Goal: Book appointment/travel/reservation

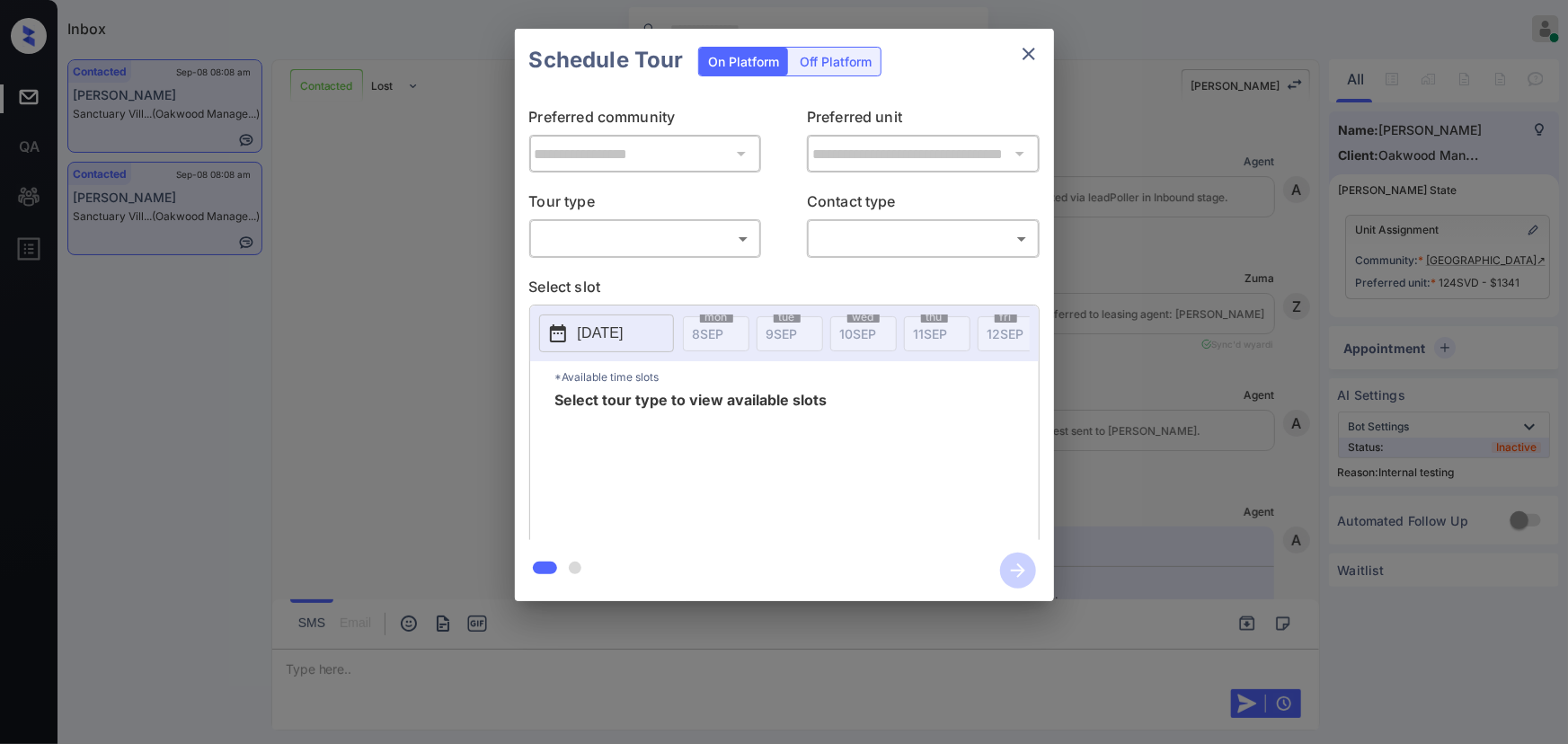
scroll to position [2529, 0]
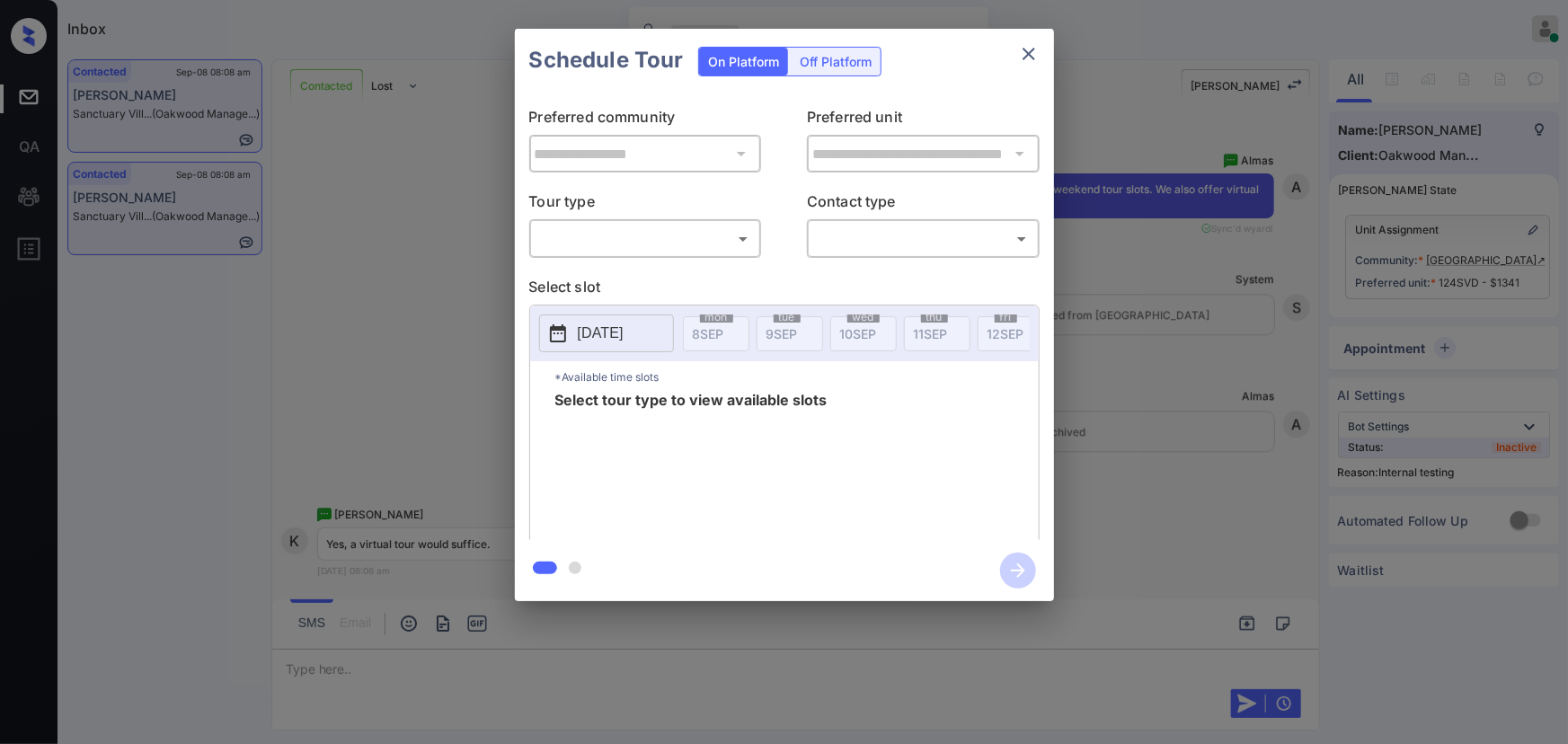
click at [702, 255] on div "​ ​" at bounding box center [645, 238] width 232 height 39
click at [693, 242] on body "Inbox Kenneth Umali Online Set yourself offline Set yourself on break Profile S…" at bounding box center [784, 372] width 1568 height 744
click at [1124, 259] on div at bounding box center [784, 372] width 1568 height 744
drag, startPoint x: 1031, startPoint y: 50, endPoint x: 1238, endPoint y: 558, distance: 548.6
click at [1238, 558] on div "**********" at bounding box center [784, 315] width 1568 height 630
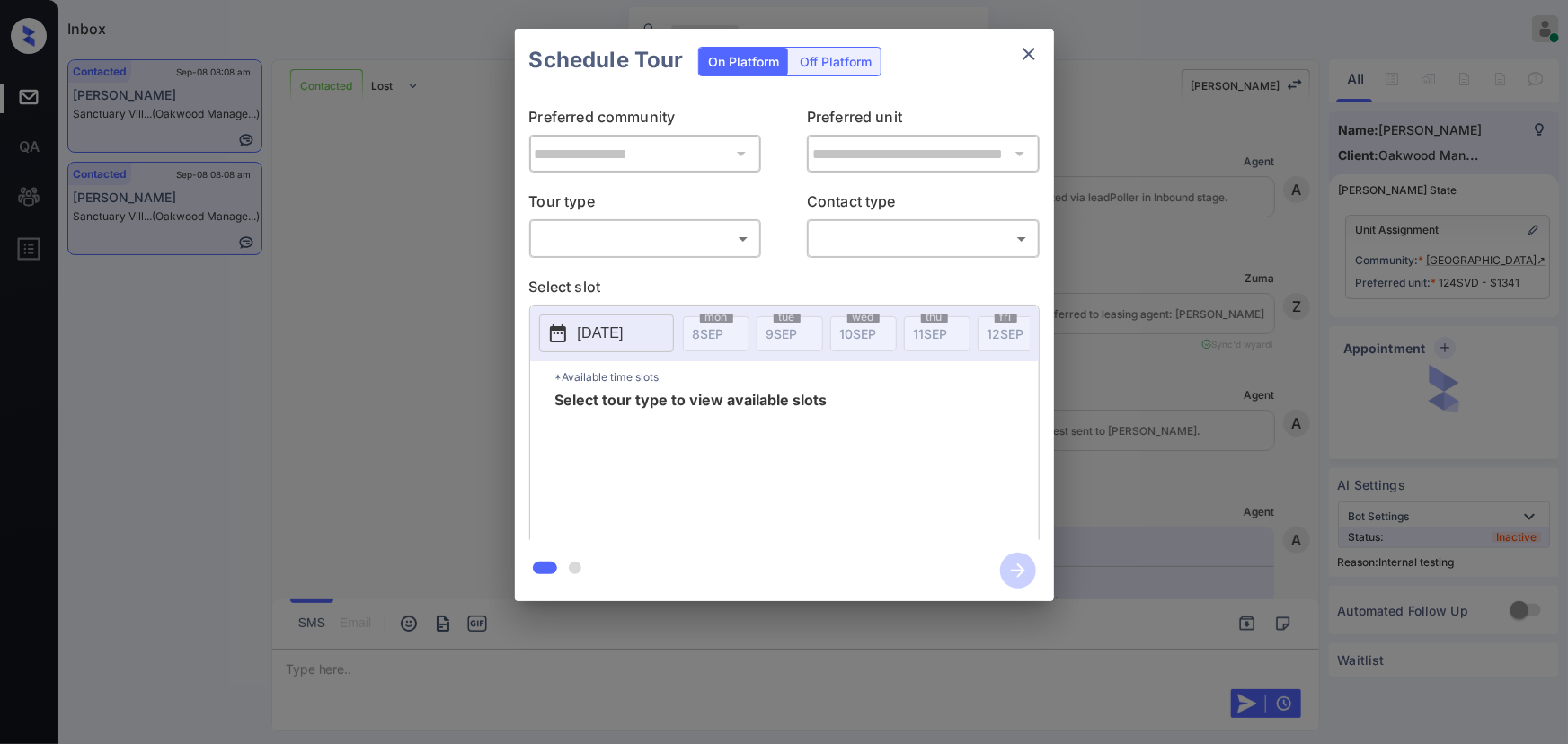
scroll to position [2529, 0]
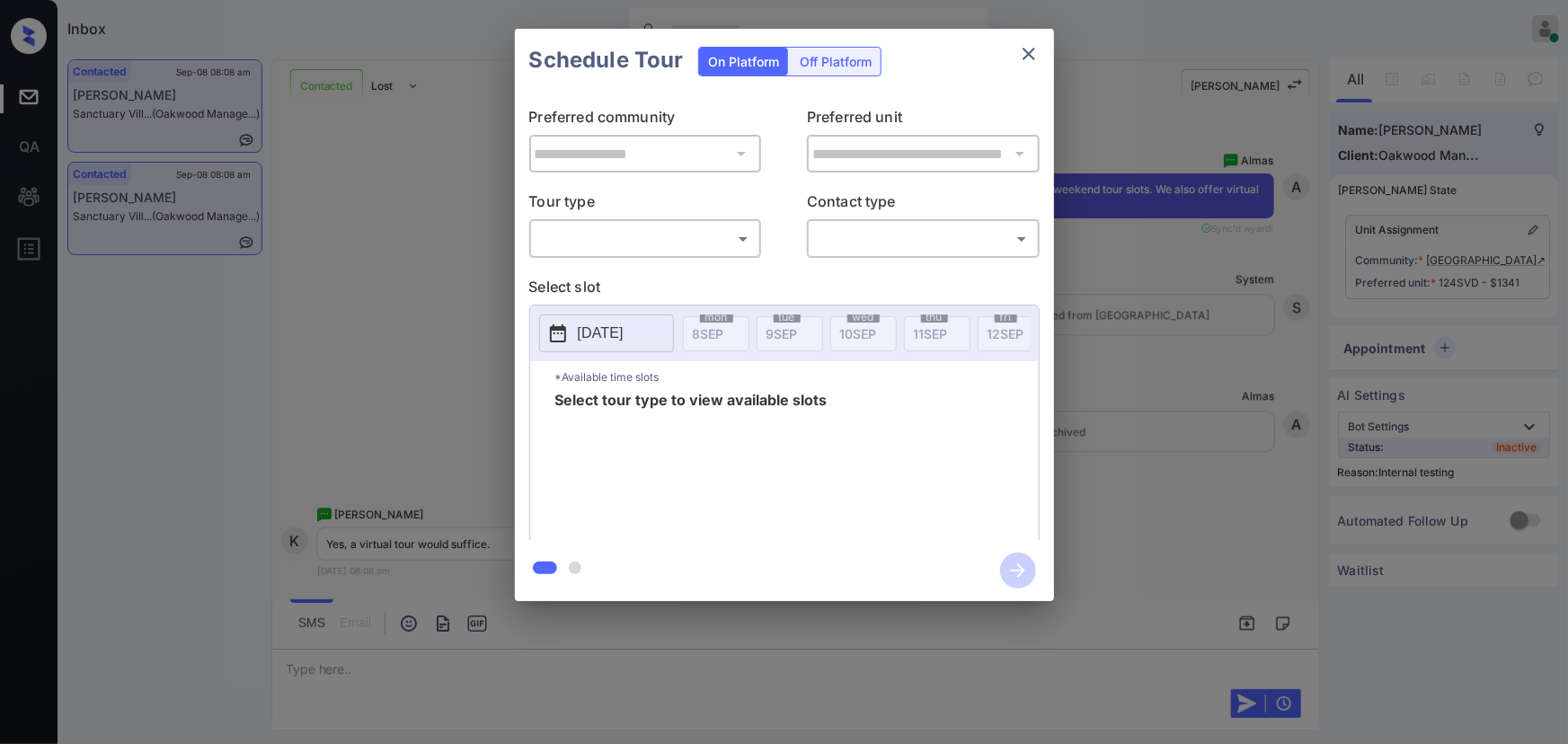
click at [661, 243] on body "Inbox Kenneth Umali Online Set yourself offline Set yourself on break Profile S…" at bounding box center [784, 372] width 1568 height 744
click at [634, 279] on li "In Person" at bounding box center [645, 279] width 222 height 32
type input "********"
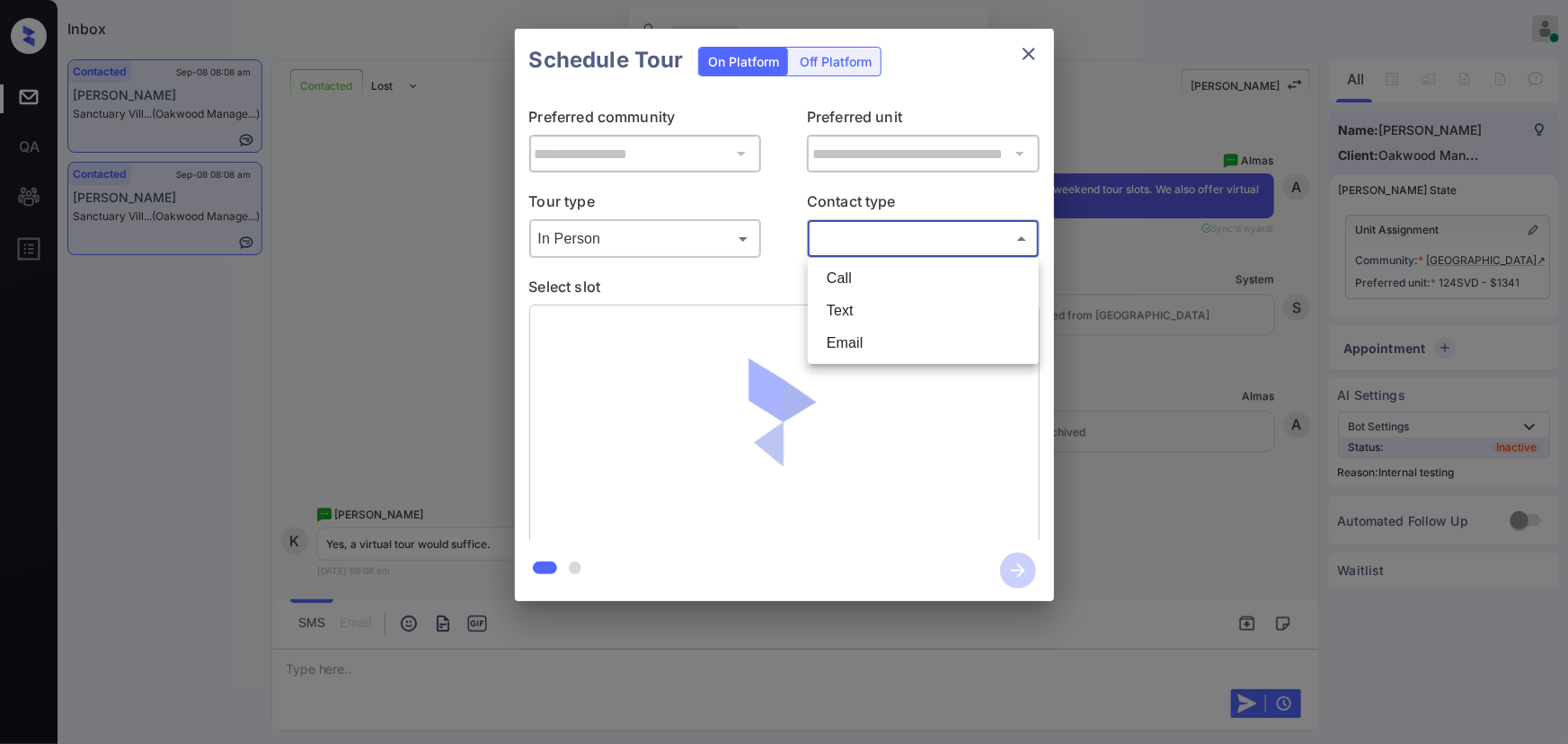
click at [894, 237] on body "Inbox Kenneth Umali Online Set yourself offline Set yourself on break Profile S…" at bounding box center [784, 372] width 1568 height 744
click at [856, 307] on li "Text" at bounding box center [923, 311] width 222 height 32
type input "****"
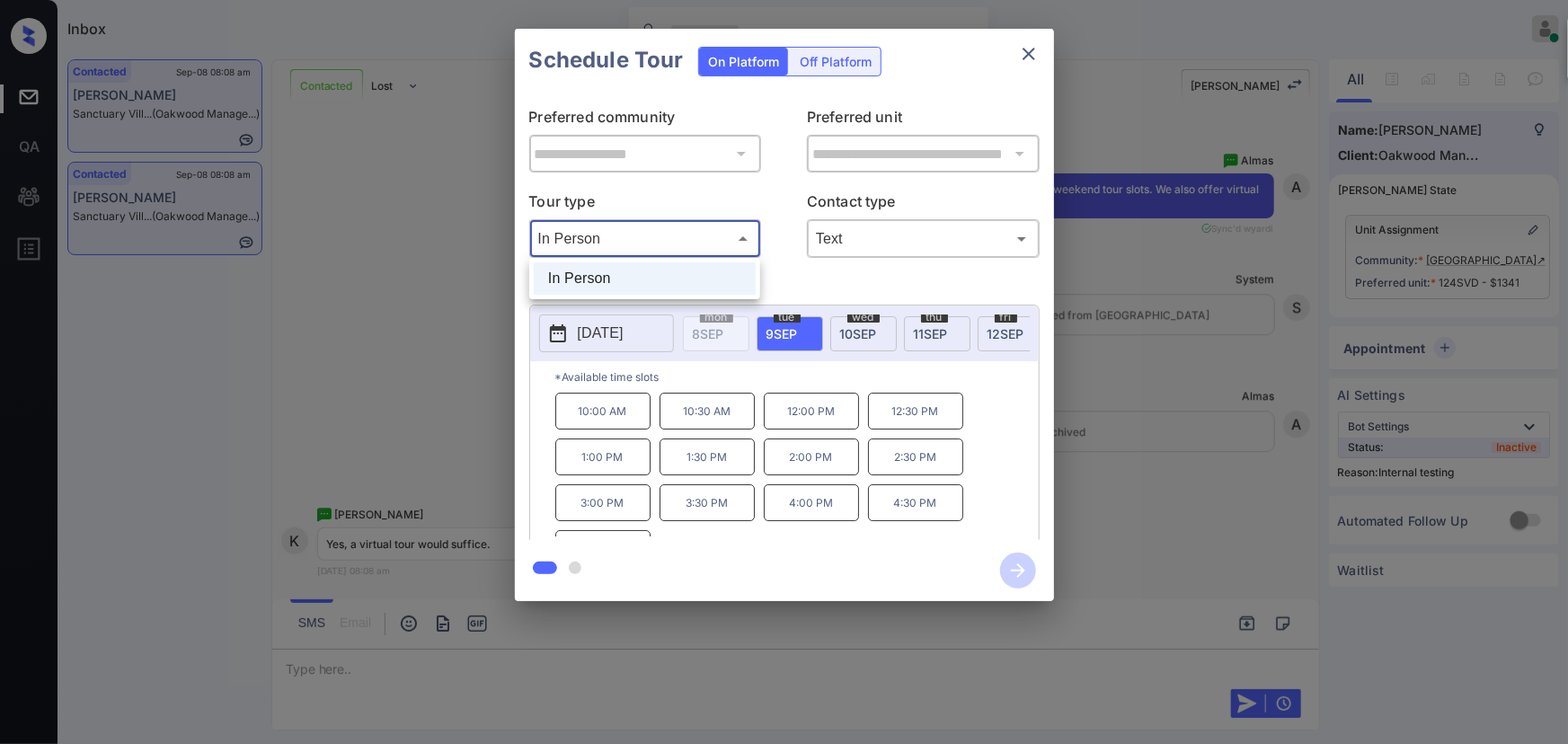
click at [744, 233] on body "Available slots fetched from rentcafe successfully Inbox Kenneth Umali Online S…" at bounding box center [784, 372] width 1568 height 744
click at [1167, 313] on div at bounding box center [784, 372] width 1568 height 744
click at [1097, 378] on div "**********" at bounding box center [784, 315] width 1568 height 630
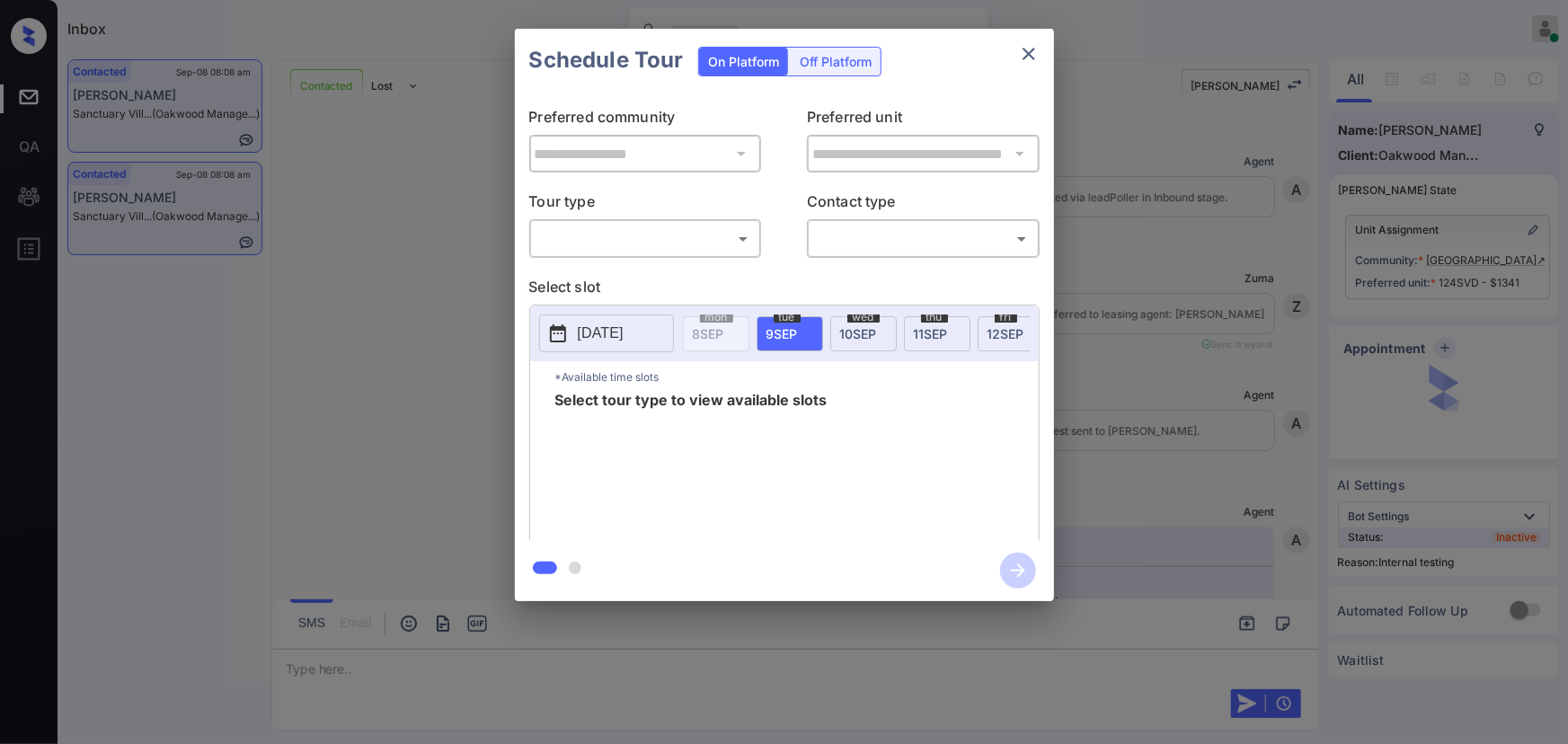
scroll to position [2529, 0]
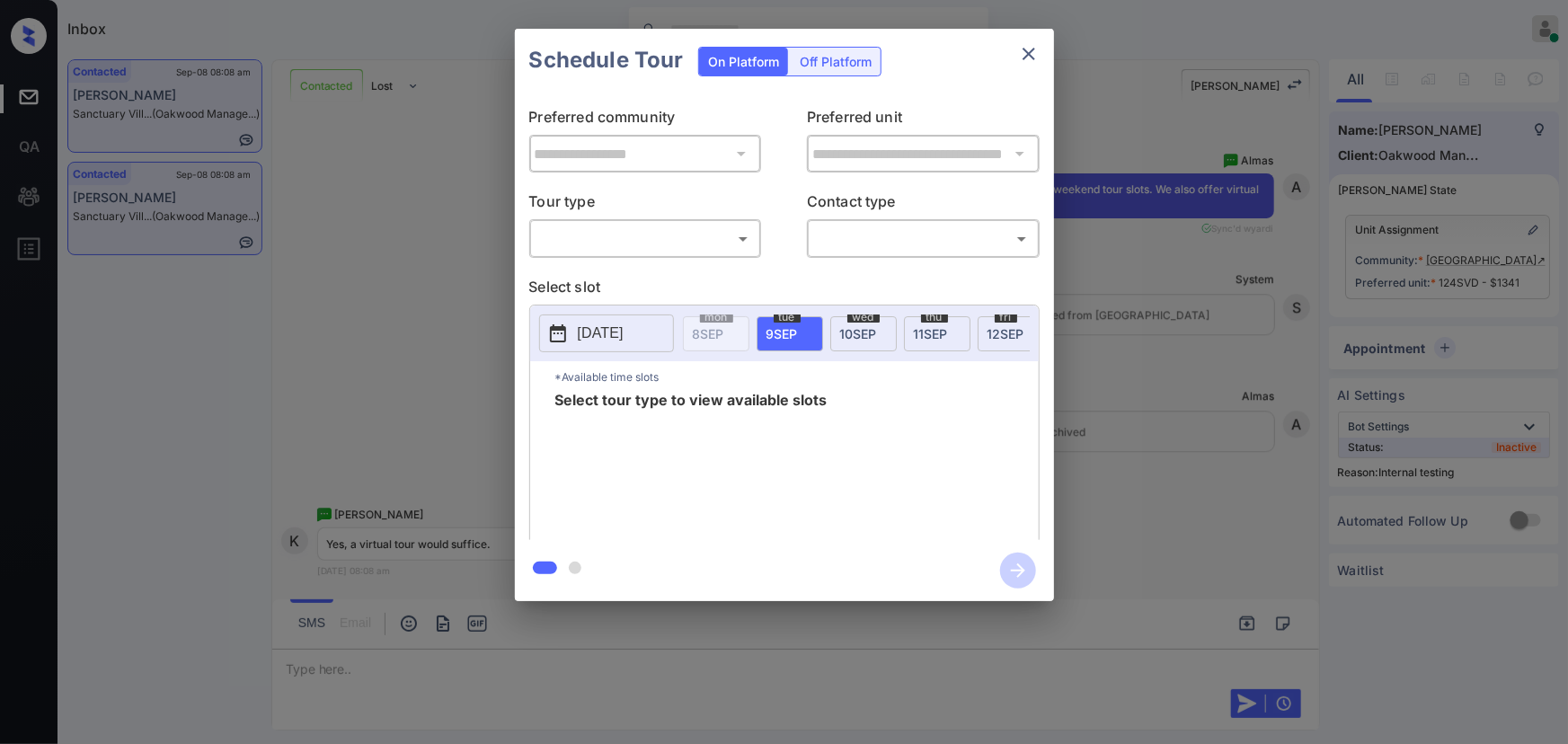
click at [712, 252] on body "Inbox Kenneth Umali Online Set yourself offline Set yourself on break Profile S…" at bounding box center [784, 372] width 1568 height 744
click at [693, 280] on li "In Person" at bounding box center [645, 279] width 222 height 32
type input "********"
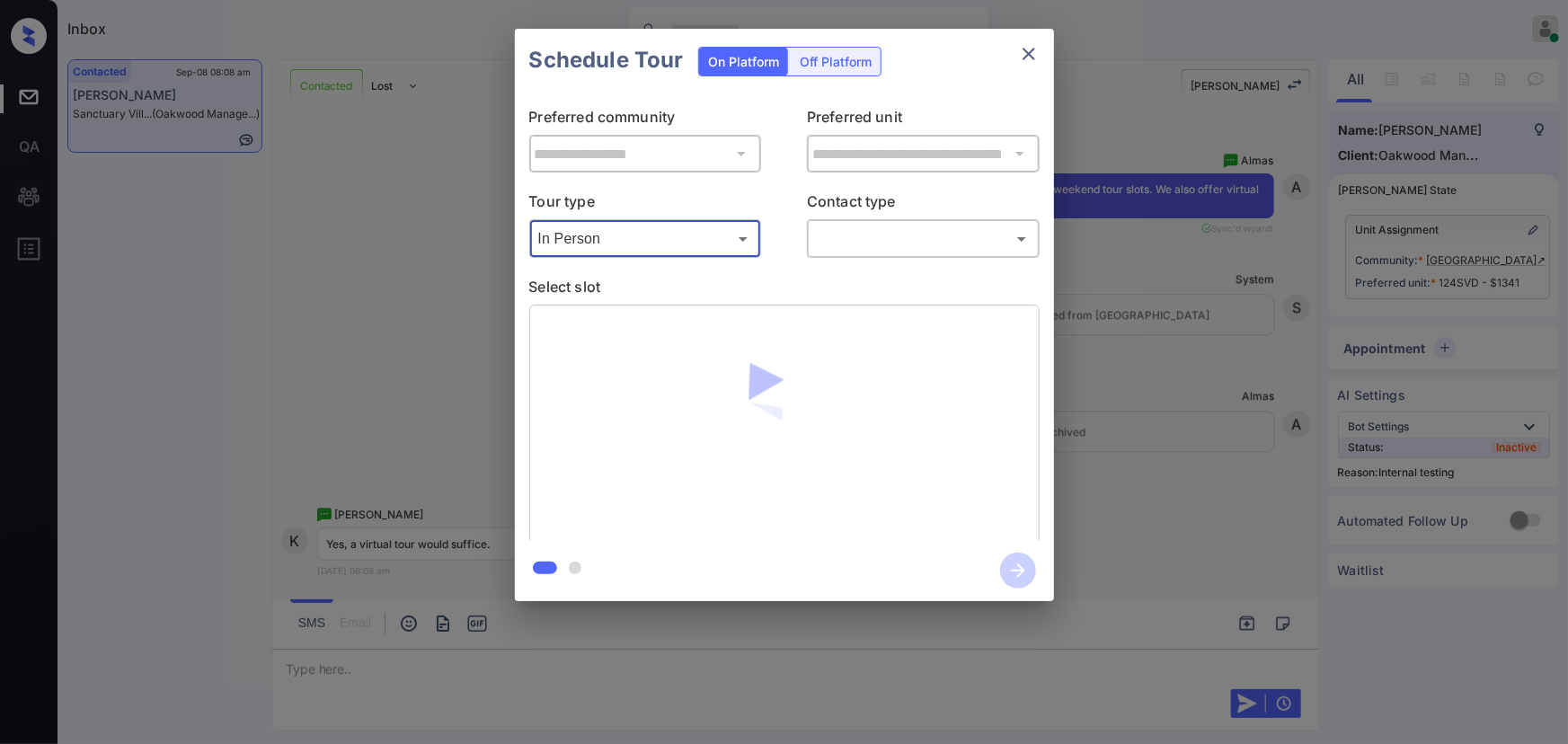
click at [867, 244] on body "Inbox Kenneth Umali Online Set yourself offline Set yourself on break Profile S…" at bounding box center [784, 372] width 1568 height 744
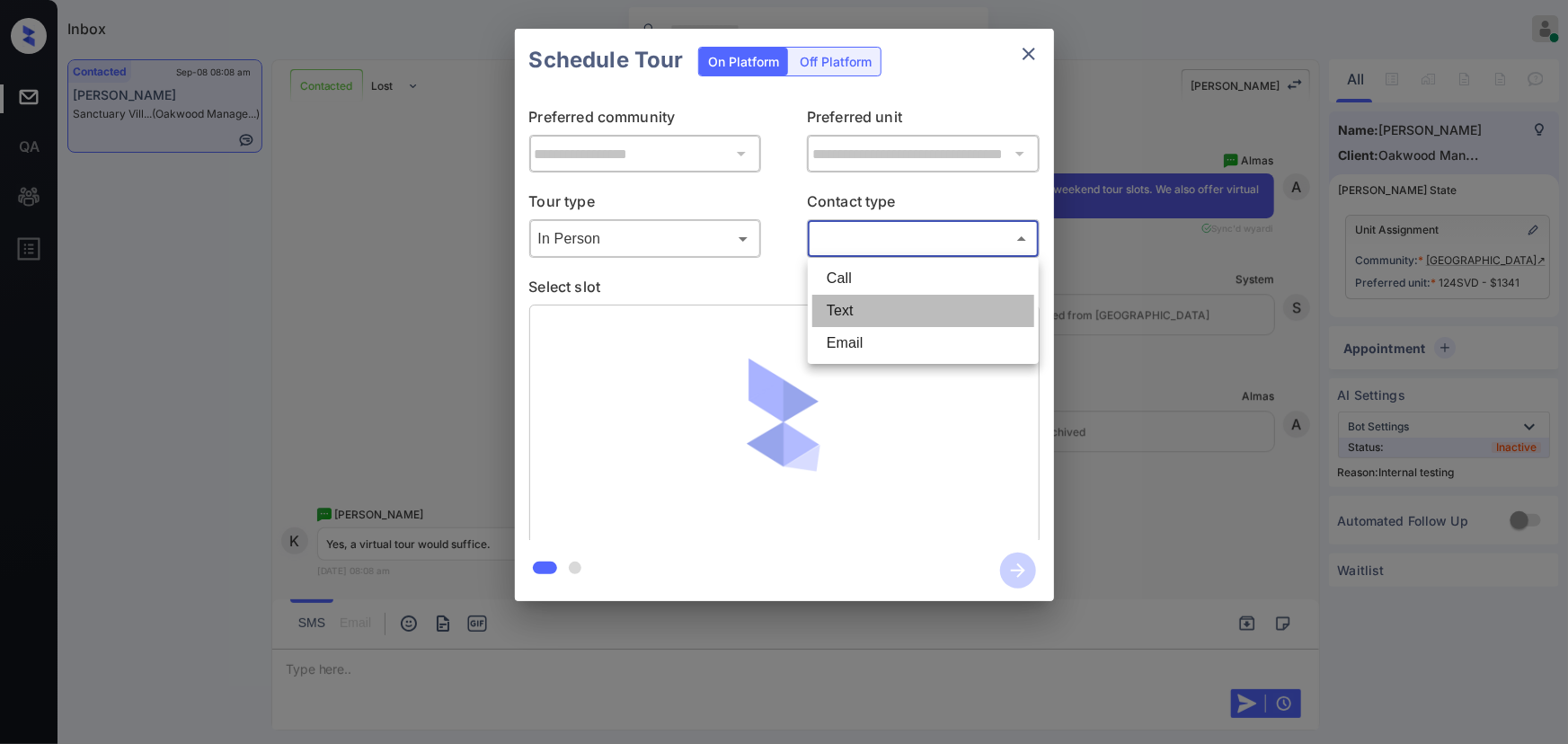
click at [859, 299] on li "Text" at bounding box center [923, 311] width 222 height 32
type input "****"
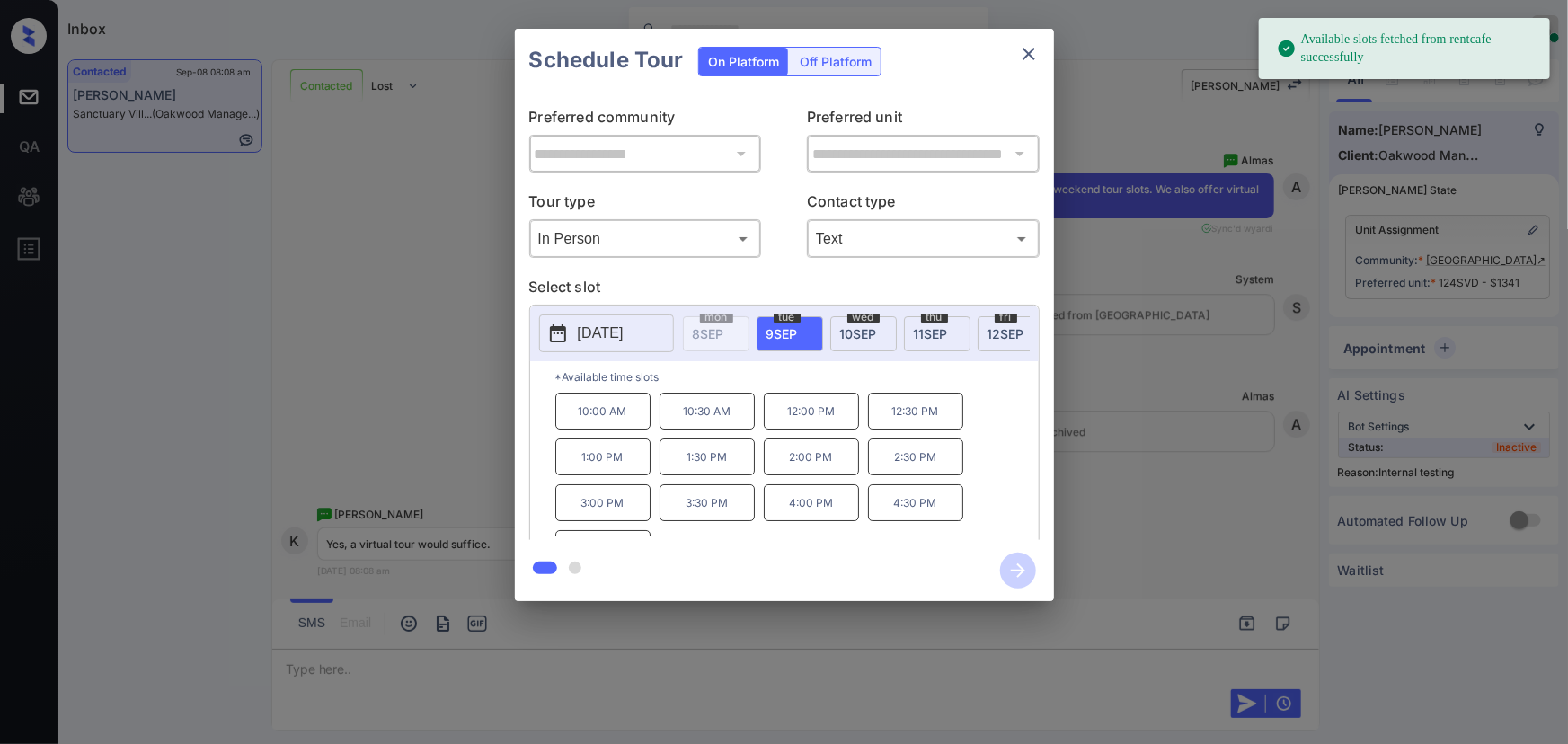
click at [1193, 283] on div "**********" at bounding box center [784, 315] width 1568 height 630
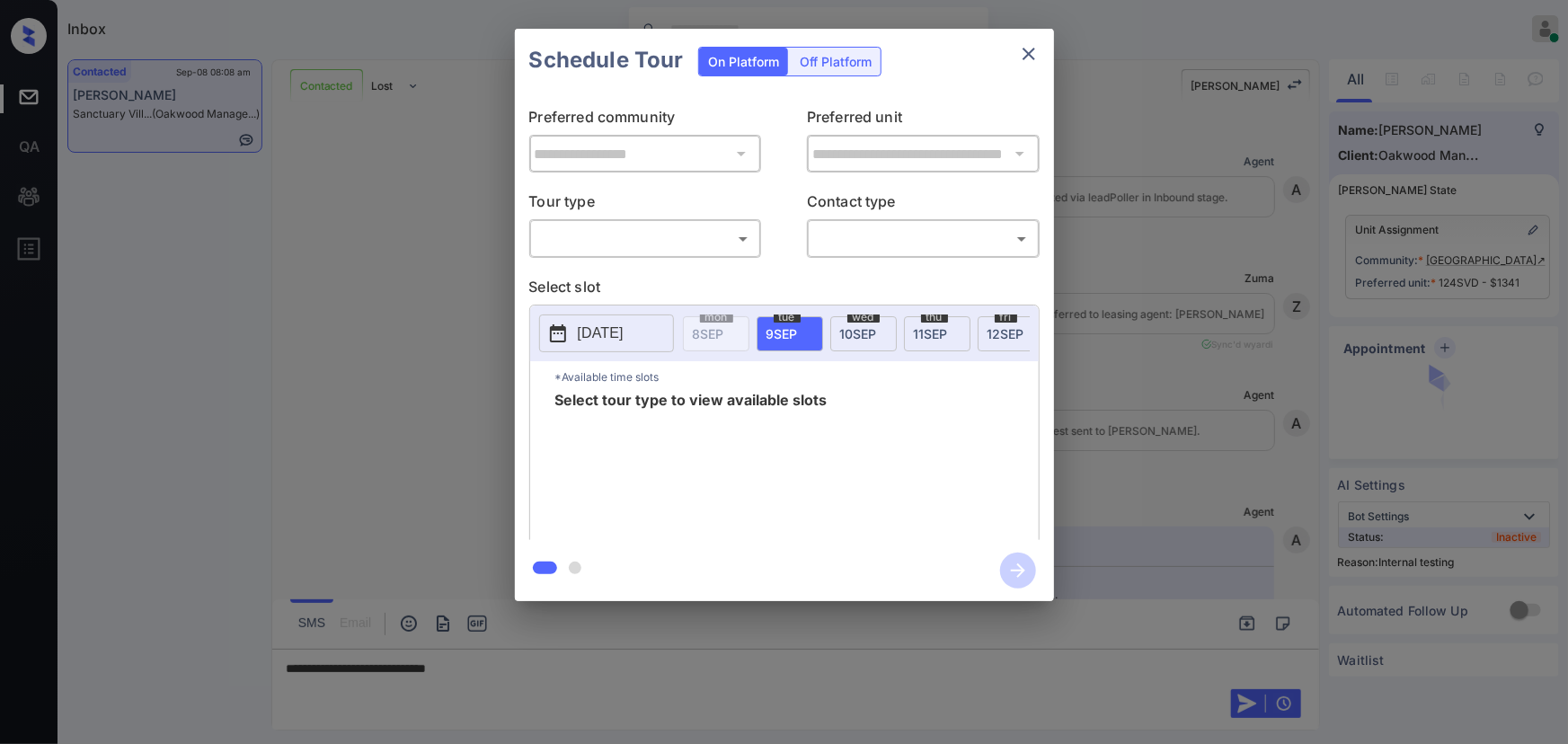
scroll to position [2910, 0]
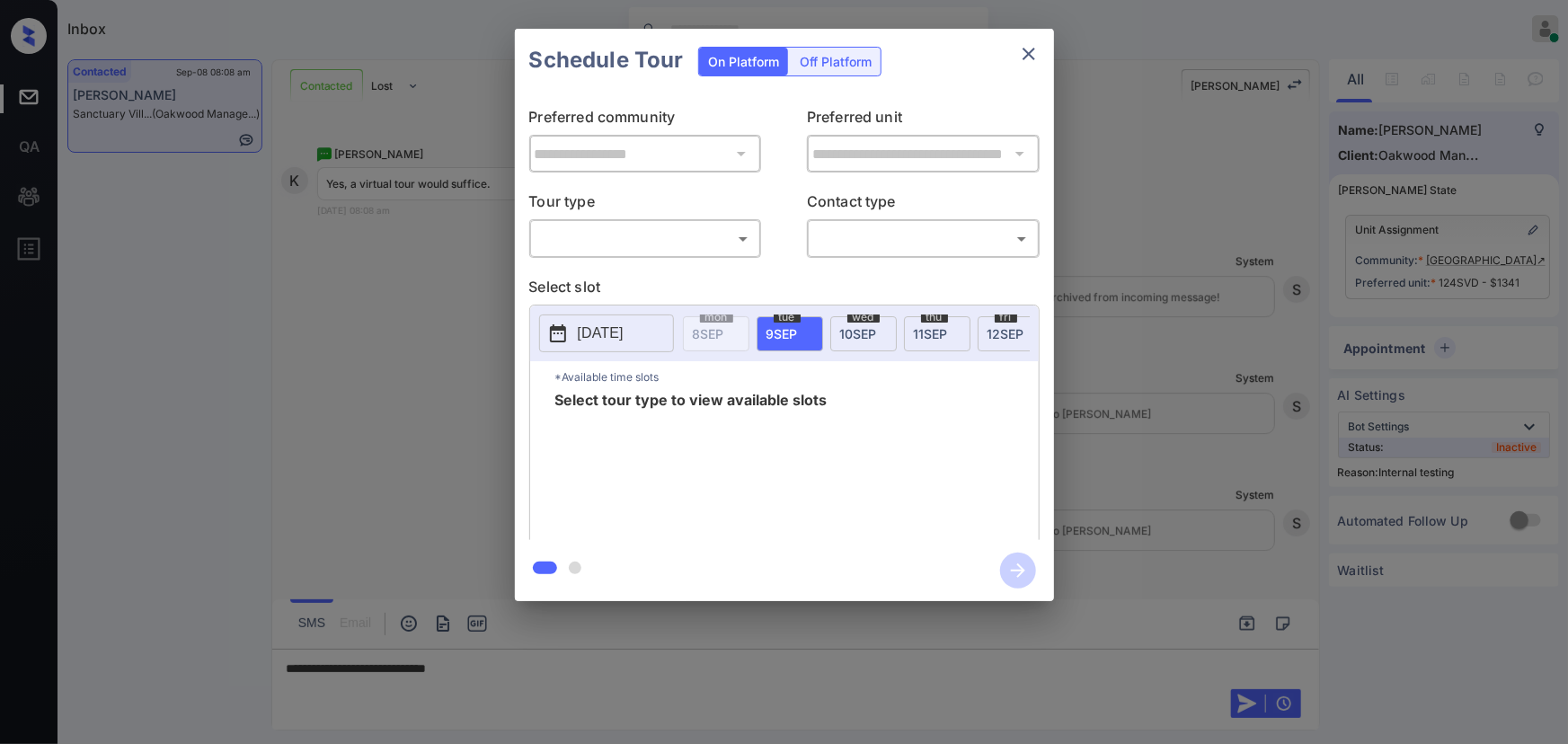
click at [664, 243] on body "Inbox Kenneth Umali Online Set yourself offline Set yourself on break Profile S…" at bounding box center [784, 372] width 1568 height 744
drag, startPoint x: 738, startPoint y: 276, endPoint x: 916, endPoint y: 243, distance: 181.0
click at [916, 243] on div at bounding box center [784, 372] width 1568 height 744
click at [565, 665] on div at bounding box center [784, 372] width 1568 height 744
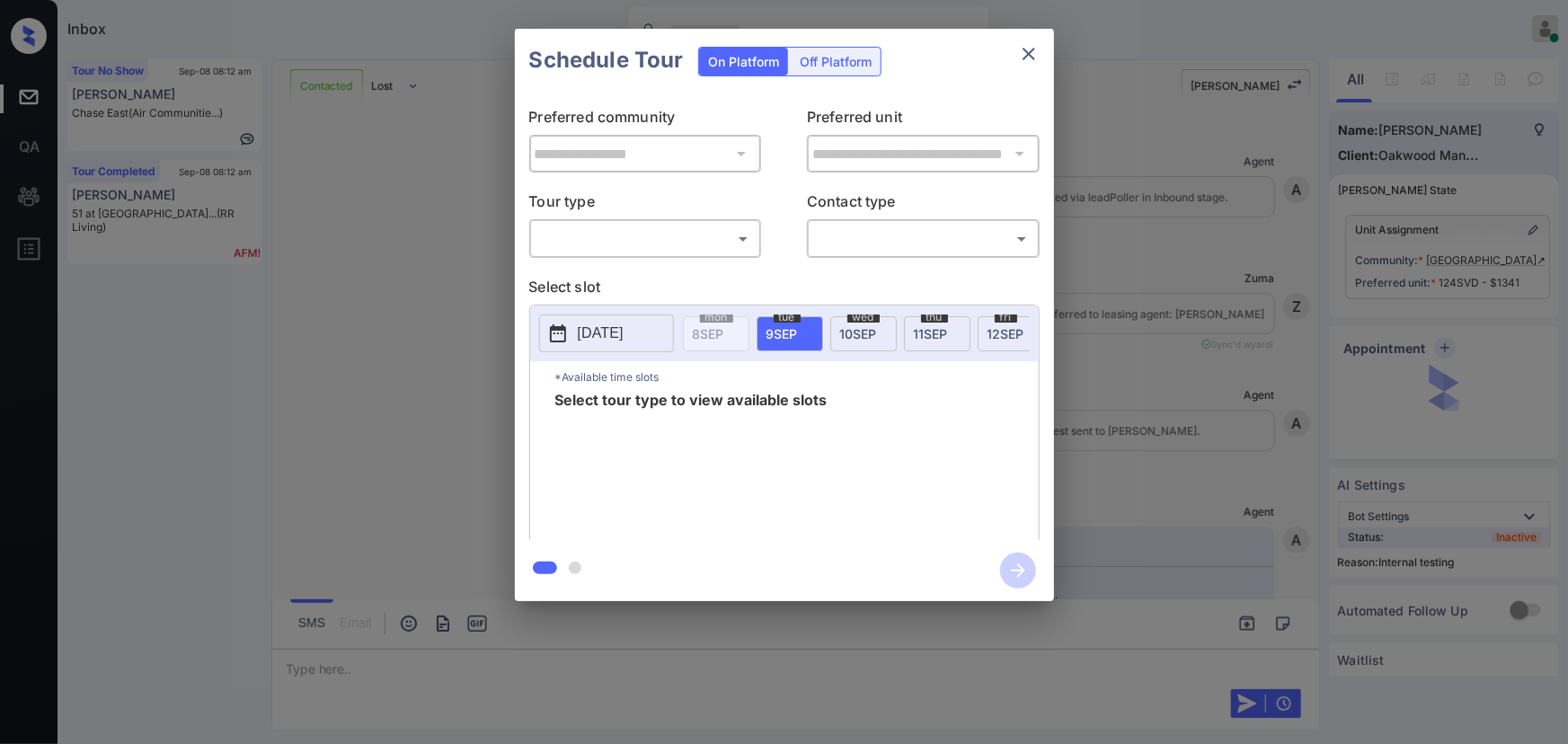
scroll to position [3061, 0]
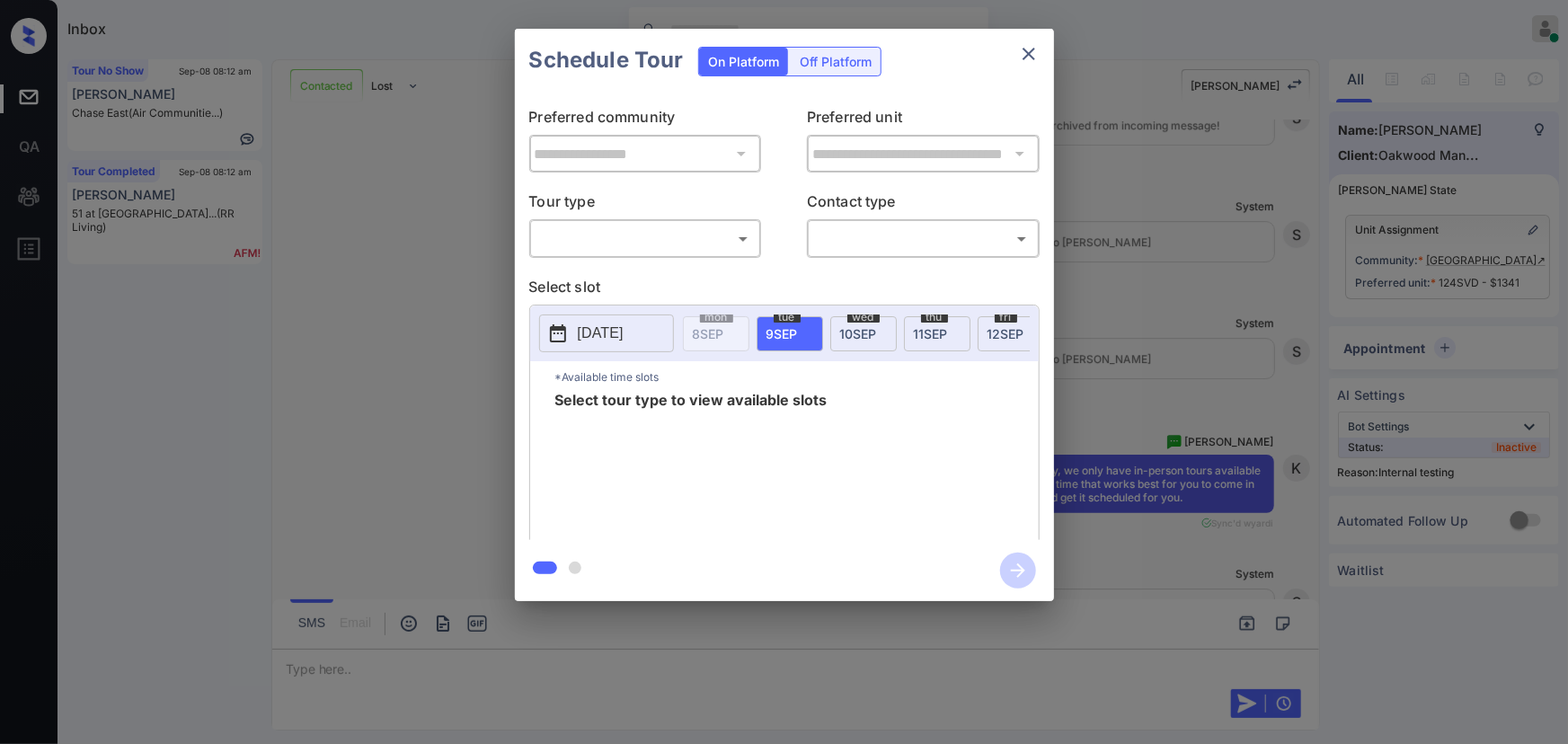
click at [684, 242] on body "Inbox [PERSON_NAME] Online Set yourself offline Set yourself on break Profile S…" at bounding box center [784, 372] width 1568 height 744
click at [1161, 326] on div at bounding box center [784, 372] width 1568 height 744
click at [1033, 53] on icon "close" at bounding box center [1029, 54] width 22 height 22
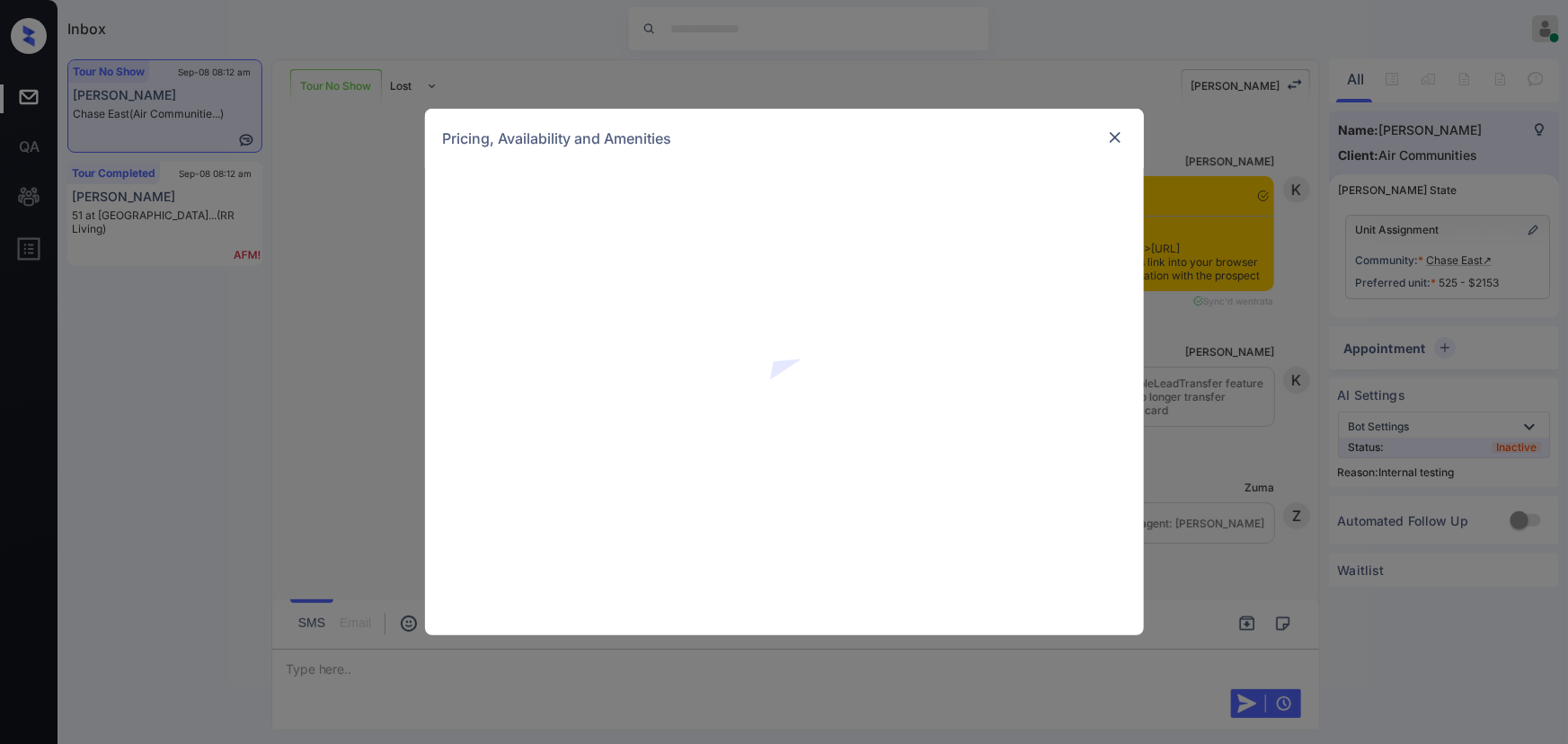
scroll to position [6574, 0]
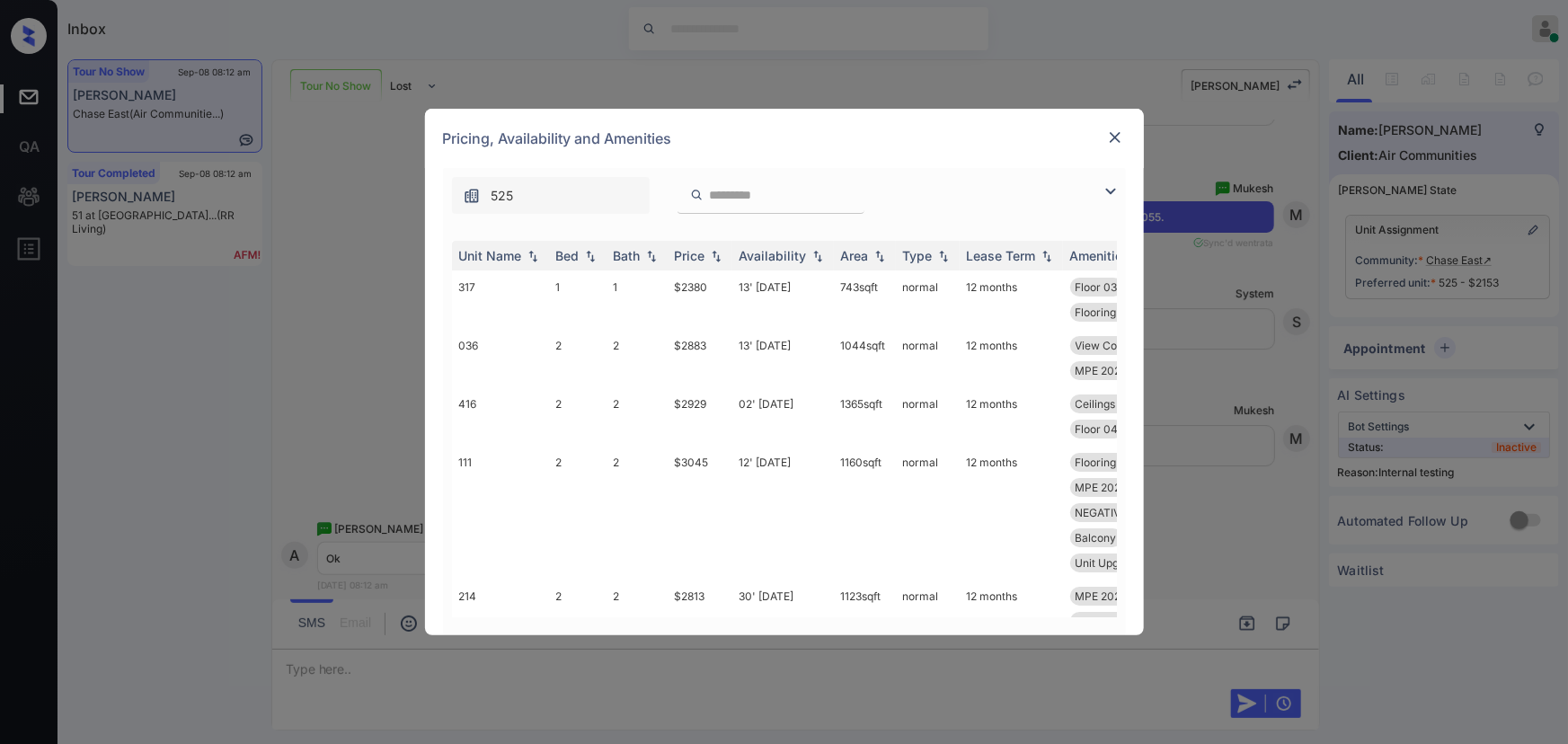
click at [1110, 188] on img at bounding box center [1111, 191] width 22 height 22
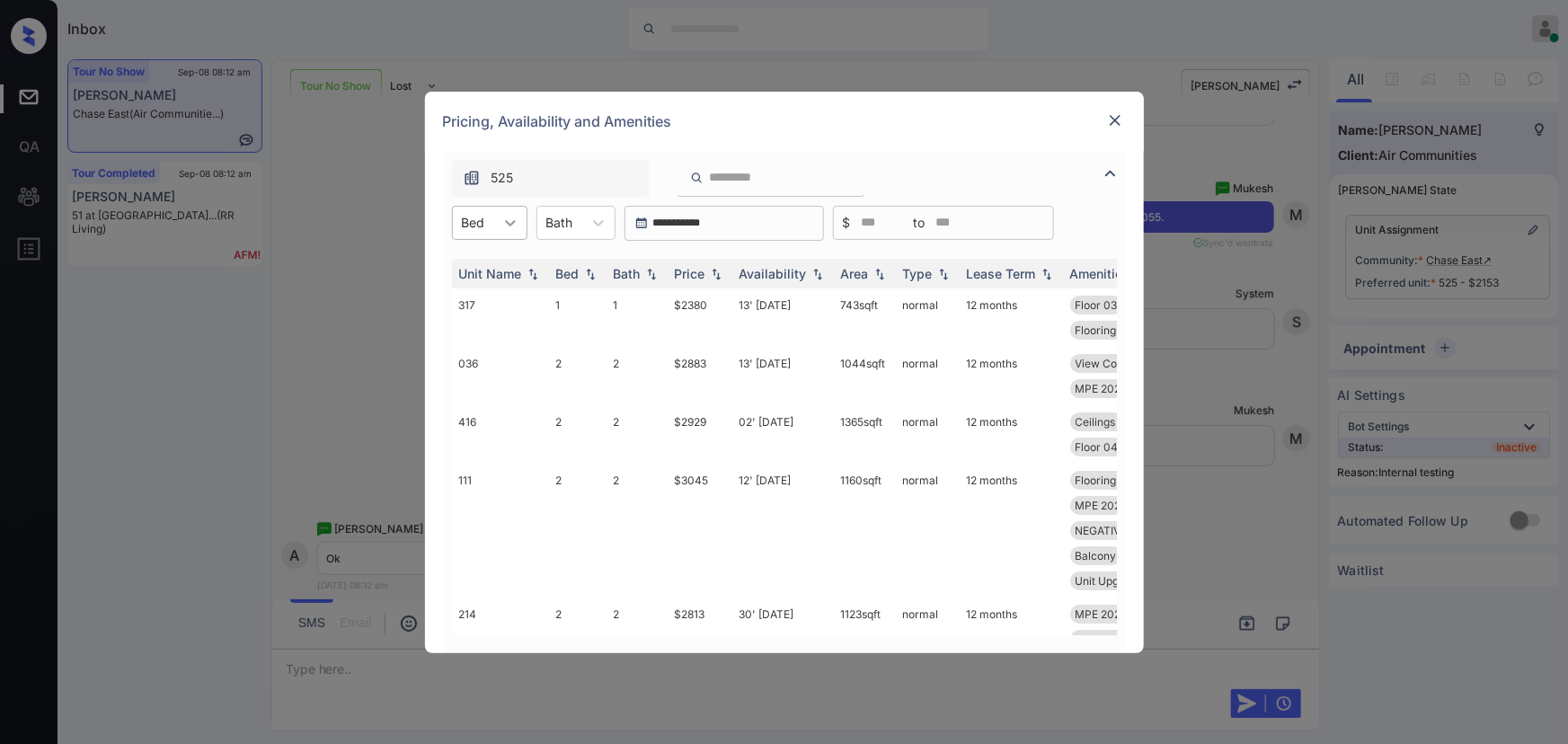
click at [504, 227] on icon at bounding box center [510, 222] width 18 height 18
click at [471, 300] on div "1" at bounding box center [489, 299] width 75 height 32
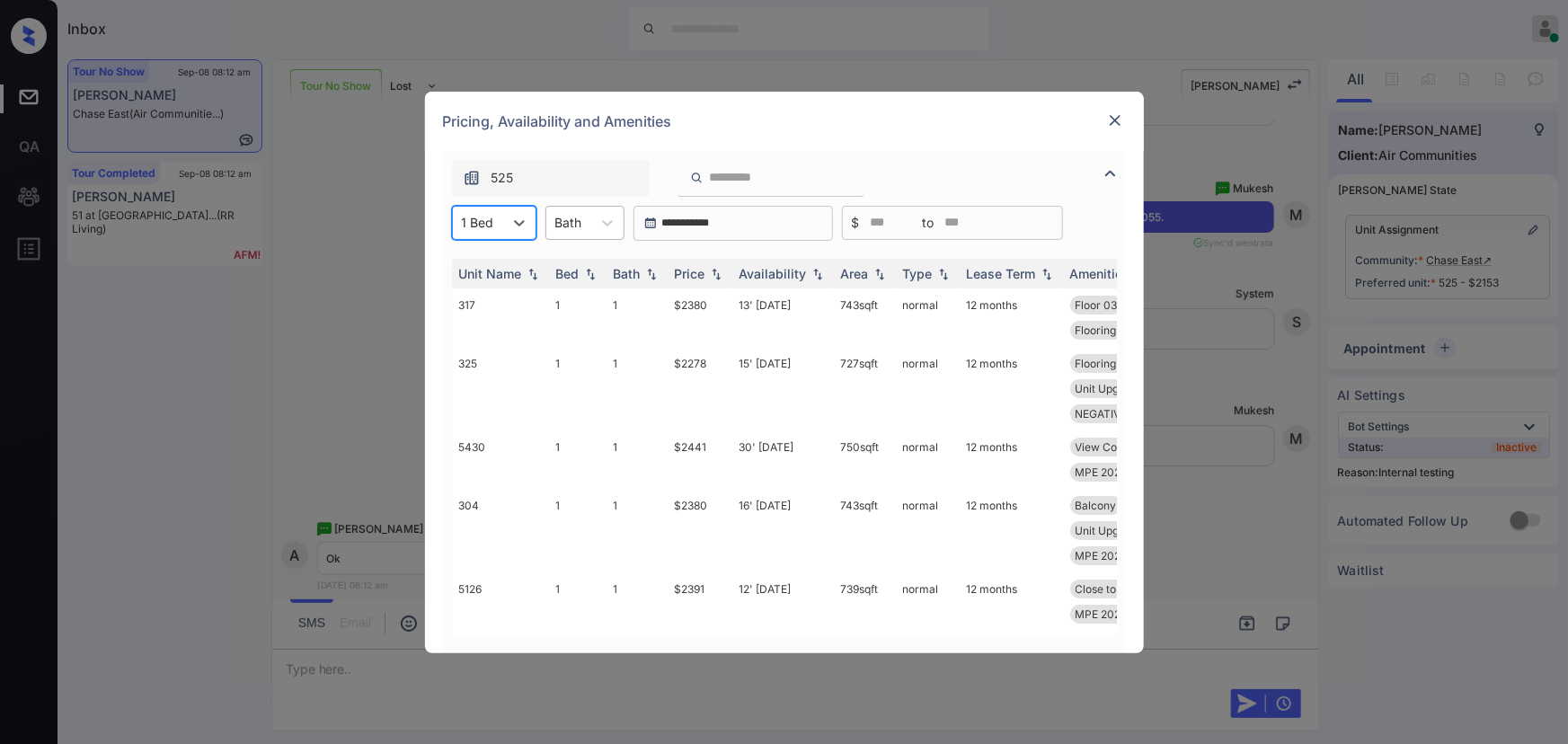
click at [584, 224] on div "Bath" at bounding box center [568, 222] width 45 height 26
click at [586, 261] on div "1" at bounding box center [584, 267] width 79 height 32
click at [717, 276] on img at bounding box center [715, 273] width 18 height 12
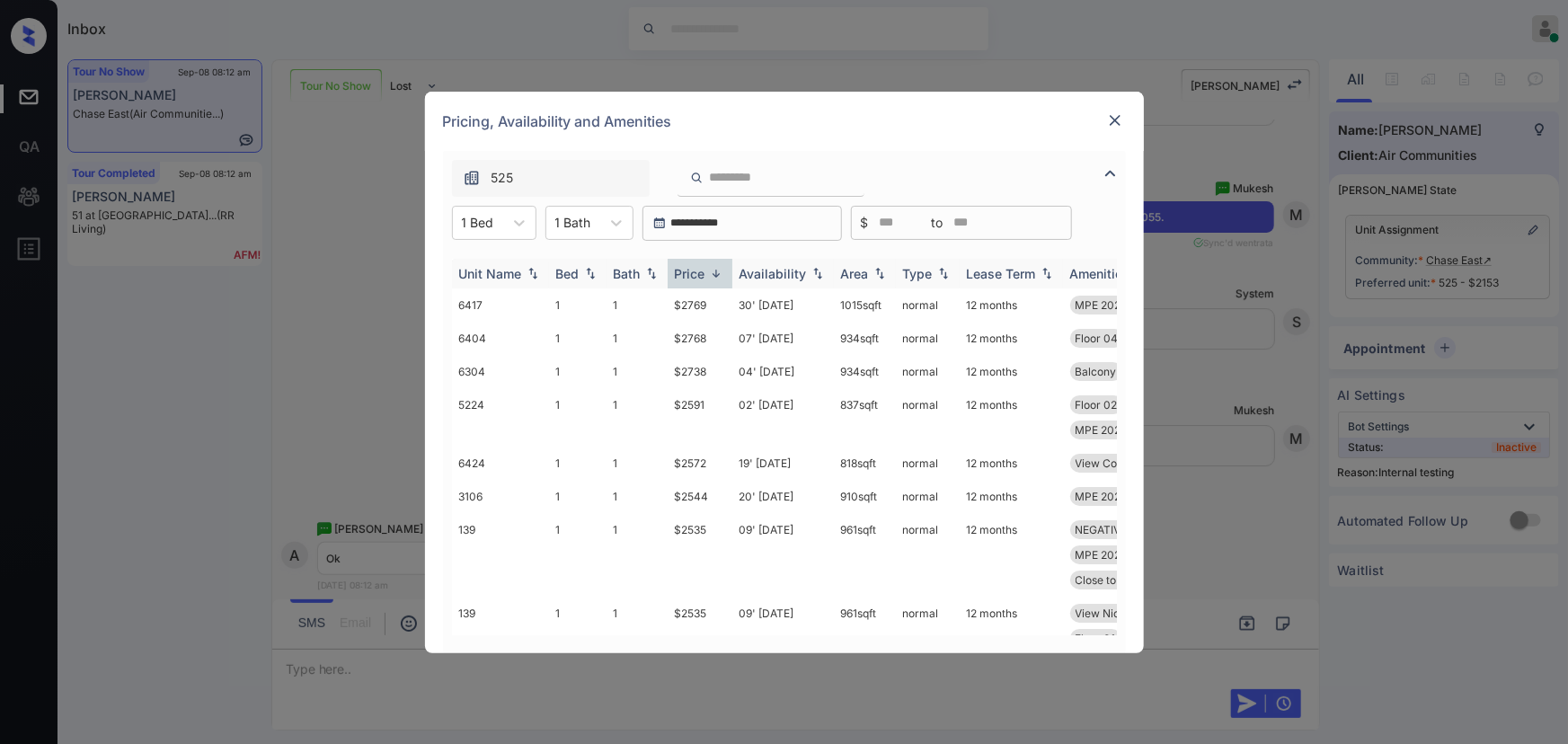
click at [717, 275] on img at bounding box center [715, 274] width 18 height 13
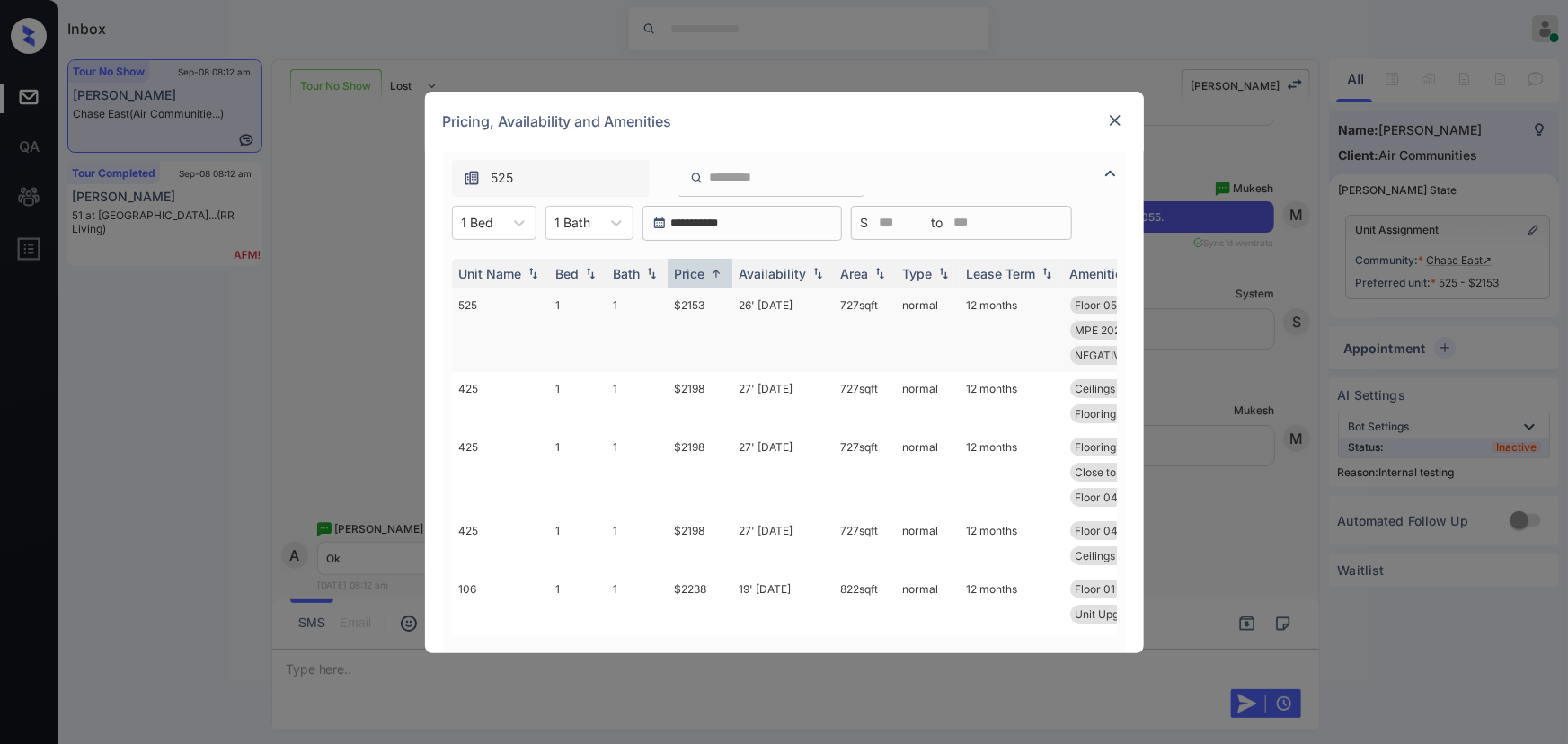
click at [865, 304] on td "727 sqft" at bounding box center [865, 330] width 62 height 84
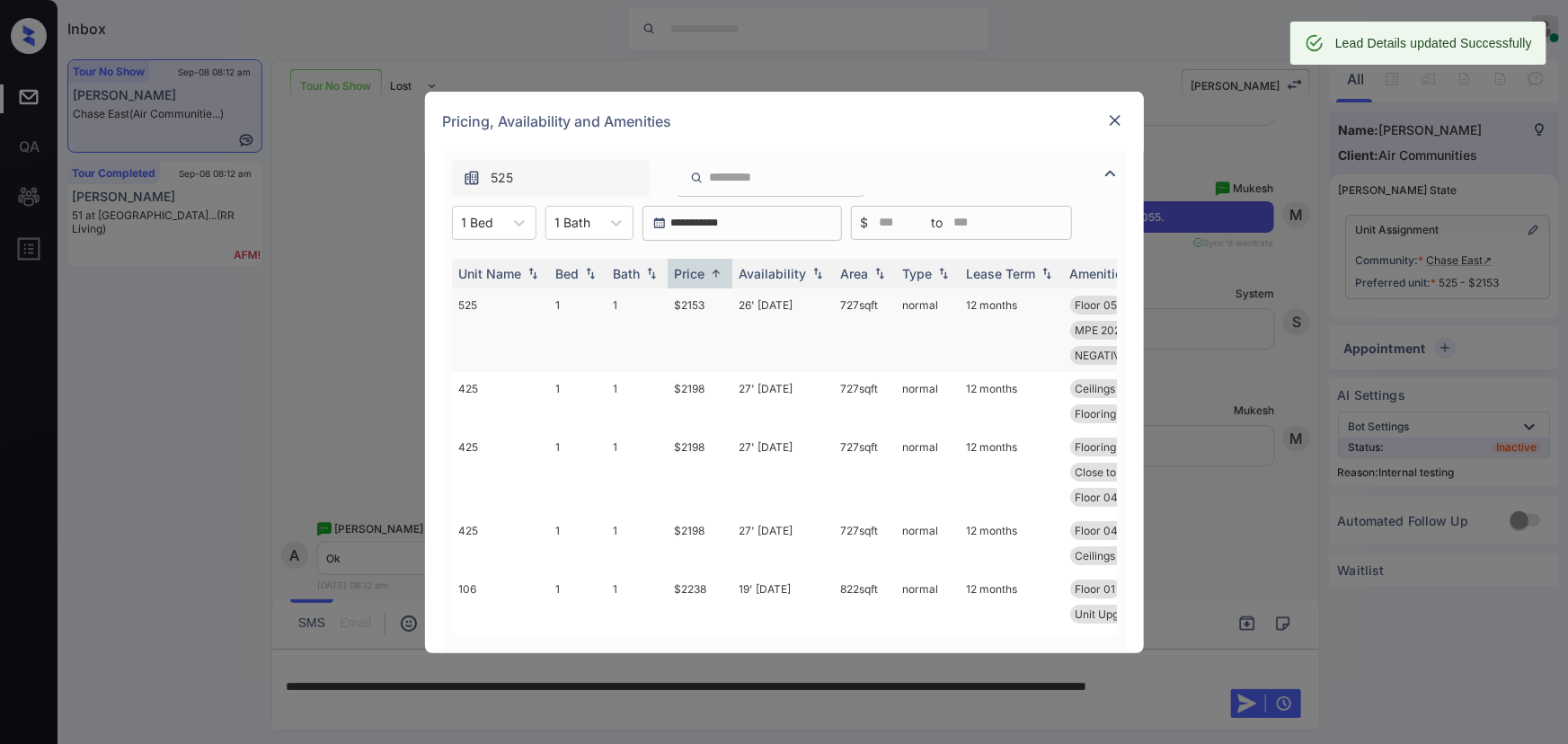
click at [840, 306] on td "727 sqft" at bounding box center [865, 330] width 62 height 84
copy td "727 sqft"
drag, startPoint x: 883, startPoint y: 301, endPoint x: 841, endPoint y: 306, distance: 42.3
click at [841, 306] on td "727 sqft" at bounding box center [865, 330] width 62 height 84
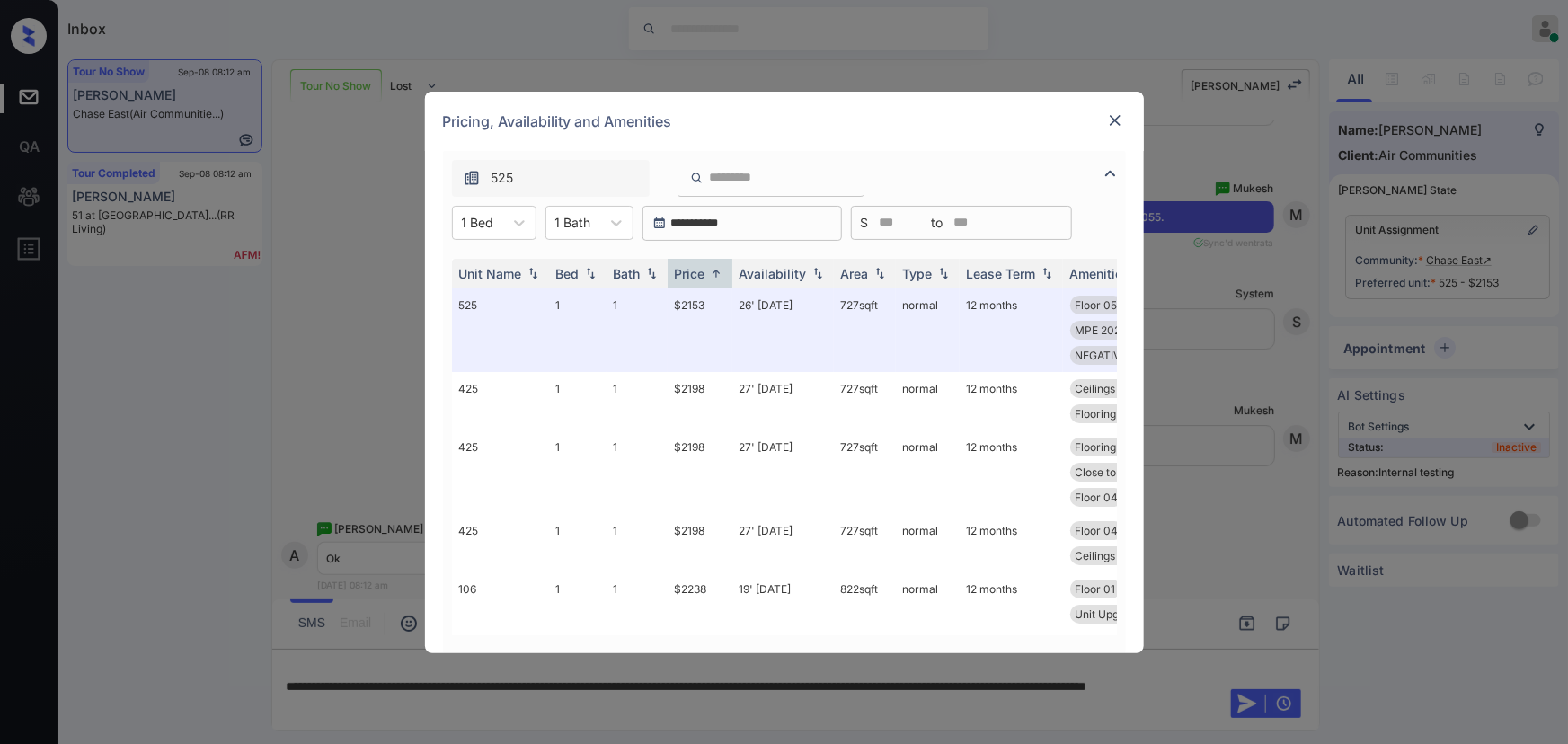
click at [1117, 121] on img at bounding box center [1114, 120] width 18 height 18
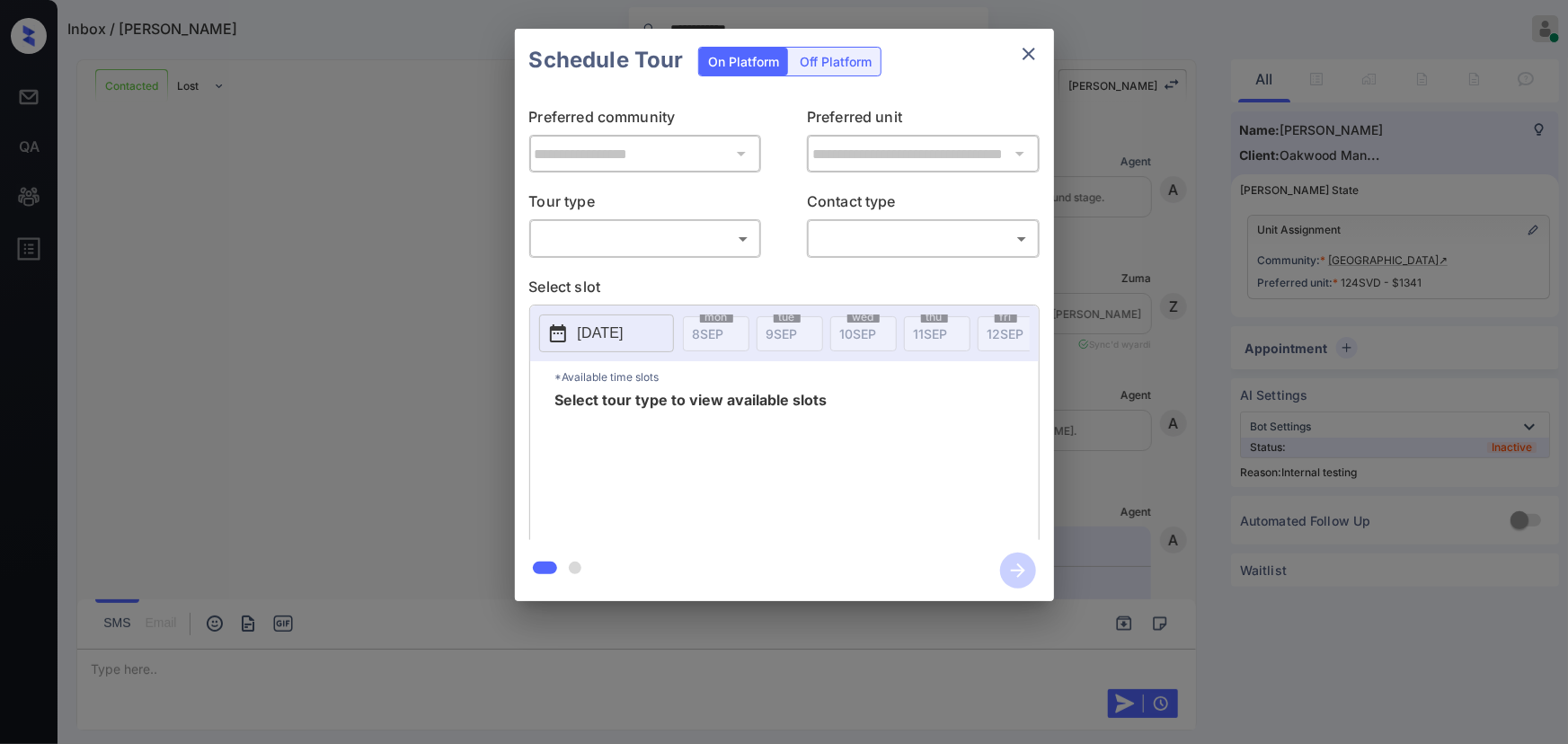
scroll to position [3932, 0]
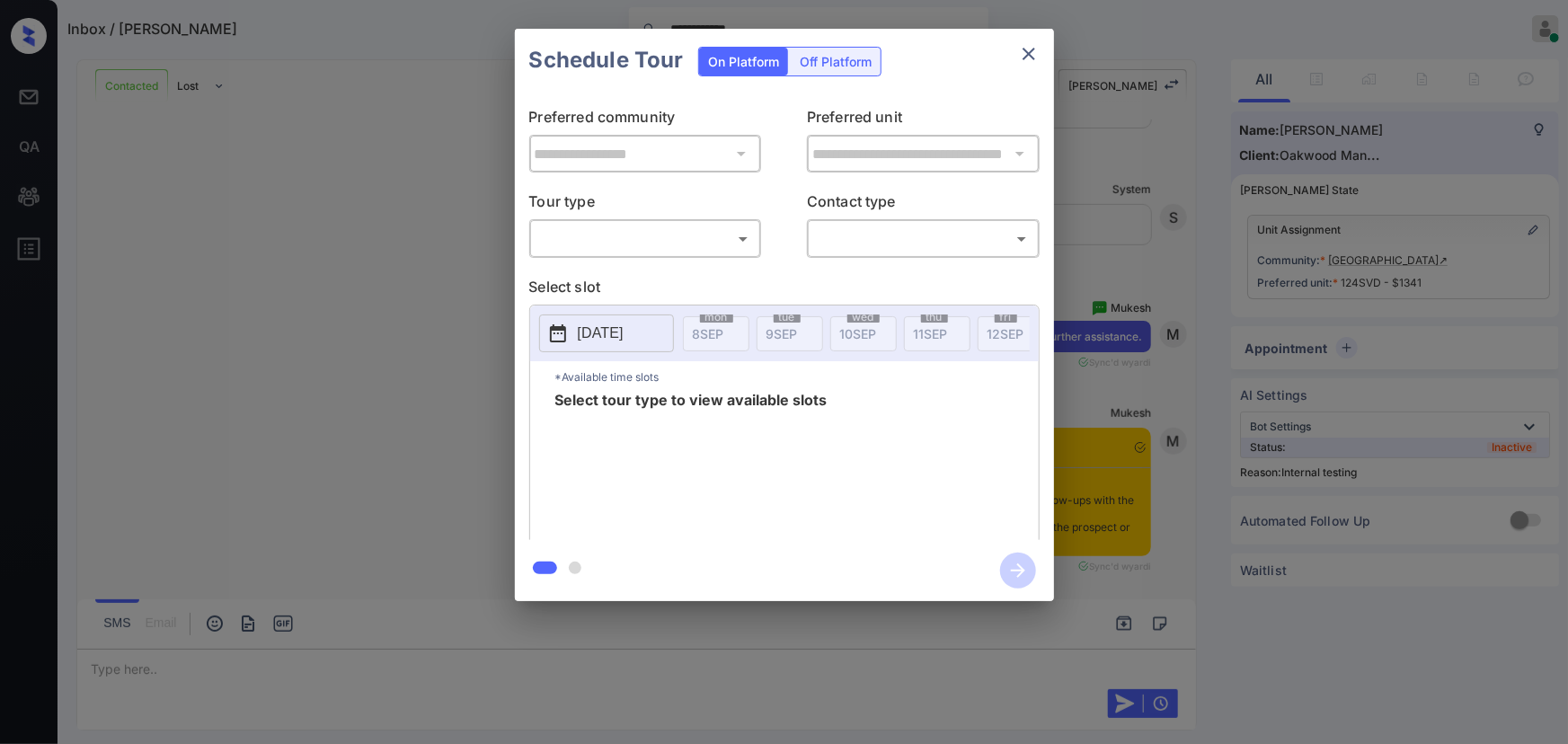
click at [724, 246] on body "**********" at bounding box center [784, 372] width 1568 height 744
click at [165, 162] on div at bounding box center [784, 372] width 1568 height 744
click at [1118, 208] on div "**********" at bounding box center [784, 315] width 1568 height 630
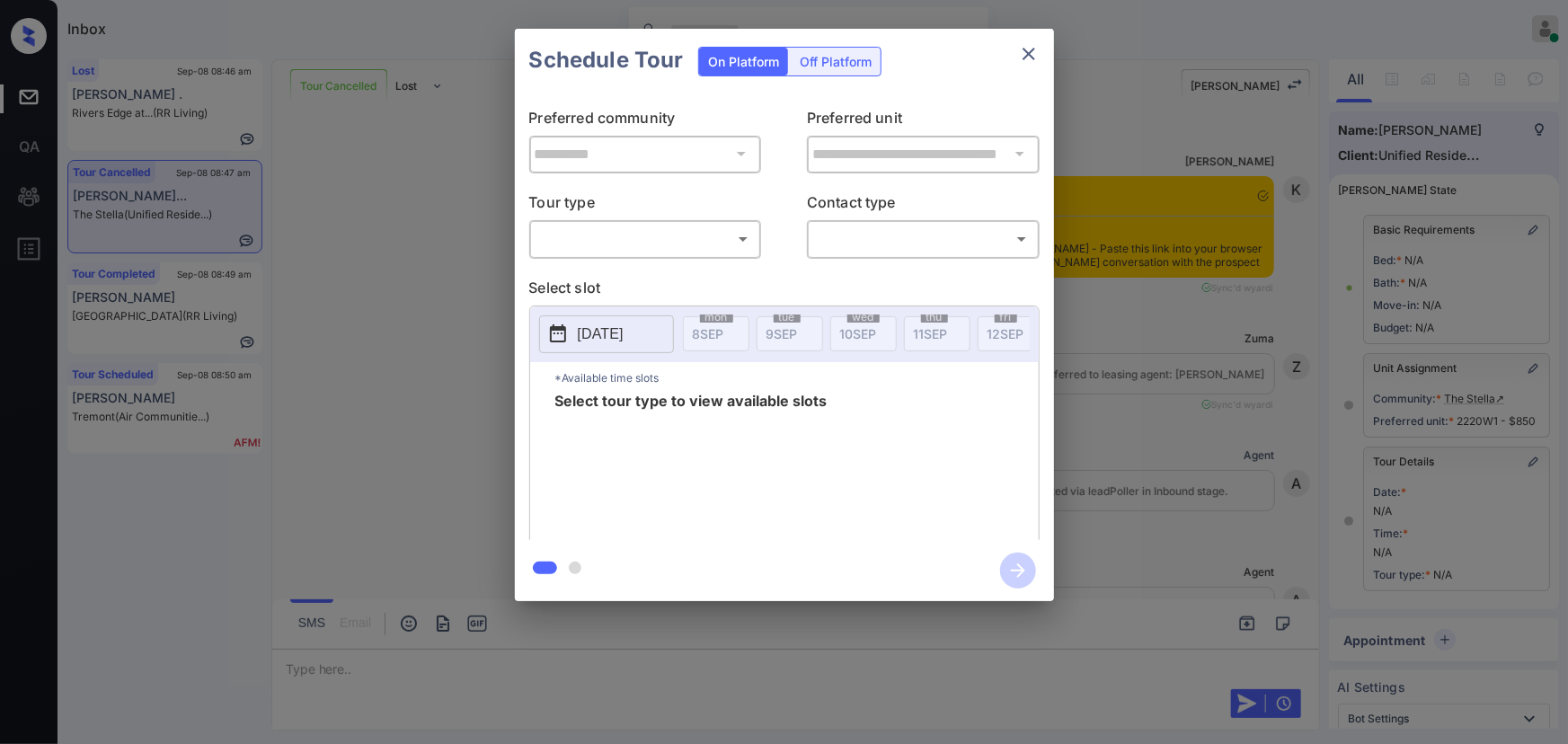
scroll to position [4839, 0]
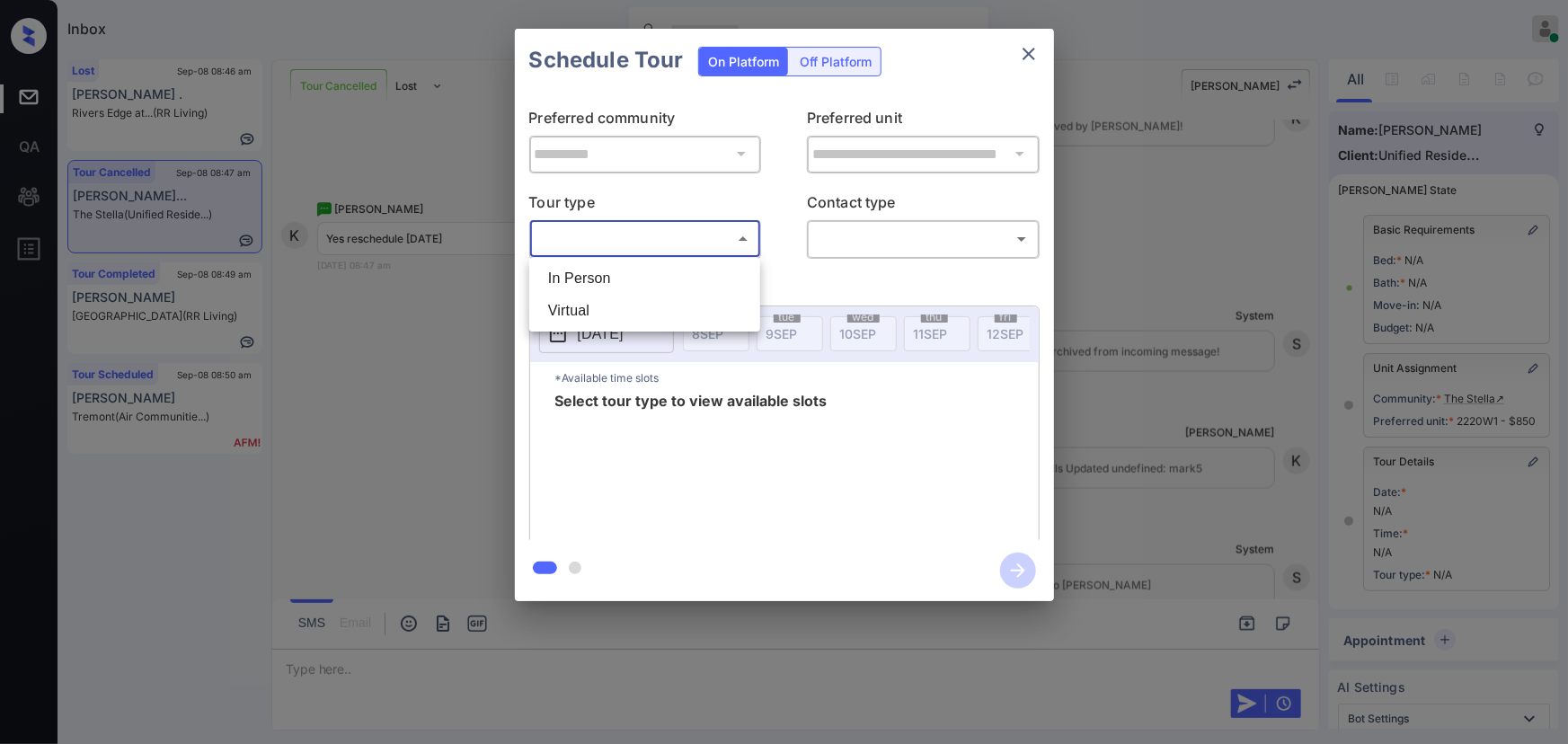
click at [659, 241] on body "Inbox Kenneth Umali Online Set yourself offline Set yourself on break Profile S…" at bounding box center [784, 372] width 1568 height 744
click at [636, 281] on li "In Person" at bounding box center [645, 279] width 222 height 32
type input "********"
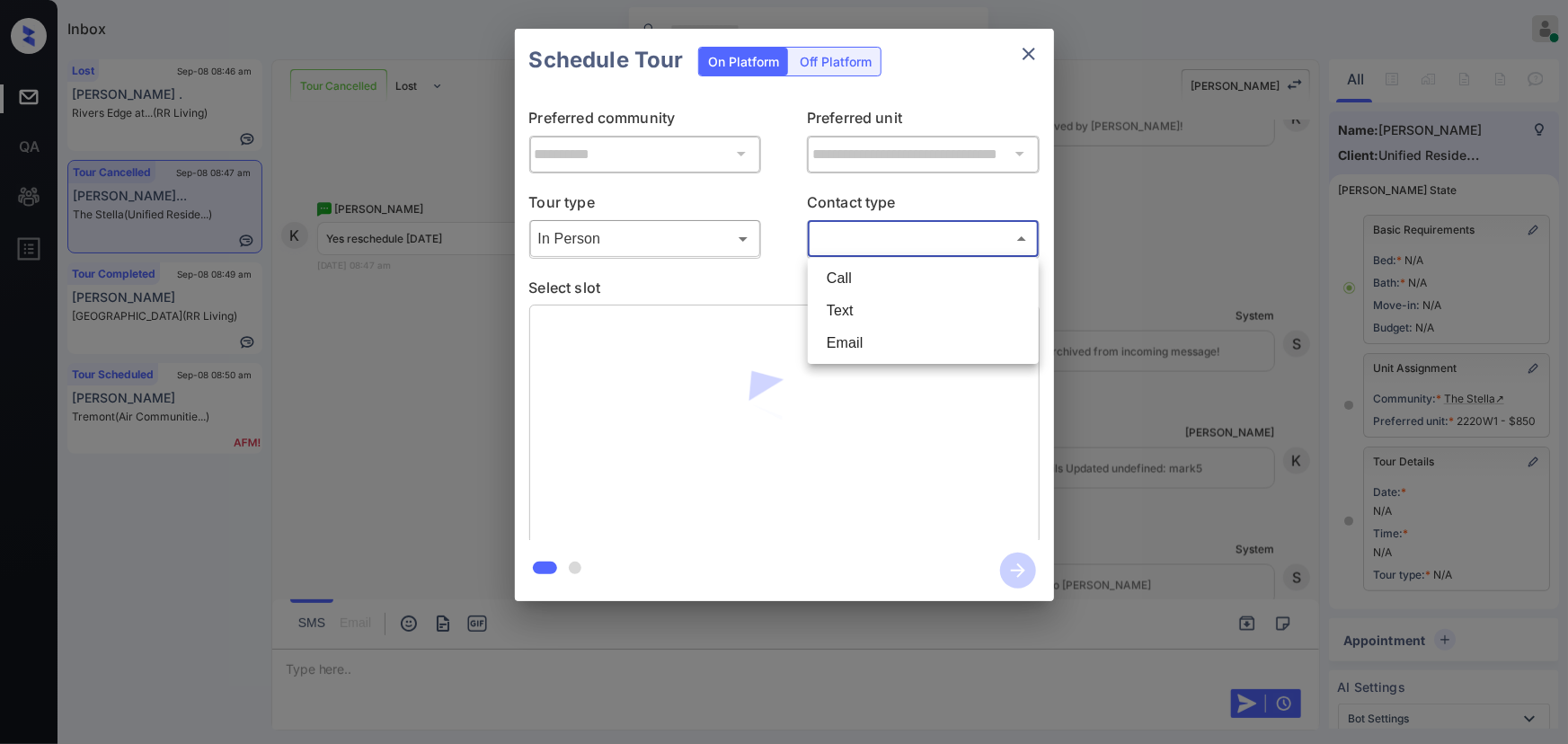
click at [916, 248] on body "Inbox Kenneth Umali Online Set yourself offline Set yourself on break Profile S…" at bounding box center [784, 372] width 1568 height 744
click at [888, 303] on li "Text" at bounding box center [923, 311] width 222 height 32
type input "****"
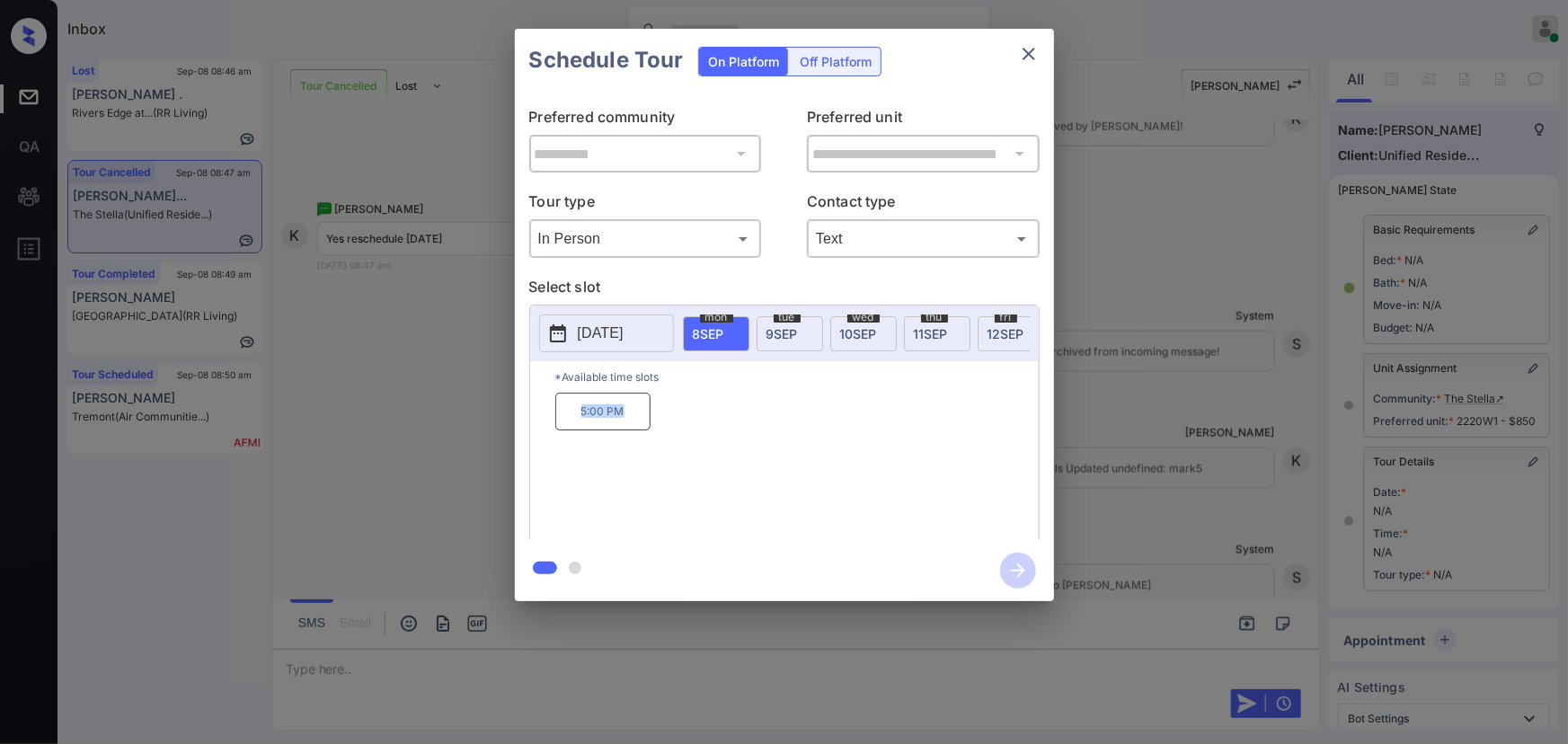
copy p "5:00 PM"
drag, startPoint x: 631, startPoint y: 418, endPoint x: 548, endPoint y: 412, distance: 83.2
click at [548, 412] on div "*Available time slots 5:00 PM" at bounding box center [784, 454] width 508 height 185
click at [589, 660] on div at bounding box center [784, 372] width 1568 height 744
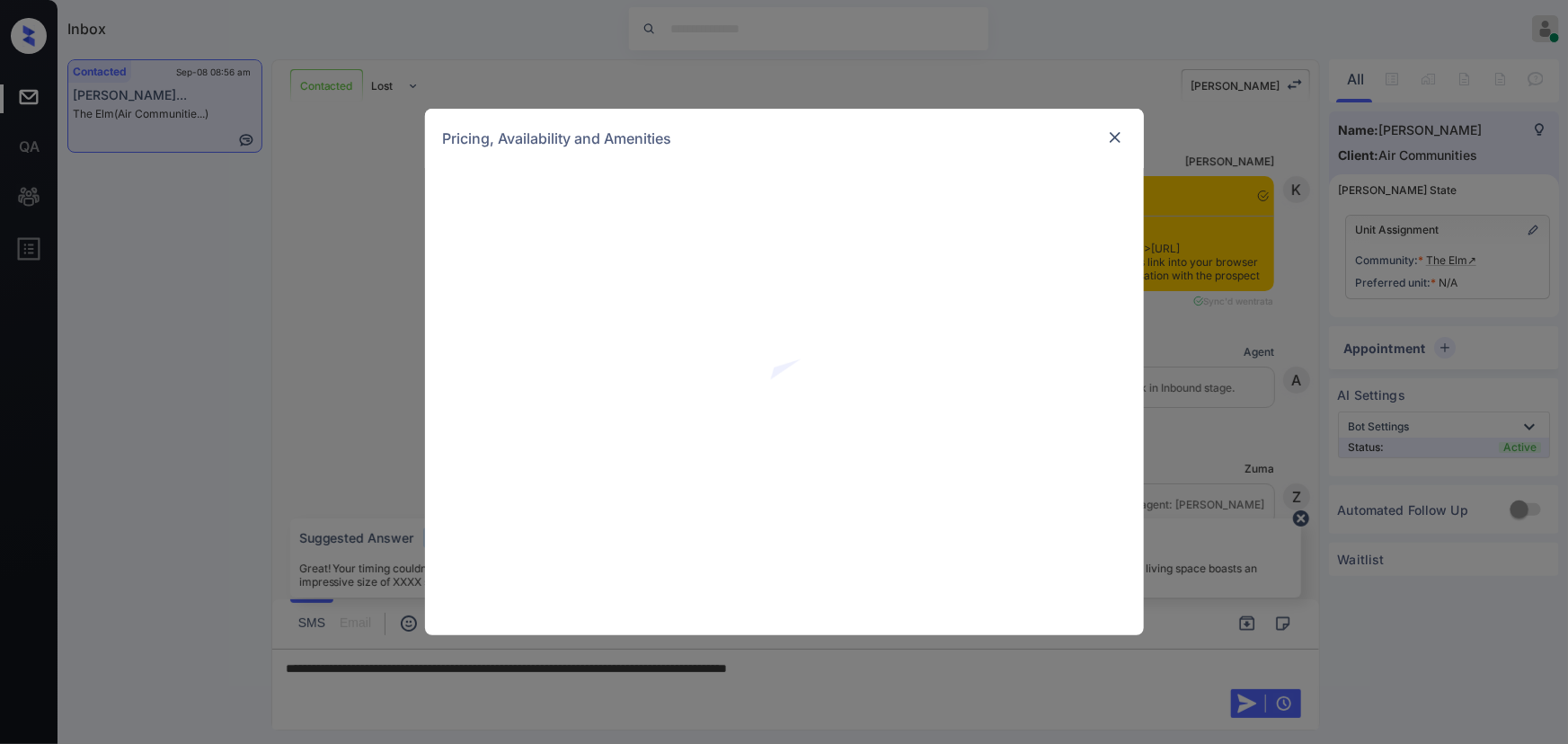
scroll to position [1358, 0]
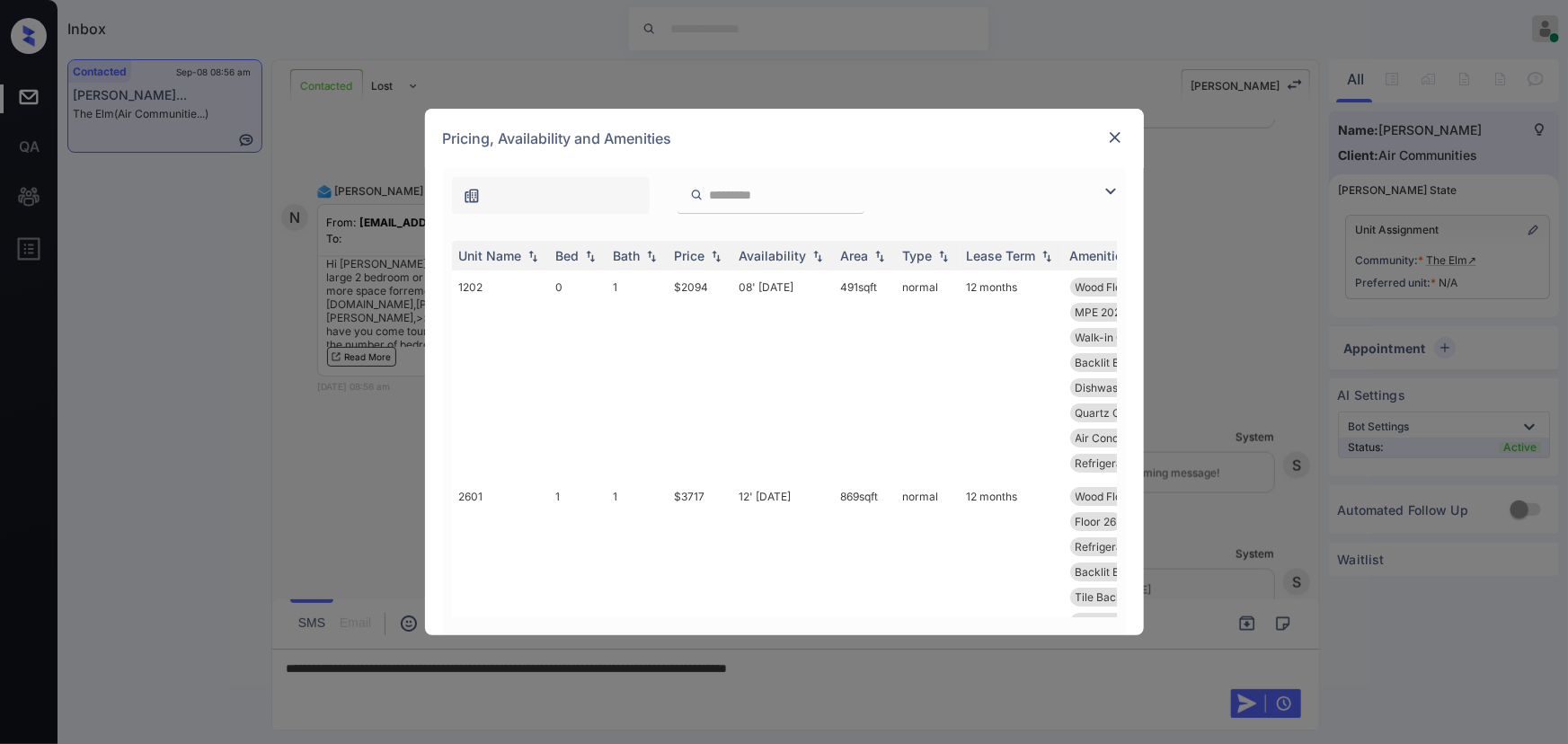
click at [1115, 188] on img at bounding box center [1111, 191] width 22 height 22
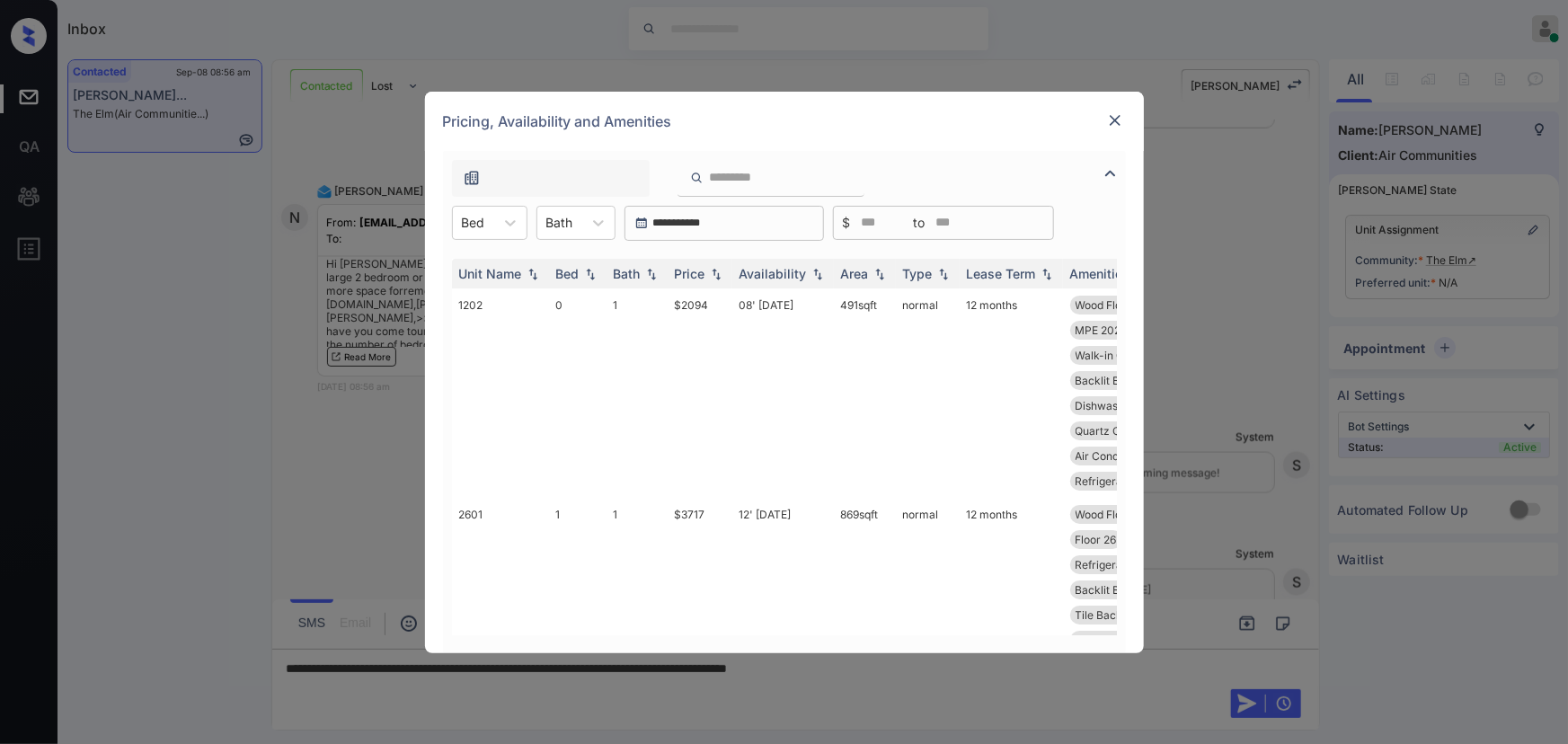
click at [484, 203] on div "**********" at bounding box center [785, 402] width 683 height 503
click at [488, 217] on div "Bed" at bounding box center [473, 222] width 41 height 26
click at [474, 293] on div "1" at bounding box center [489, 299] width 75 height 32
click at [600, 215] on icon at bounding box center [607, 222] width 18 height 18
click at [567, 267] on div "1" at bounding box center [584, 267] width 79 height 32
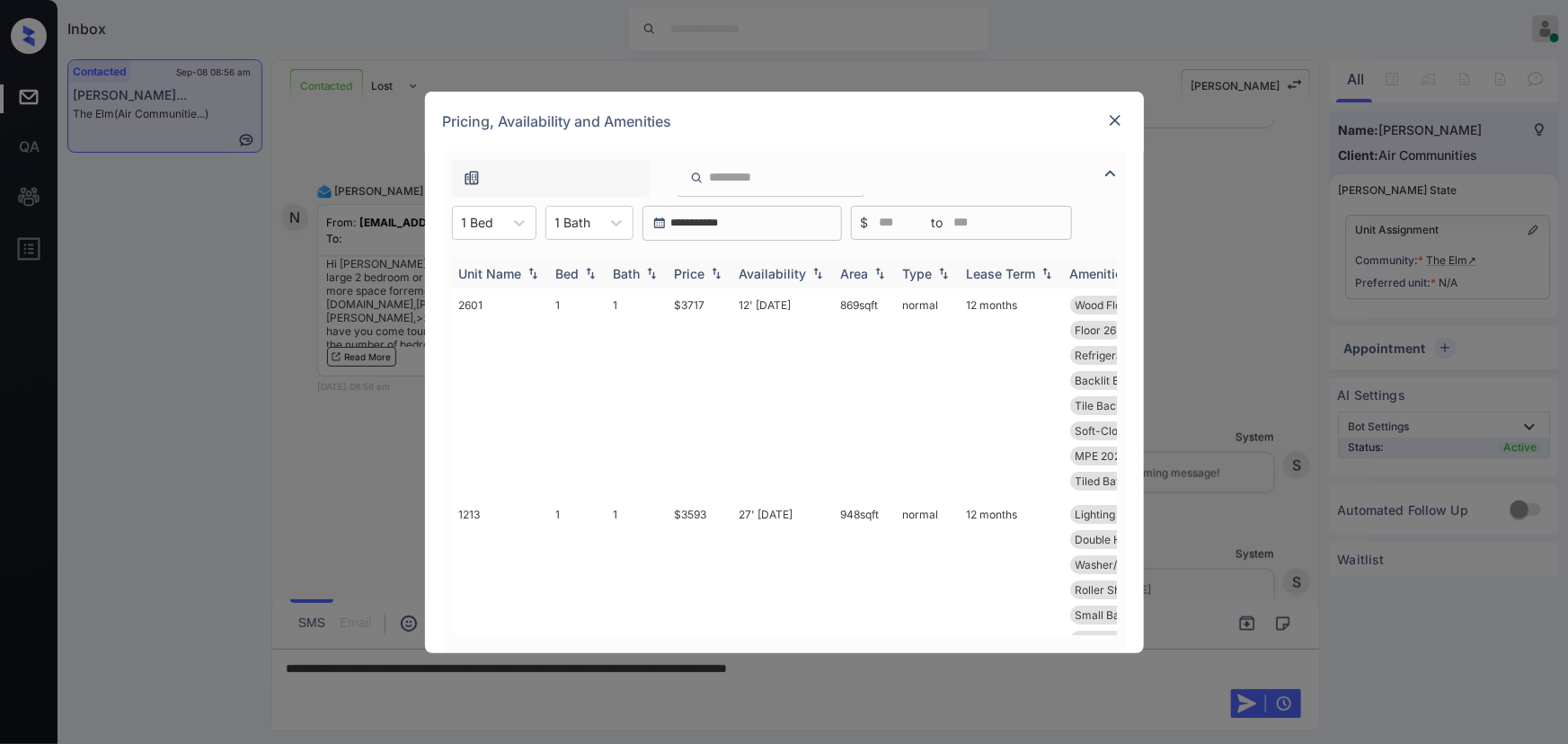
click at [719, 279] on img at bounding box center [715, 273] width 18 height 12
click at [719, 279] on img at bounding box center [715, 274] width 18 height 13
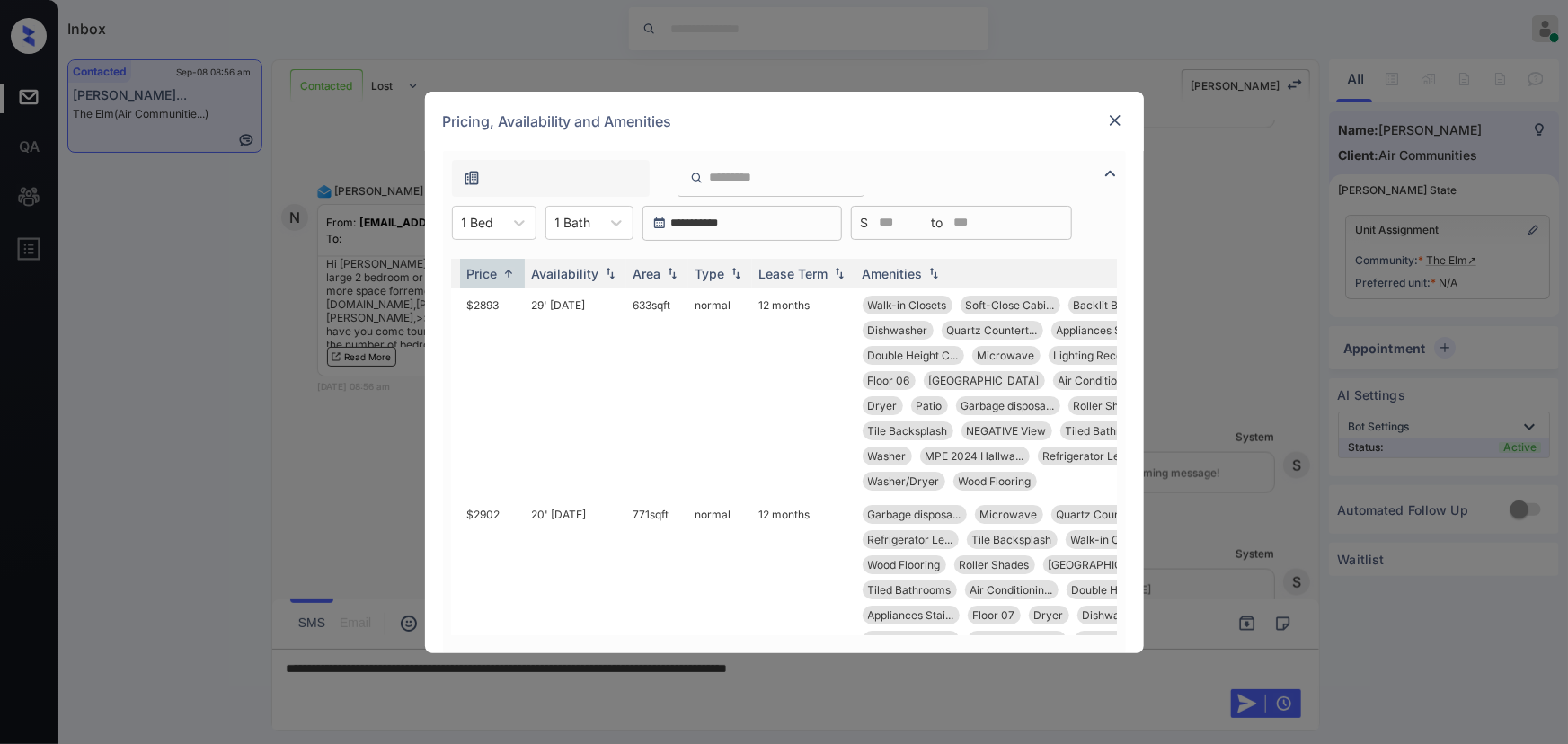
scroll to position [0, 229]
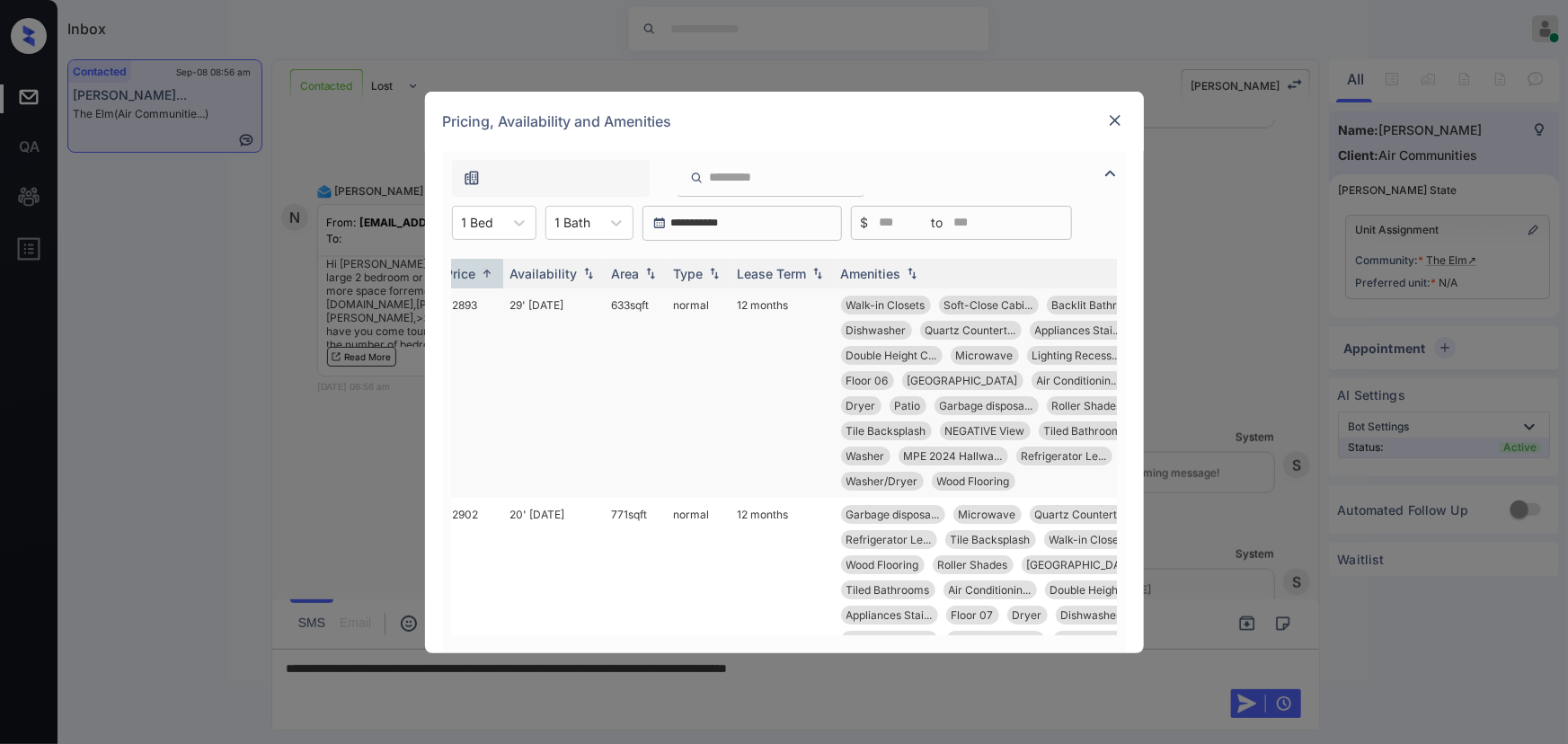
drag, startPoint x: 652, startPoint y: 307, endPoint x: 596, endPoint y: 305, distance: 56.0
click at [596, 305] on tr "0612 1 1 $2893 29' Aug 25 633 sqft normal 12 months Walk-in Closets Soft-Close …" at bounding box center [693, 393] width 939 height 209
copy tr "633 sqft"
click at [638, 307] on td "633 sqft" at bounding box center [636, 393] width 62 height 209
click at [639, 307] on td "633 sqft" at bounding box center [636, 393] width 62 height 209
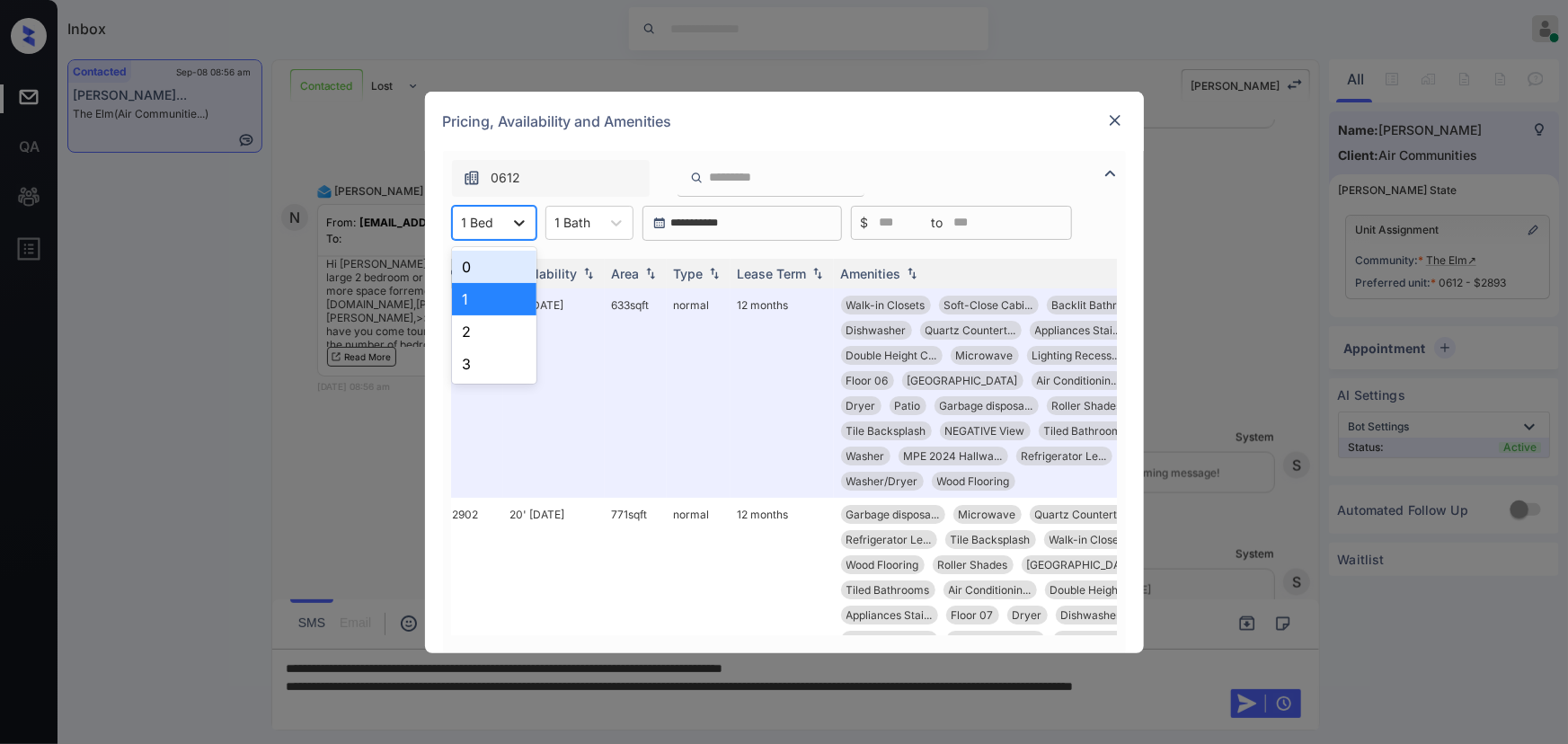
click at [520, 225] on icon at bounding box center [519, 222] width 18 height 18
click at [492, 321] on div "2" at bounding box center [494, 332] width 85 height 32
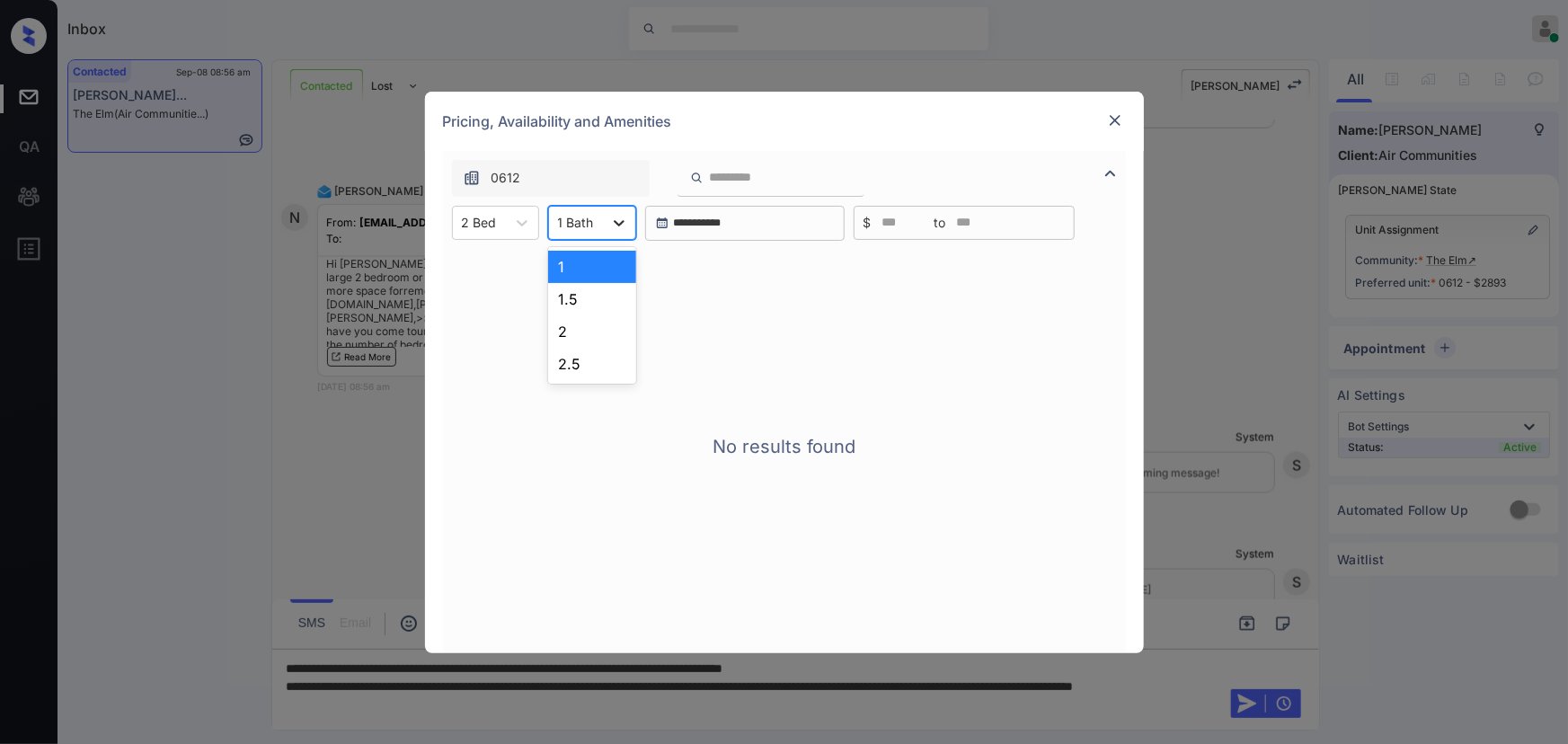
click at [603, 225] on div at bounding box center [619, 223] width 32 height 32
click at [570, 296] on div "1.5" at bounding box center [592, 299] width 88 height 32
click at [589, 228] on div at bounding box center [582, 222] width 47 height 19
click at [572, 326] on div "2" at bounding box center [597, 332] width 99 height 32
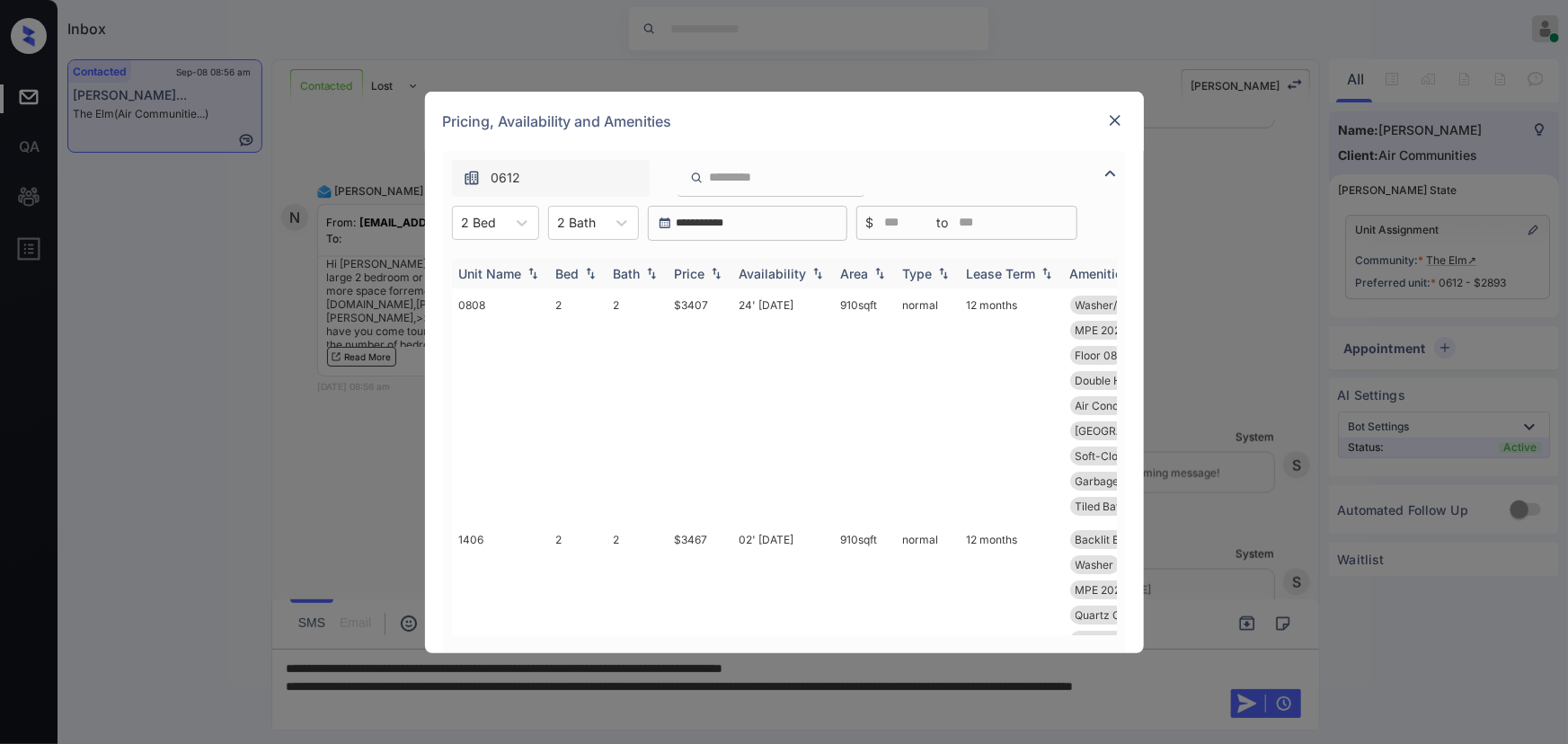
click at [701, 270] on div "Price" at bounding box center [690, 274] width 30 height 15
click at [702, 270] on div "Price" at bounding box center [690, 274] width 30 height 15
click at [759, 306] on td "12' Aug 25" at bounding box center [783, 393] width 102 height 209
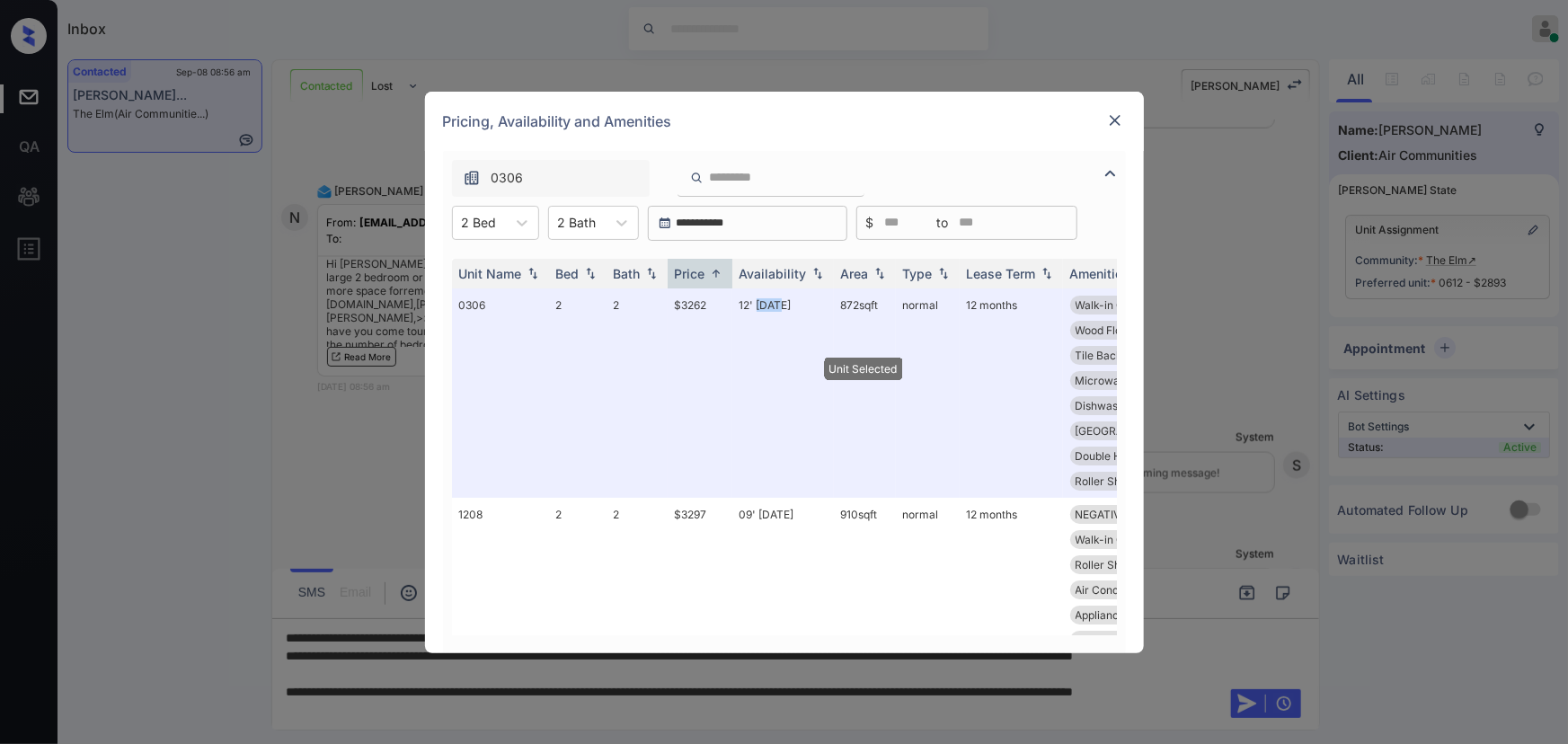
click at [1113, 111] on img at bounding box center [1114, 120] width 18 height 18
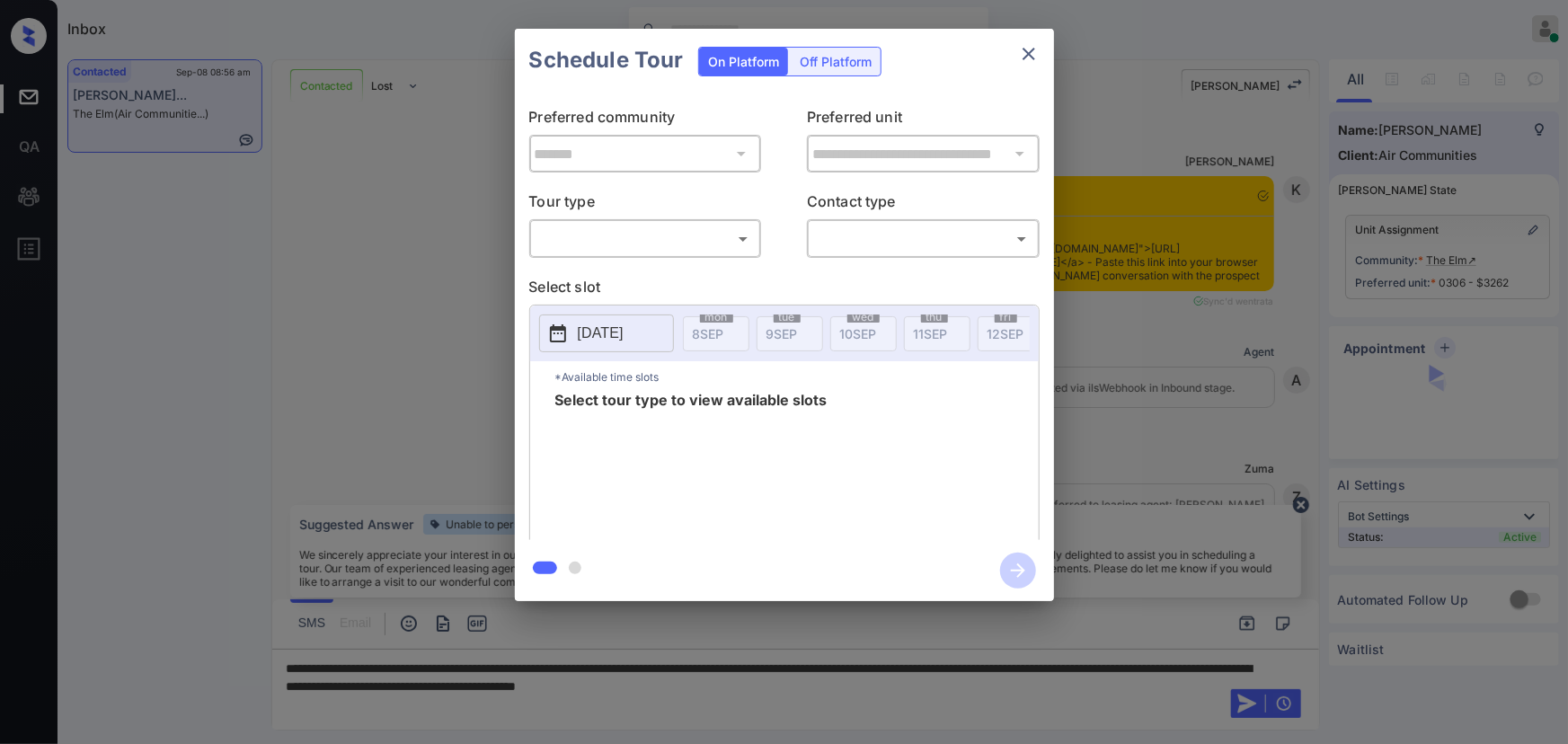
scroll to position [1358, 0]
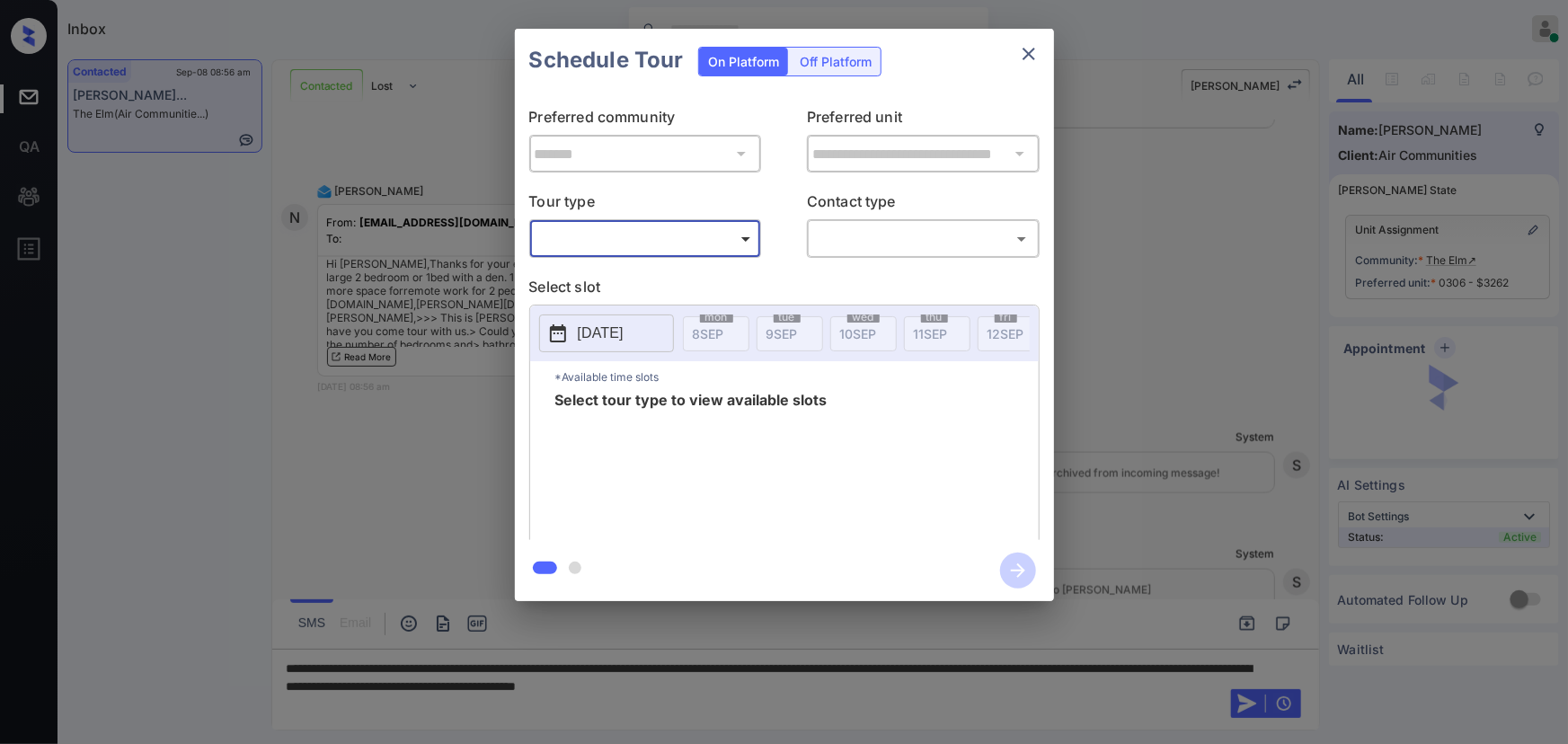
click at [696, 235] on body "Inbox [PERSON_NAME] Online Set yourself offline Set yourself on break Profile S…" at bounding box center [784, 372] width 1568 height 744
type input "********"
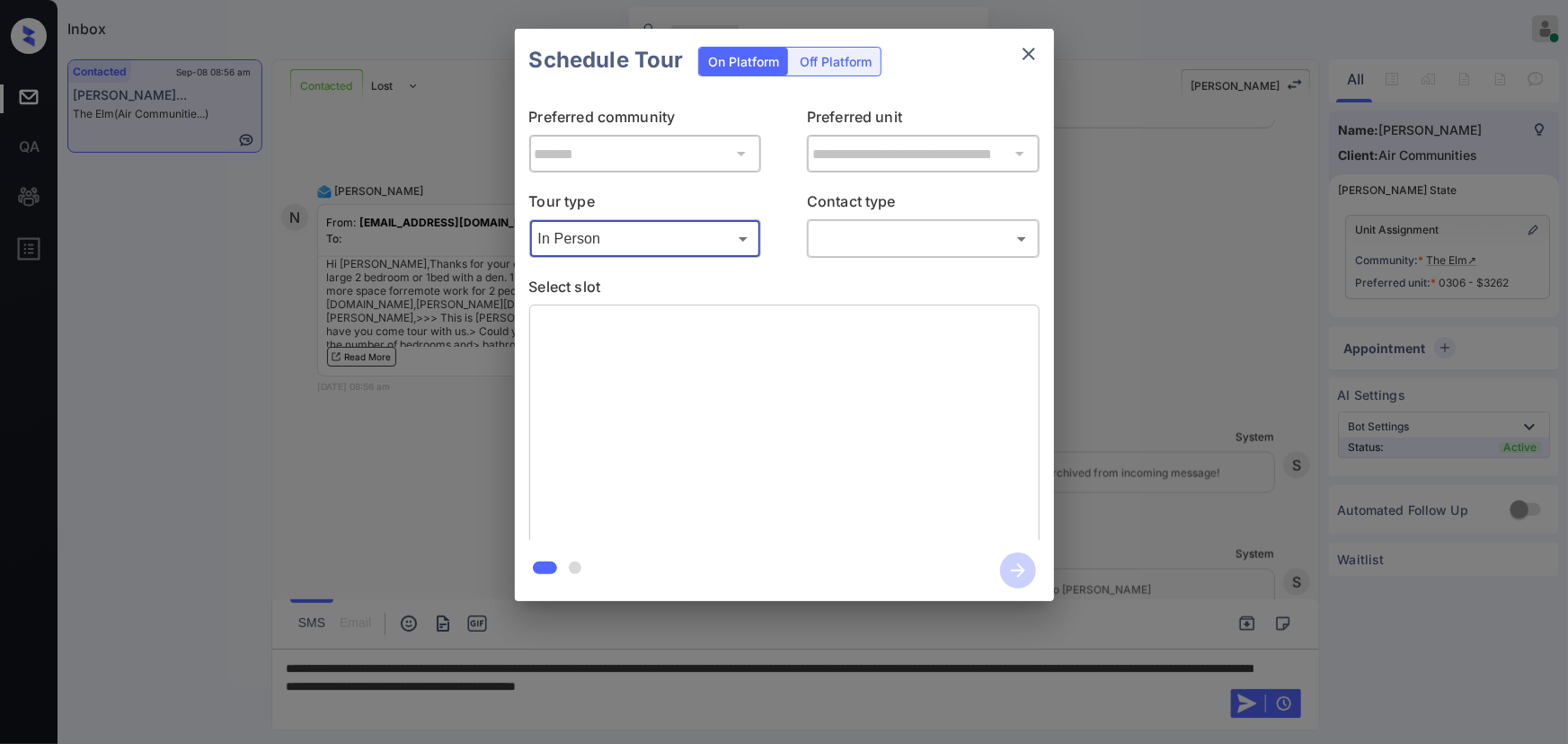
click at [877, 241] on body "Inbox [PERSON_NAME] Online Set yourself offline Set yourself on break Profile S…" at bounding box center [784, 372] width 1568 height 744
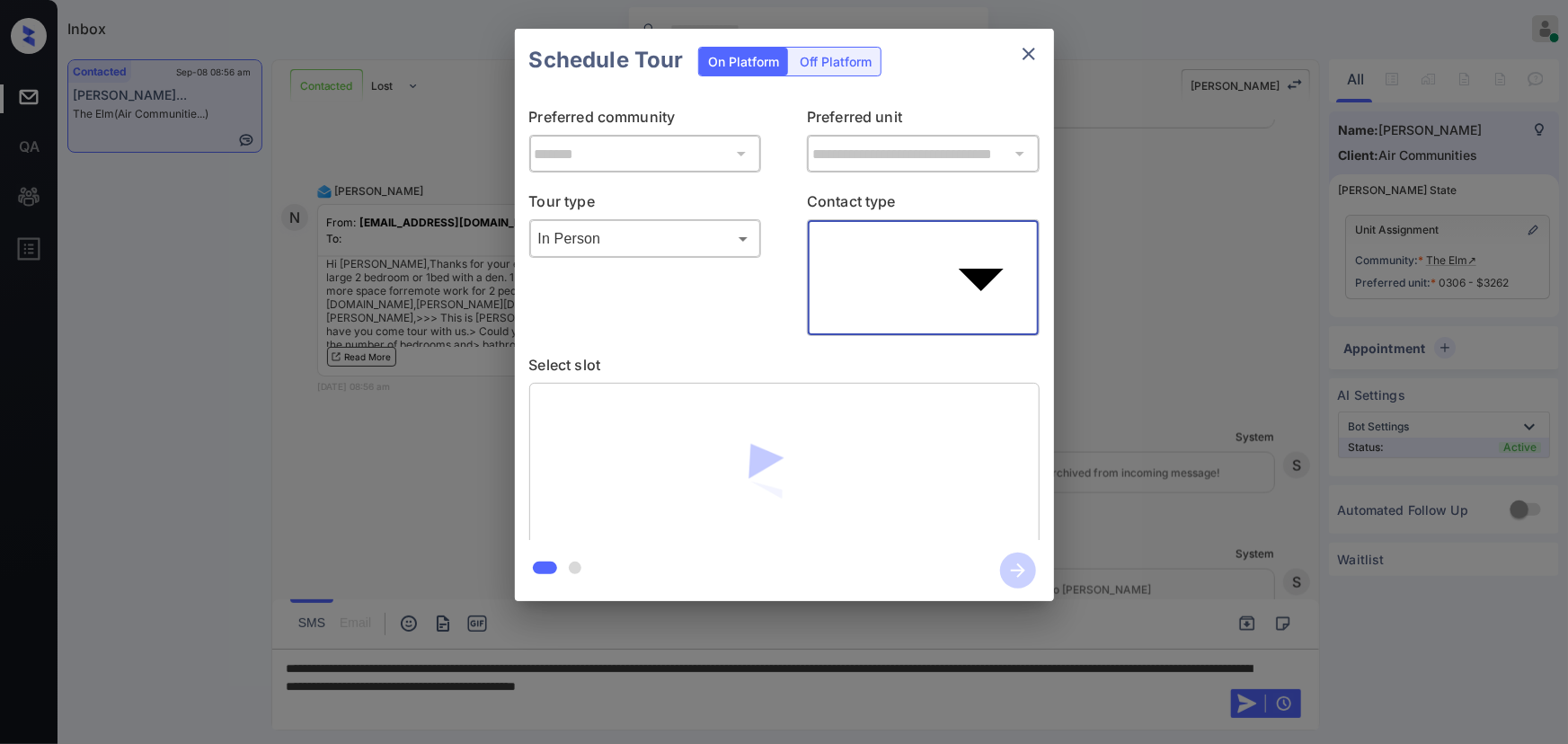
type input "****"
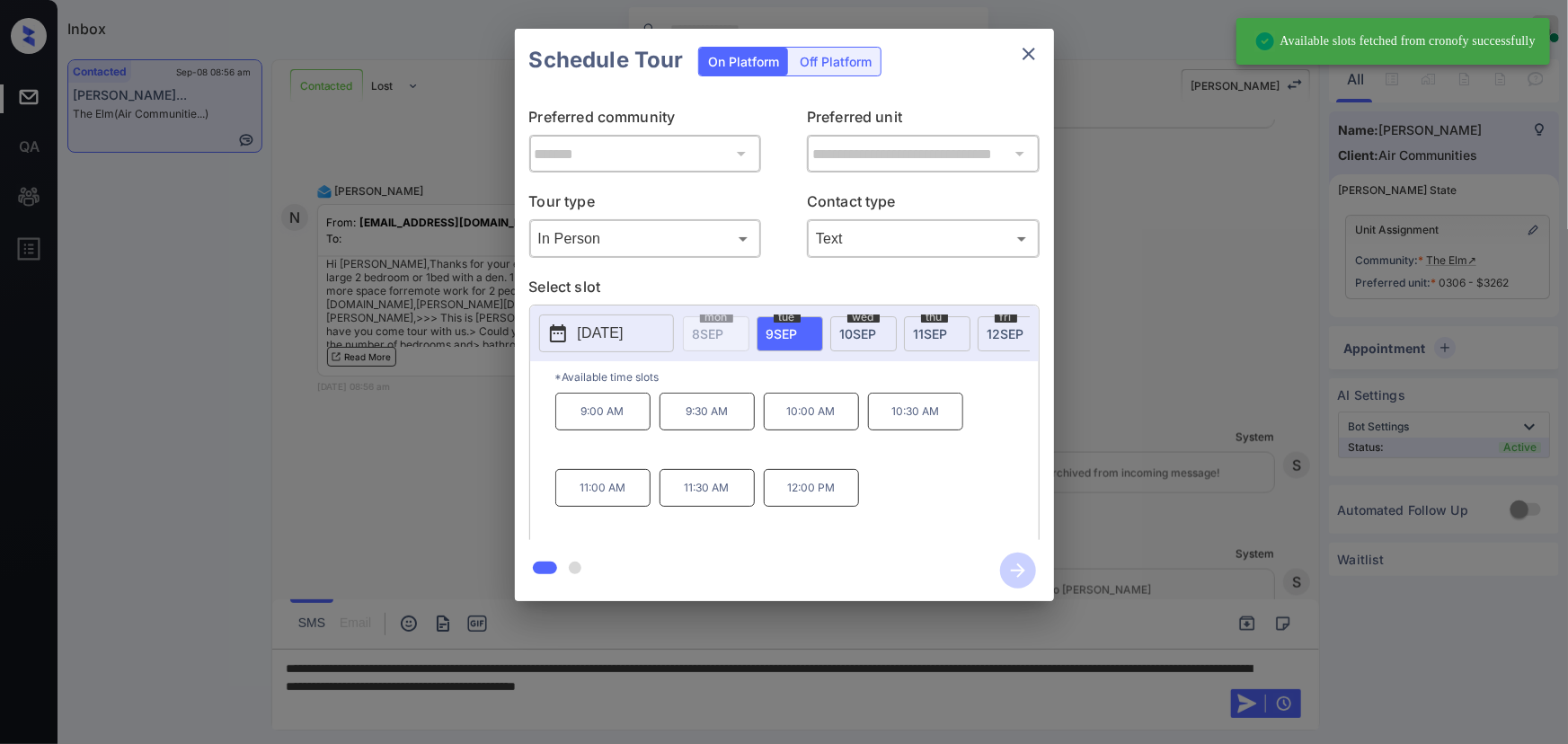
click at [792, 330] on span "[DATE]" at bounding box center [781, 334] width 31 height 15
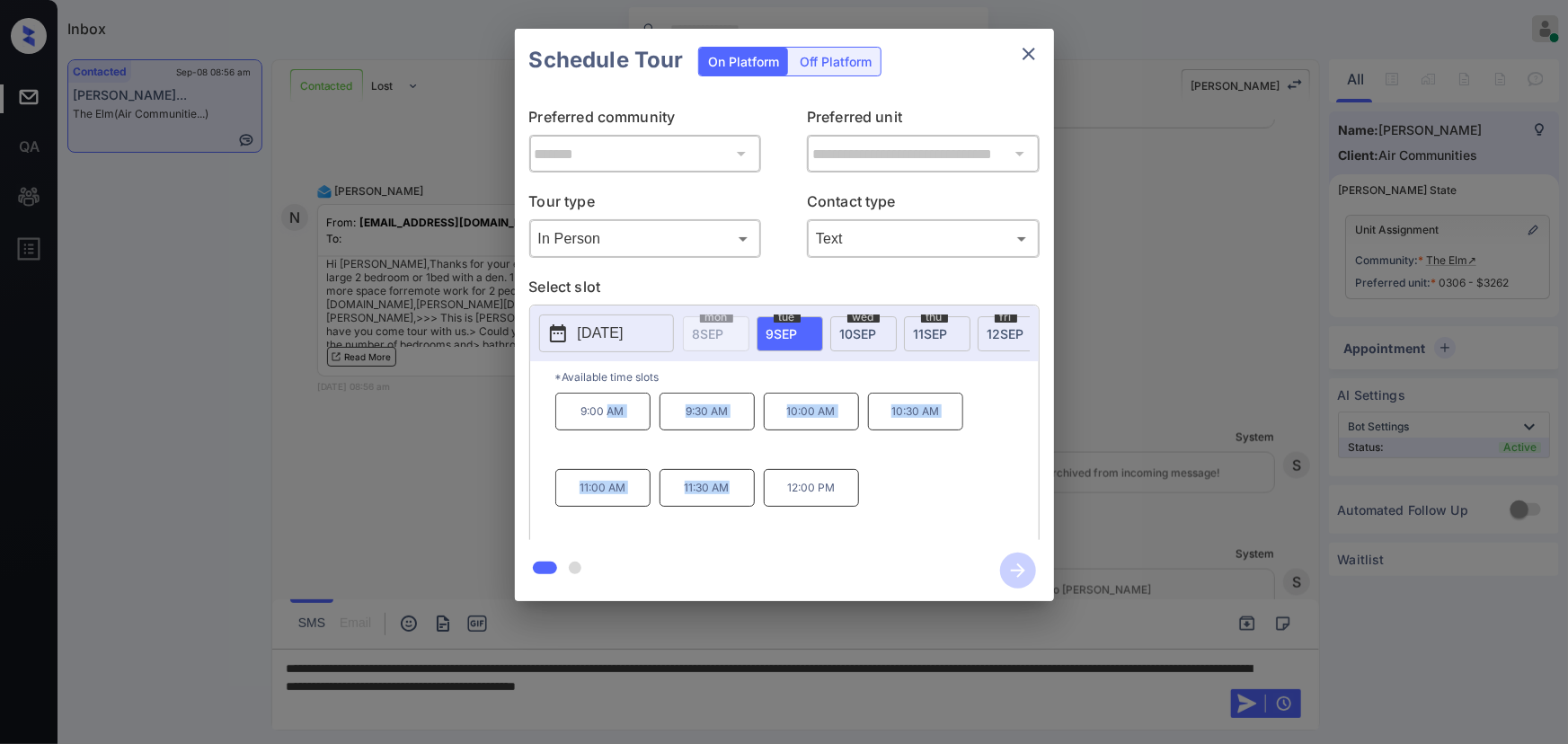
drag, startPoint x: 730, startPoint y: 494, endPoint x: 607, endPoint y: 429, distance: 139.1
click at [607, 429] on div "9:00 AM 9:30 AM 10:00 AM 10:30 AM 11:00 AM 11:30 AM 12:00 PM" at bounding box center [797, 464] width 484 height 144
copy div "9:00 AM 9:30 AM 10:00 AM 10:30 AM 11:00 AM 11:30 AM 12:00 PM"
drag, startPoint x: 840, startPoint y: 494, endPoint x: 570, endPoint y: 411, distance: 282.5
click at [570, 411] on div "9:00 AM 9:30 AM 10:00 AM 10:30 AM 11:00 AM 11:30 AM 12:00 PM" at bounding box center [797, 464] width 484 height 144
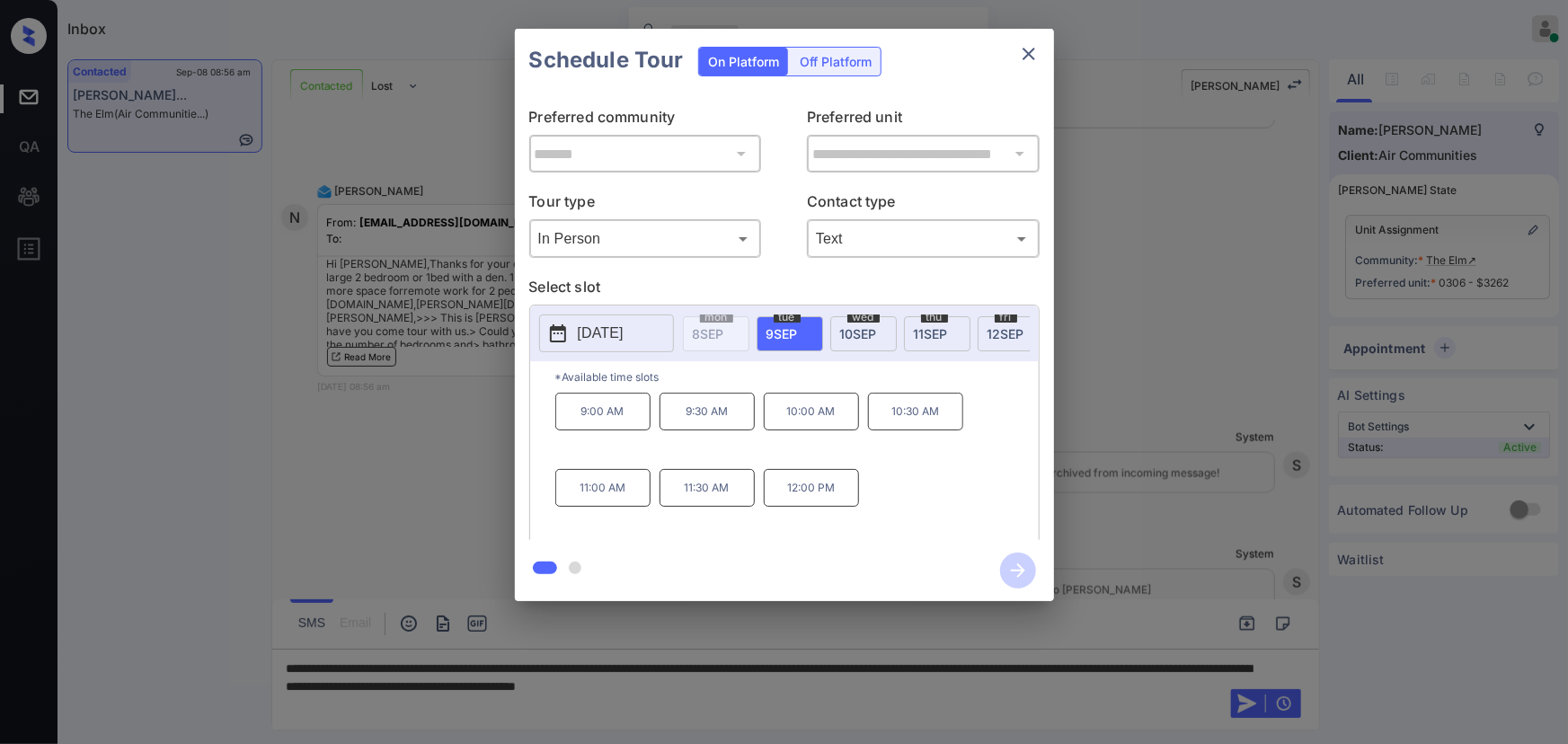
click at [1010, 691] on div at bounding box center [784, 372] width 1568 height 744
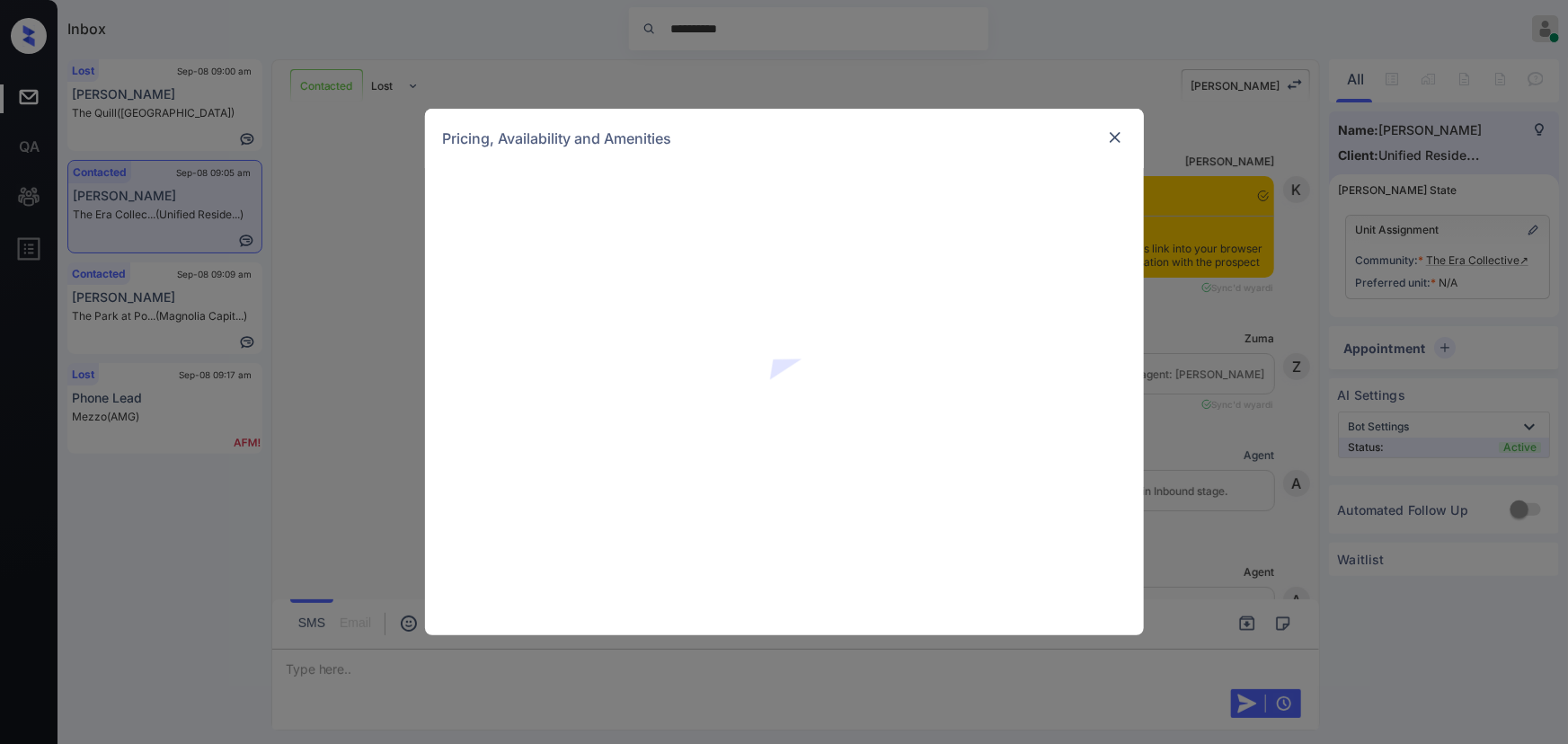
scroll to position [1575, 0]
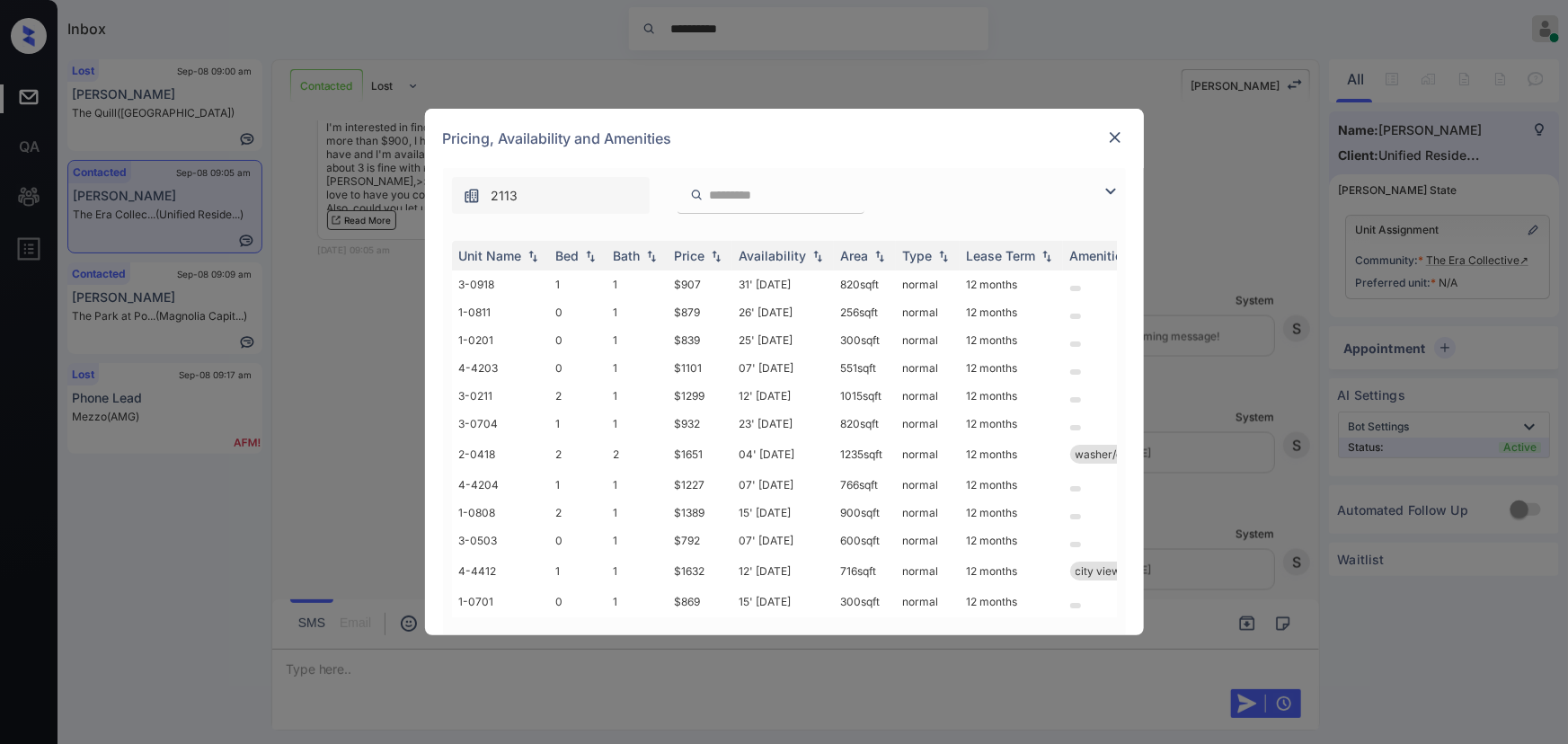
click at [1105, 188] on img at bounding box center [1111, 191] width 22 height 22
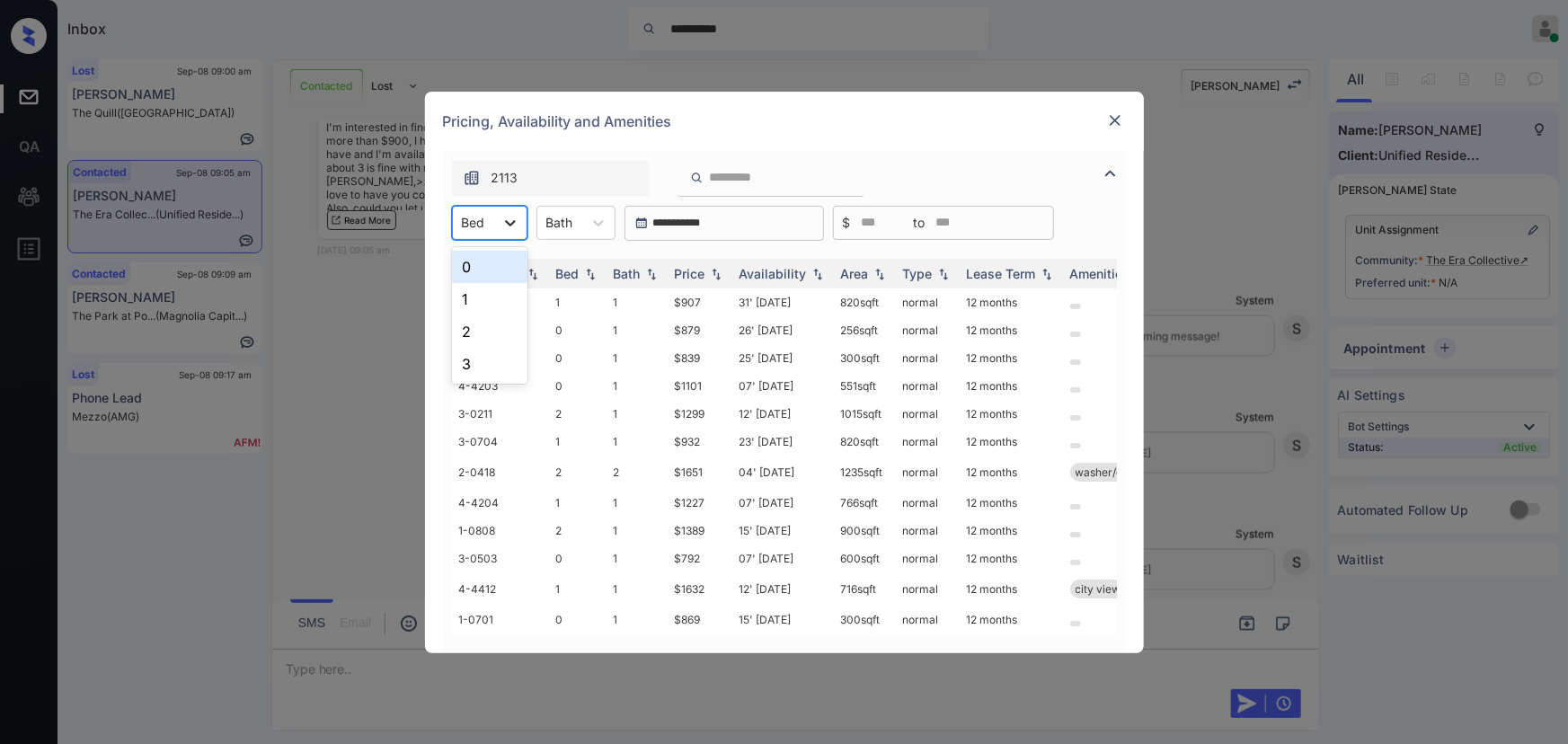
click at [507, 220] on icon at bounding box center [510, 222] width 18 height 18
drag, startPoint x: 481, startPoint y: 263, endPoint x: 582, endPoint y: 226, distance: 107.6
click at [483, 263] on div "0" at bounding box center [489, 267] width 75 height 32
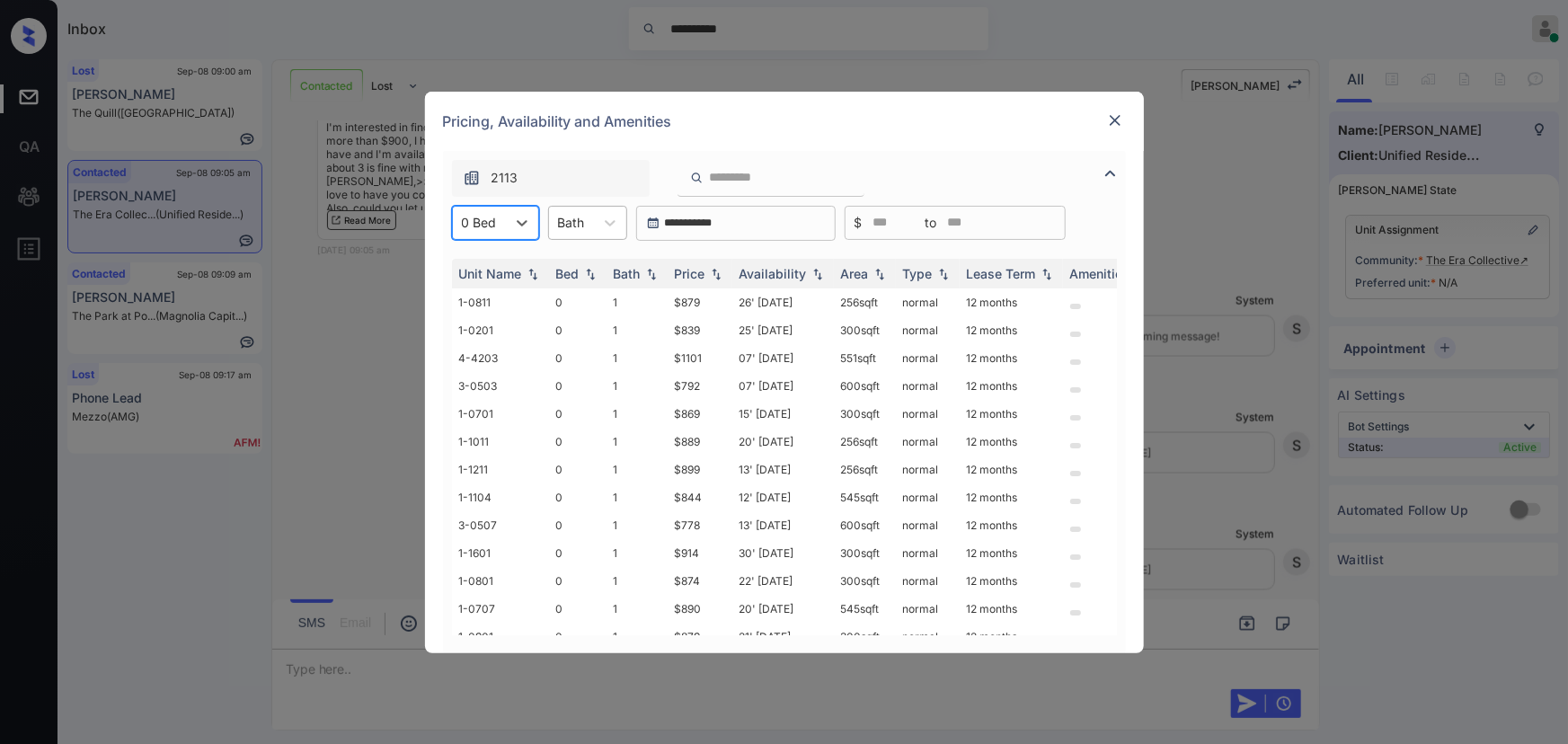
click at [584, 223] on div at bounding box center [571, 222] width 27 height 19
click at [575, 268] on div "1" at bounding box center [587, 267] width 79 height 32
click at [713, 275] on img at bounding box center [715, 273] width 18 height 12
click at [713, 275] on img at bounding box center [715, 274] width 18 height 13
click at [703, 299] on td "$770" at bounding box center [699, 302] width 65 height 28
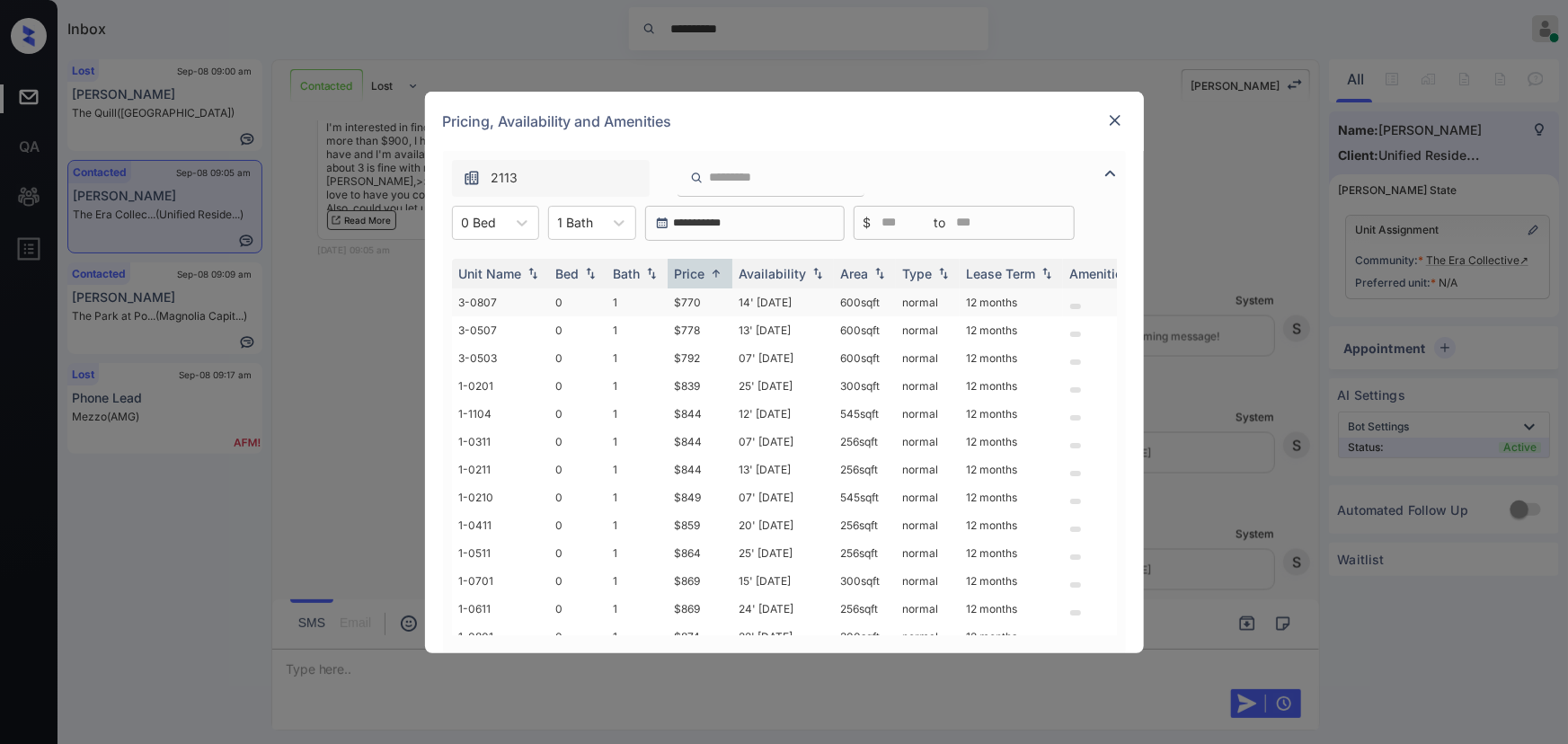
click at [703, 299] on td "$770" at bounding box center [699, 302] width 65 height 28
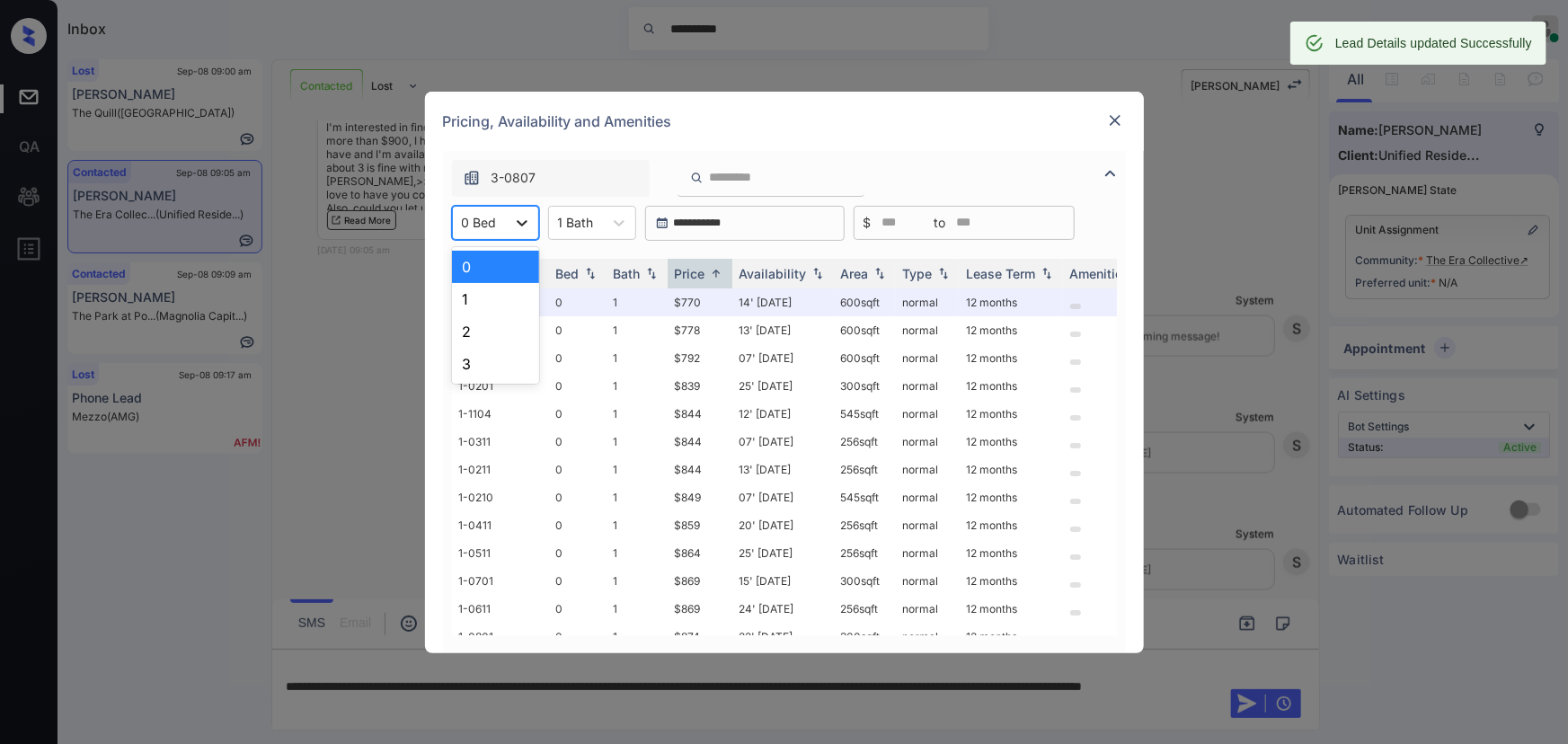
click at [523, 223] on icon at bounding box center [521, 223] width 10 height 7
click at [488, 297] on div "1" at bounding box center [495, 299] width 88 height 32
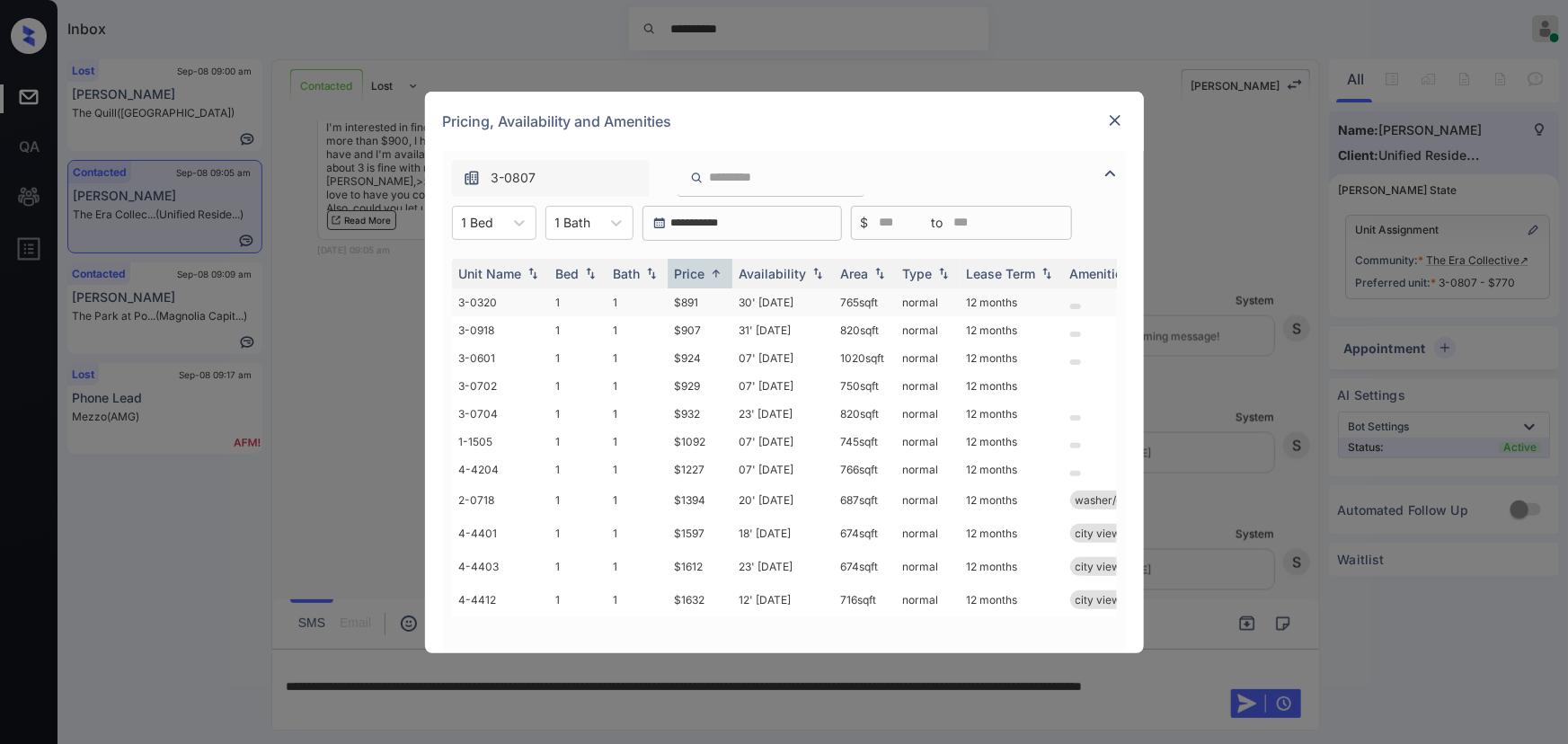
click at [694, 306] on td "$891" at bounding box center [699, 302] width 65 height 28
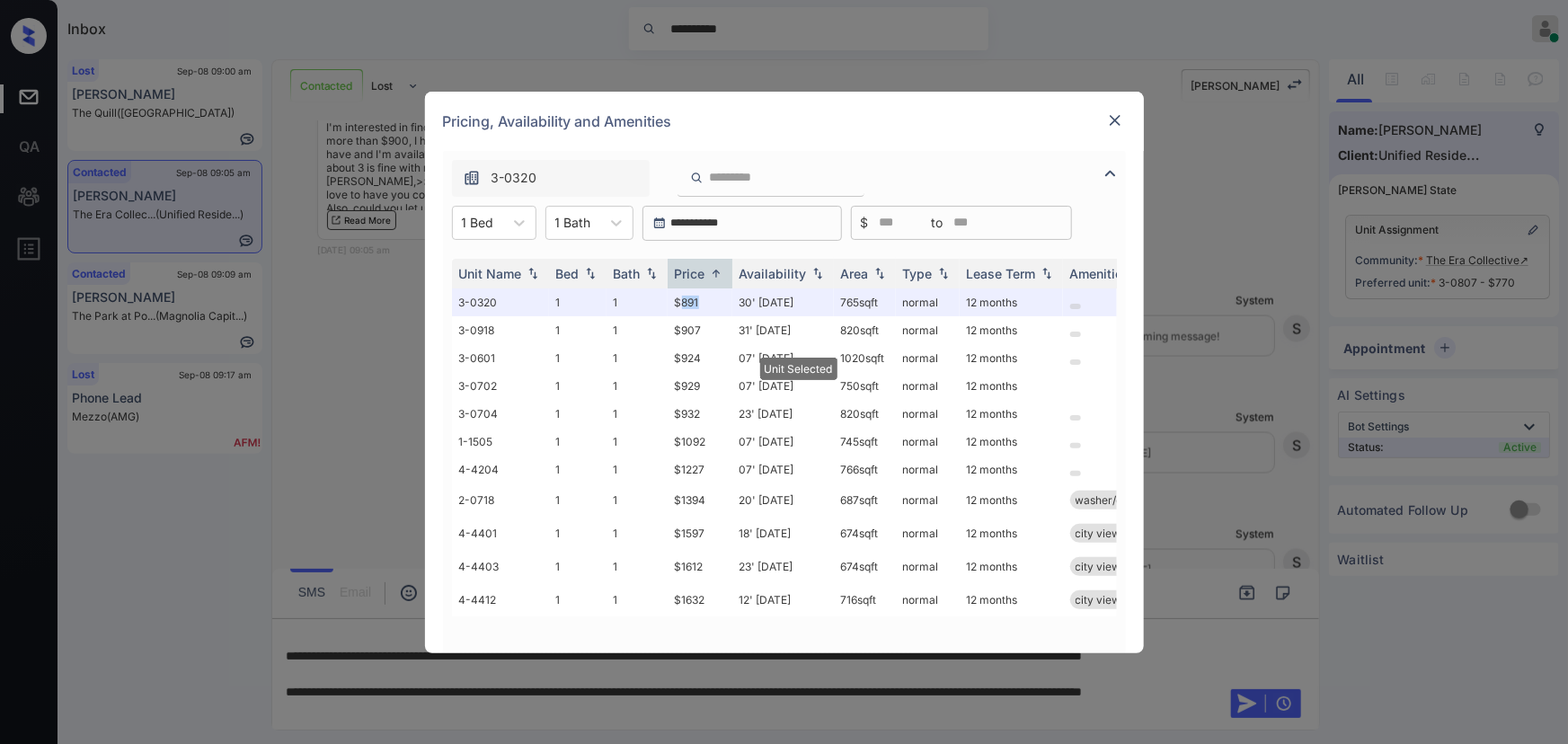
click at [1115, 115] on img at bounding box center [1114, 120] width 18 height 18
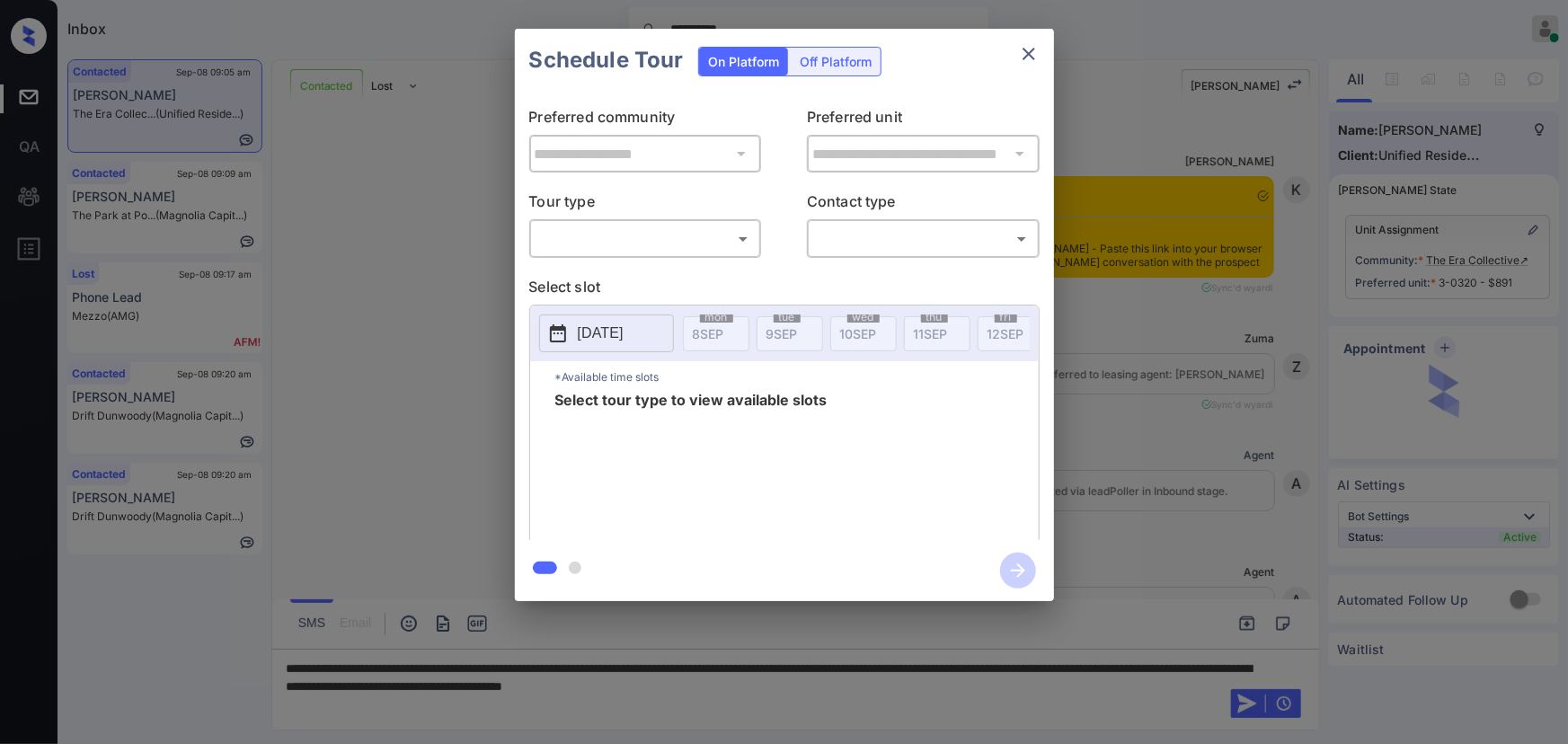
scroll to position [1575, 0]
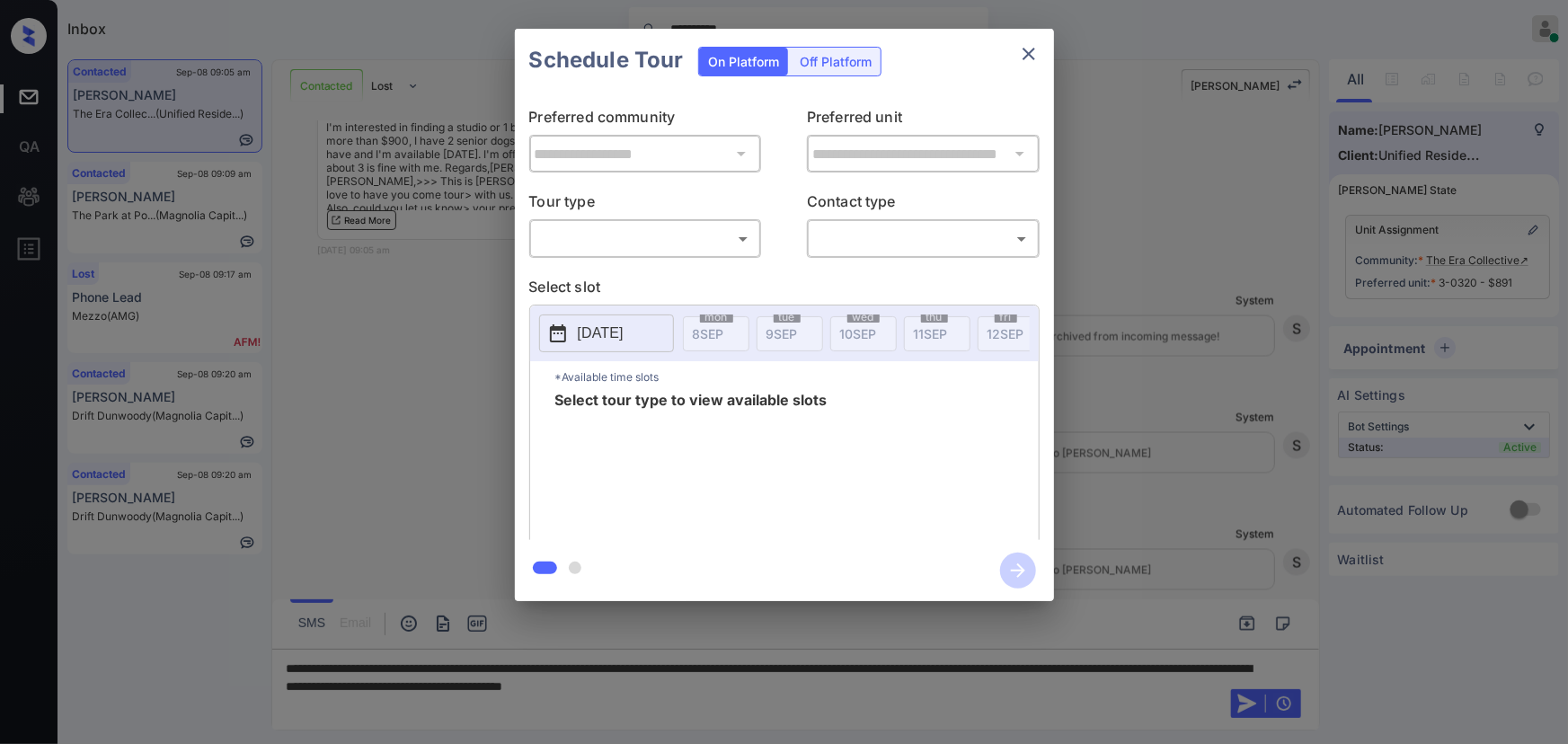
click at [610, 222] on div "​ ​" at bounding box center [645, 238] width 232 height 39
click at [607, 238] on body "**********" at bounding box center [784, 372] width 1568 height 744
click at [629, 286] on li "In Person" at bounding box center [645, 279] width 222 height 32
type input "********"
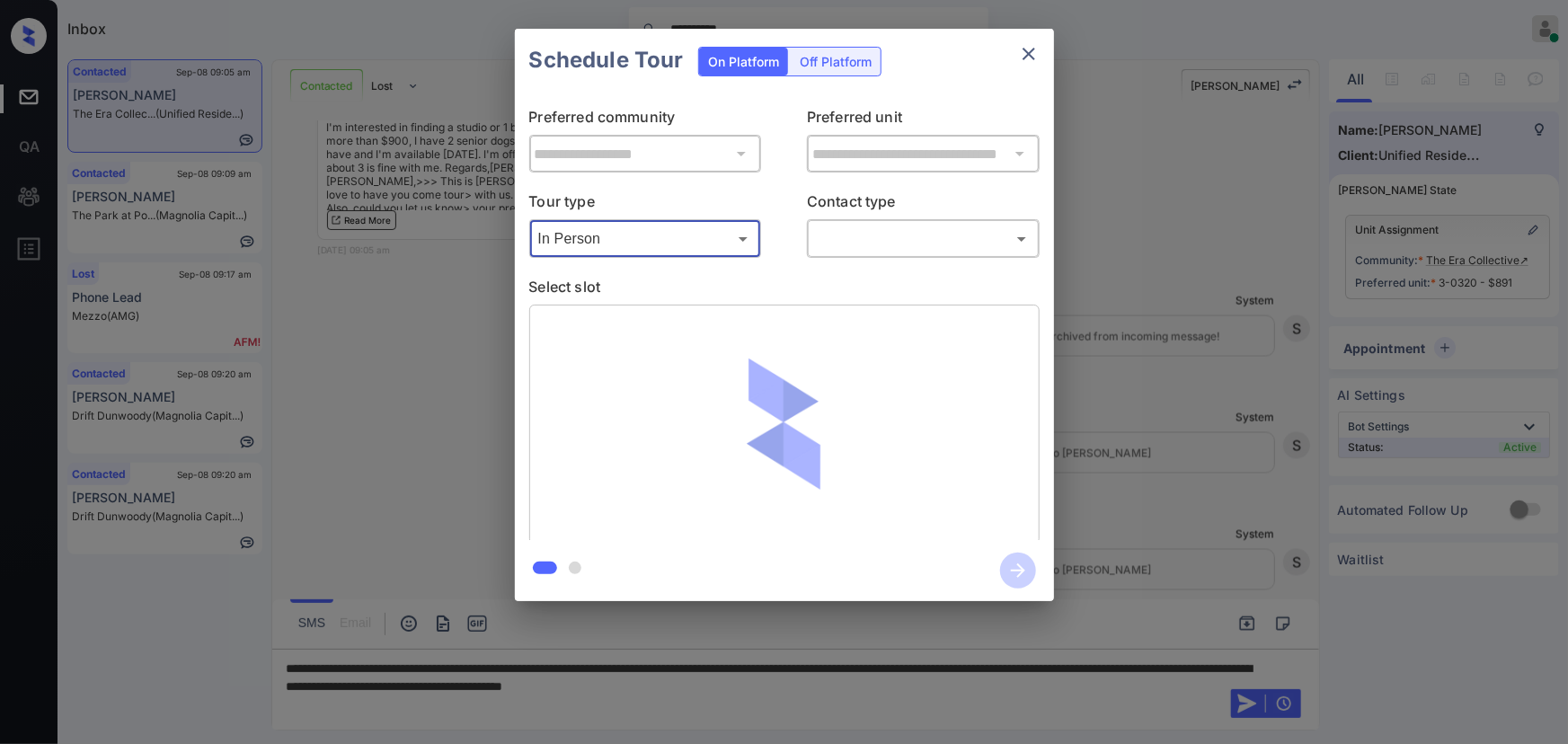
click at [894, 244] on body "**********" at bounding box center [784, 372] width 1568 height 744
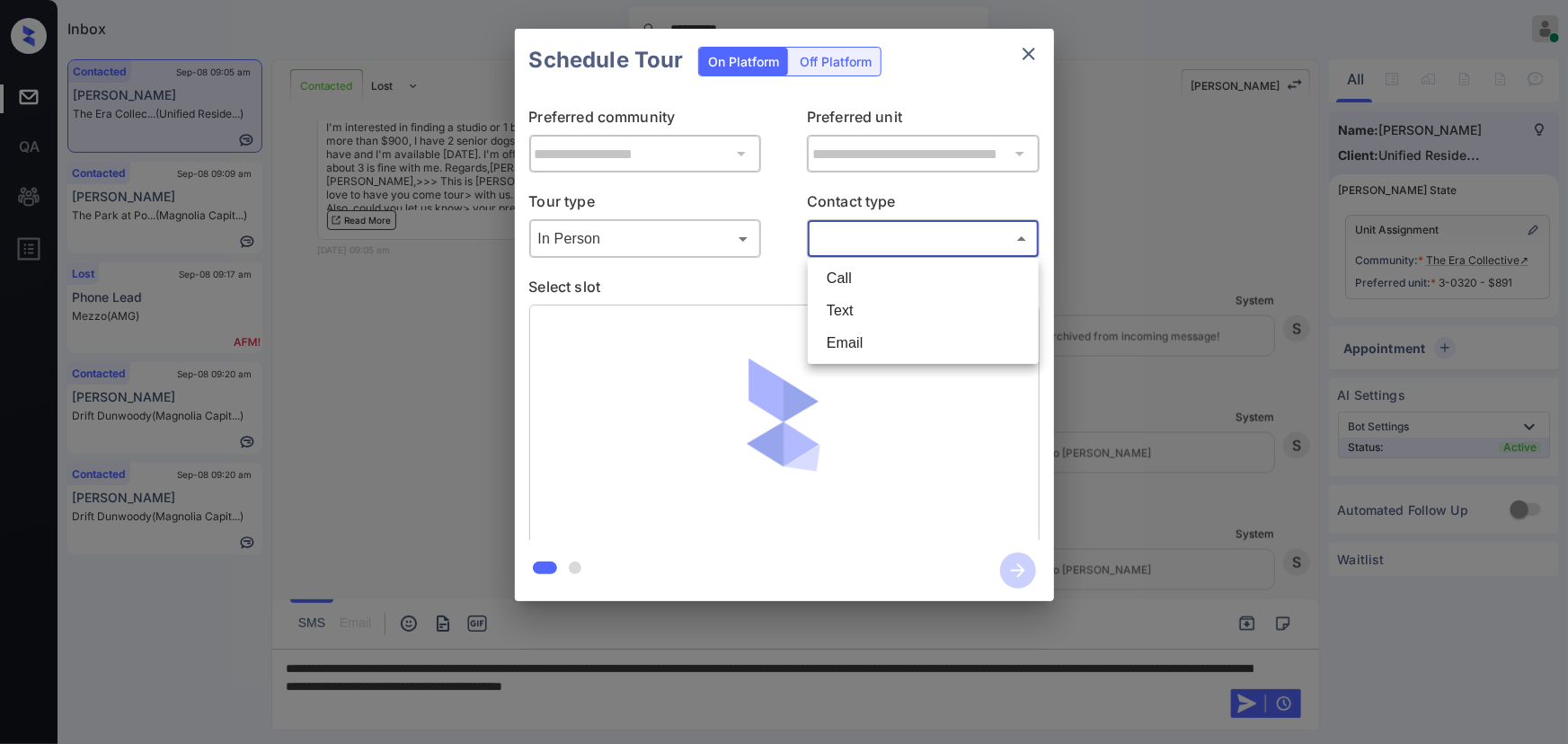
click at [861, 310] on li "Text" at bounding box center [923, 311] width 222 height 32
type input "****"
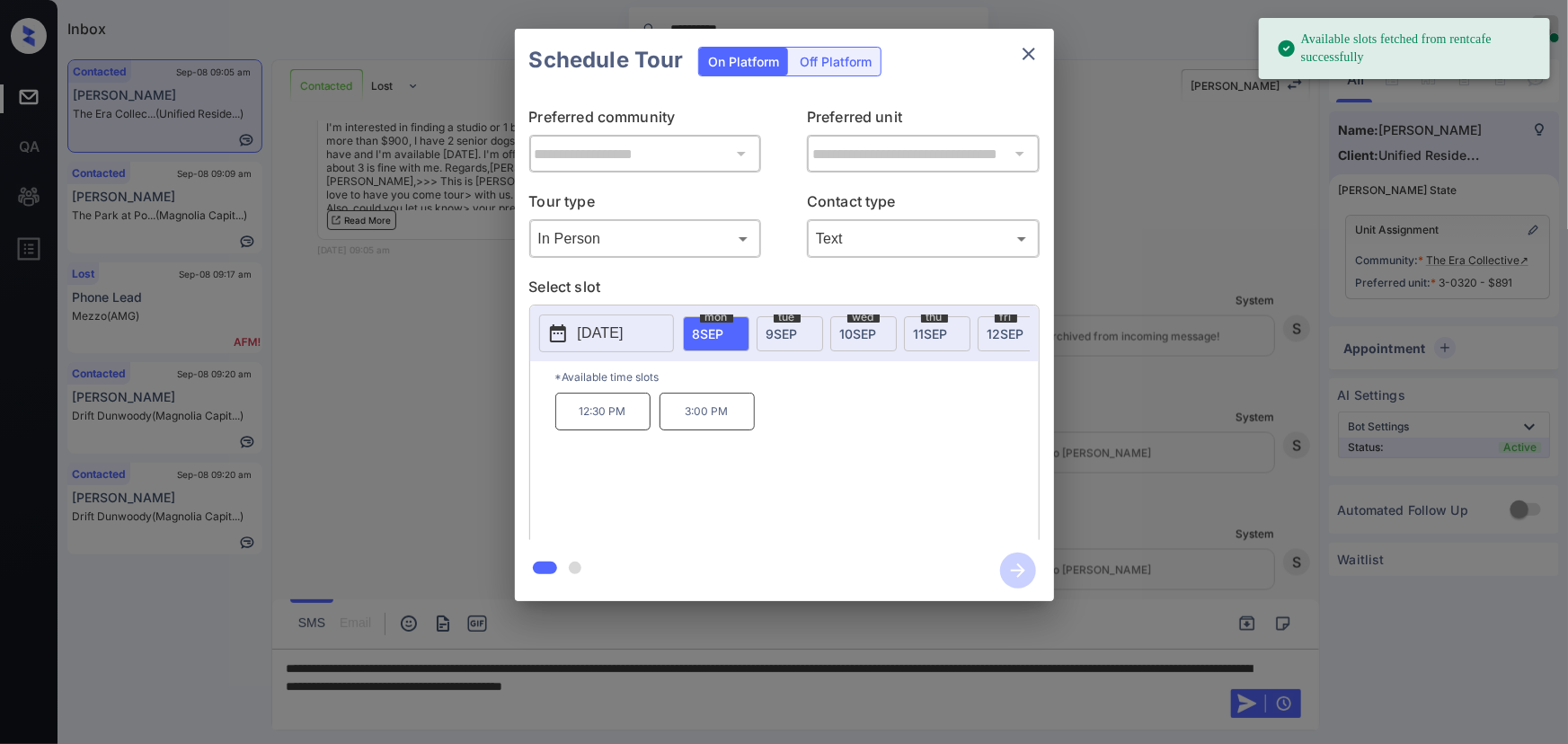
click at [796, 327] on span "9 SEP" at bounding box center [781, 334] width 31 height 15
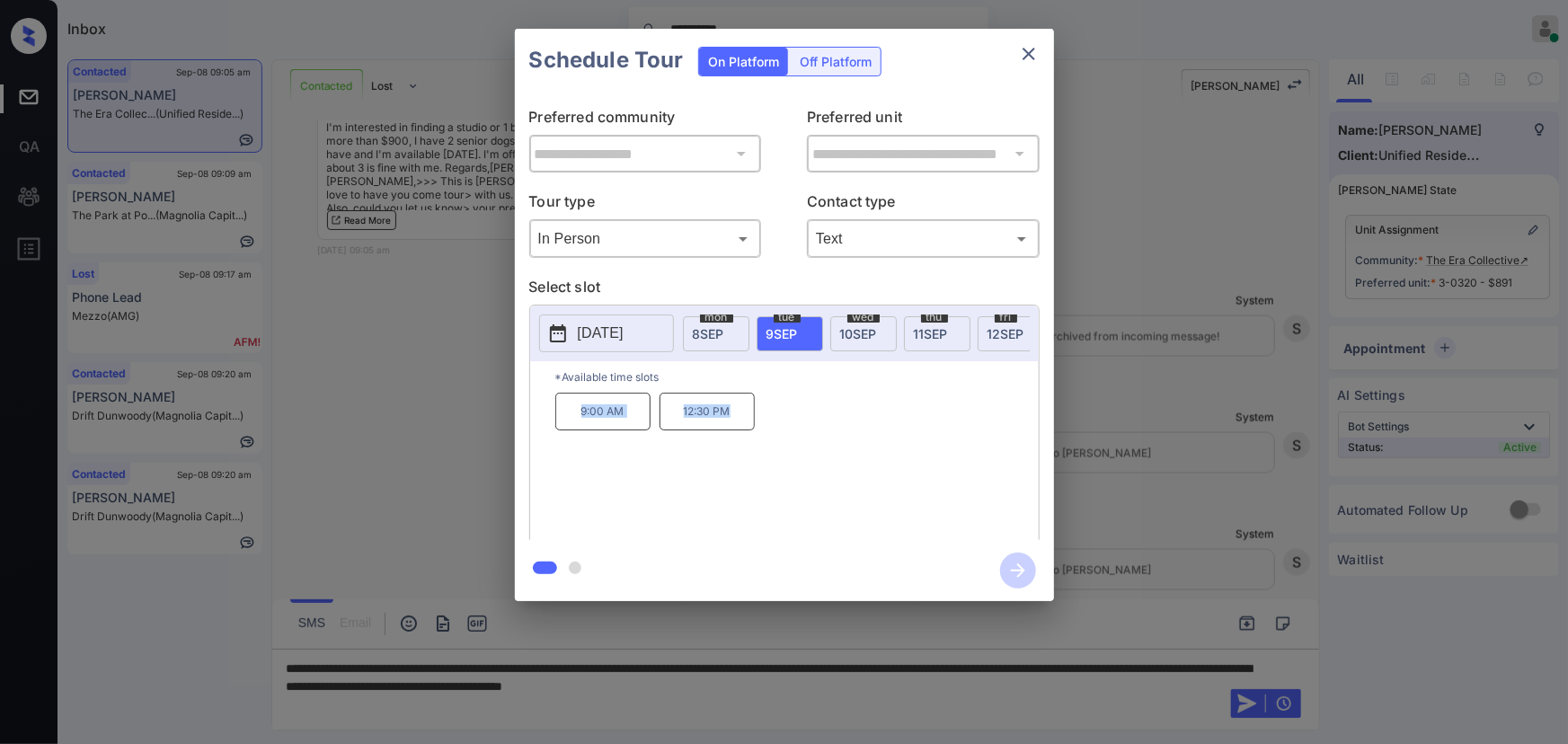
drag, startPoint x: 733, startPoint y: 419, endPoint x: 566, endPoint y: 409, distance: 167.3
click at [566, 409] on div "9:00 AM 12:30 PM" at bounding box center [797, 464] width 484 height 144
click at [853, 328] on span "10 SEP" at bounding box center [858, 334] width 37 height 15
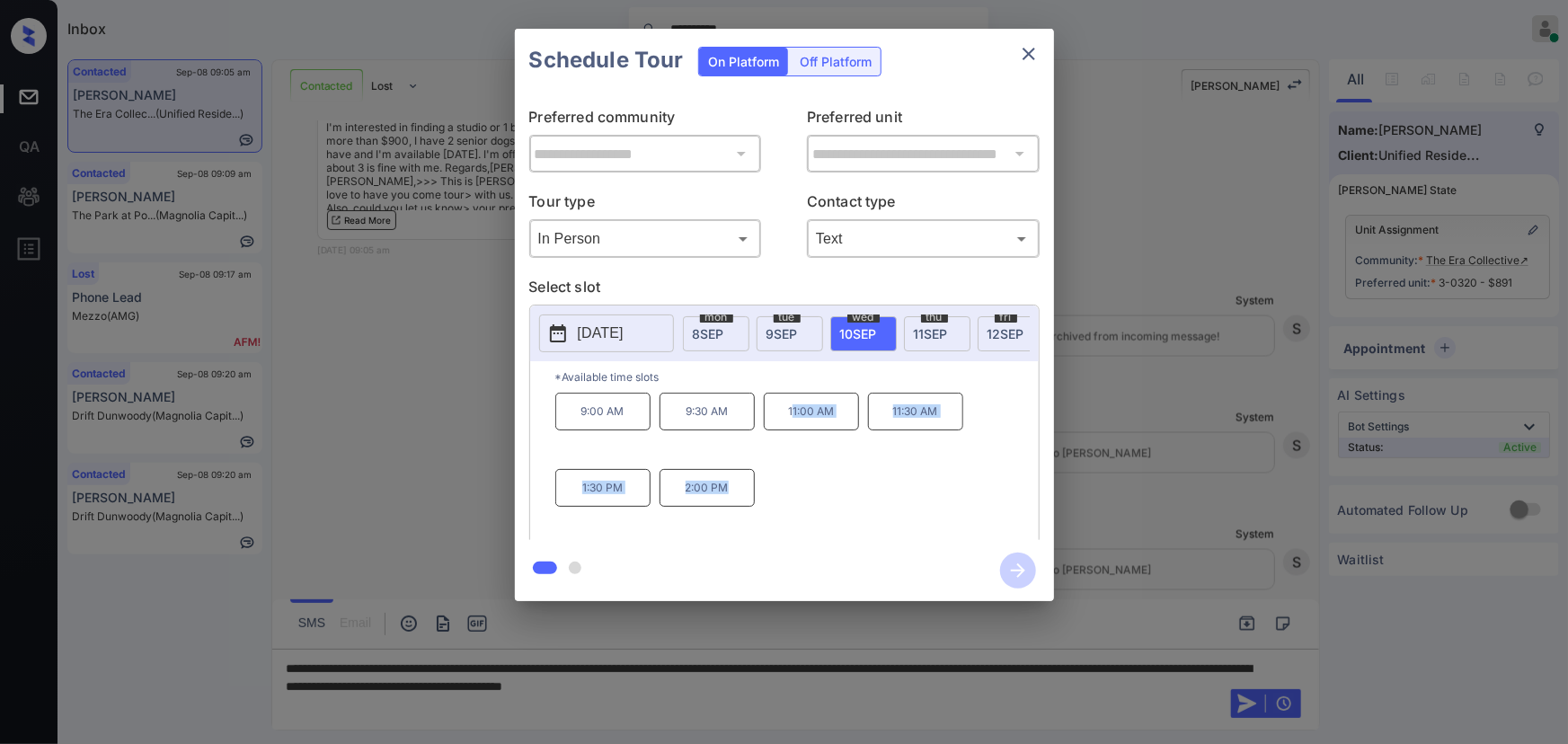
drag, startPoint x: 733, startPoint y: 494, endPoint x: 790, endPoint y: 427, distance: 88.0
click at [790, 427] on div "9:00 AM 9:30 AM 11:00 AM 11:30 AM 1:30 PM 2:00 PM" at bounding box center [797, 464] width 484 height 144
copy div "1:00 AM 11:30 AM 1:30 PM 2:00 PM"
click at [935, 681] on div at bounding box center [784, 372] width 1568 height 744
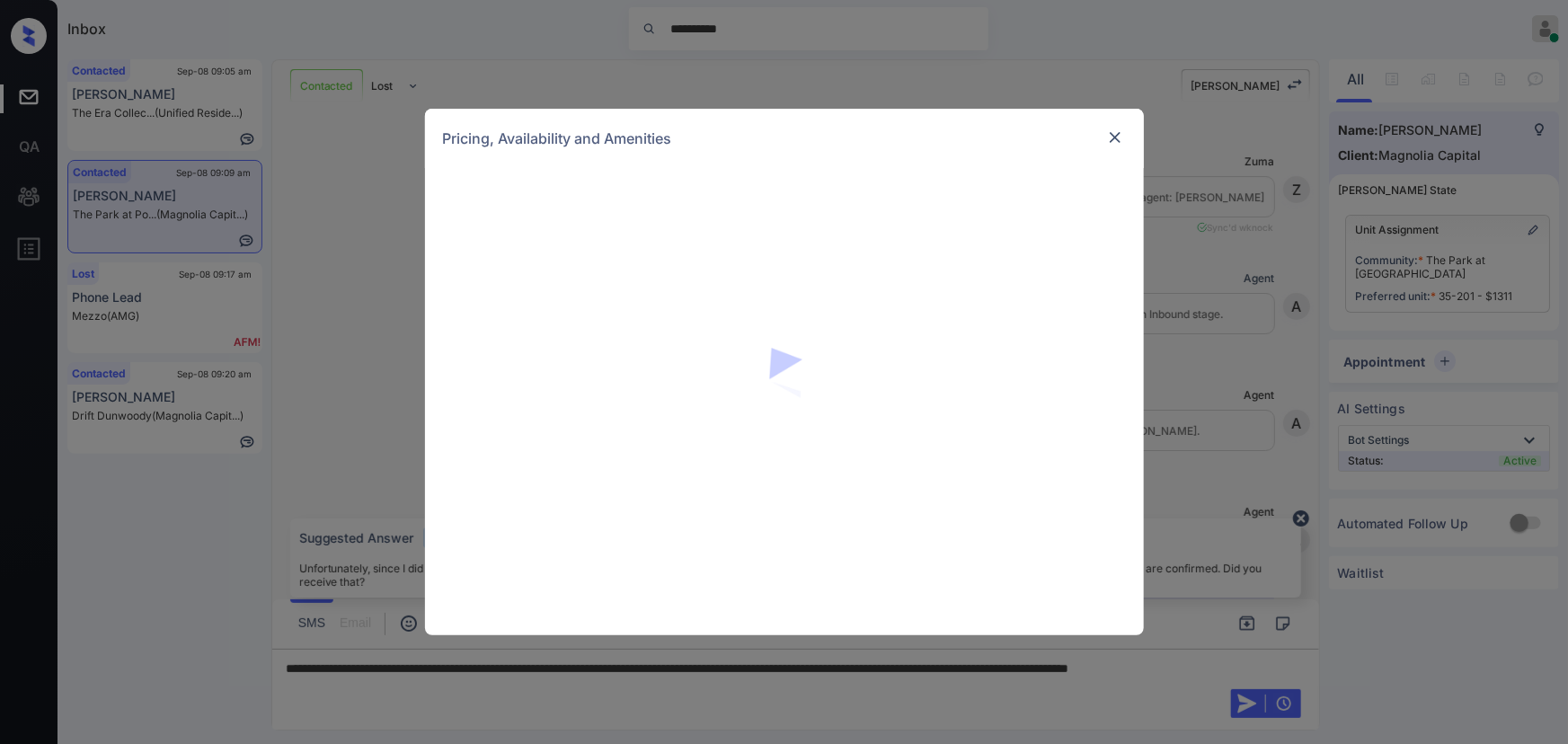
scroll to position [2894, 0]
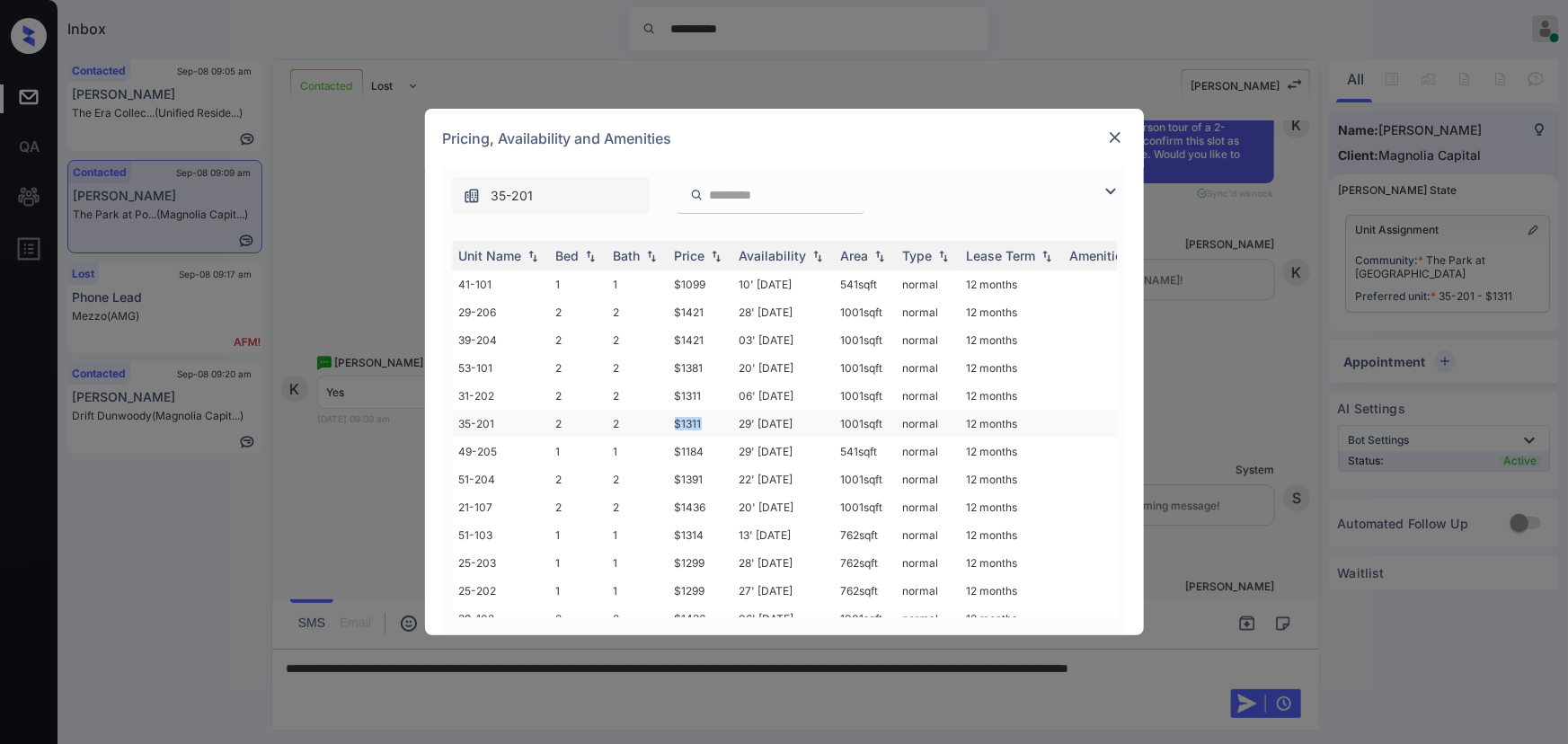
copy td "$1311"
drag, startPoint x: 696, startPoint y: 417, endPoint x: 671, endPoint y: 415, distance: 25.1
click at [671, 415] on td "$1311" at bounding box center [699, 424] width 65 height 28
click at [905, 710] on div "**********" at bounding box center [784, 372] width 1568 height 744
click at [1108, 134] on img at bounding box center [1114, 137] width 18 height 18
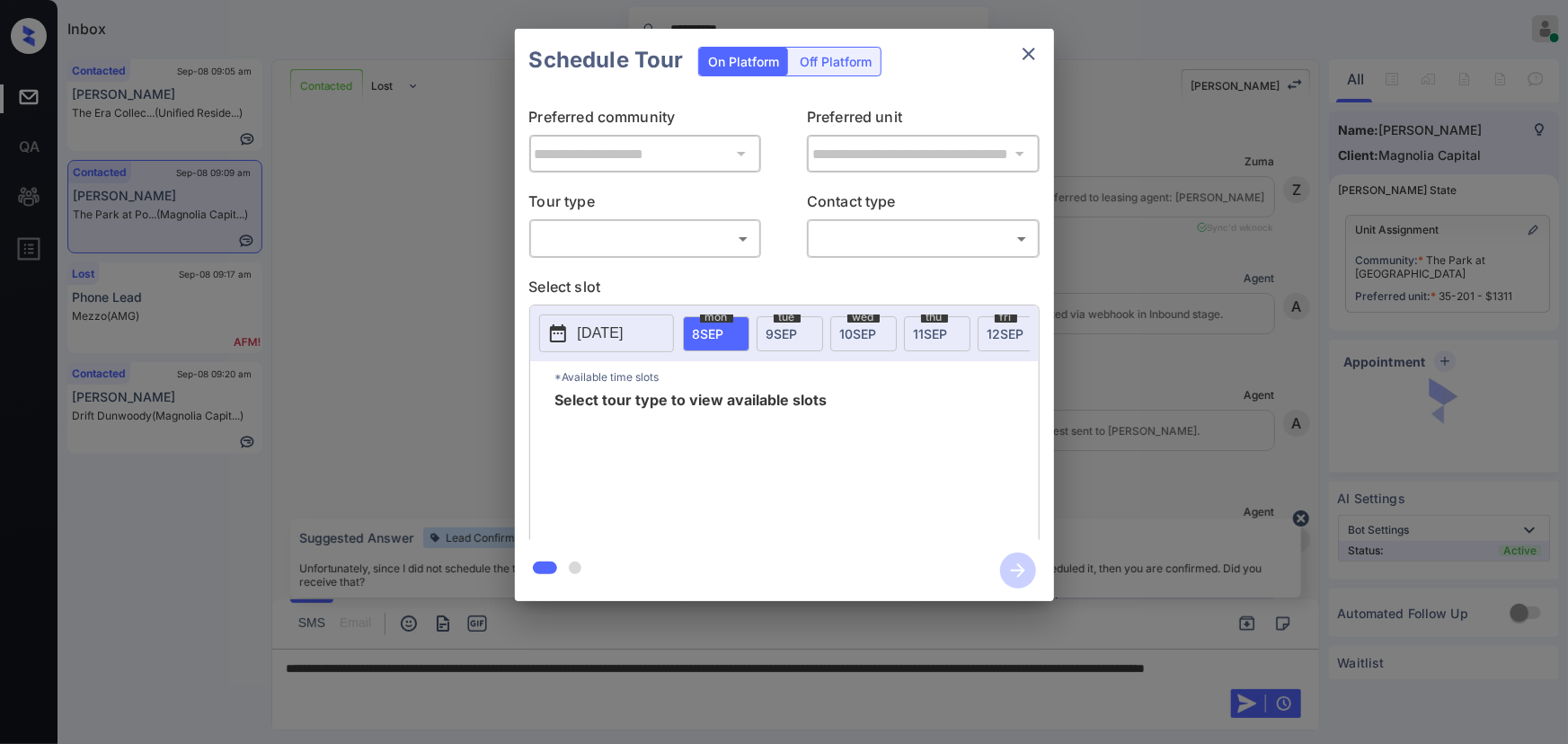
click at [639, 234] on body "**********" at bounding box center [784, 372] width 1568 height 744
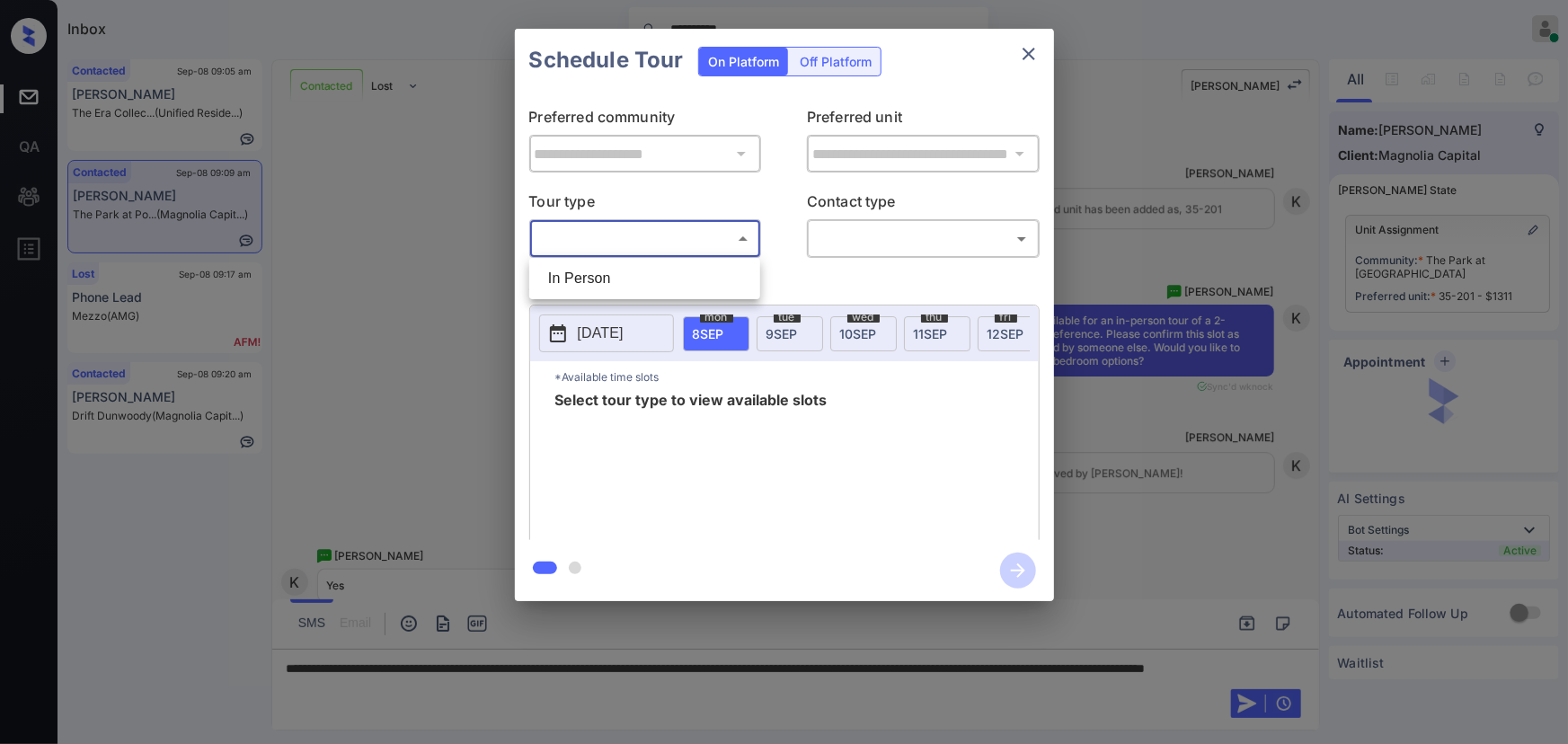
click at [616, 276] on li "In Person" at bounding box center [645, 279] width 222 height 32
type input "********"
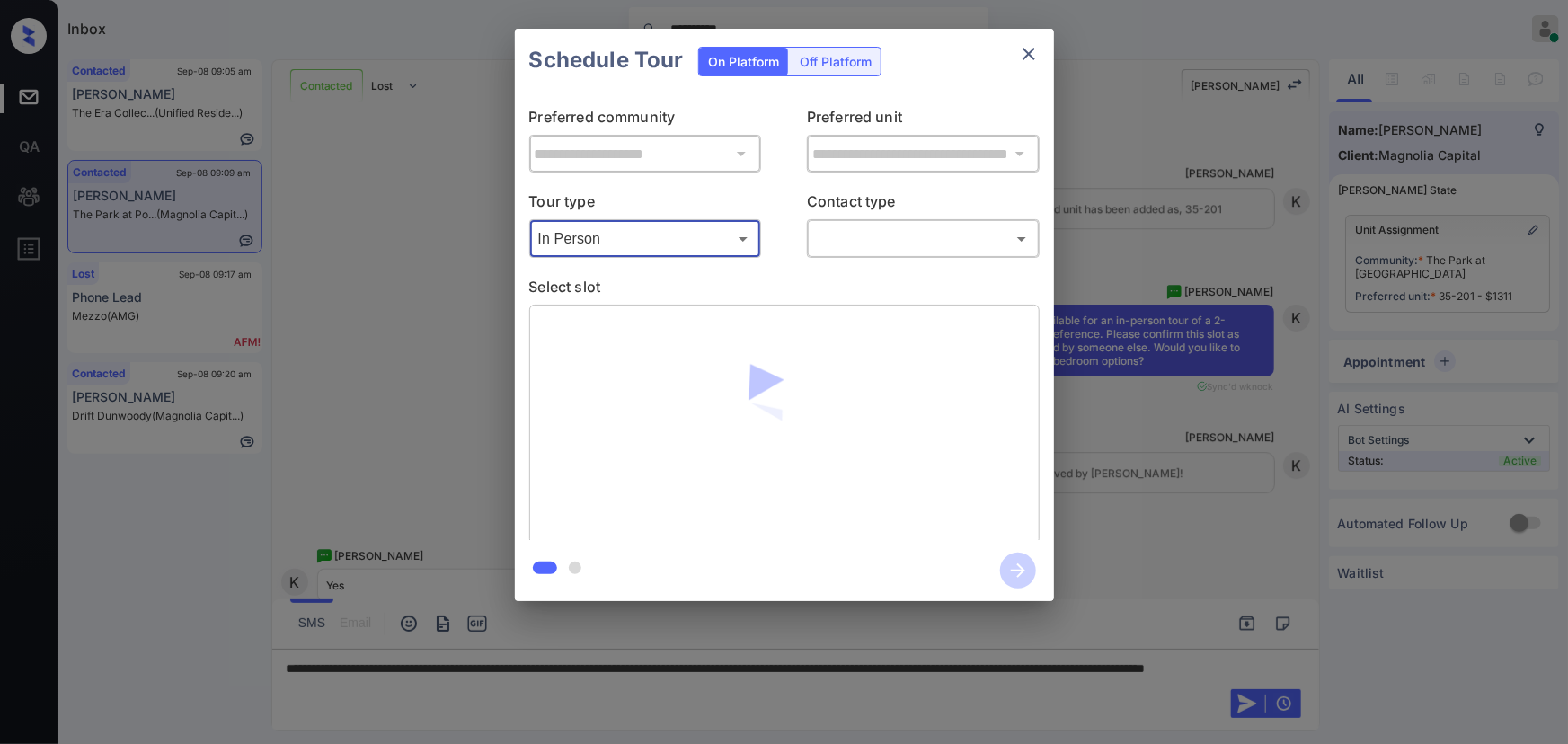
click at [869, 239] on body "**********" at bounding box center [784, 372] width 1568 height 744
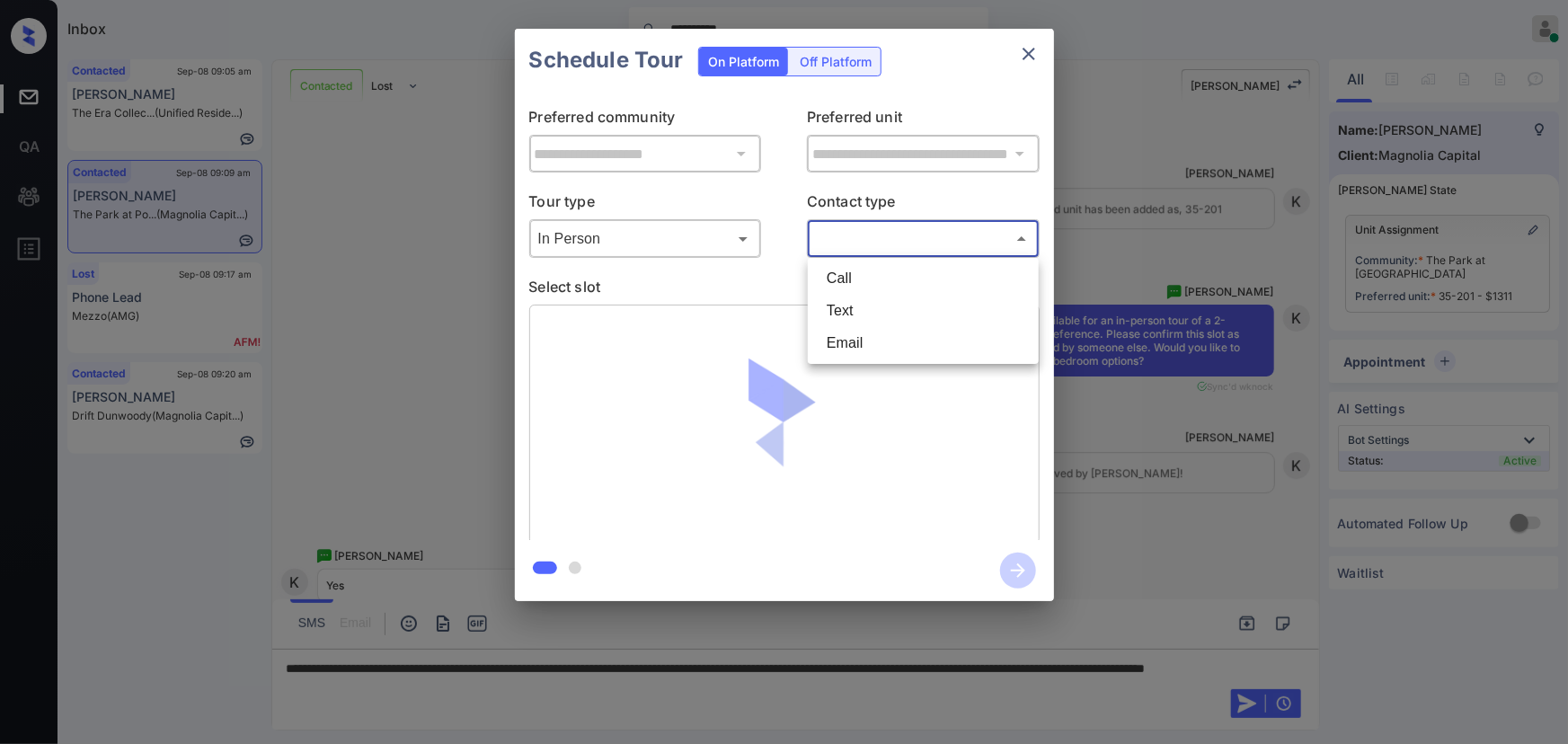
click at [862, 309] on li "Text" at bounding box center [923, 311] width 222 height 32
type input "****"
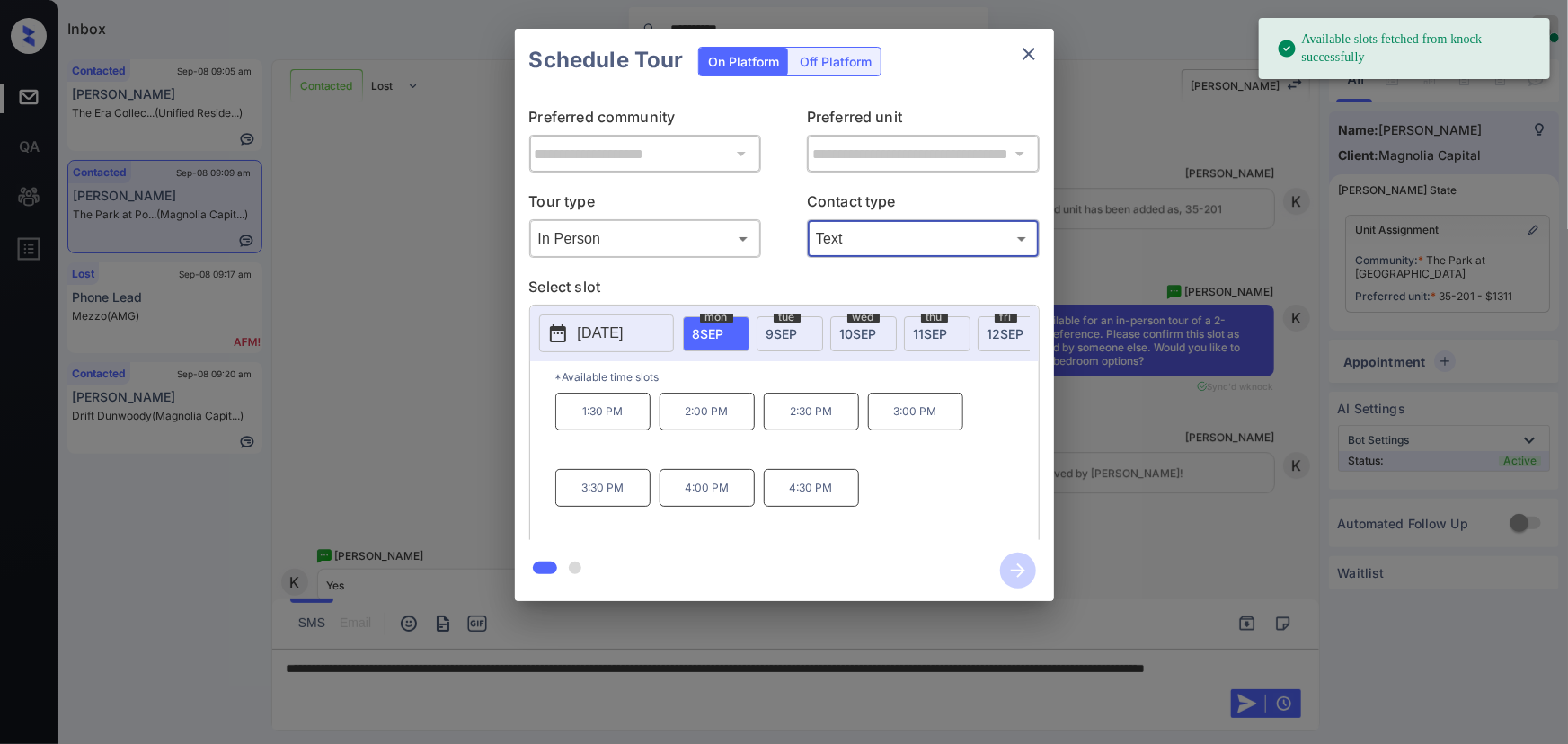
click at [1003, 322] on div "[DATE]" at bounding box center [1011, 333] width 67 height 35
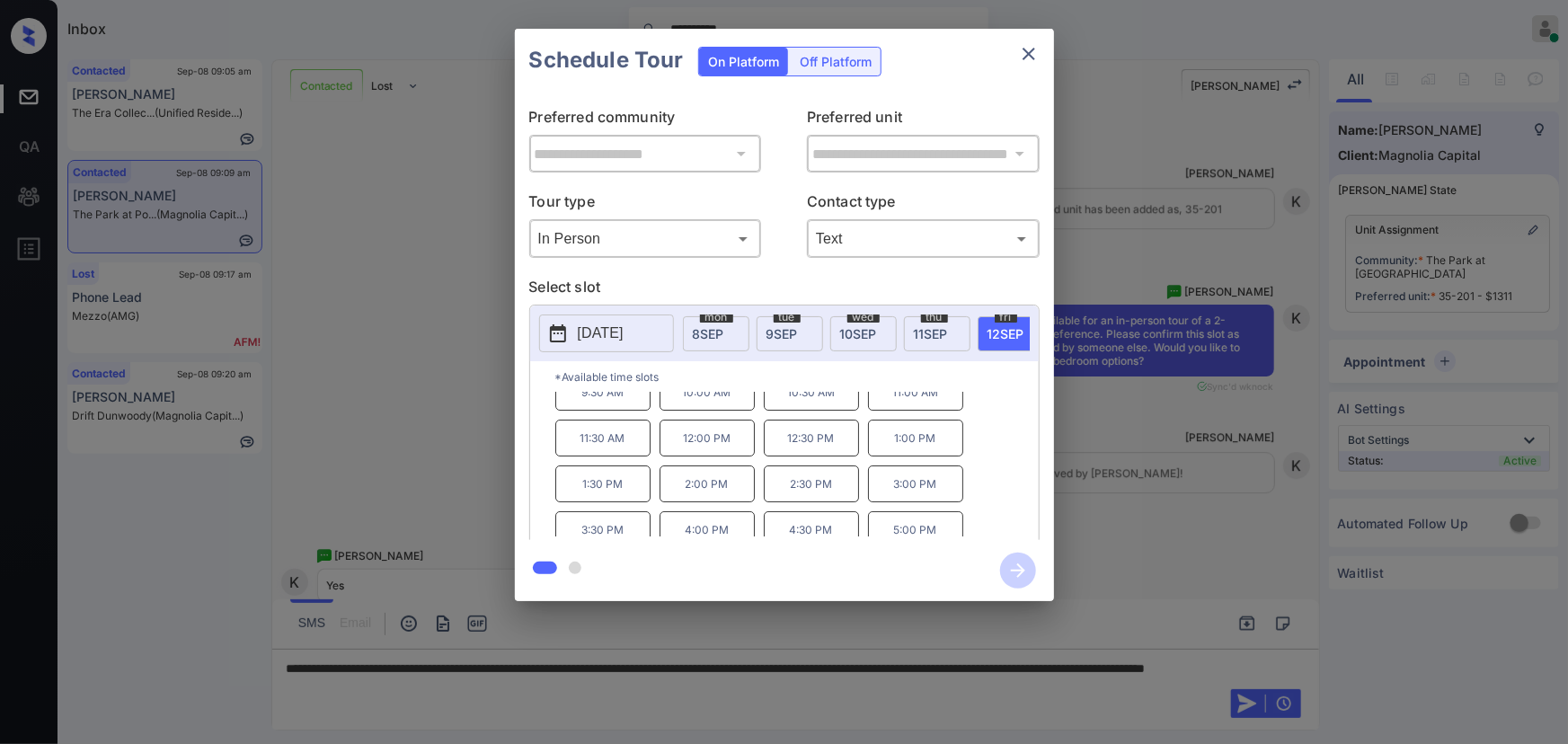
scroll to position [30, 0]
click at [908, 526] on p "5:00 PM" at bounding box center [915, 519] width 95 height 37
click at [1121, 504] on div "**********" at bounding box center [784, 315] width 1568 height 630
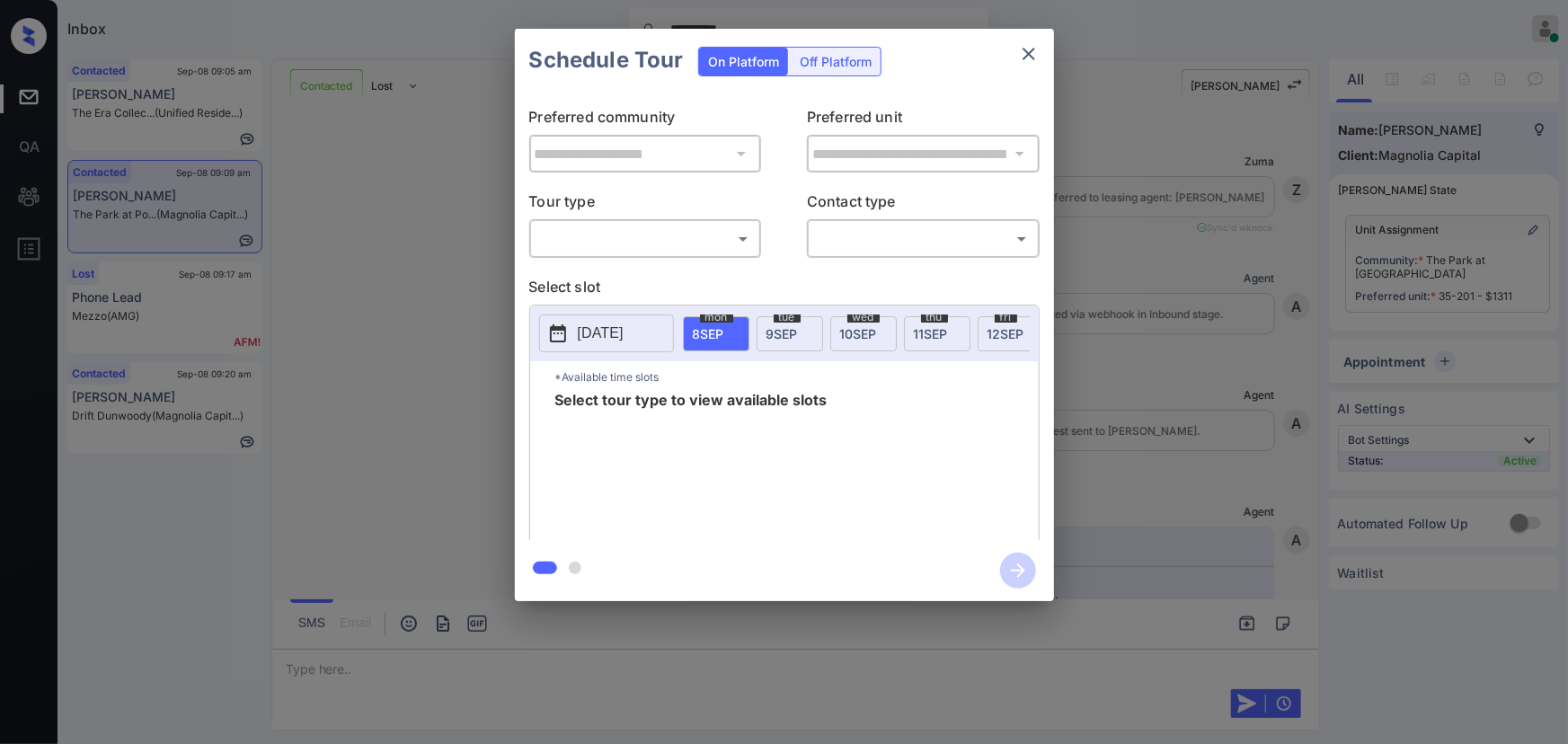
scroll to position [3487, 0]
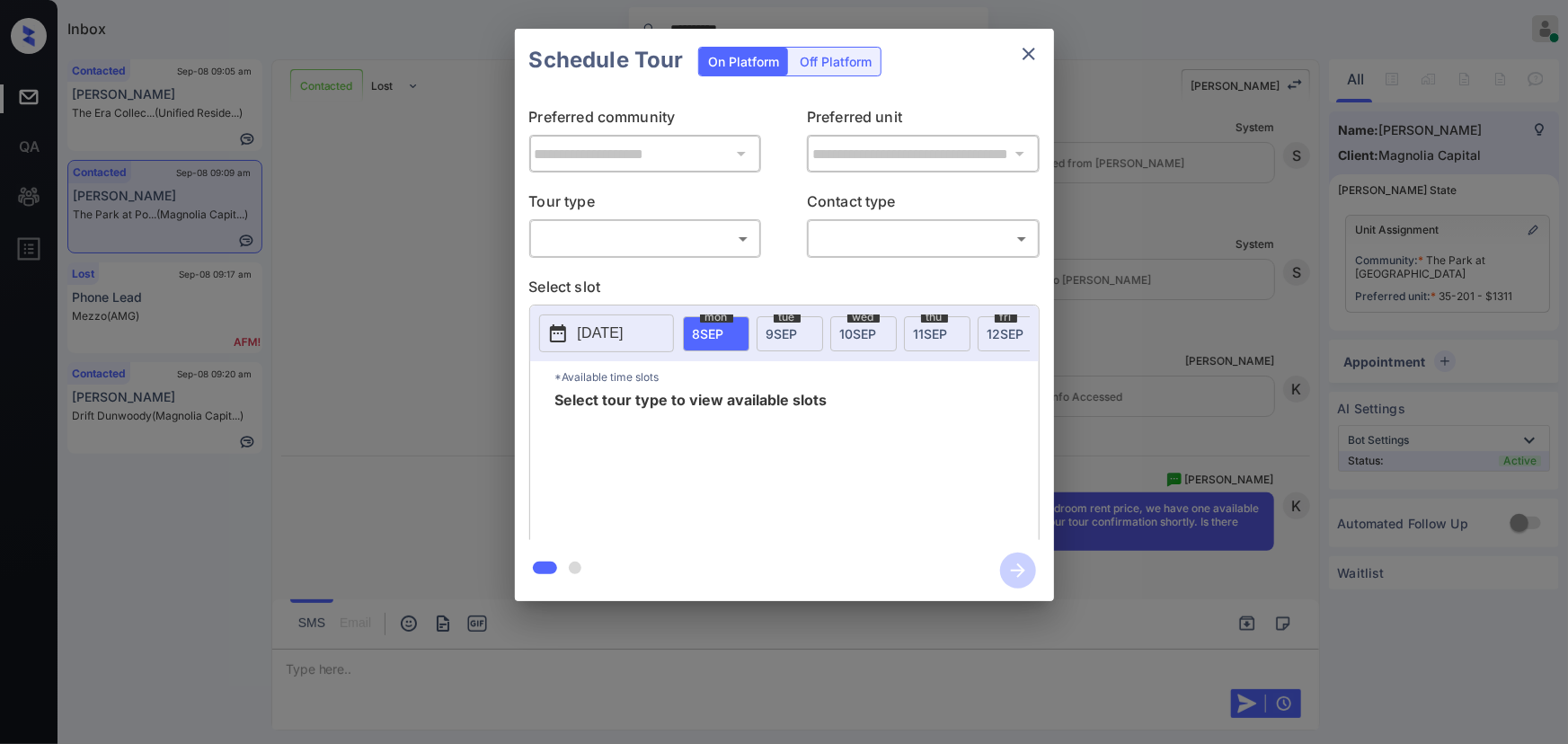
click at [577, 231] on body "**********" at bounding box center [784, 372] width 1568 height 744
click at [616, 275] on li "In Person" at bounding box center [645, 279] width 222 height 32
type input "********"
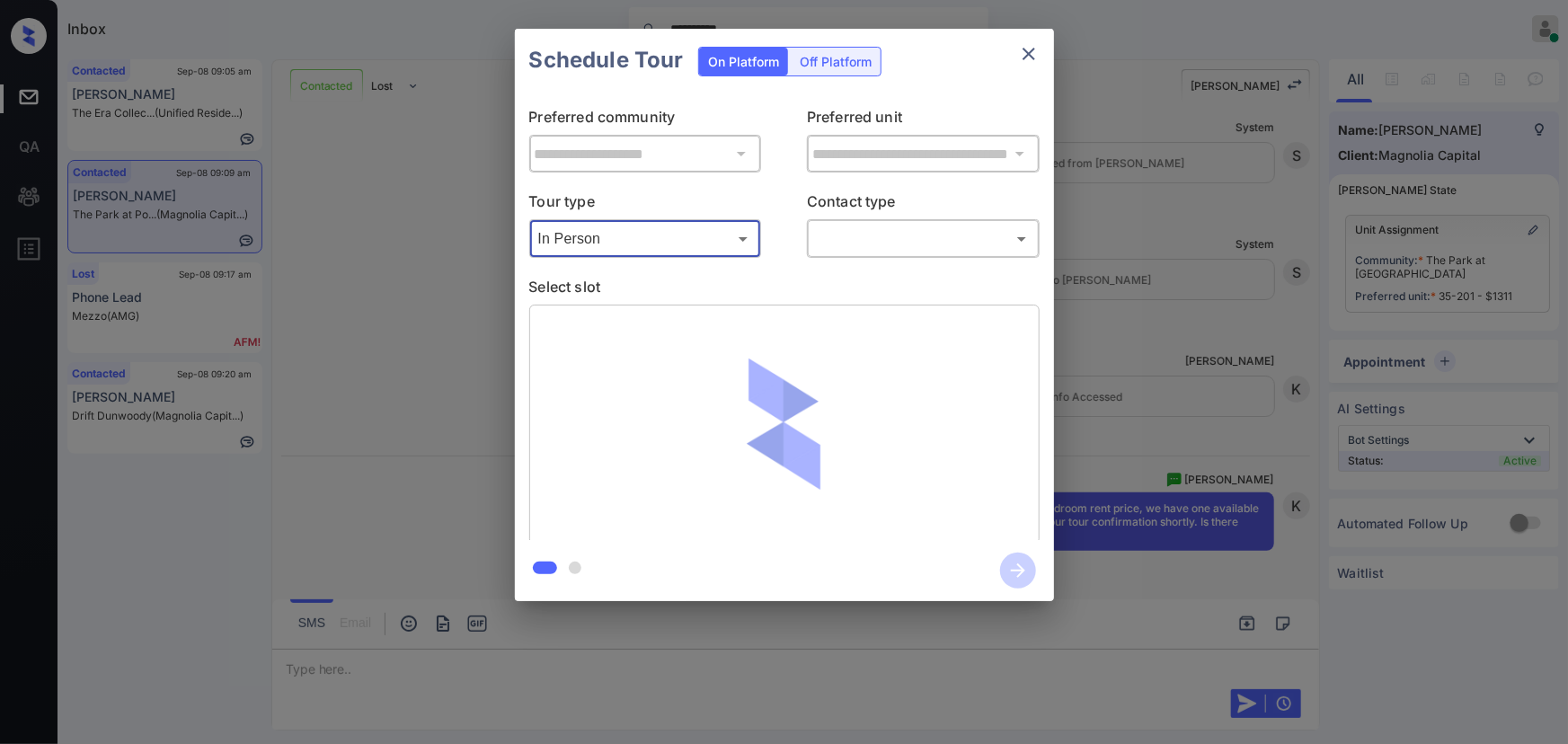
click at [880, 243] on body "**********" at bounding box center [784, 372] width 1568 height 744
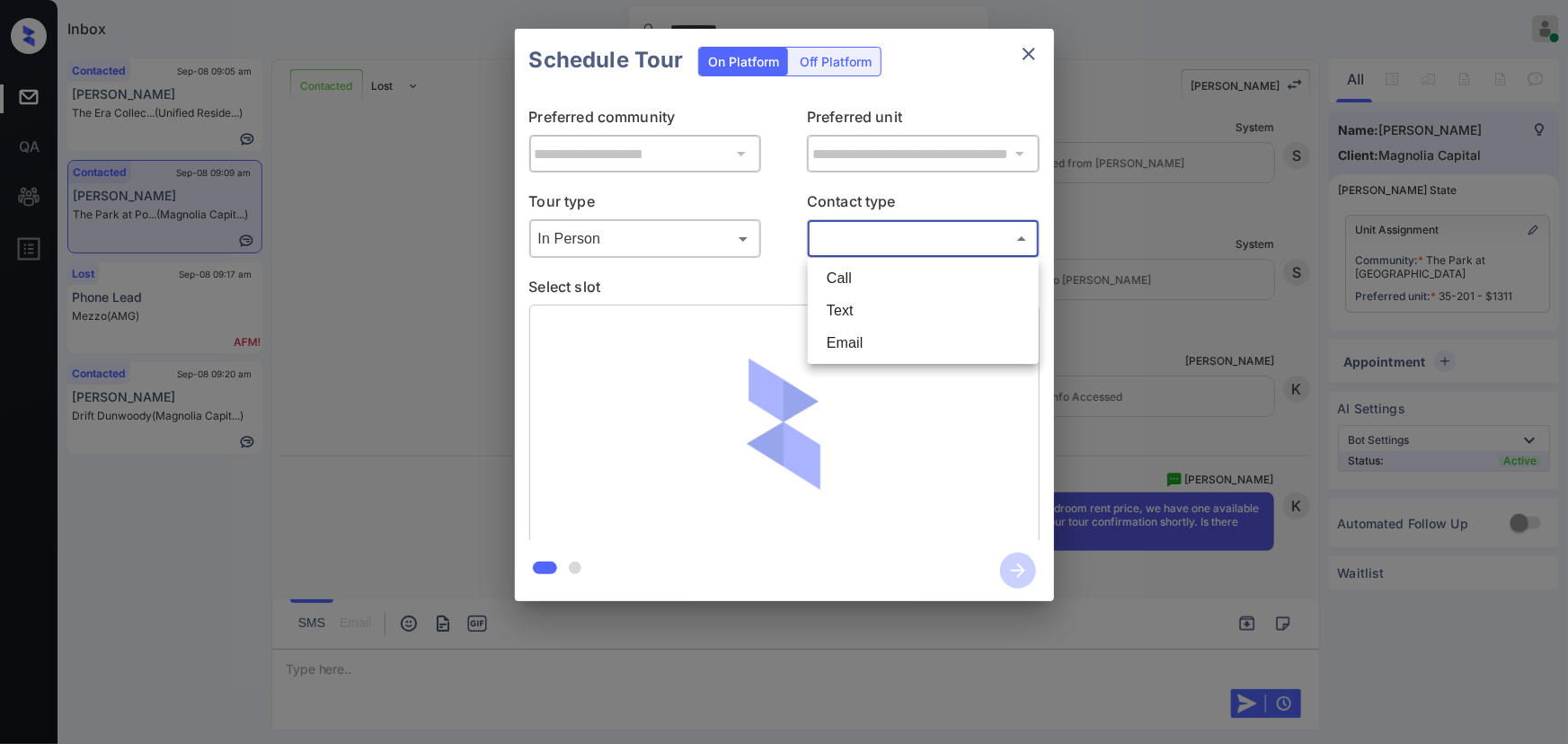
click at [854, 305] on li "Text" at bounding box center [923, 311] width 222 height 32
type input "****"
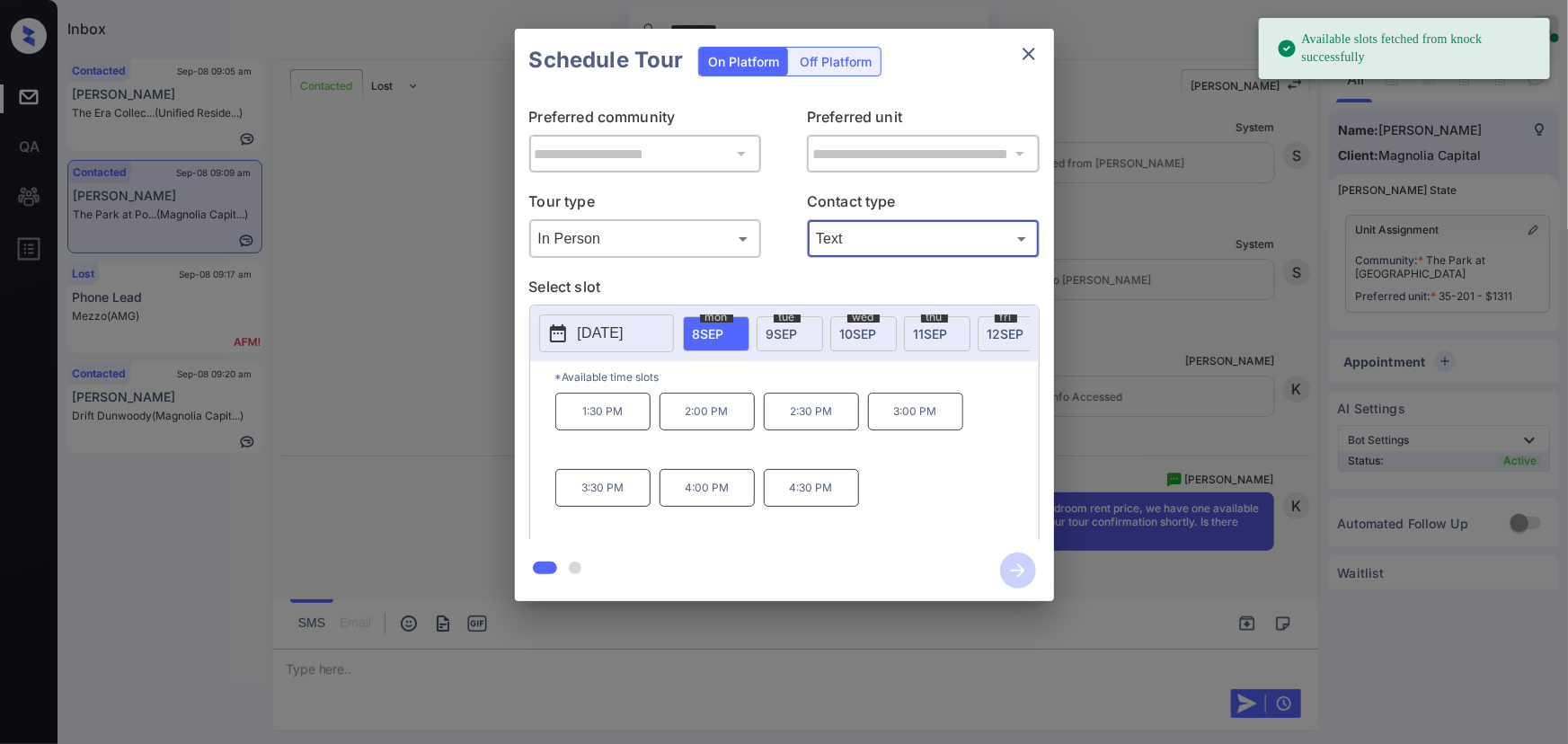
click at [620, 332] on p "[DATE]" at bounding box center [600, 333] width 46 height 22
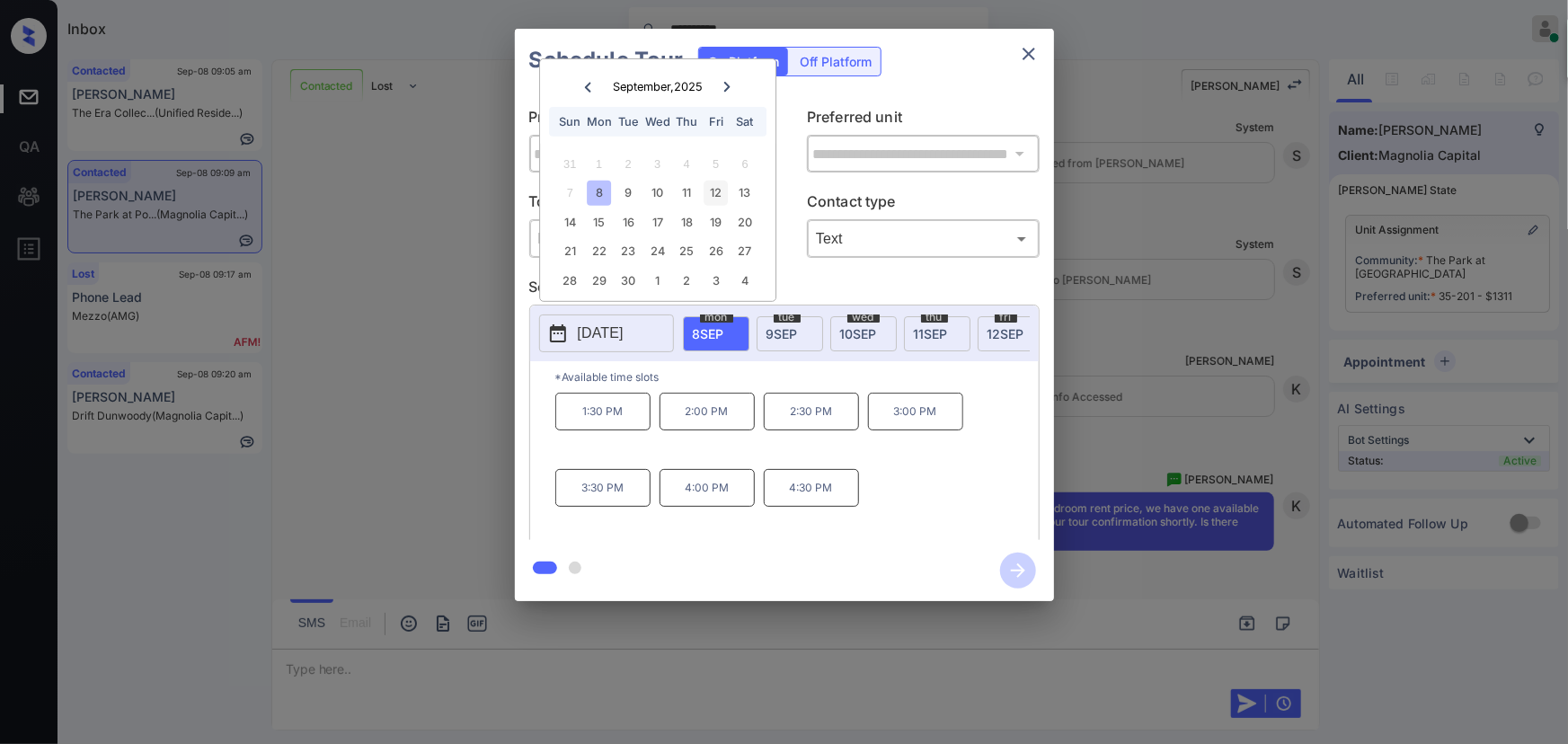
click at [718, 192] on div "12" at bounding box center [716, 193] width 24 height 24
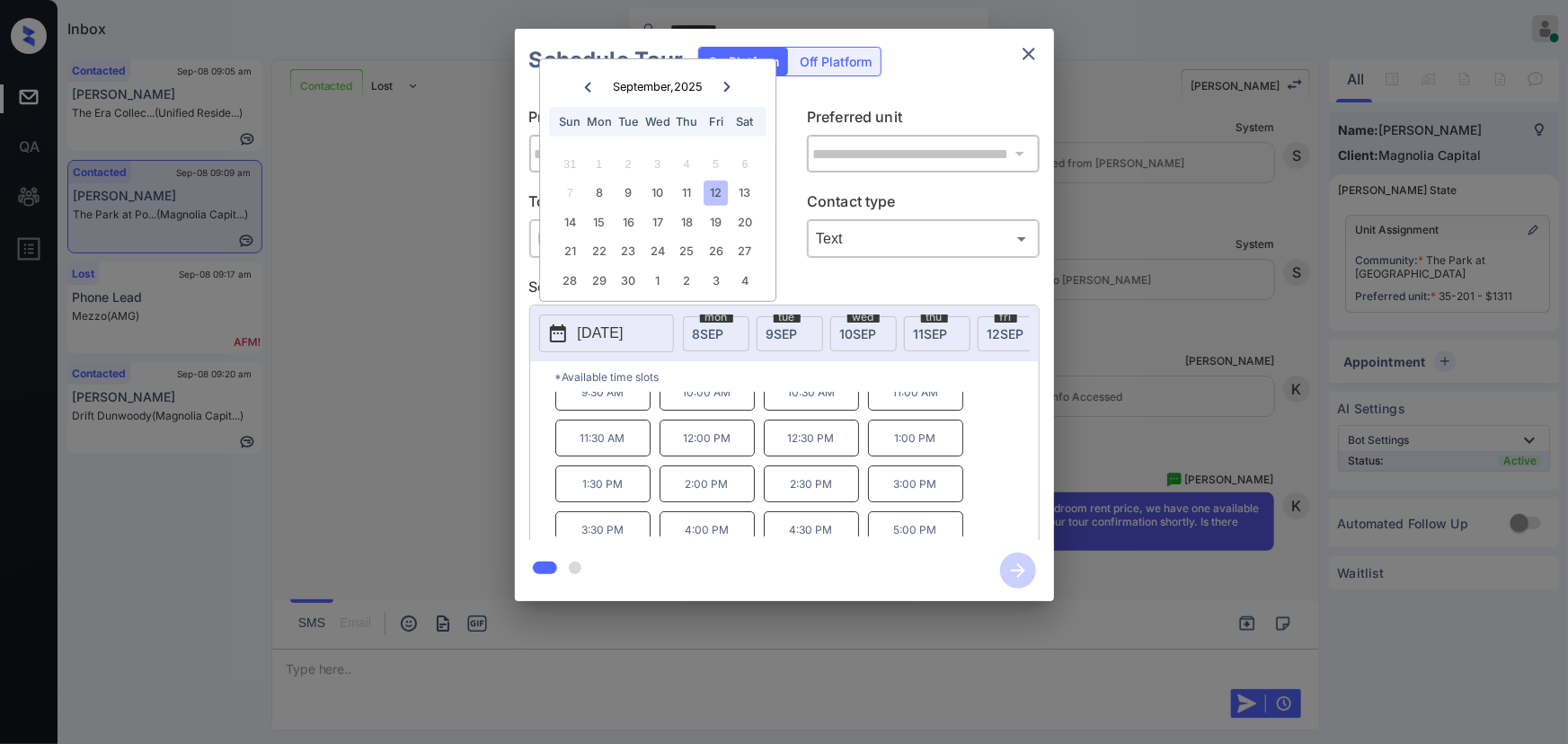
scroll to position [30, 0]
click at [914, 527] on p "5:00 PM" at bounding box center [915, 519] width 95 height 37
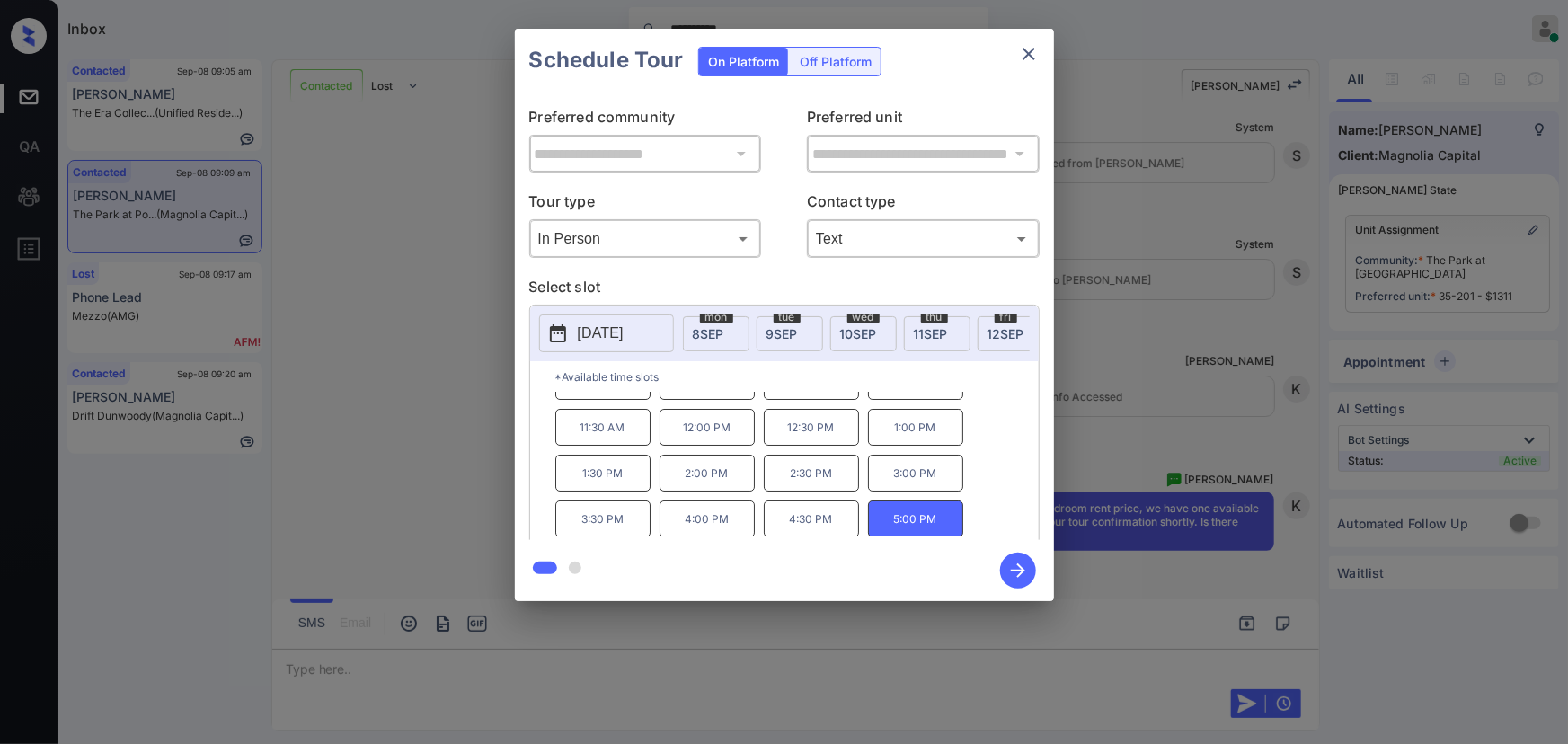
click at [1012, 571] on icon "button" at bounding box center [1017, 571] width 14 height 14
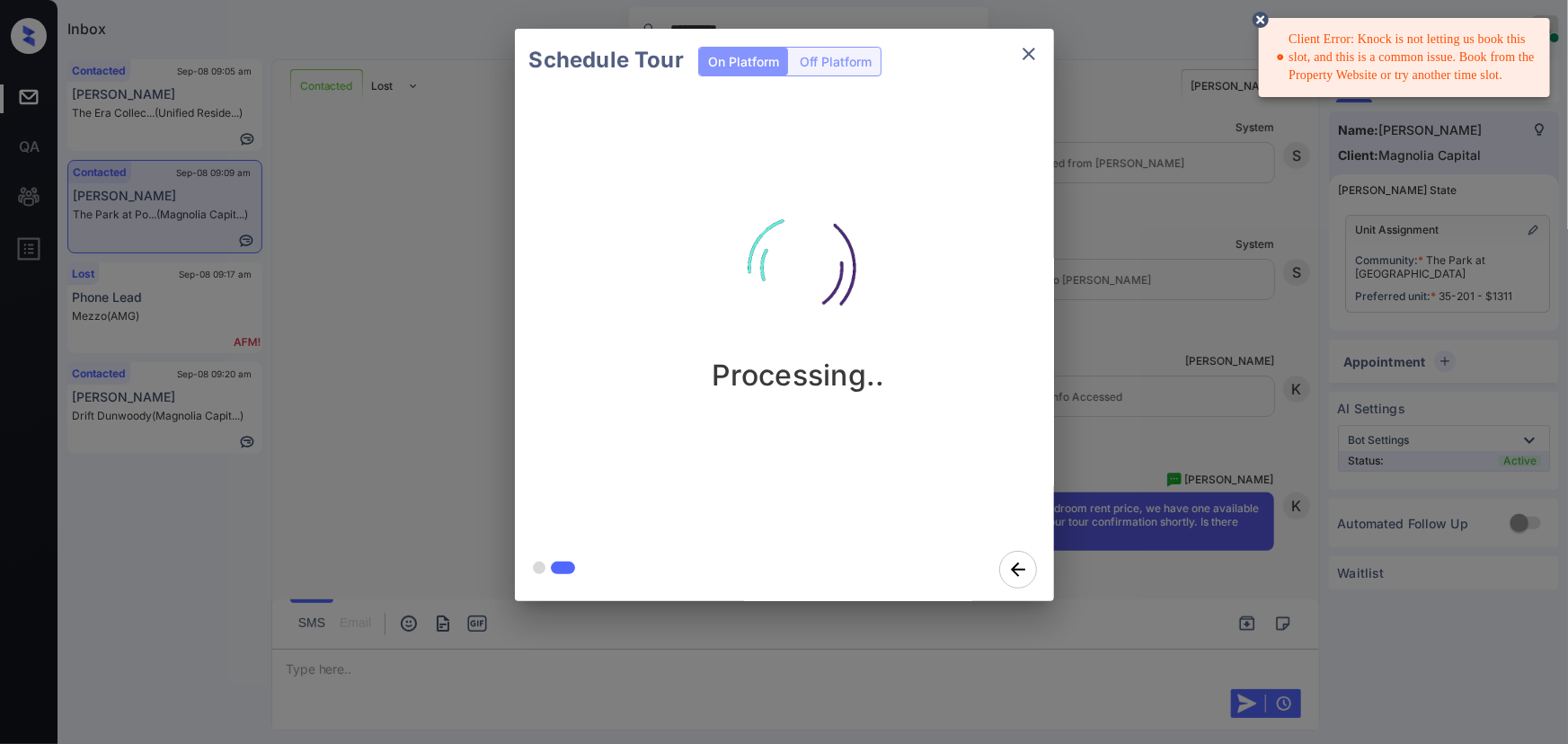
click at [1385, 73] on div "Client Error: Knock is not letting us book this slot, and this is a common issu…" at bounding box center [1406, 57] width 259 height 69
drag, startPoint x: 1506, startPoint y: 76, endPoint x: 1303, endPoint y: 41, distance: 206.0
click at [1303, 41] on div "Client Error: Knock is not letting us book this slot, and this is a common issu…" at bounding box center [1406, 57] width 259 height 69
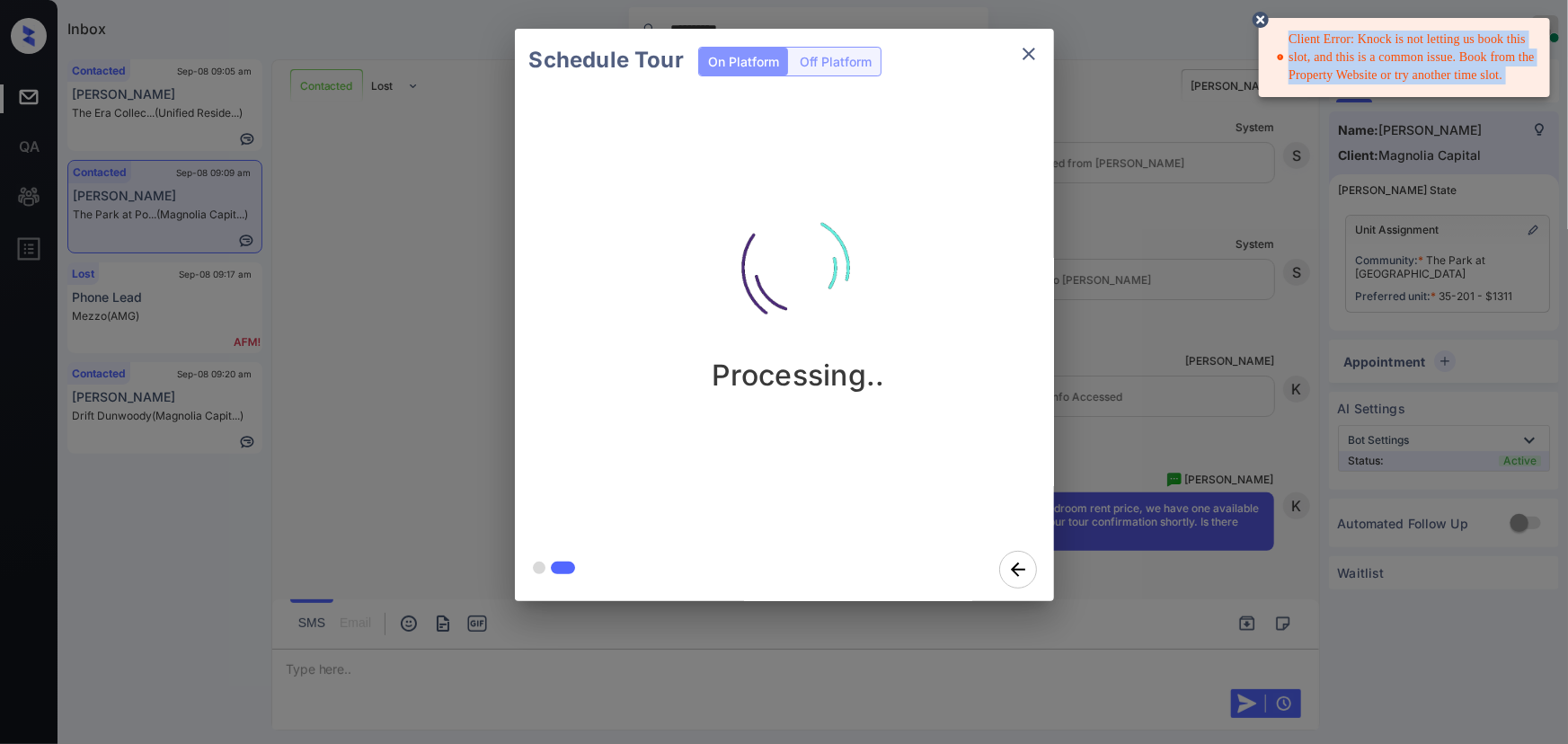
click at [1303, 41] on div "Client Error: Knock is not letting us book this slot, and this is a common issu…" at bounding box center [1406, 57] width 259 height 69
copy div "Client Error: Knock is not letting us book this slot, and this is a common issu…"
click at [1028, 53] on icon "close" at bounding box center [1028, 54] width 12 height 12
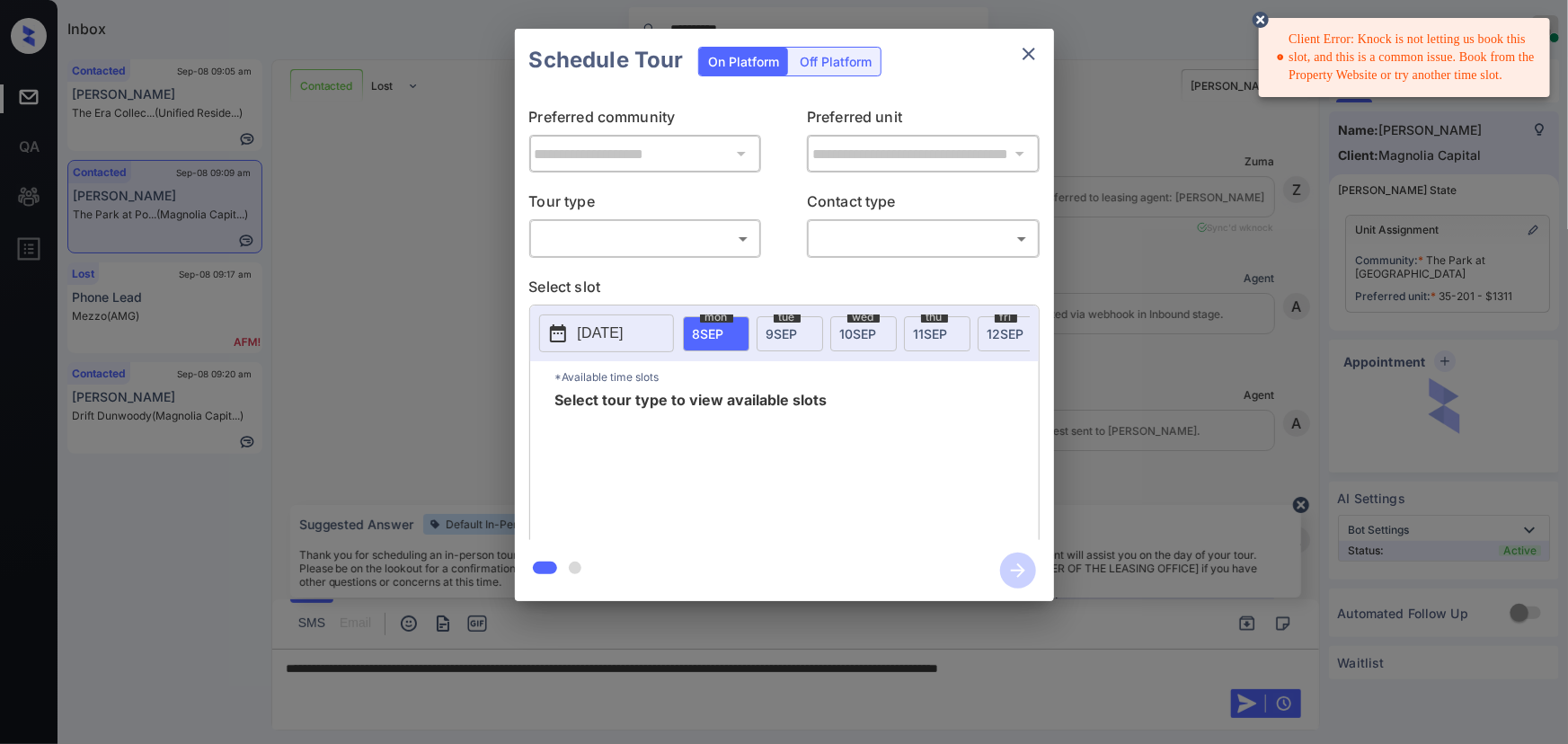
scroll to position [3487, 0]
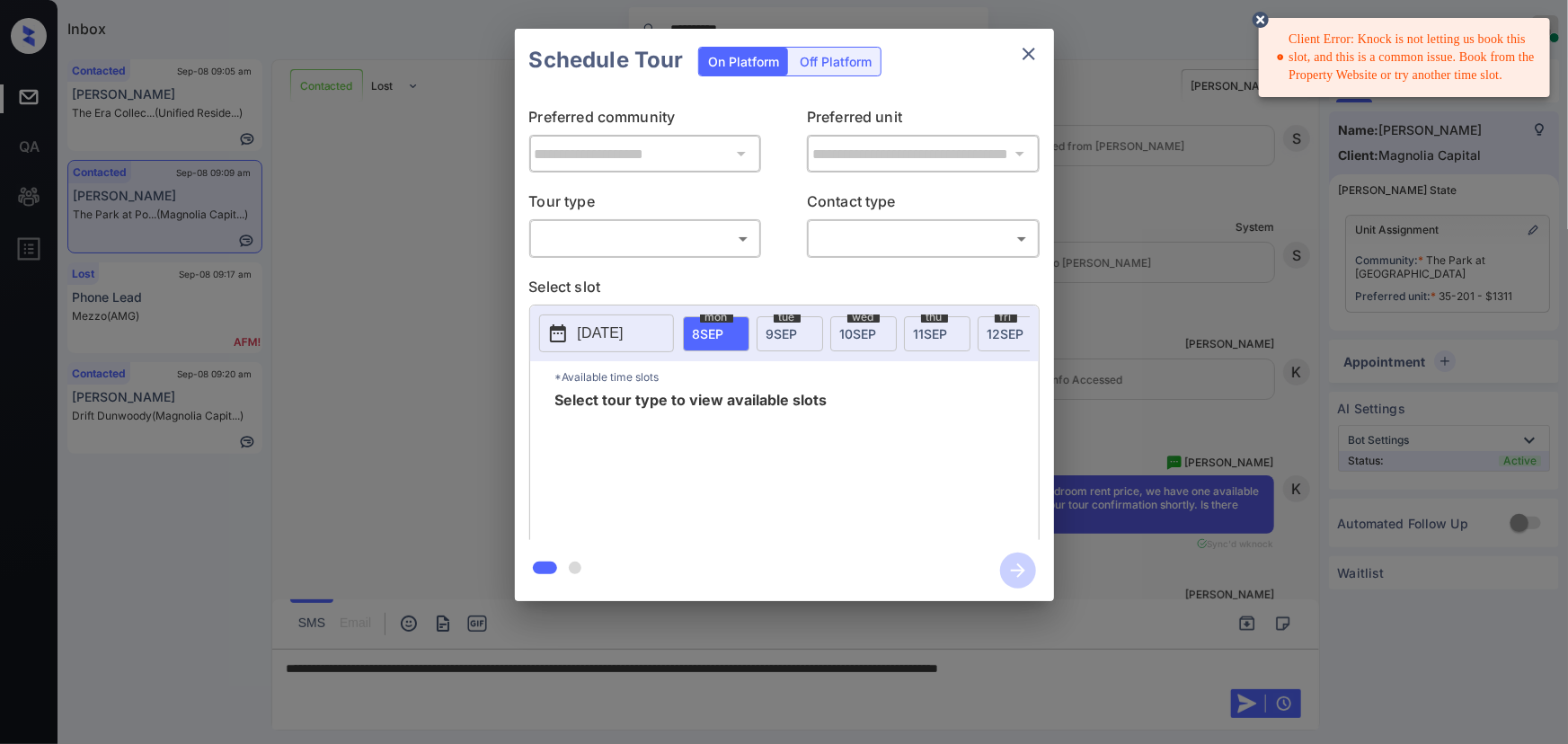
click at [645, 235] on body "**********" at bounding box center [784, 372] width 1568 height 744
click at [611, 279] on li "In Person" at bounding box center [645, 279] width 222 height 32
type input "********"
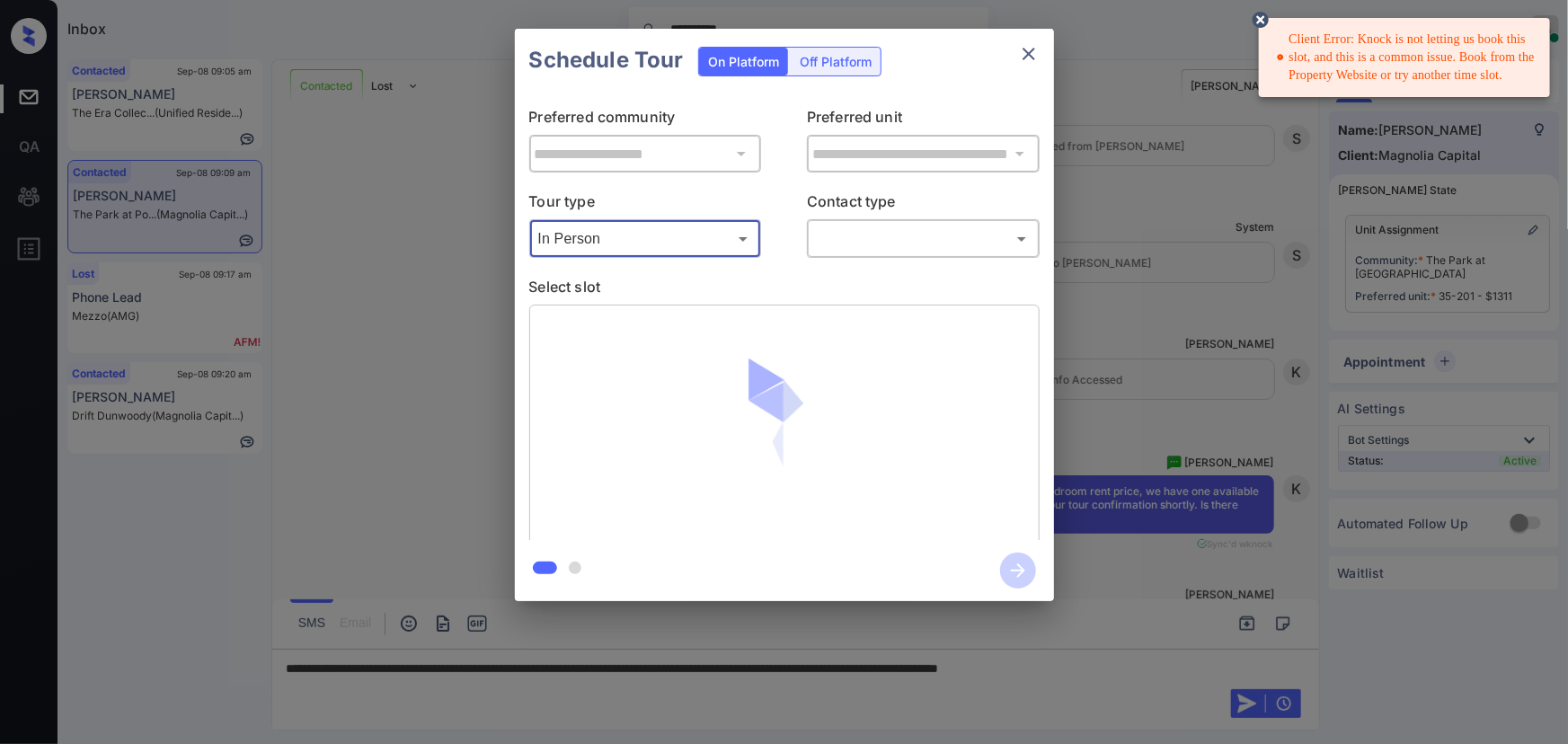
click at [845, 234] on body "**********" at bounding box center [784, 372] width 1568 height 744
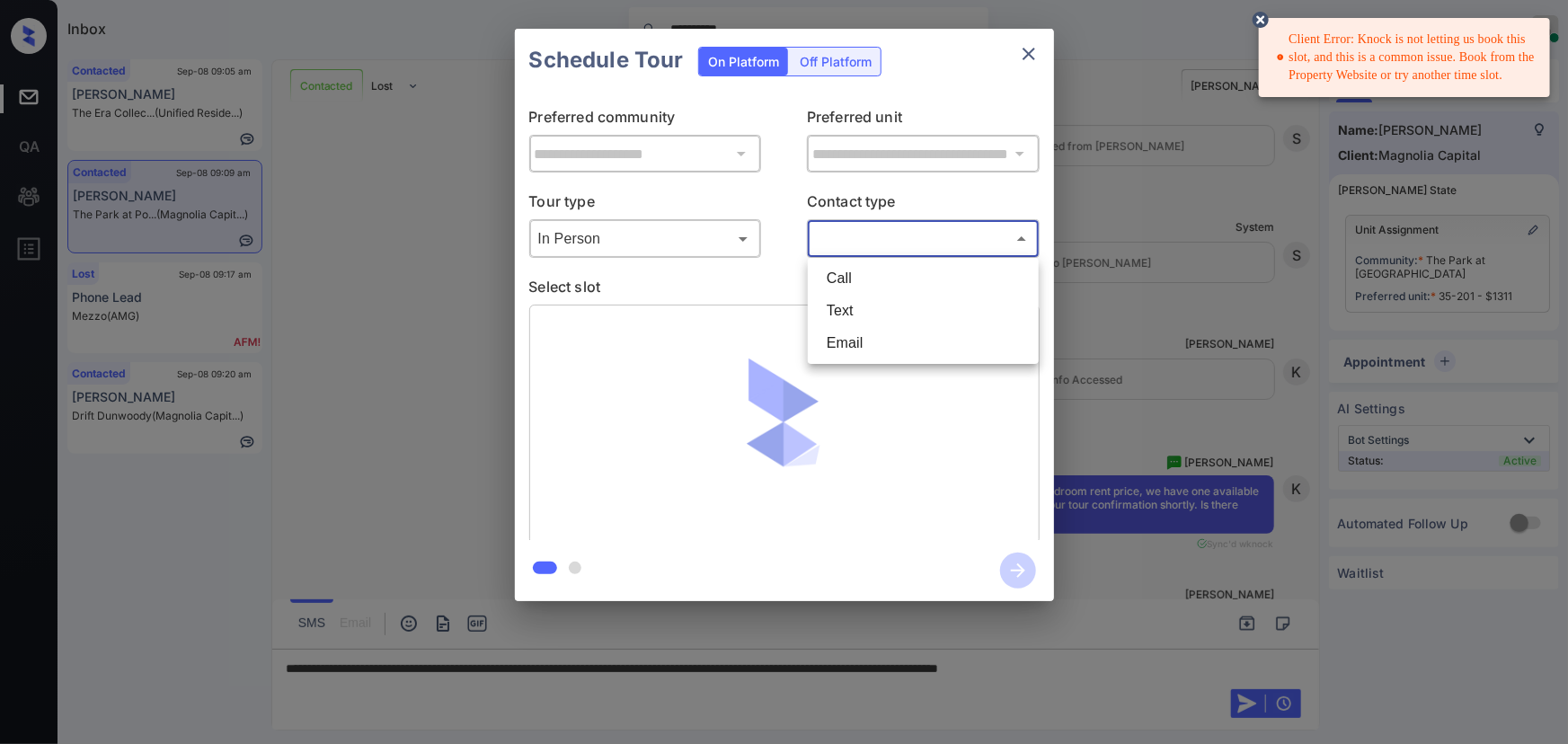
click at [851, 315] on li "Text" at bounding box center [923, 311] width 222 height 32
type input "****"
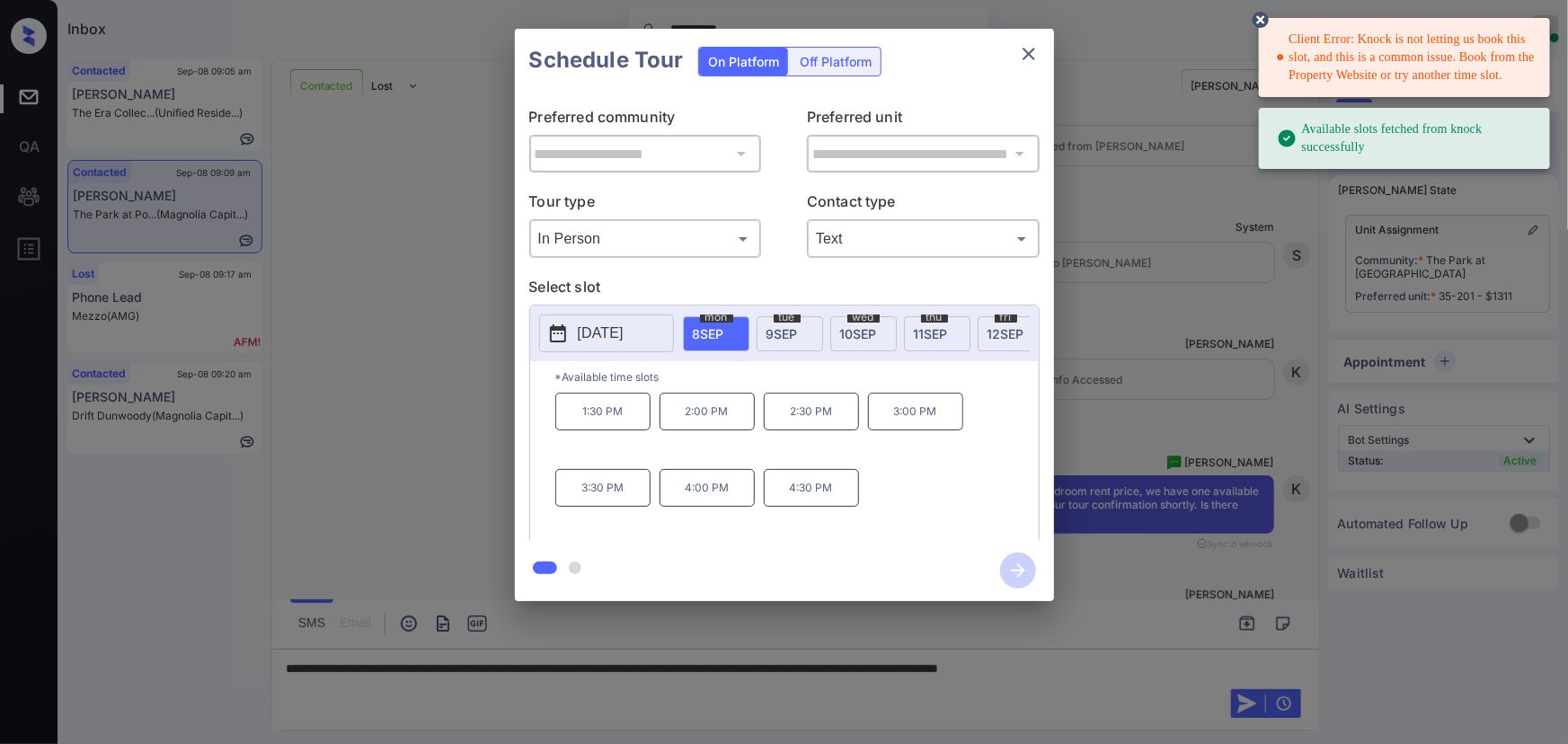
click at [993, 330] on span "12 SEP" at bounding box center [1005, 334] width 37 height 15
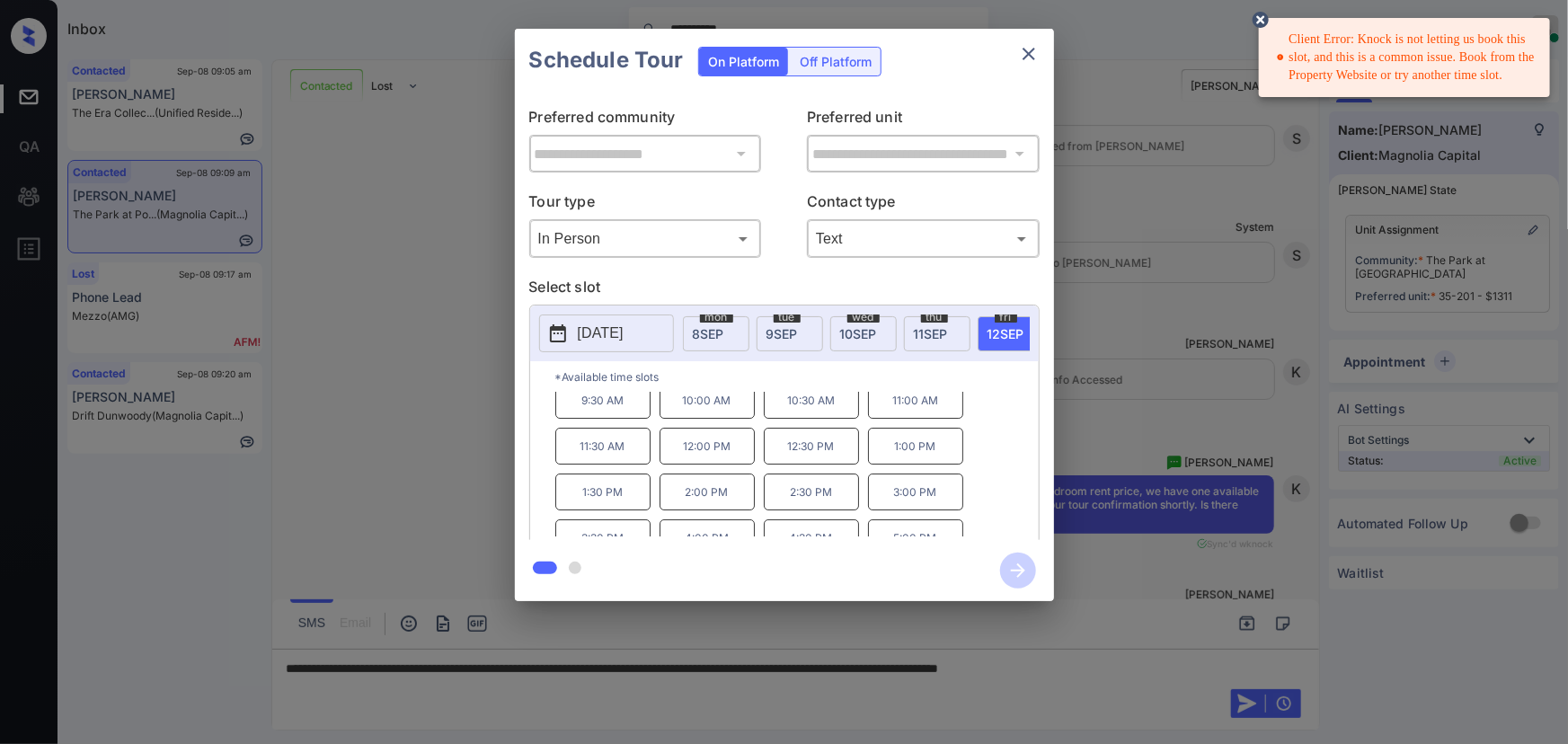
scroll to position [30, 0]
drag, startPoint x: 733, startPoint y: 529, endPoint x: 782, endPoint y: 487, distance: 64.5
click at [782, 487] on div "9:30 AM 10:00 AM 10:30 AM 11:00 AM 11:30 AM 12:00 PM 12:30 PM 1:00 PM 1:30 PM 2…" at bounding box center [797, 464] width 484 height 144
copy div "2:30 PM 3:00 PM 3:30 PM 4:00 PM"
click at [1164, 665] on div at bounding box center [784, 372] width 1568 height 744
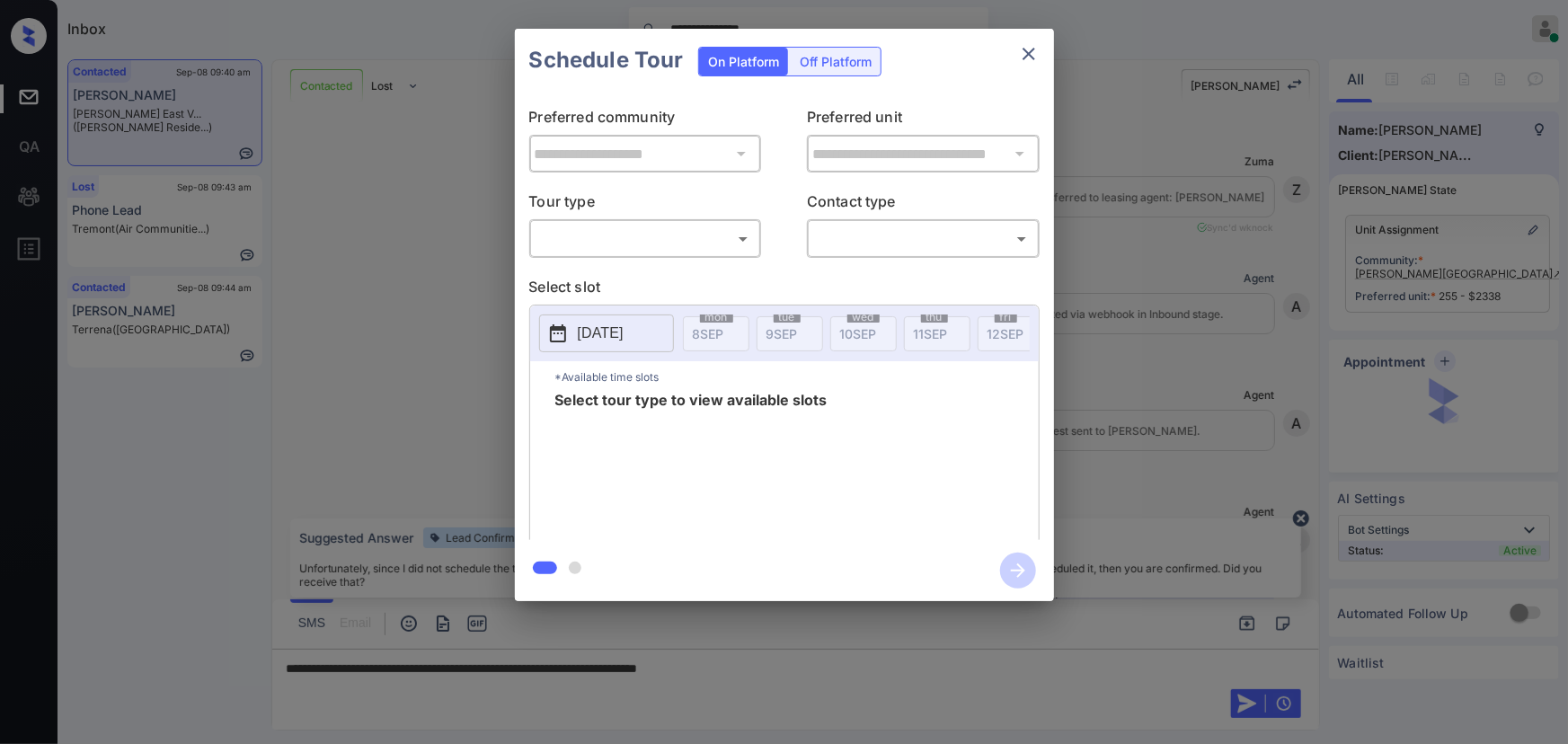
scroll to position [4206, 0]
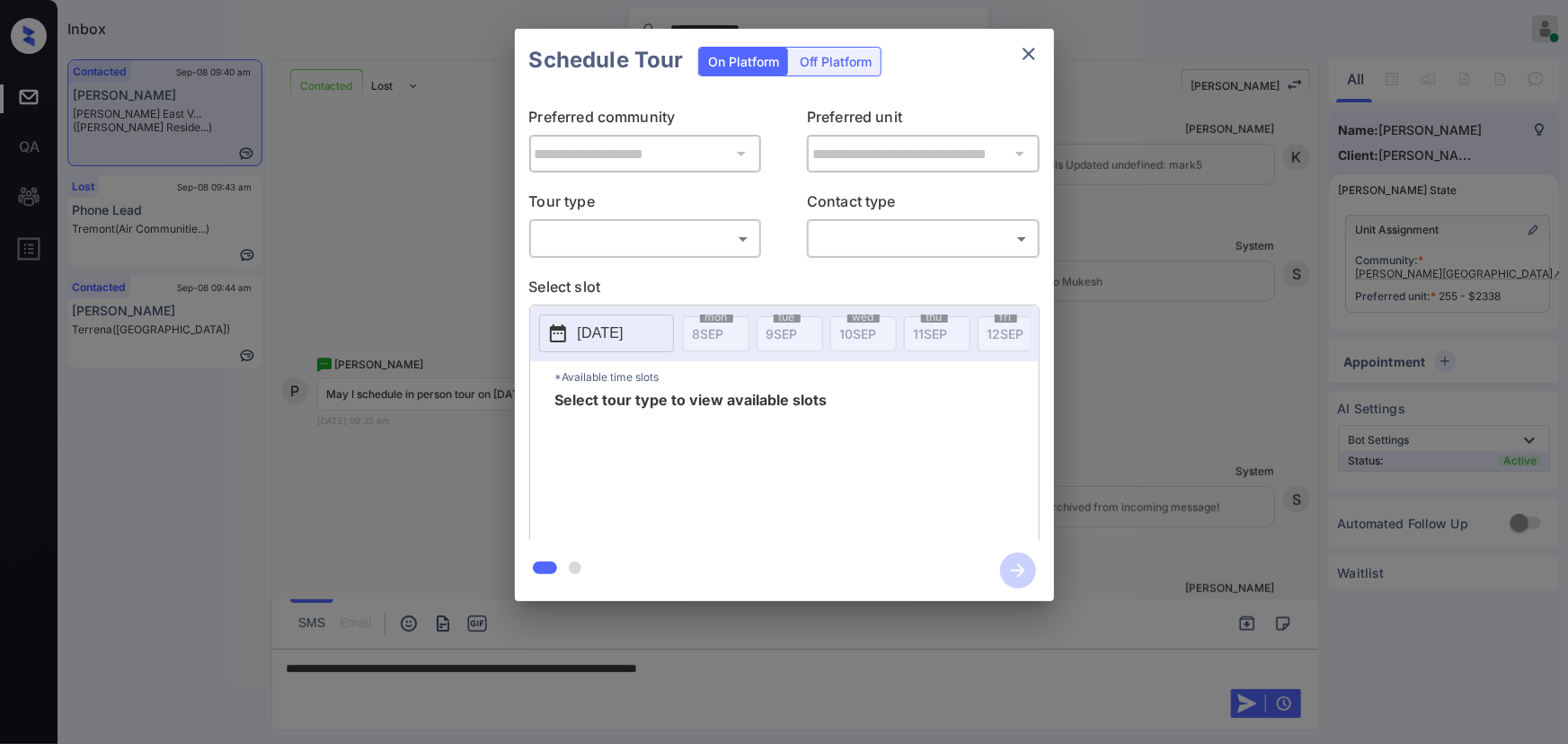
click at [676, 245] on body "**********" at bounding box center [784, 372] width 1568 height 744
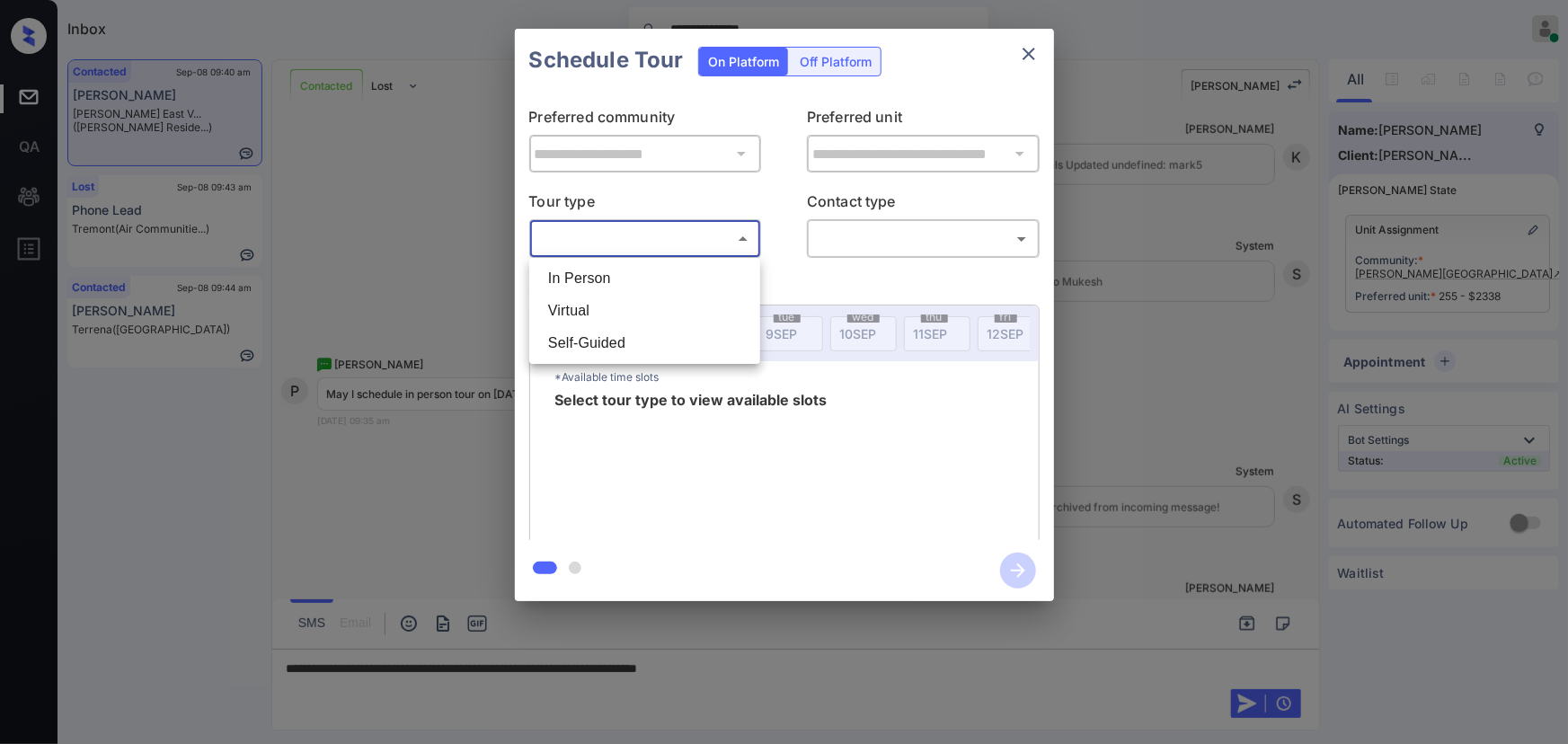
click at [649, 269] on li "In Person" at bounding box center [645, 279] width 222 height 32
type input "********"
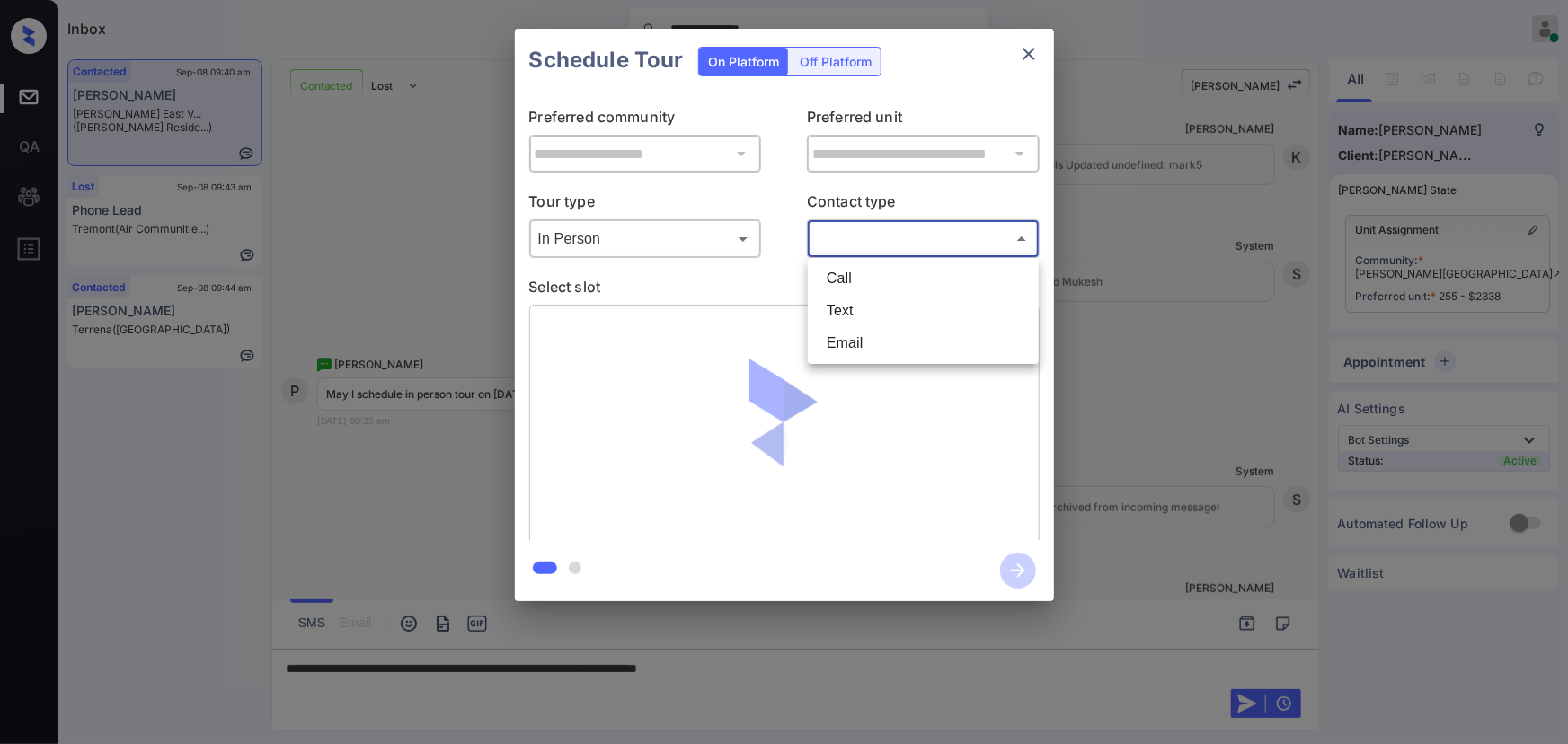
click at [889, 238] on body "**********" at bounding box center [784, 372] width 1568 height 744
click at [844, 307] on li "Text" at bounding box center [923, 311] width 222 height 32
type input "****"
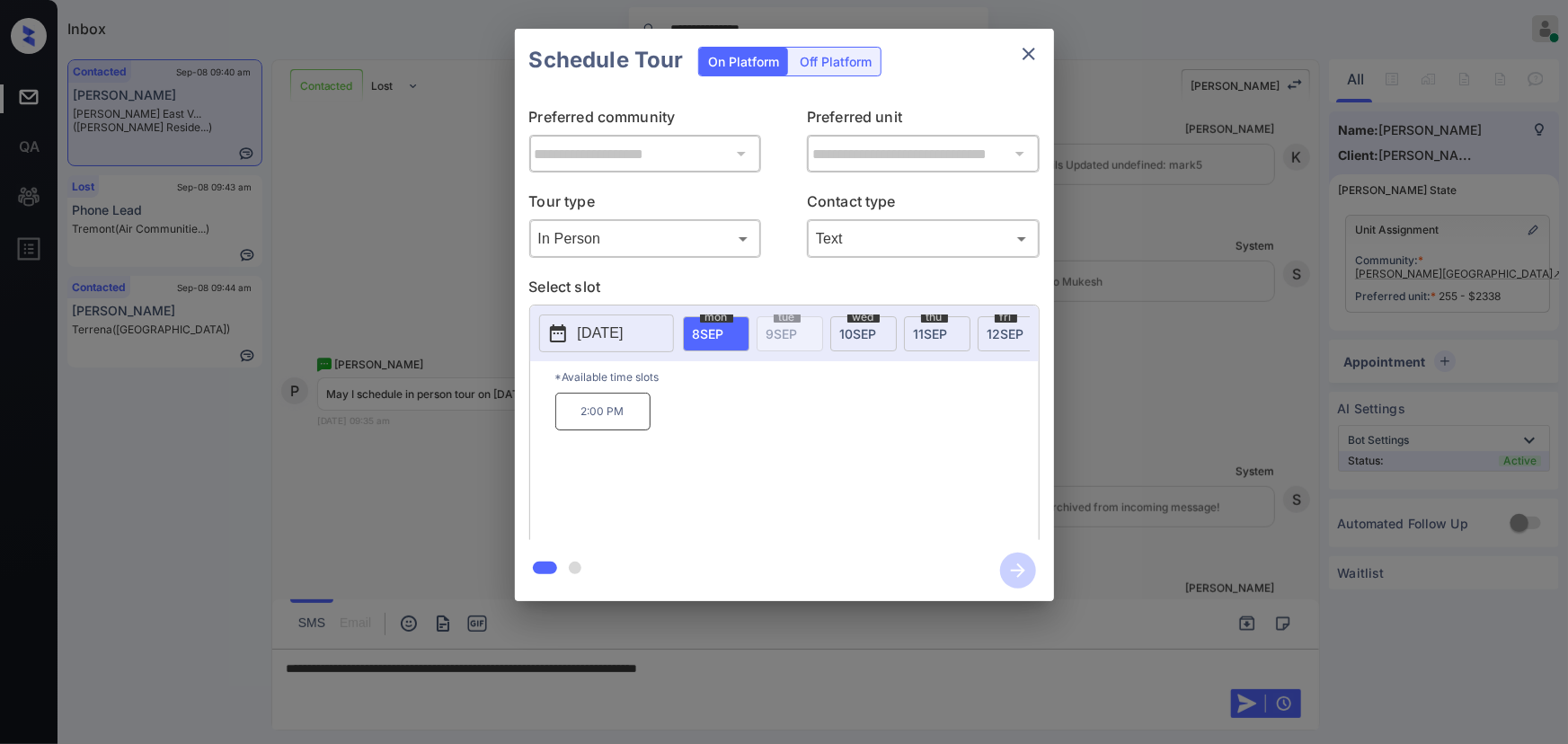
click at [623, 328] on p "[DATE]" at bounding box center [600, 333] width 46 height 22
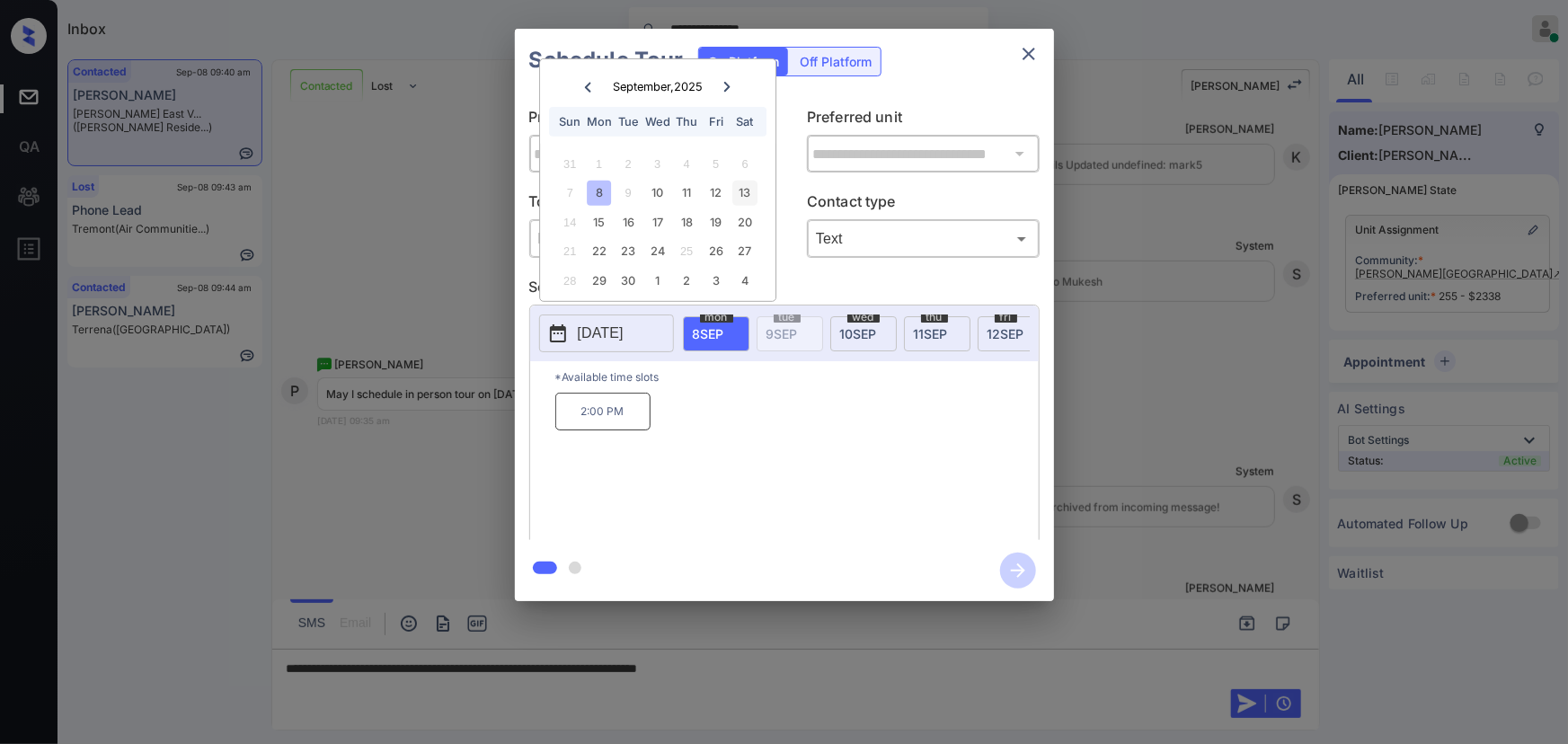
click at [745, 190] on div "13" at bounding box center [745, 193] width 24 height 24
click at [788, 420] on p "12:30 PM" at bounding box center [810, 412] width 95 height 38
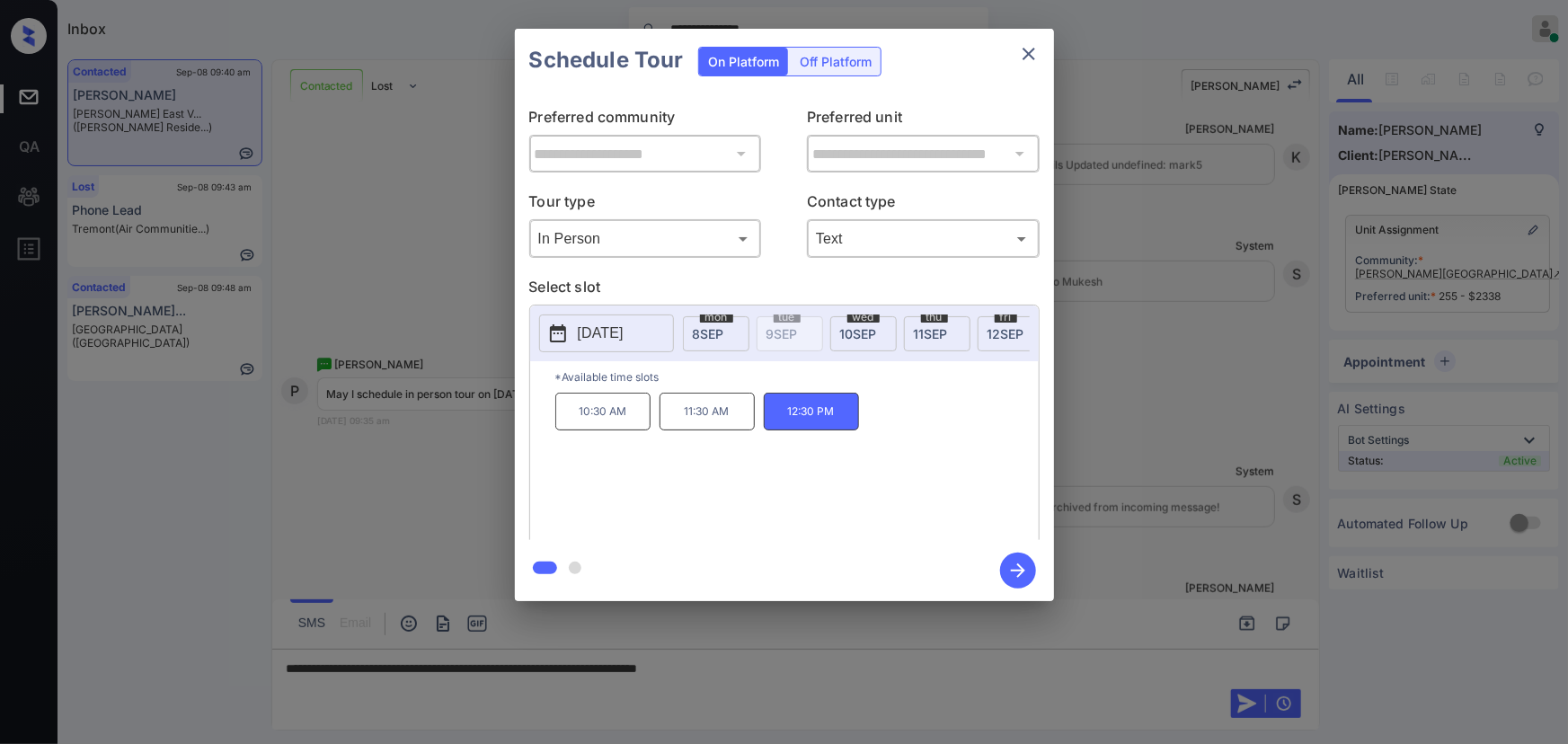
click at [1152, 500] on div "**********" at bounding box center [784, 315] width 1568 height 630
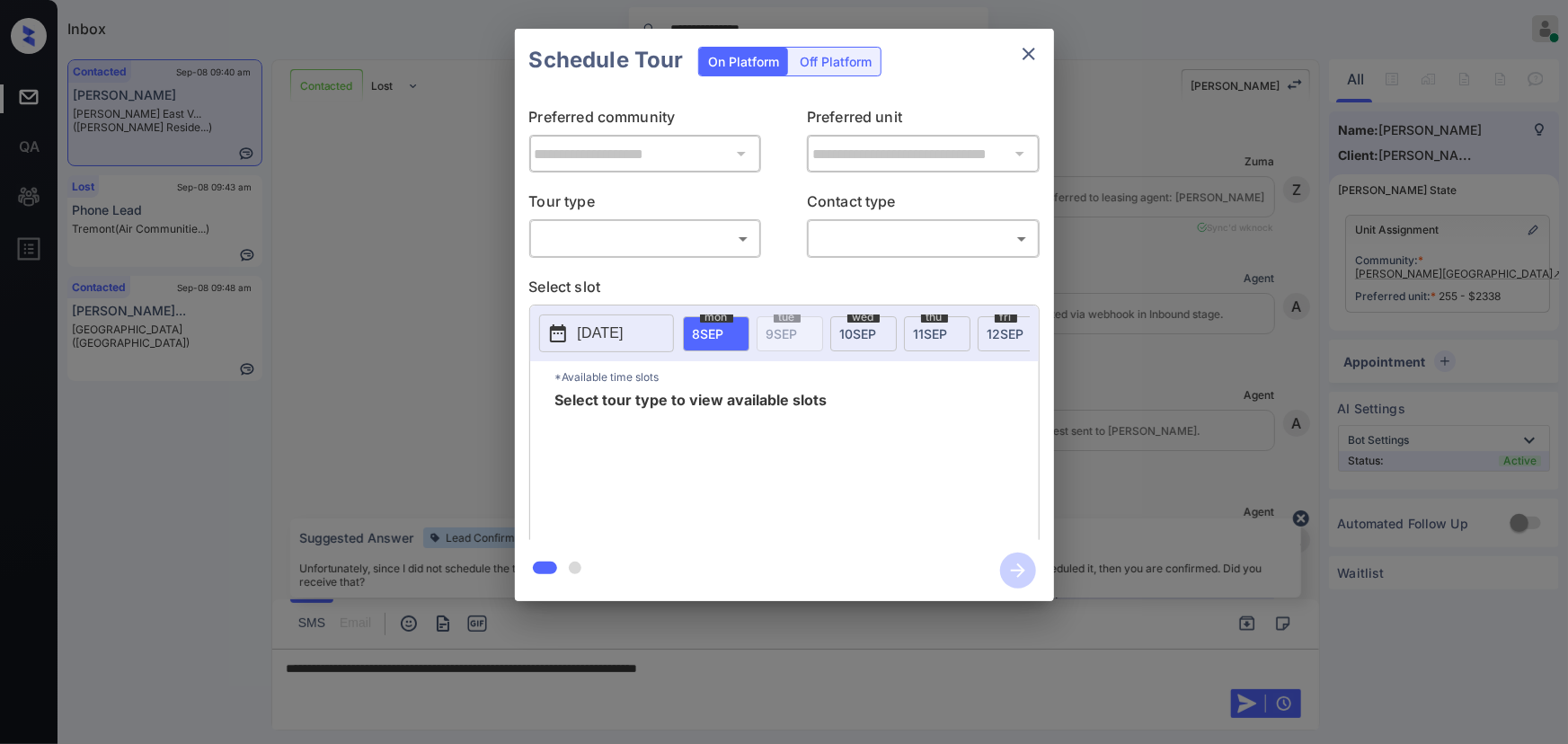
scroll to position [4860, 0]
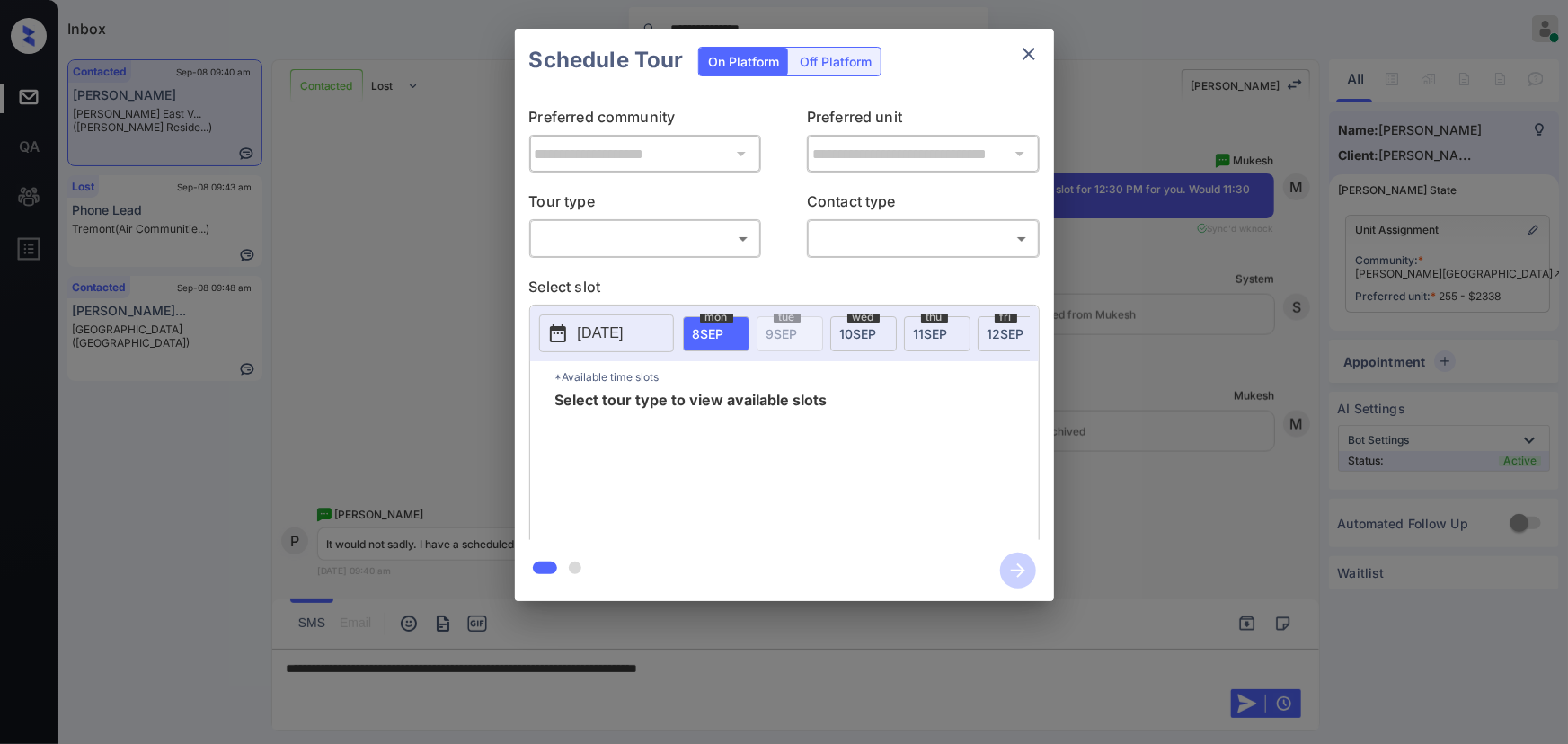
click at [673, 229] on body "**********" at bounding box center [784, 372] width 1568 height 744
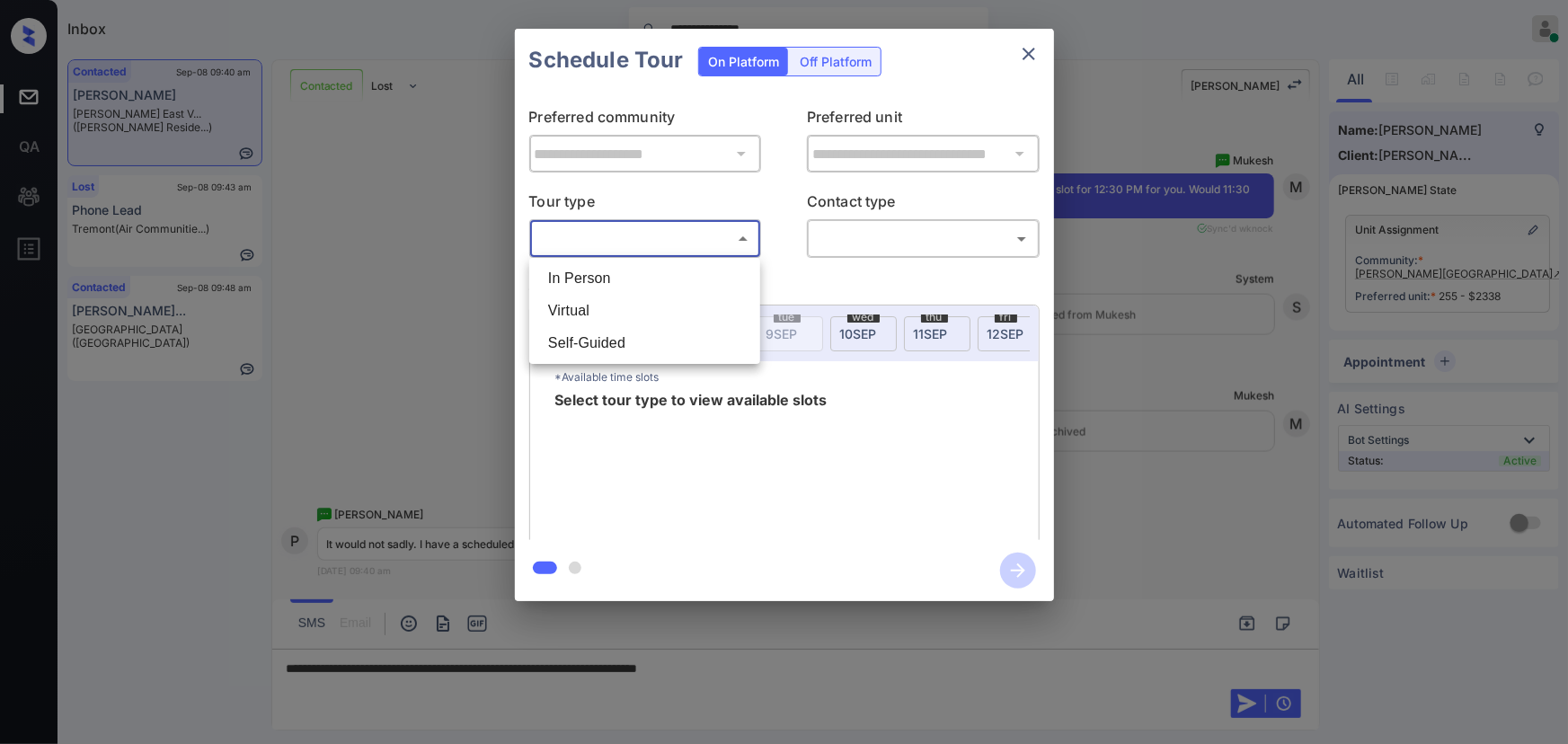
click at [595, 278] on li "In Person" at bounding box center [645, 279] width 222 height 32
type input "********"
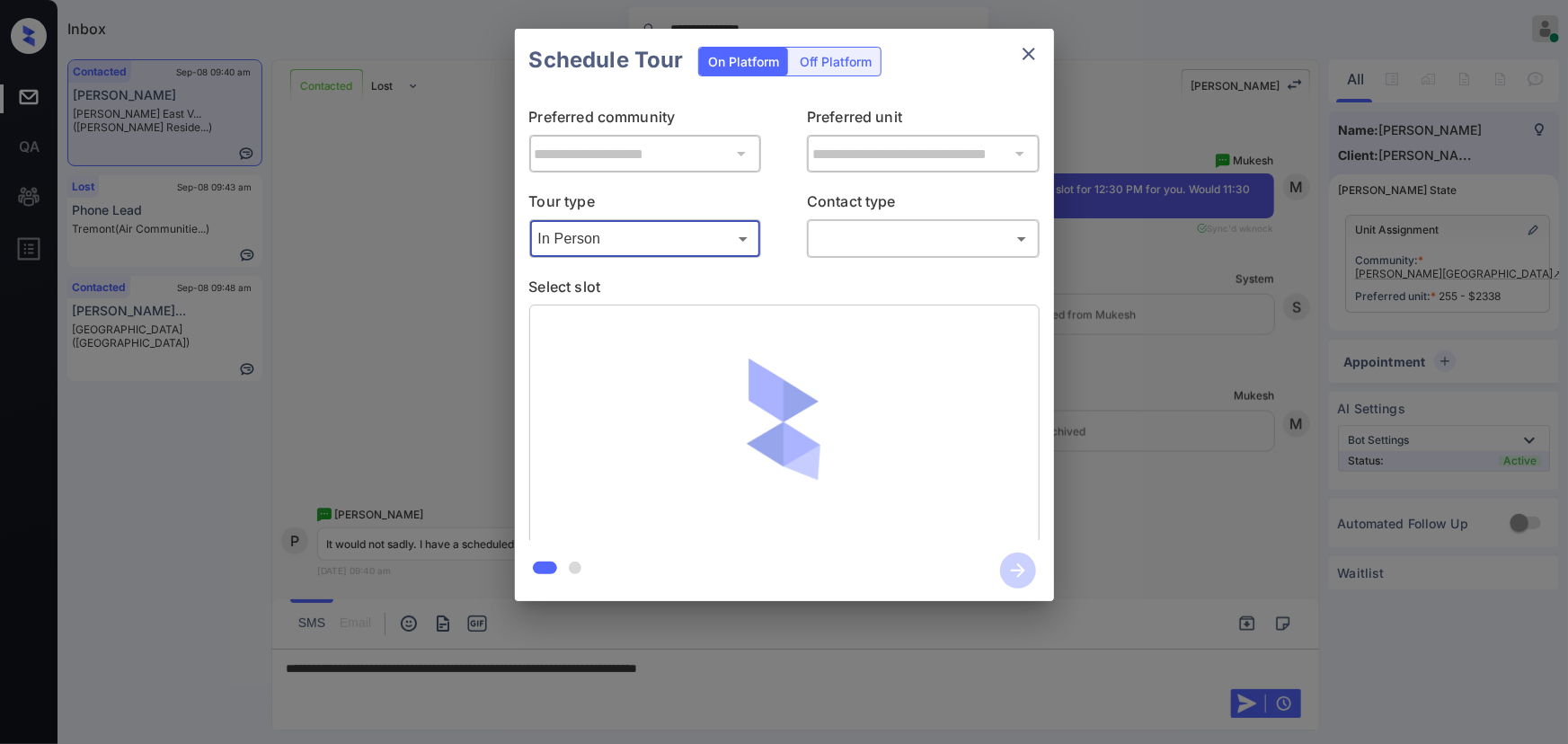
click at [844, 231] on body "**********" at bounding box center [784, 372] width 1568 height 744
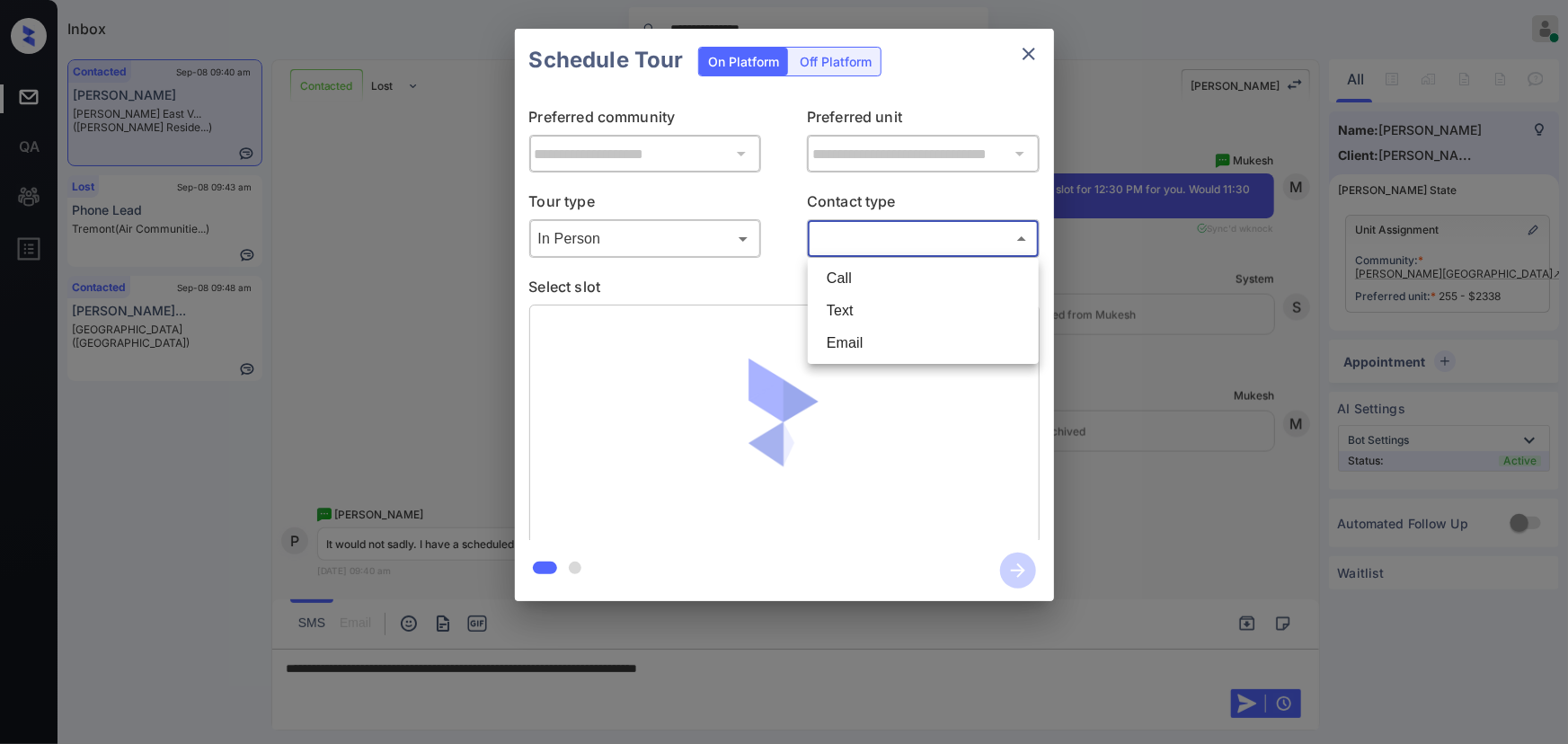
click at [841, 306] on li "Text" at bounding box center [923, 311] width 222 height 32
type input "****"
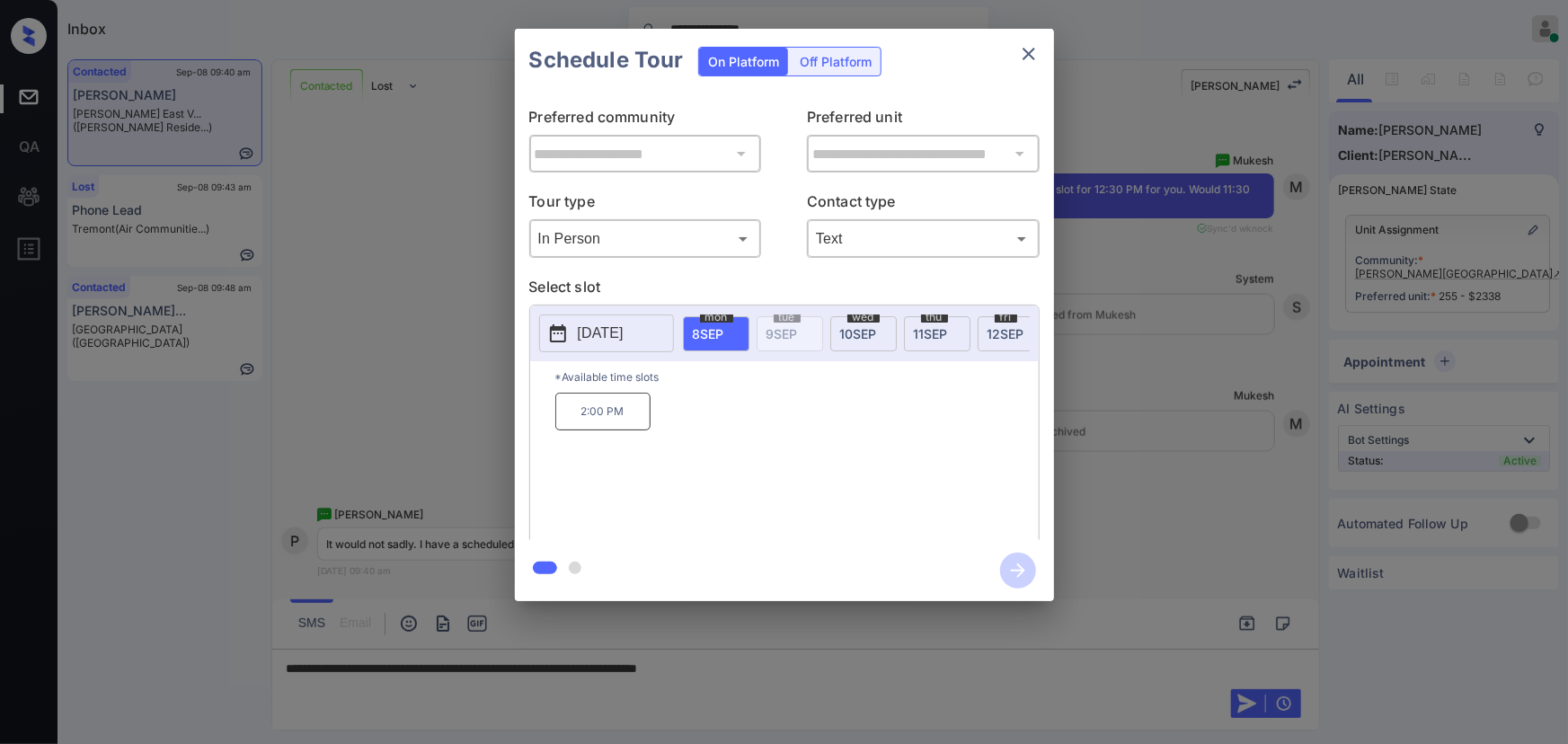
click at [624, 332] on p "2025-09-08" at bounding box center [600, 333] width 46 height 22
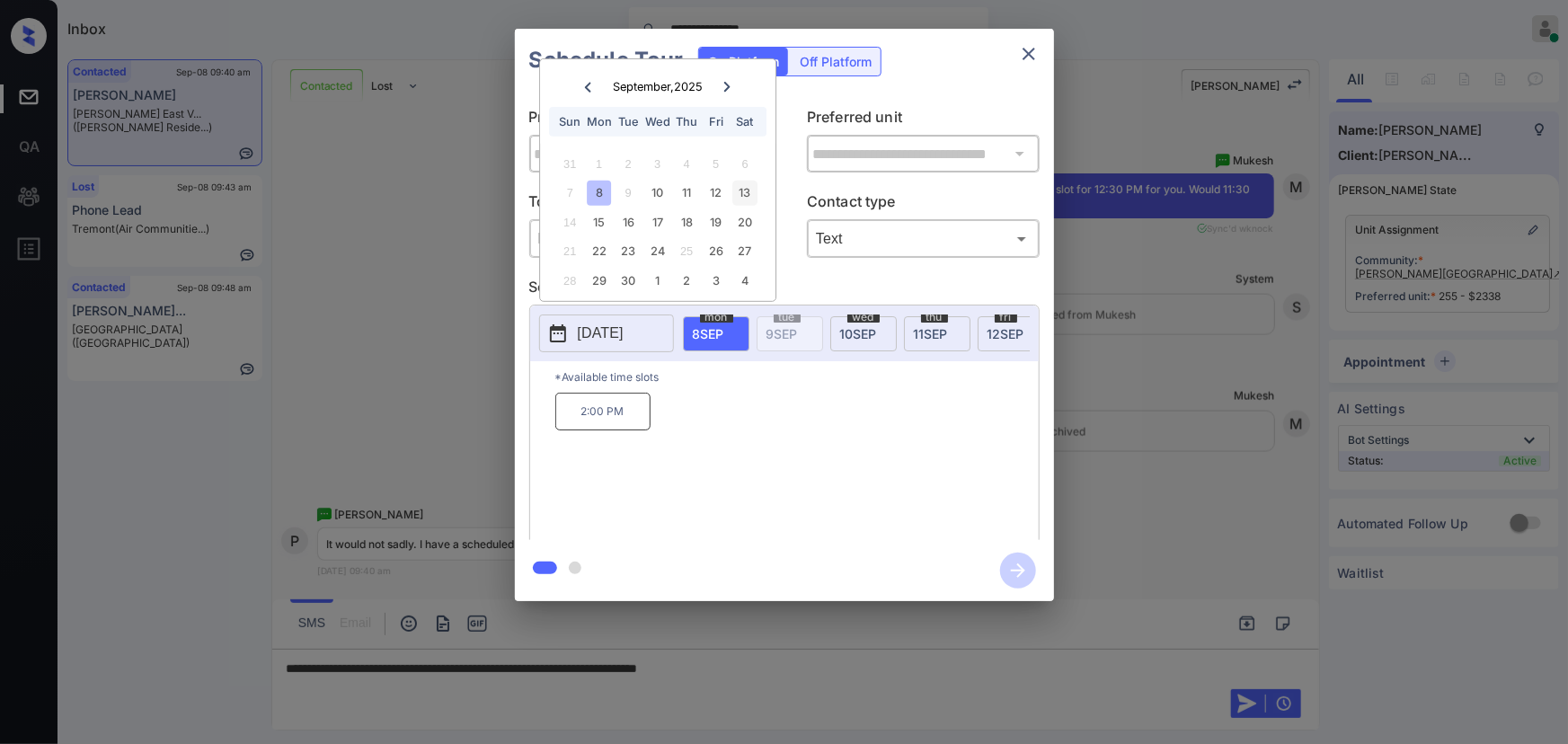
click at [744, 191] on div "13" at bounding box center [745, 193] width 24 height 24
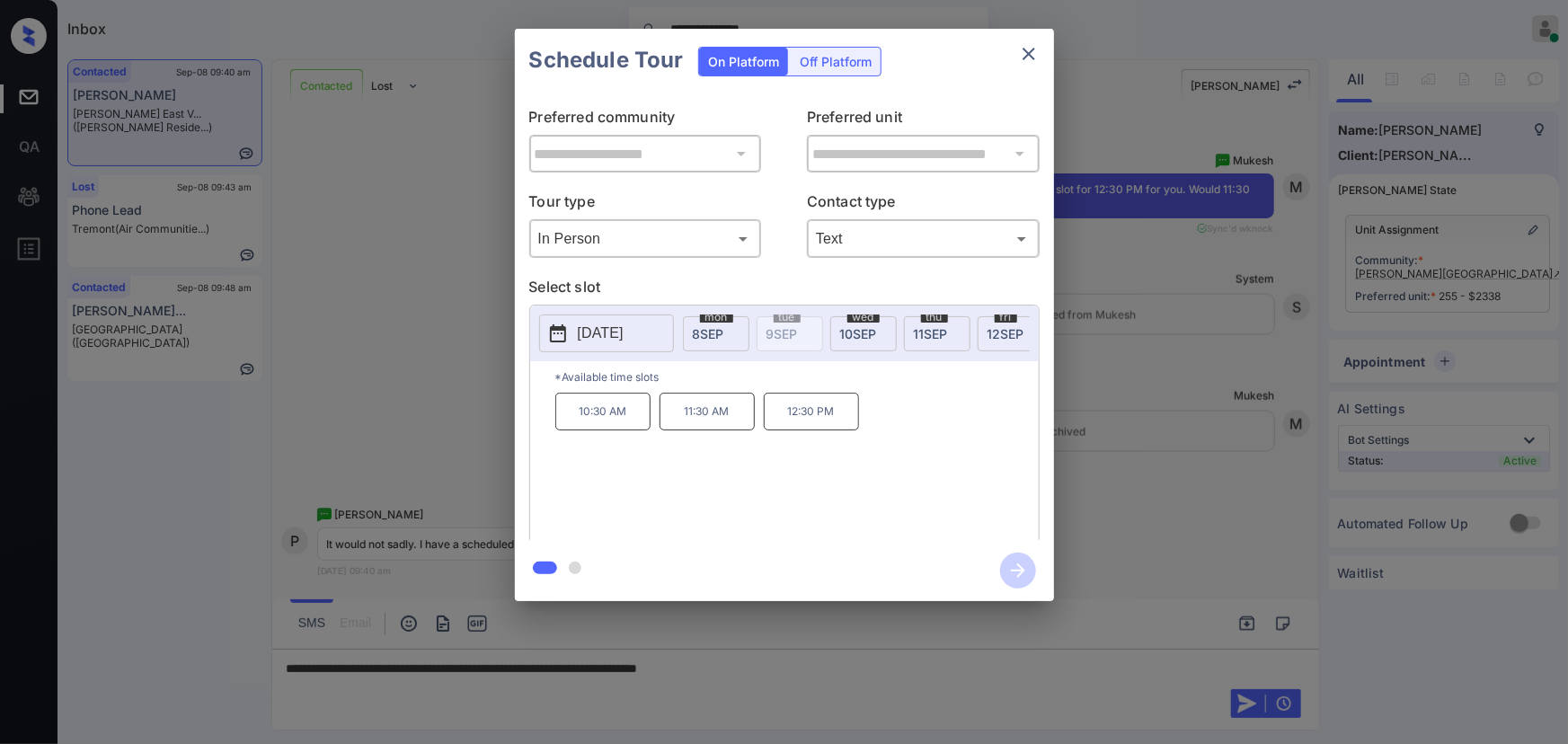
click at [798, 421] on p "12:30 PM" at bounding box center [810, 412] width 95 height 38
click at [1272, 423] on div "**********" at bounding box center [784, 315] width 1568 height 630
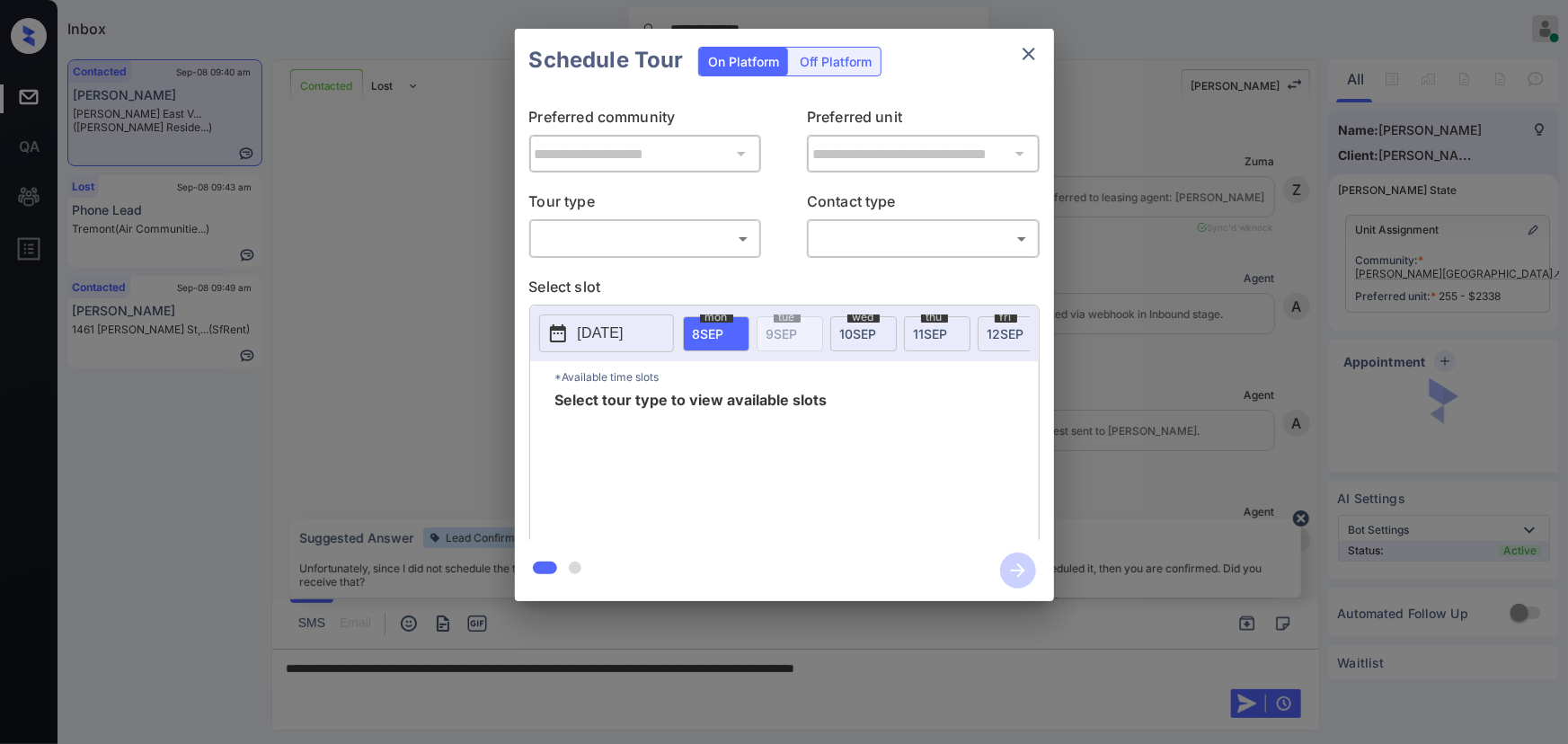
scroll to position [5242, 0]
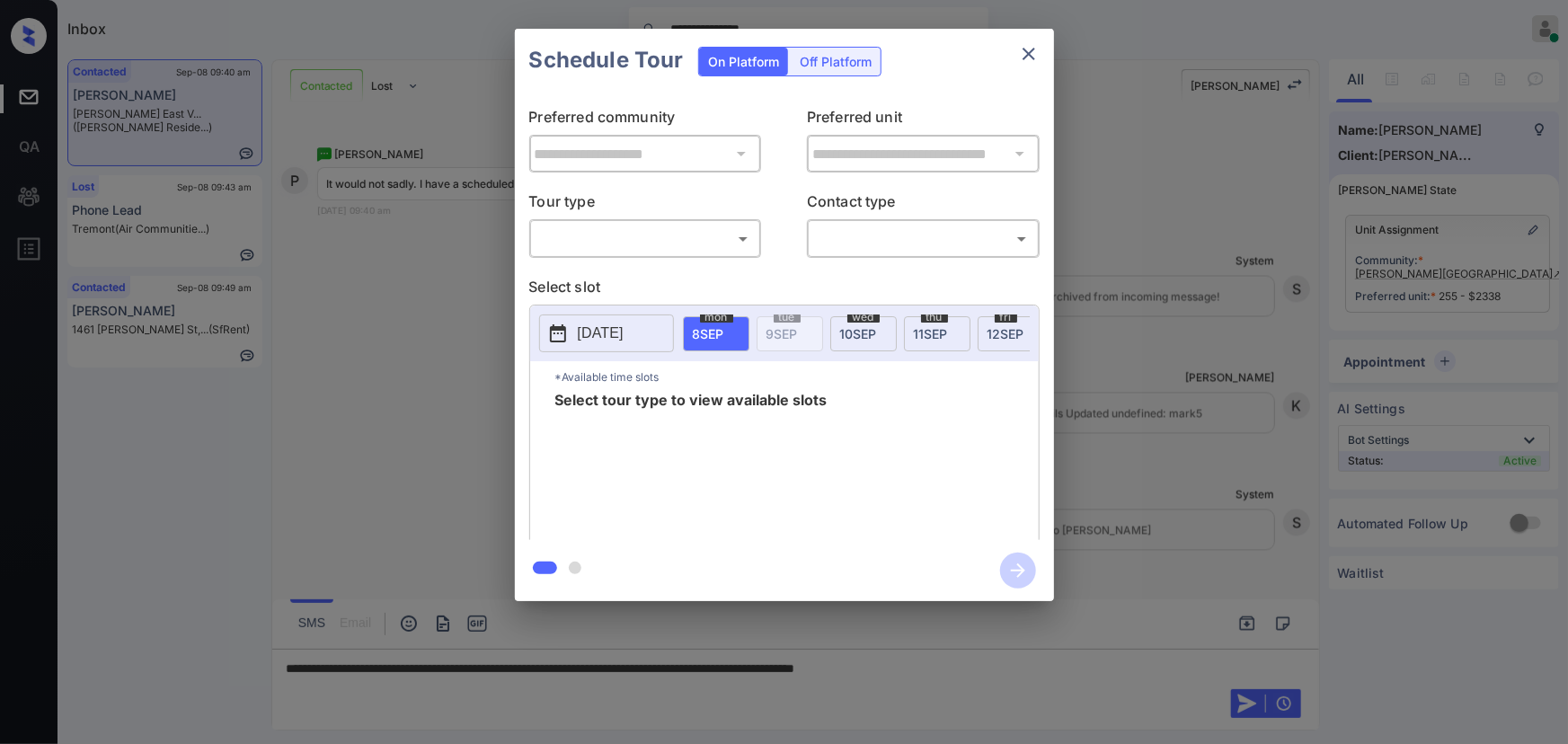
click at [654, 238] on body "**********" at bounding box center [784, 372] width 1568 height 744
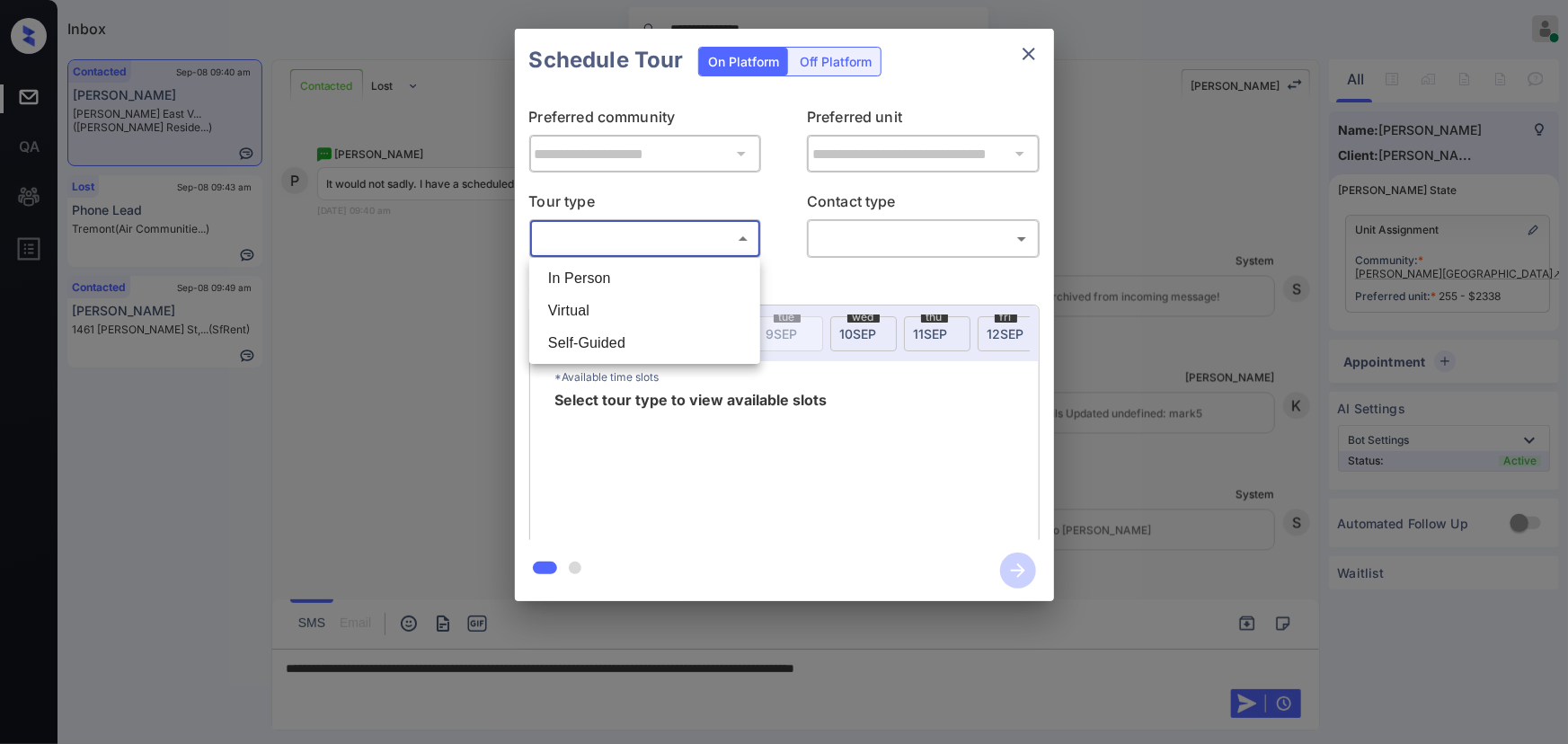
drag, startPoint x: 610, startPoint y: 281, endPoint x: 733, endPoint y: 278, distance: 123.0
click at [611, 280] on li "In Person" at bounding box center [645, 279] width 222 height 32
type input "********"
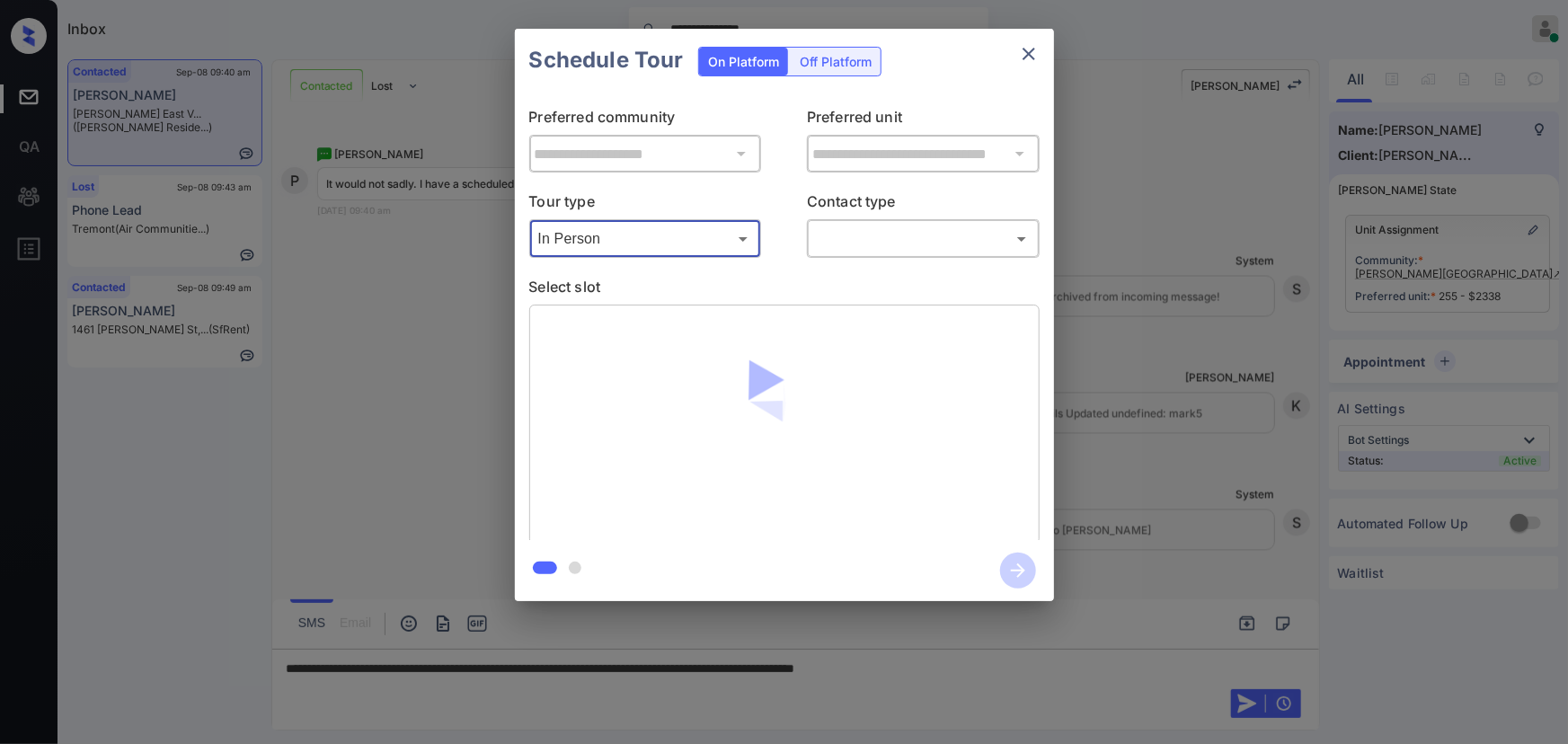
click at [870, 246] on body "**********" at bounding box center [784, 372] width 1568 height 744
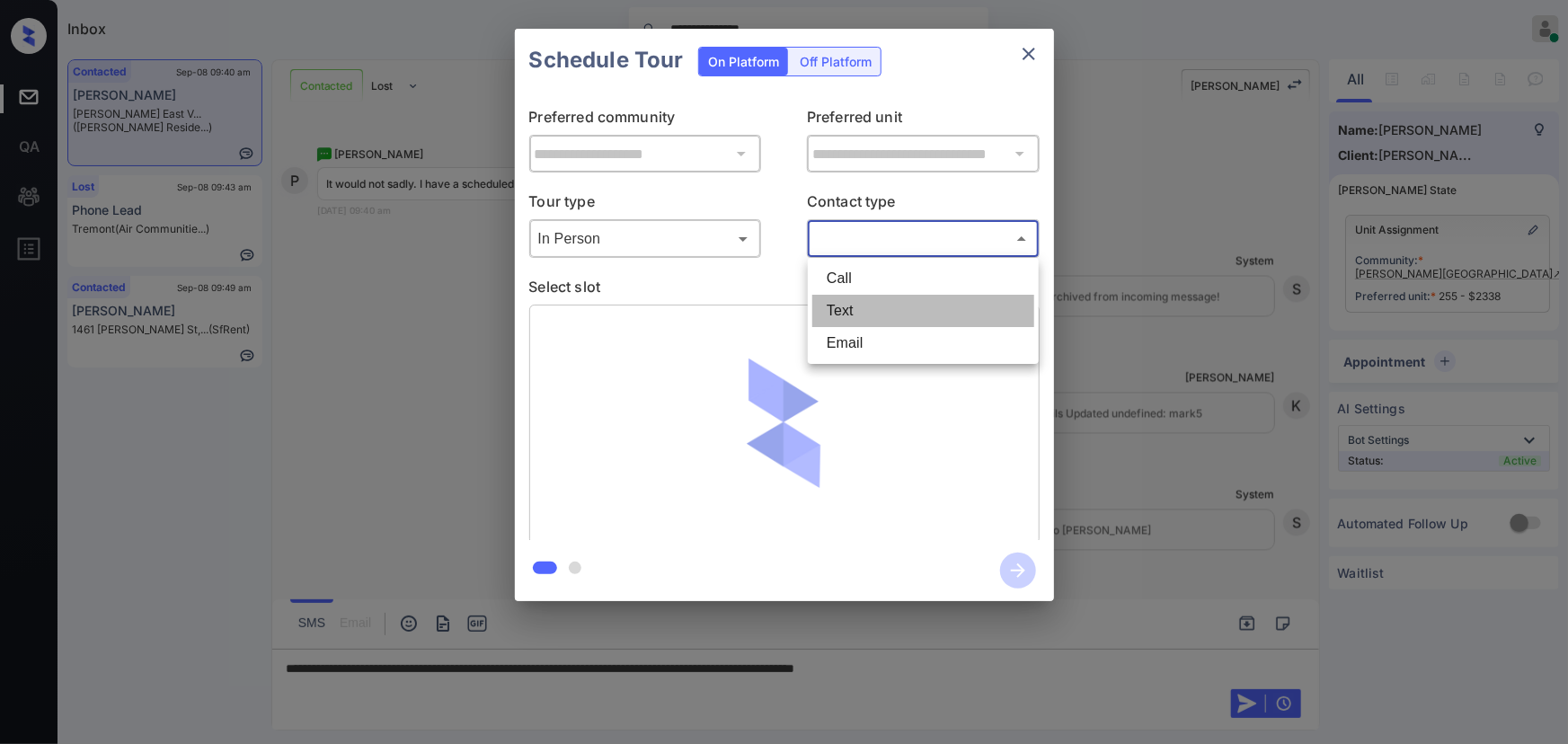
click at [842, 312] on li "Text" at bounding box center [923, 311] width 222 height 32
type input "****"
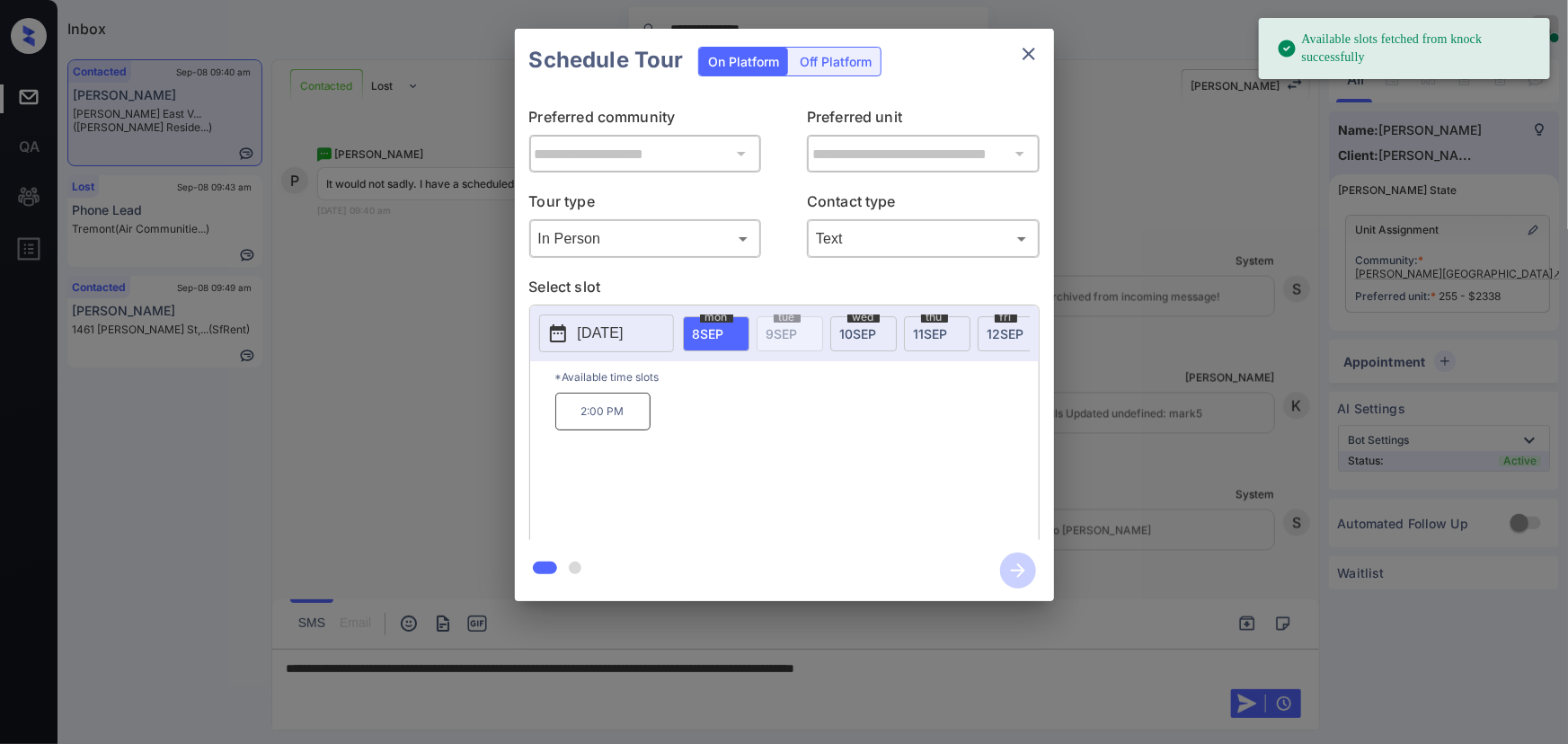
click at [611, 333] on p "2025-09-08" at bounding box center [600, 333] width 46 height 22
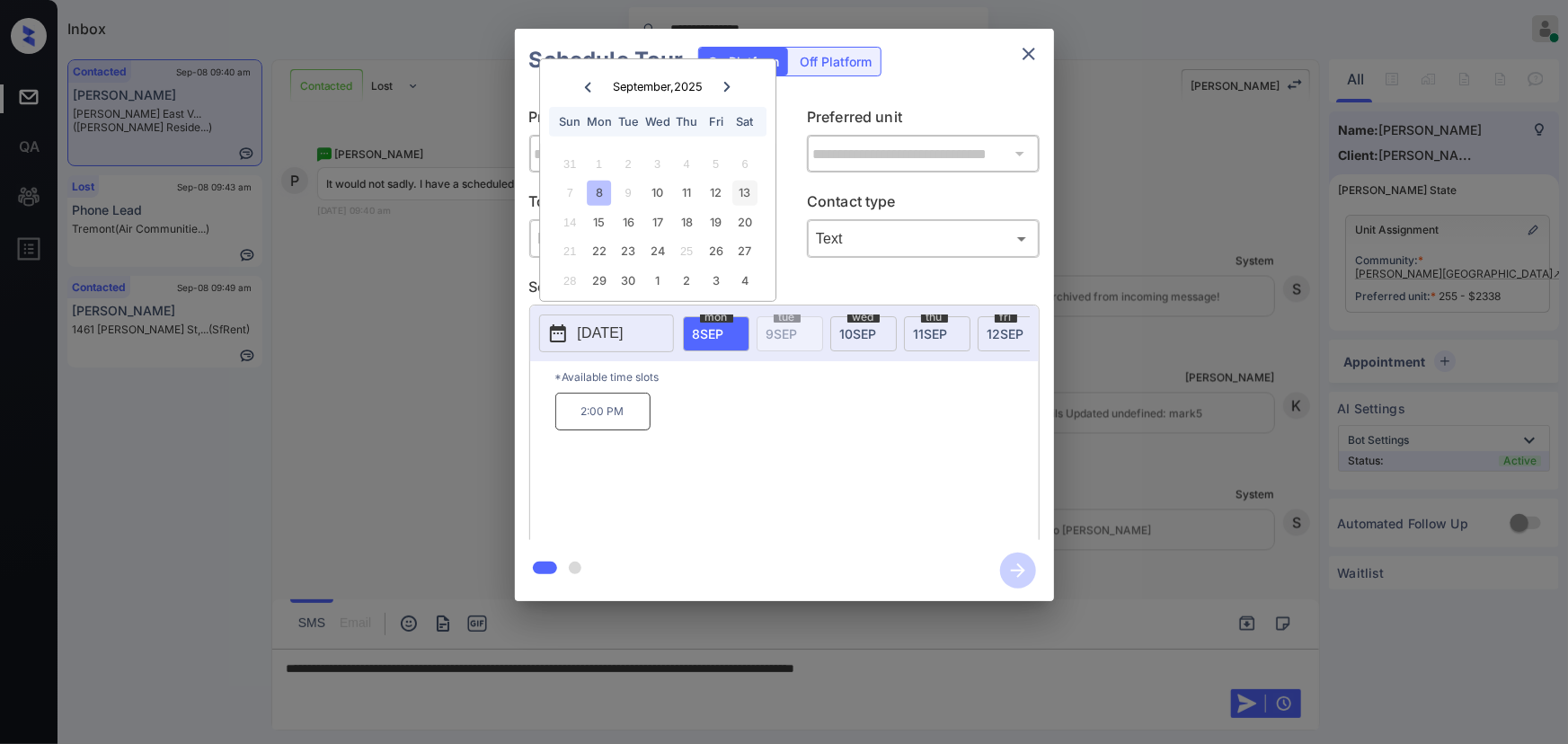
click at [747, 189] on div "13" at bounding box center [745, 193] width 24 height 24
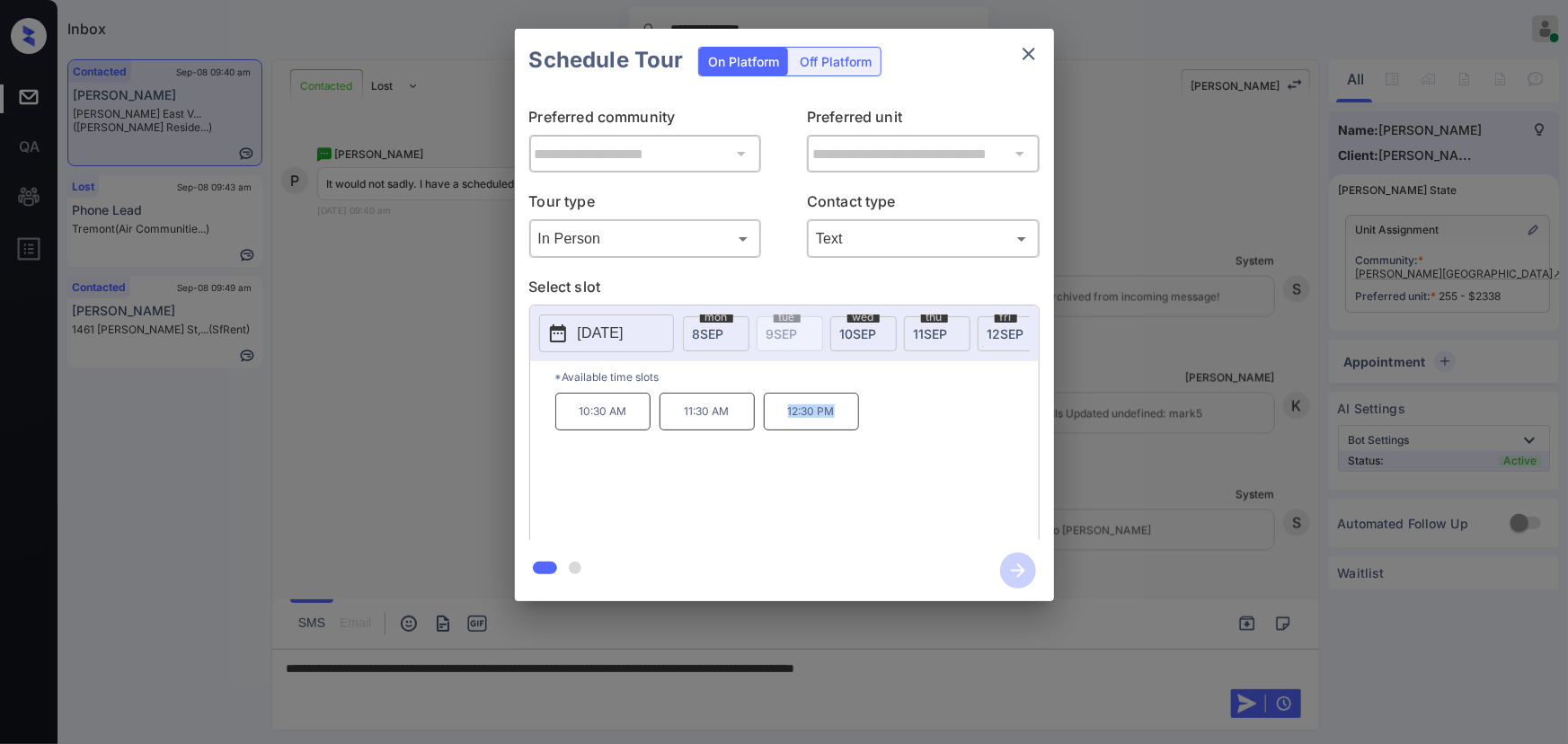
drag, startPoint x: 840, startPoint y: 420, endPoint x: 785, endPoint y: 417, distance: 55.1
click at [785, 417] on p "12:30 PM" at bounding box center [810, 412] width 95 height 38
copy p "12:30 PM"
click at [998, 660] on div at bounding box center [784, 372] width 1568 height 744
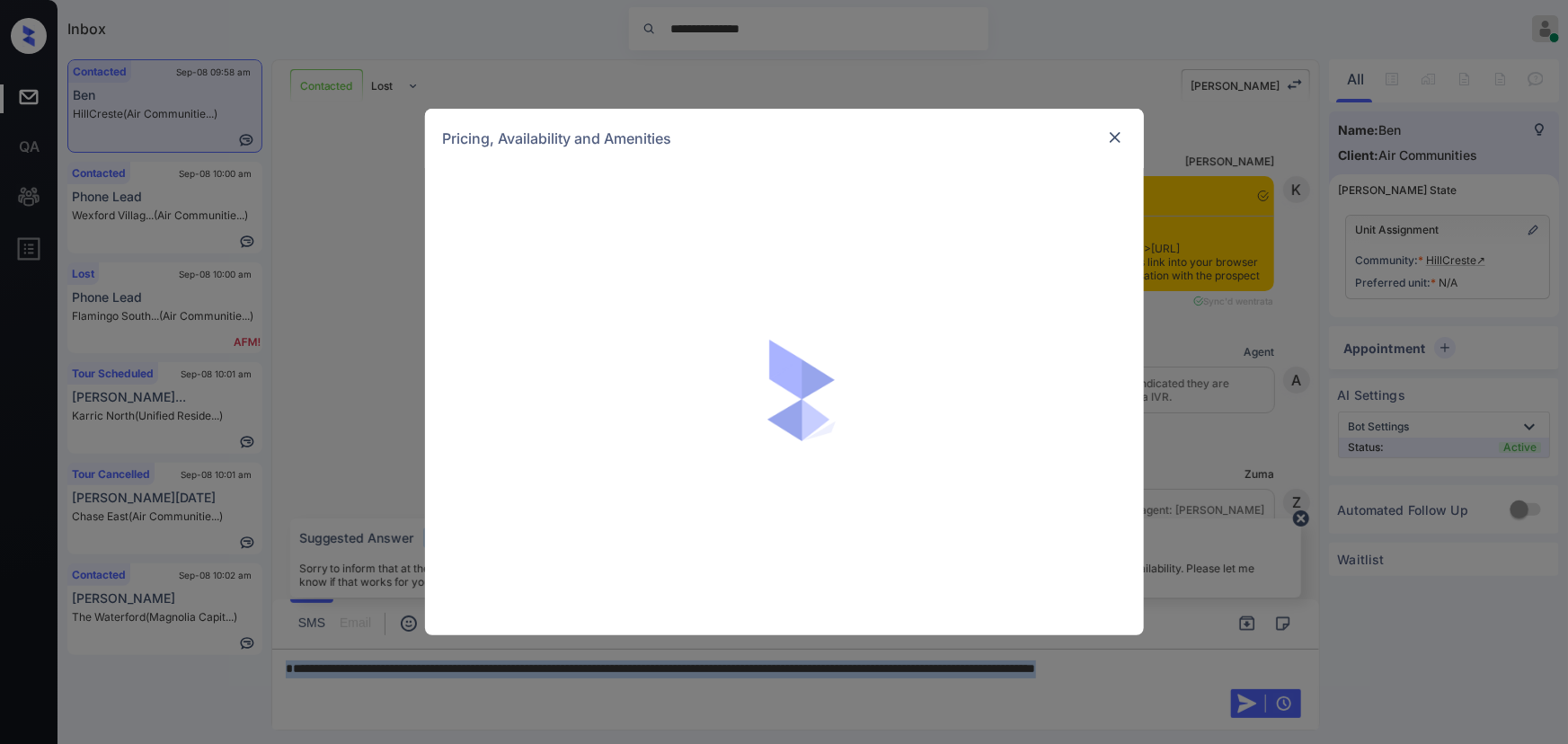
scroll to position [2260, 0]
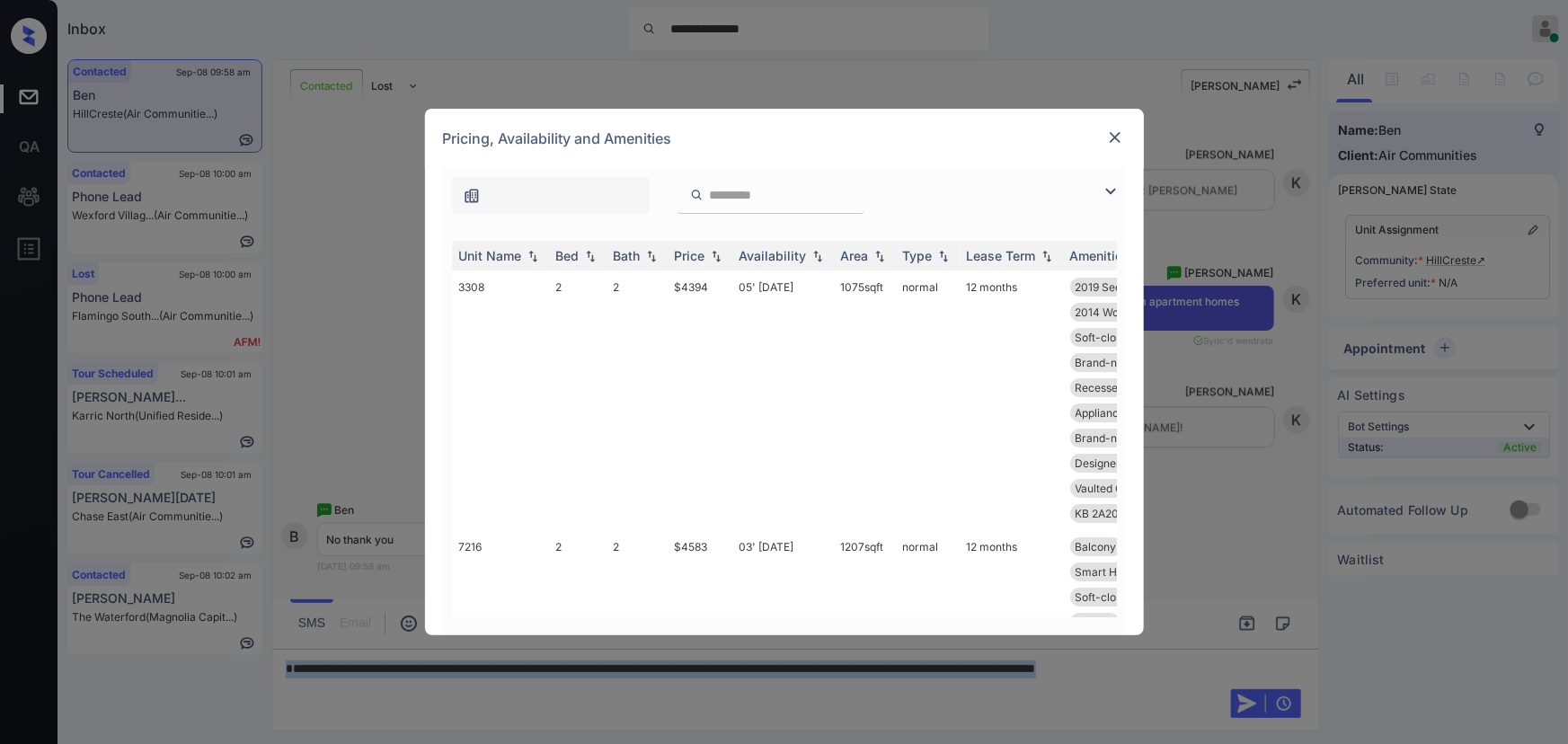
click at [1108, 192] on img at bounding box center [1111, 191] width 22 height 22
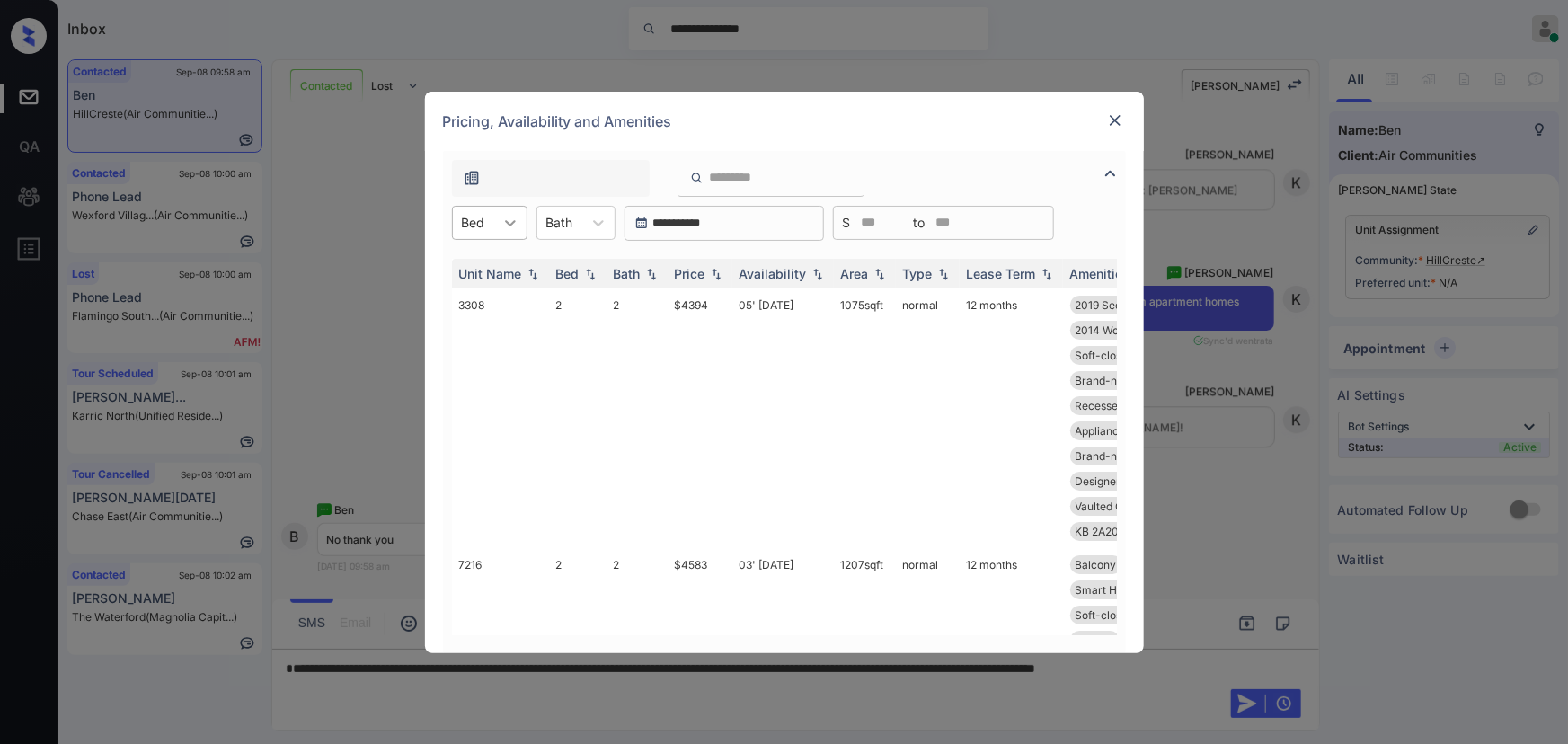
click at [508, 220] on icon at bounding box center [510, 222] width 18 height 18
click at [1110, 122] on img at bounding box center [1114, 120] width 18 height 18
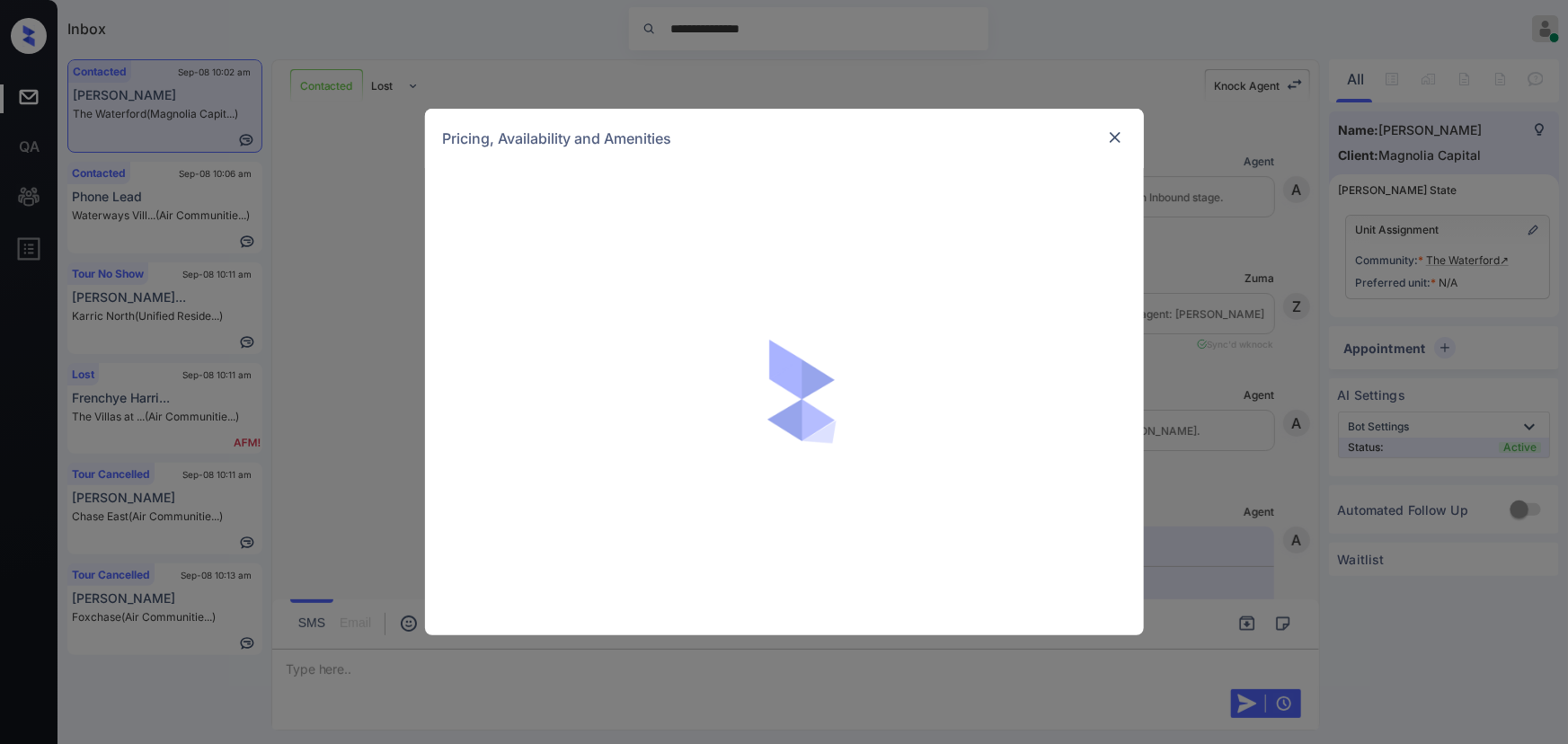
scroll to position [13093, 0]
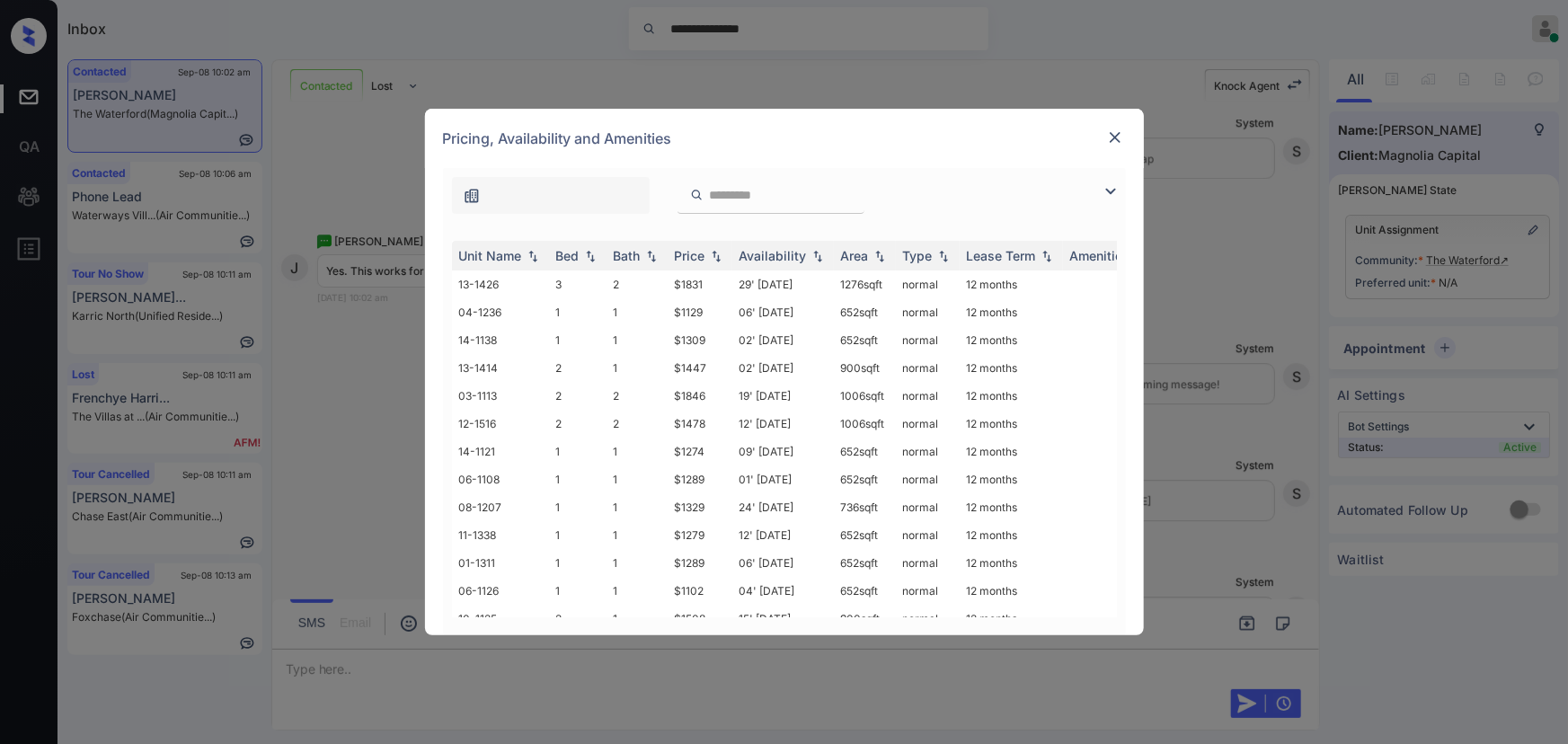
click at [1107, 188] on img at bounding box center [1111, 191] width 22 height 22
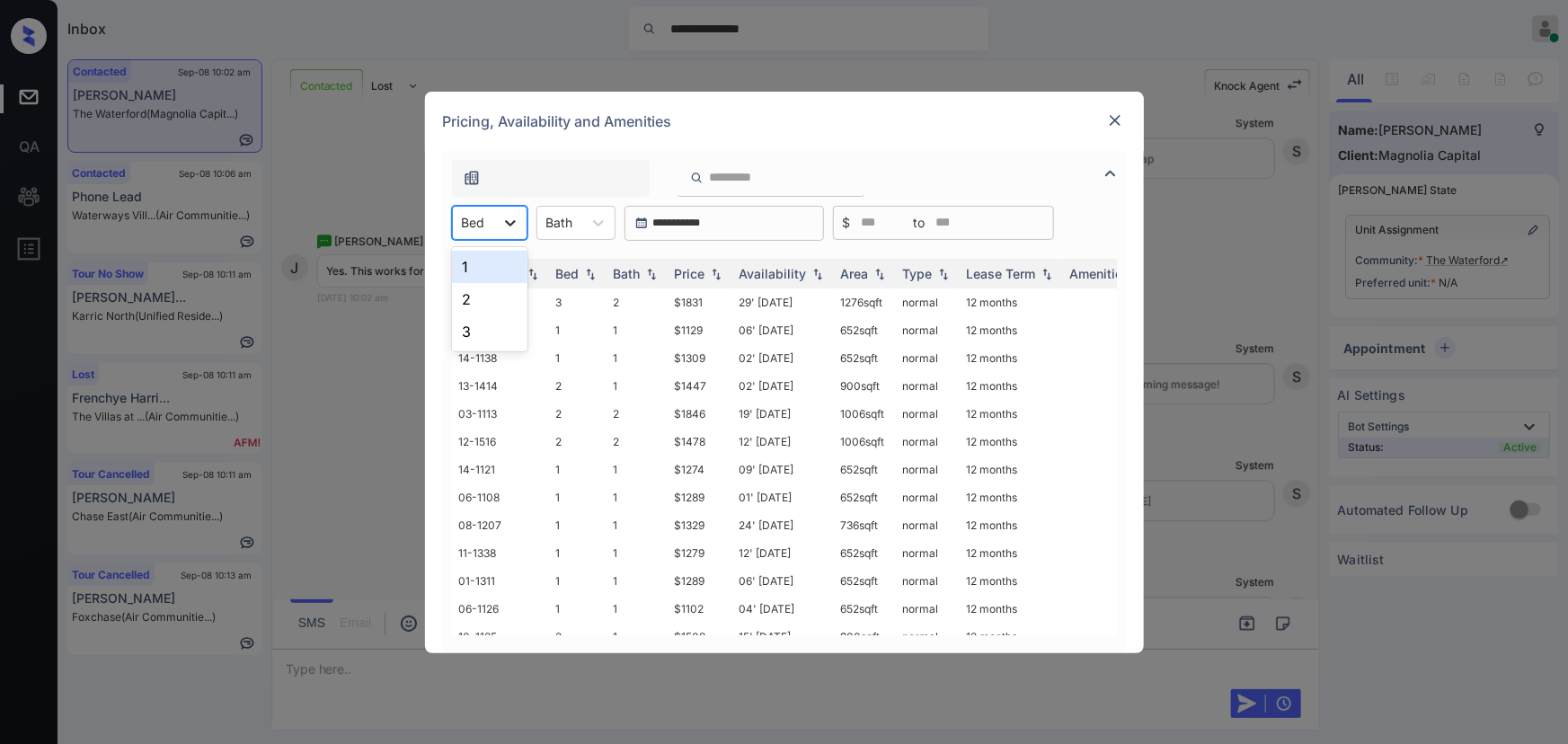
click at [511, 225] on icon at bounding box center [510, 222] width 18 height 18
click at [484, 289] on div "2" at bounding box center [489, 299] width 75 height 32
click at [598, 224] on div at bounding box center [610, 223] width 32 height 32
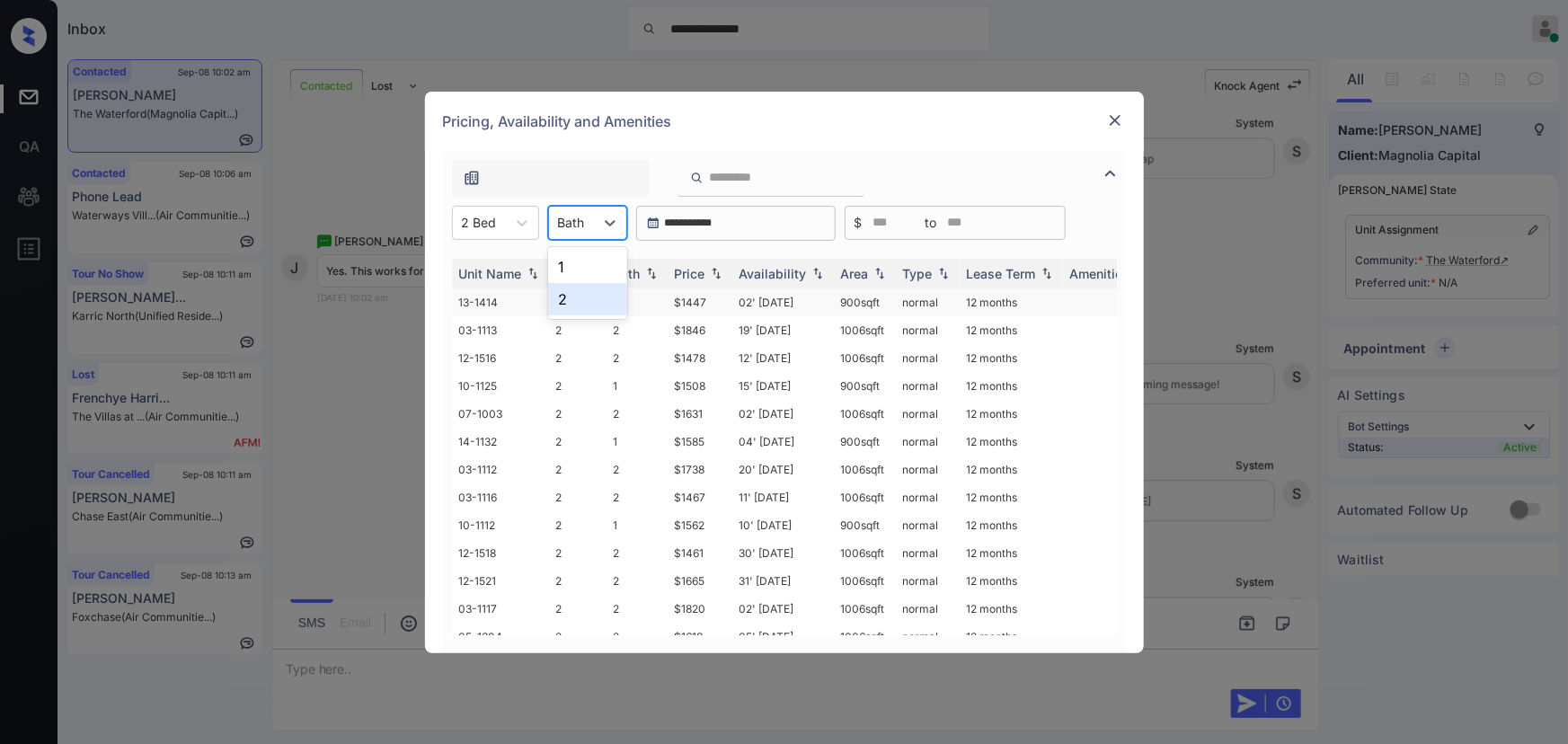
click at [573, 296] on div "2" at bounding box center [587, 299] width 79 height 32
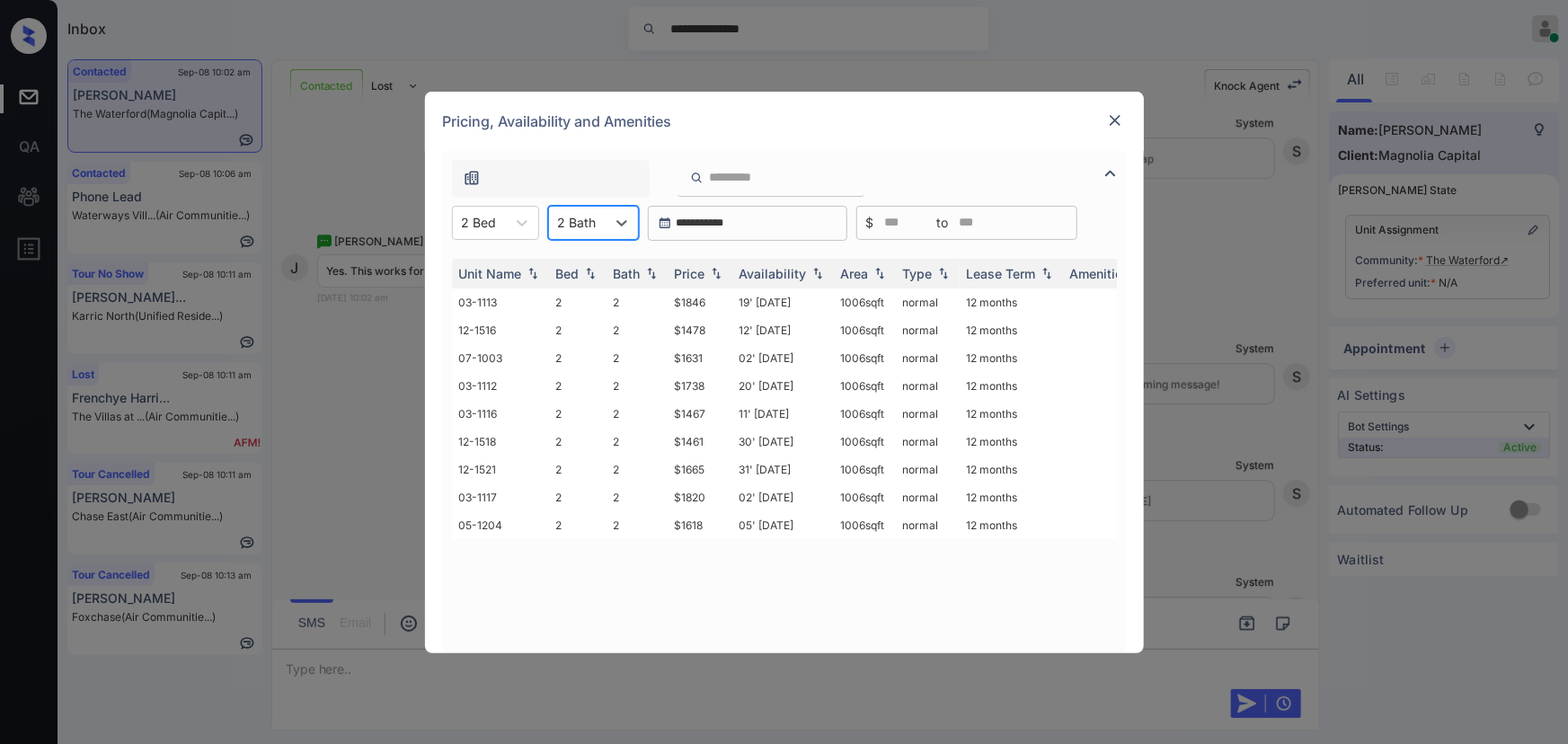
click at [1119, 125] on img at bounding box center [1114, 120] width 18 height 18
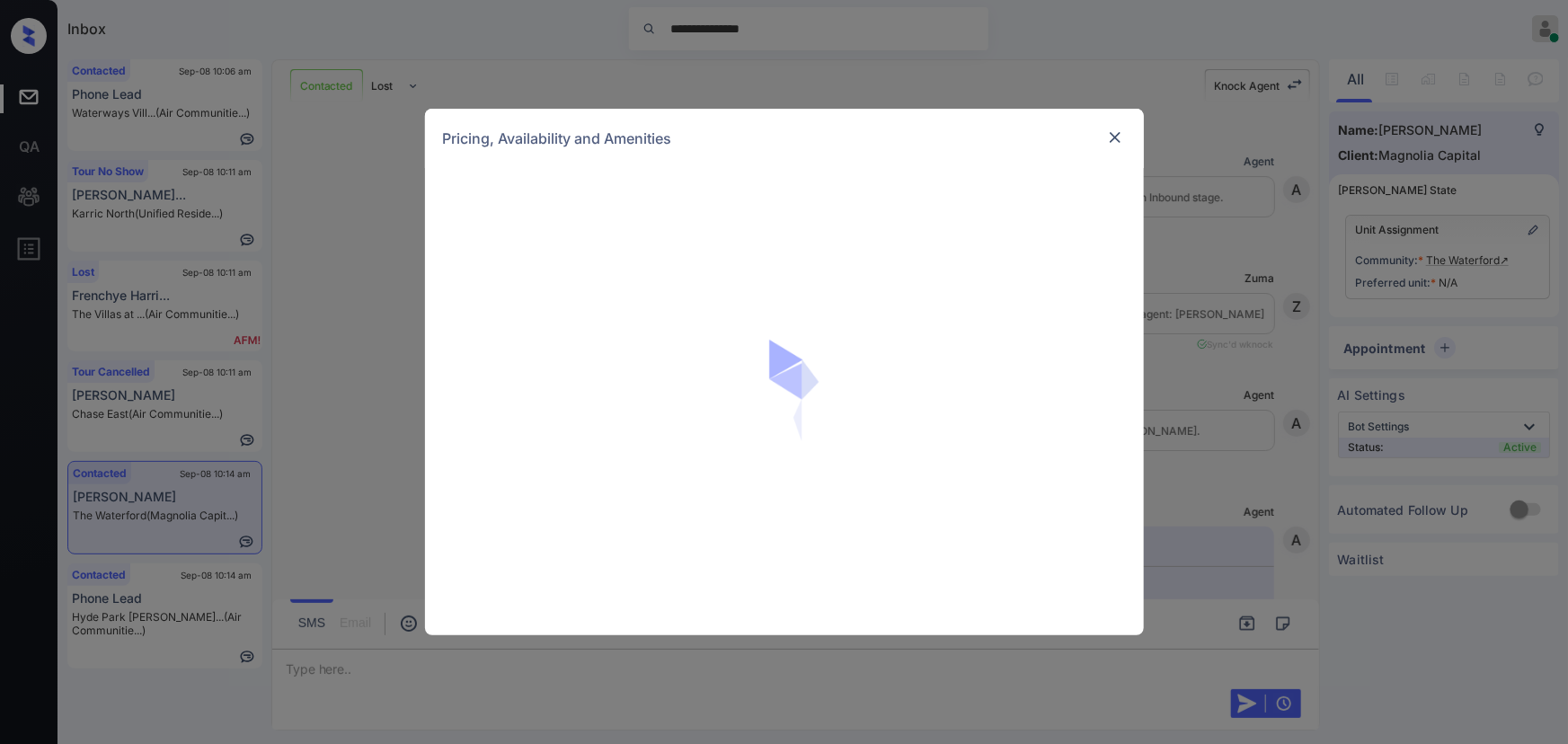
scroll to position [5273, 0]
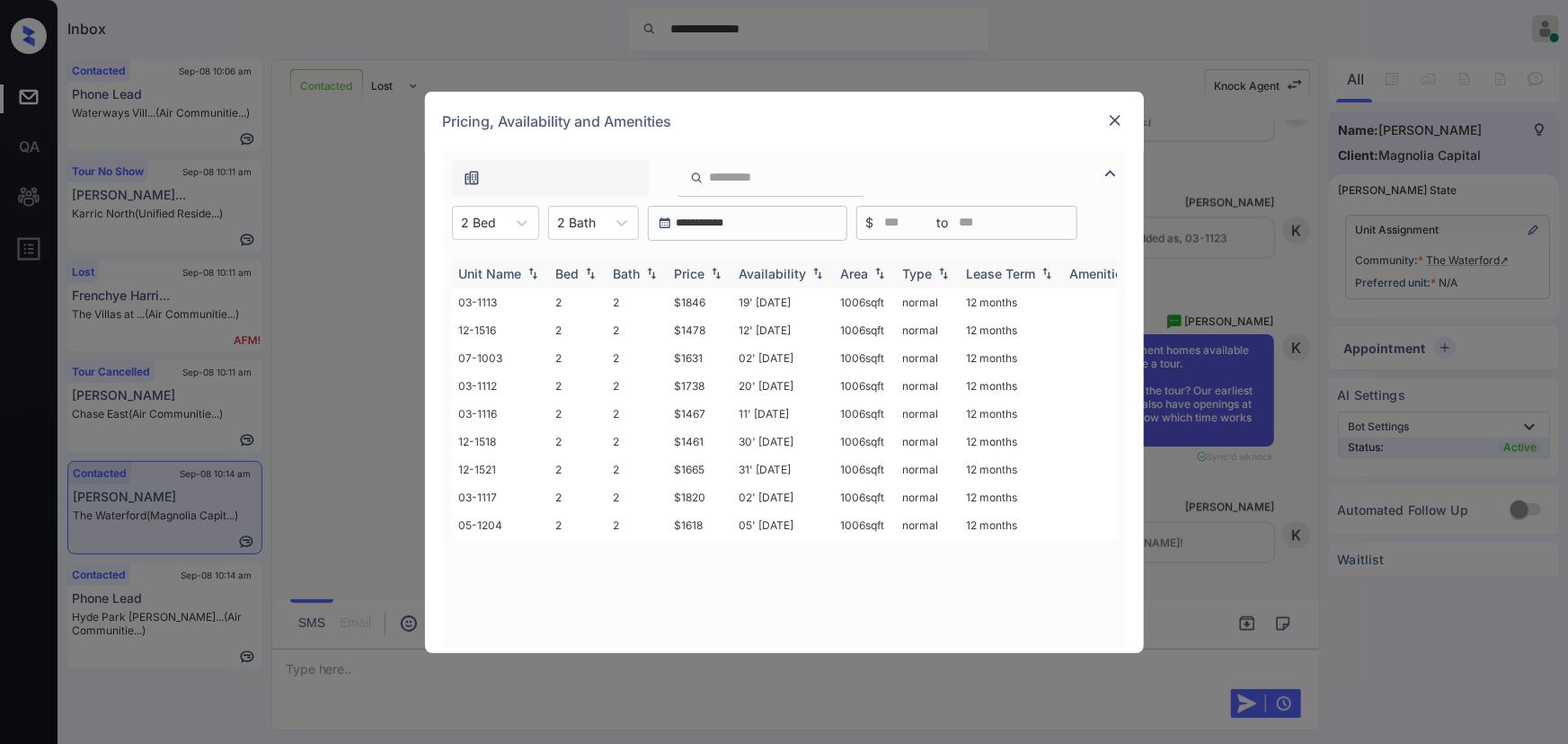
click at [707, 271] on img at bounding box center [715, 273] width 18 height 12
click at [709, 271] on img at bounding box center [715, 274] width 18 height 13
click at [695, 303] on td "$1461" at bounding box center [699, 302] width 65 height 28
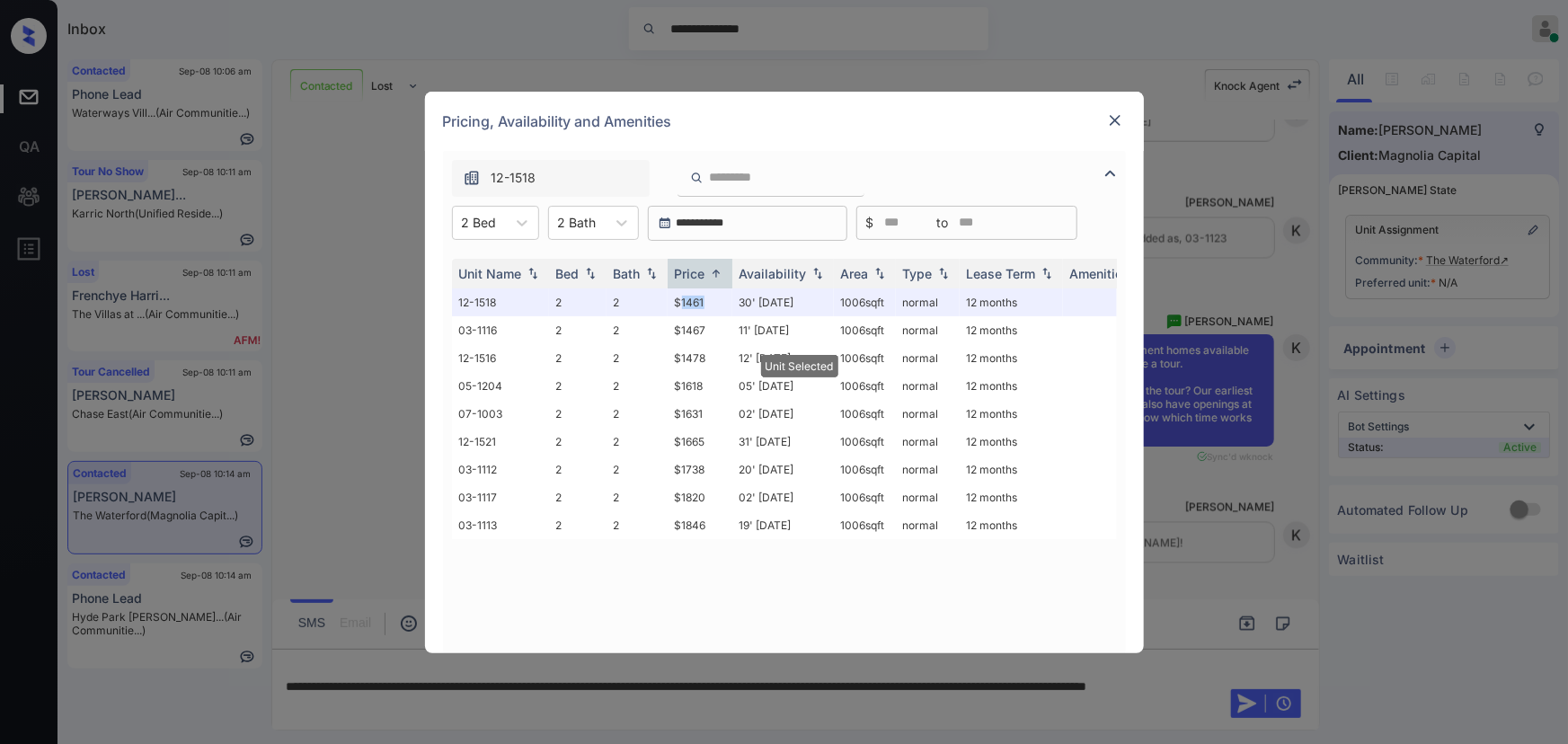
click at [1112, 124] on img at bounding box center [1114, 120] width 18 height 18
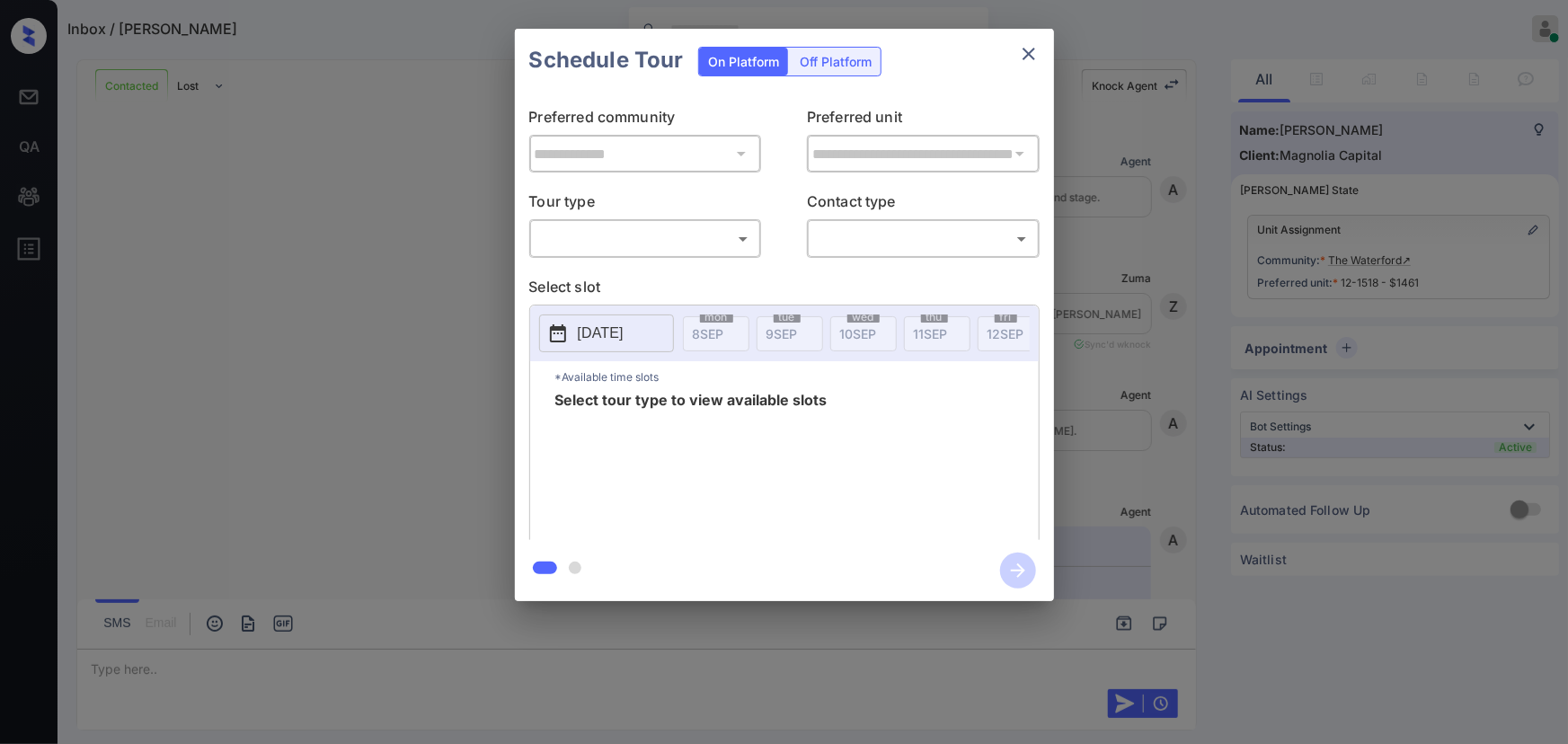
scroll to position [11534, 0]
click at [669, 246] on body "Inbox / [PERSON_NAME] [PERSON_NAME] Online Set yourself offline Set yourself on…" at bounding box center [784, 372] width 1568 height 744
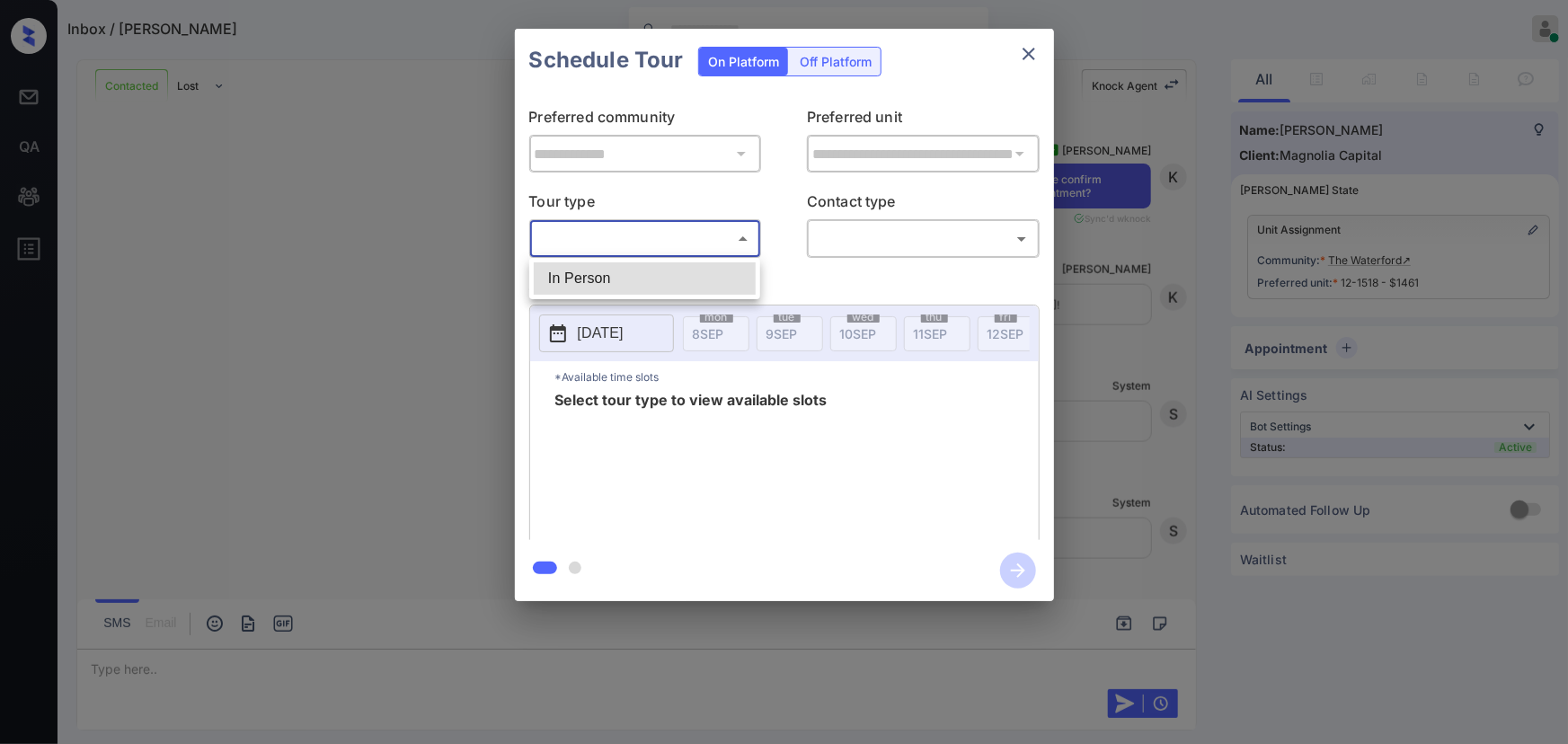
click at [646, 269] on li "In Person" at bounding box center [645, 279] width 222 height 32
type input "********"
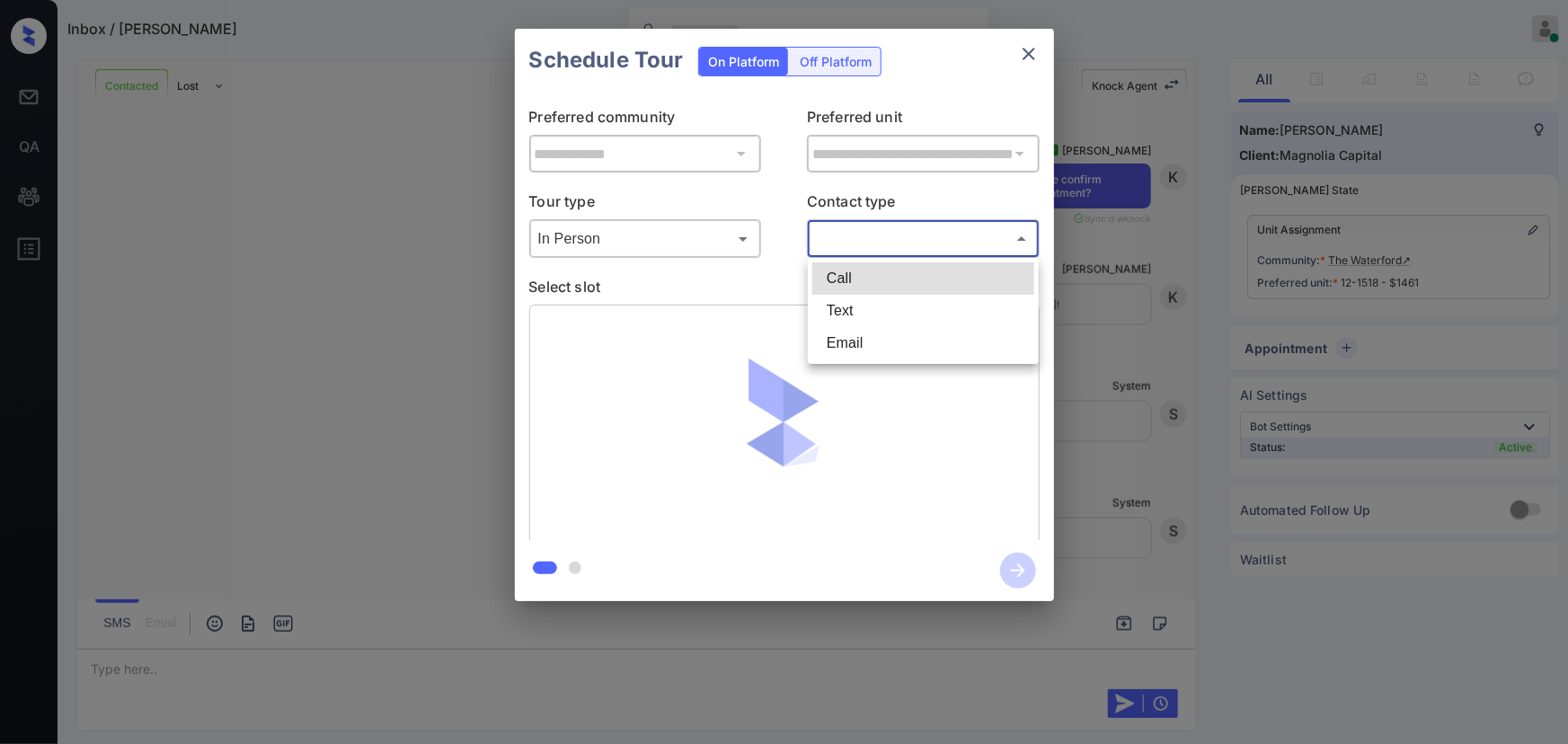
click at [909, 247] on body "Inbox / [PERSON_NAME] [PERSON_NAME] Online Set yourself offline Set yourself on…" at bounding box center [784, 372] width 1568 height 744
click at [1079, 306] on div at bounding box center [784, 372] width 1568 height 744
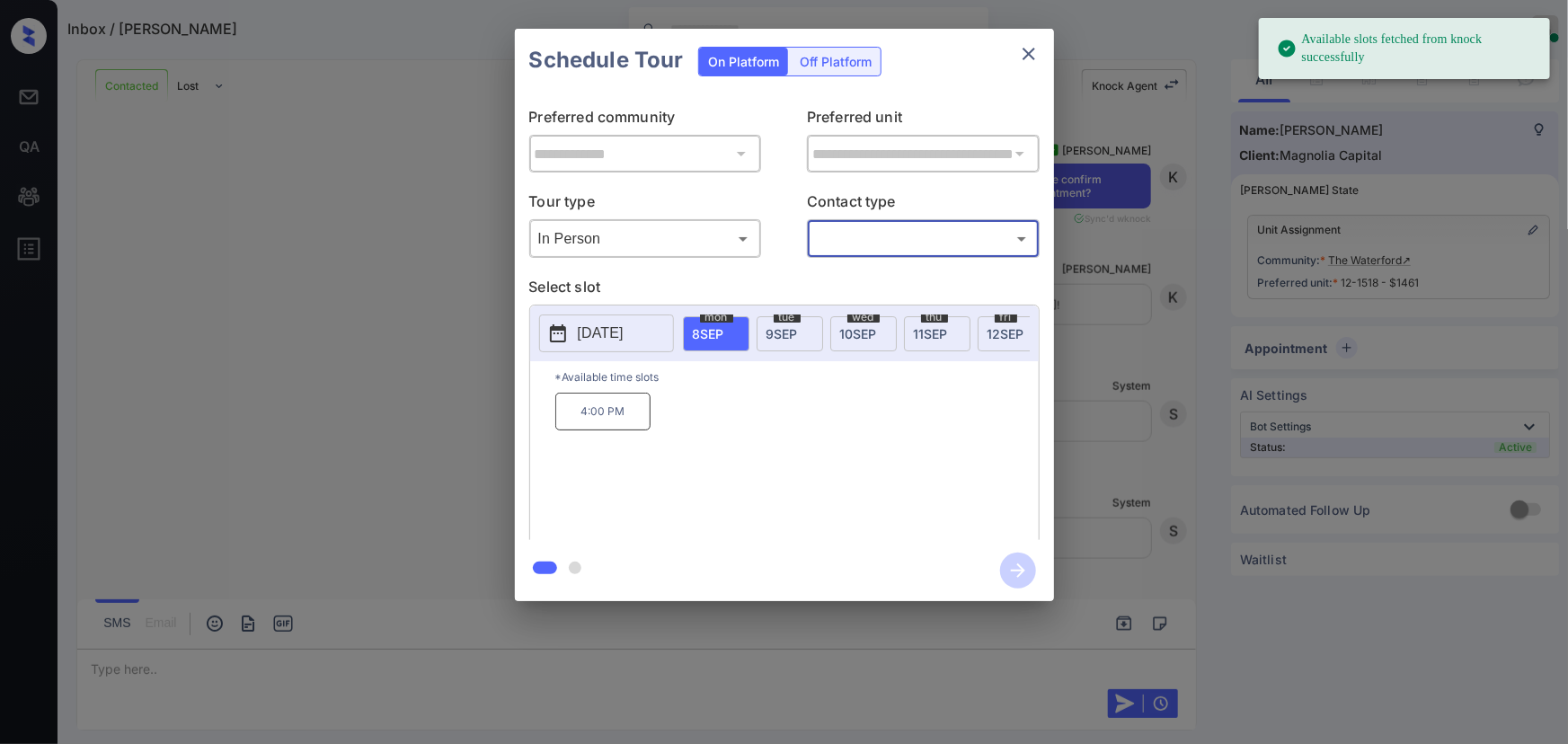
click at [1100, 324] on div "**********" at bounding box center [784, 315] width 1568 height 630
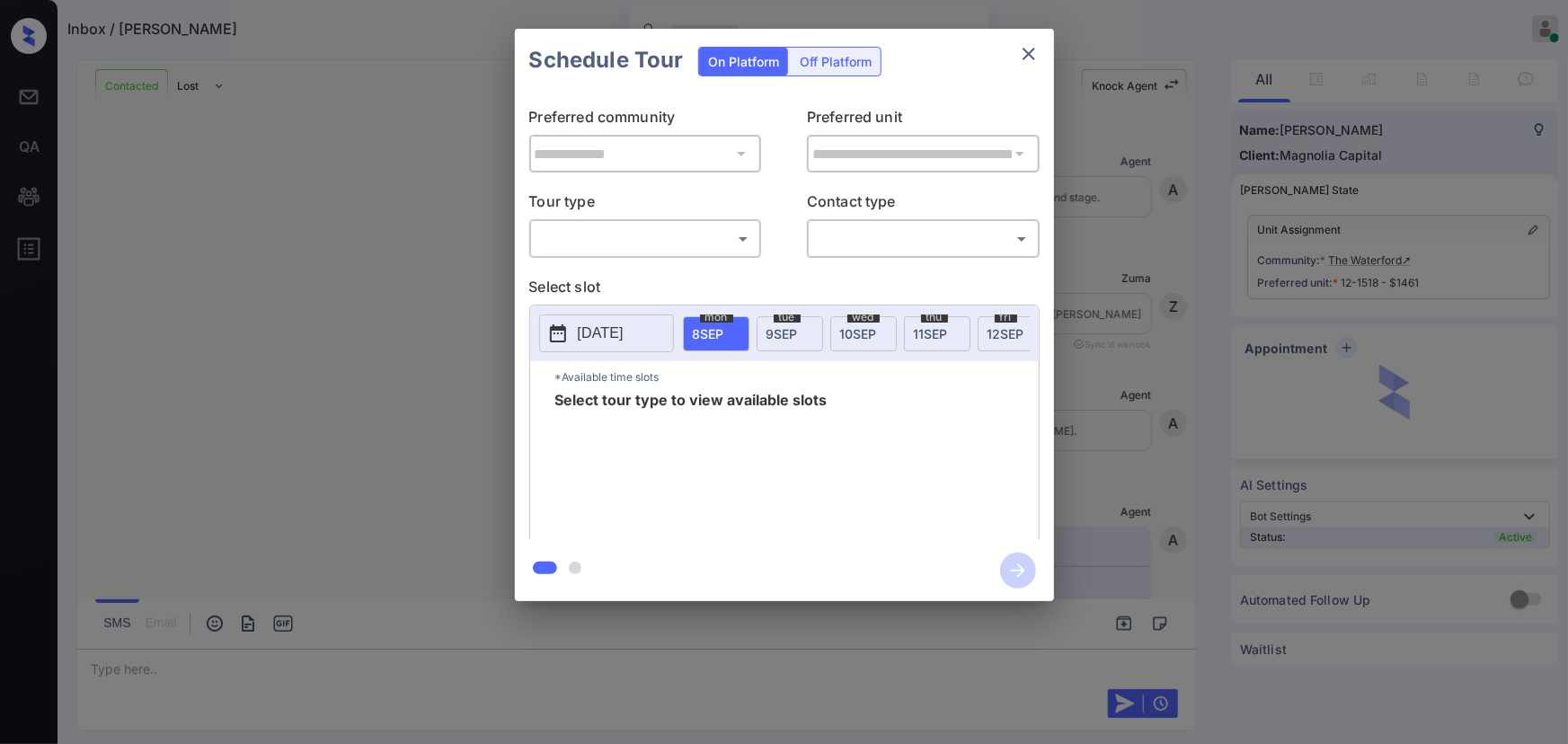
scroll to position [11534, 0]
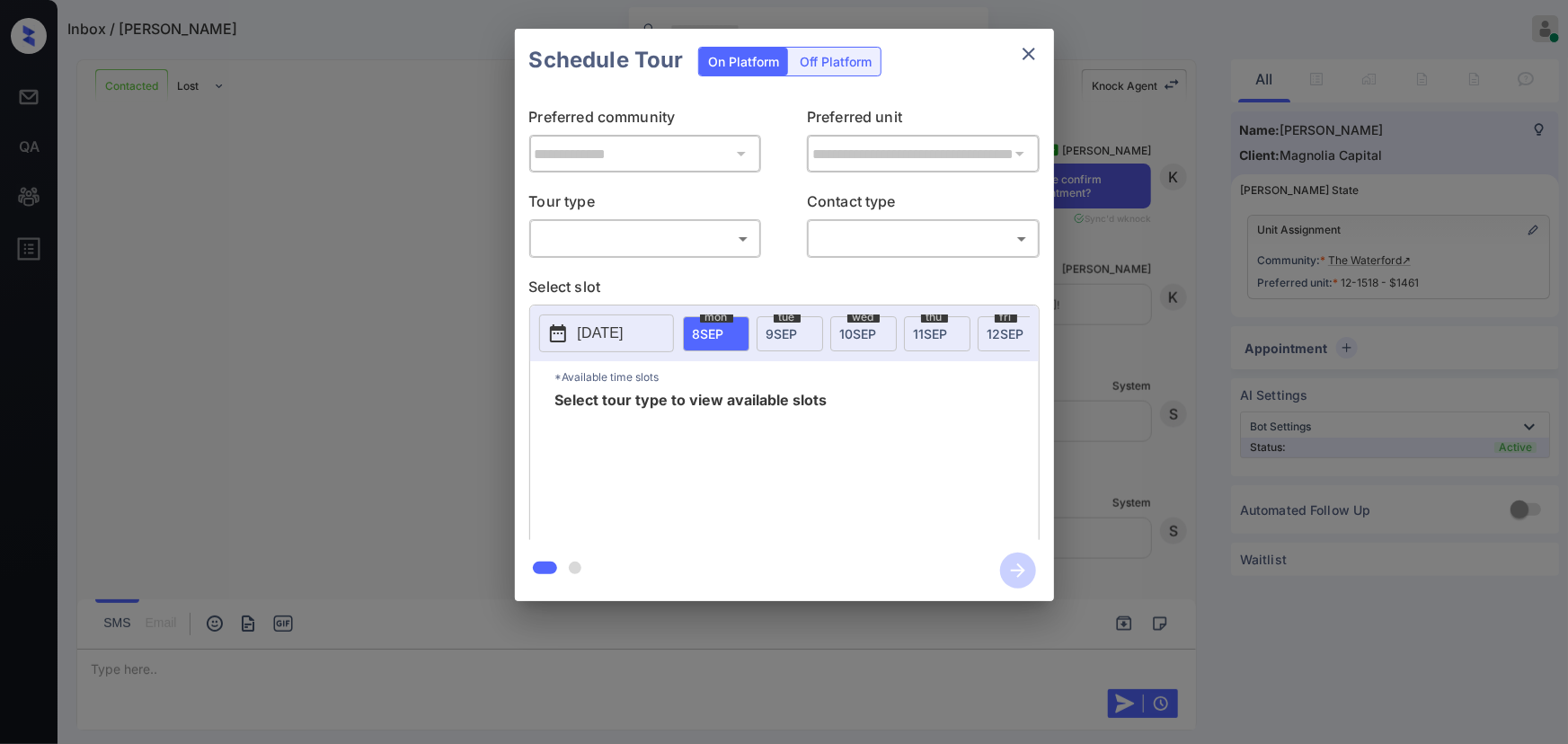
click at [688, 234] on body "Inbox / [PERSON_NAME] [PERSON_NAME] Online Set yourself offline Set yourself on…" at bounding box center [784, 372] width 1568 height 744
drag, startPoint x: 616, startPoint y: 281, endPoint x: 779, endPoint y: 260, distance: 164.3
click at [627, 279] on li "In Person" at bounding box center [645, 279] width 222 height 32
type input "********"
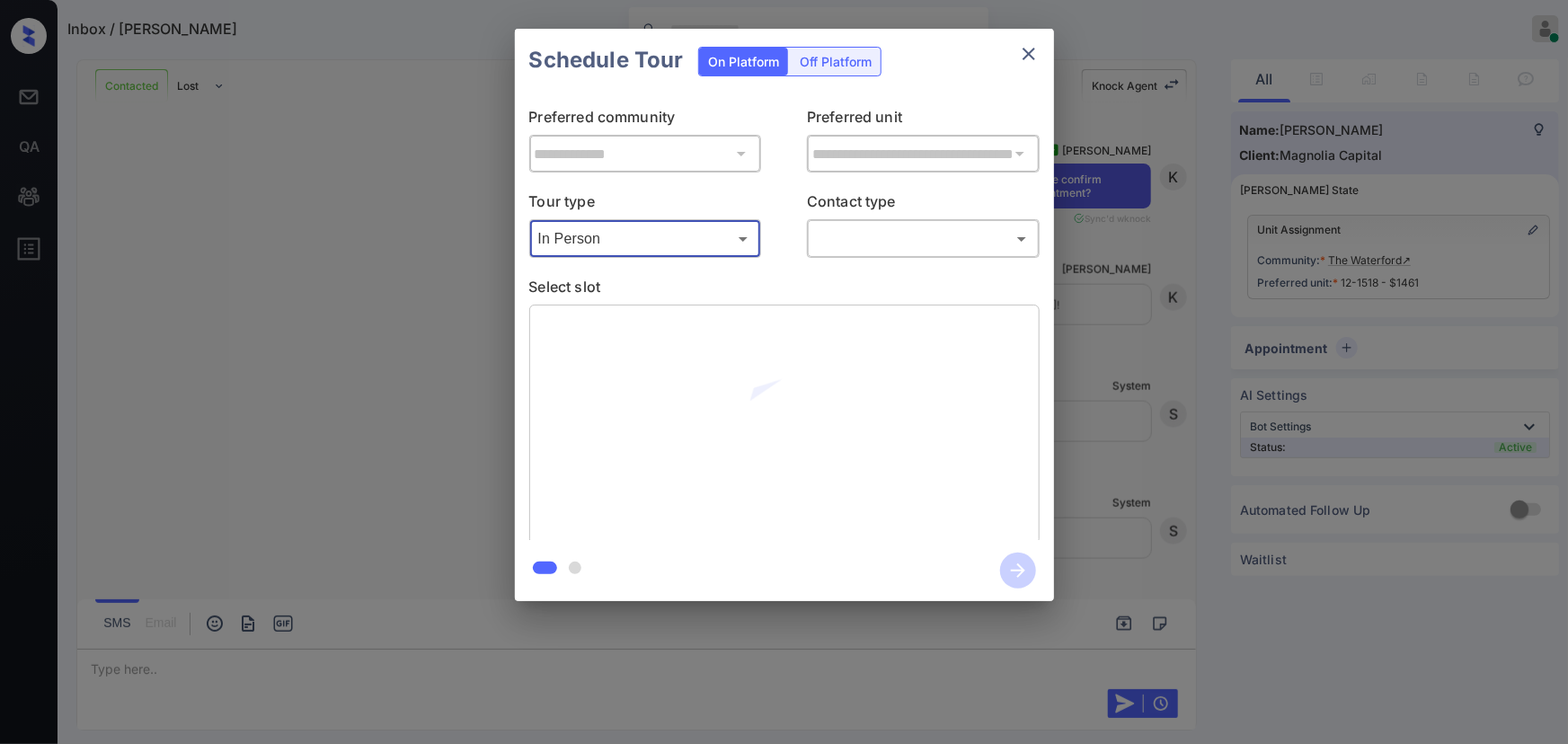
click at [866, 240] on body "Inbox / [PERSON_NAME] [PERSON_NAME] Online Set yourself offline Set yourself on…" at bounding box center [784, 372] width 1568 height 744
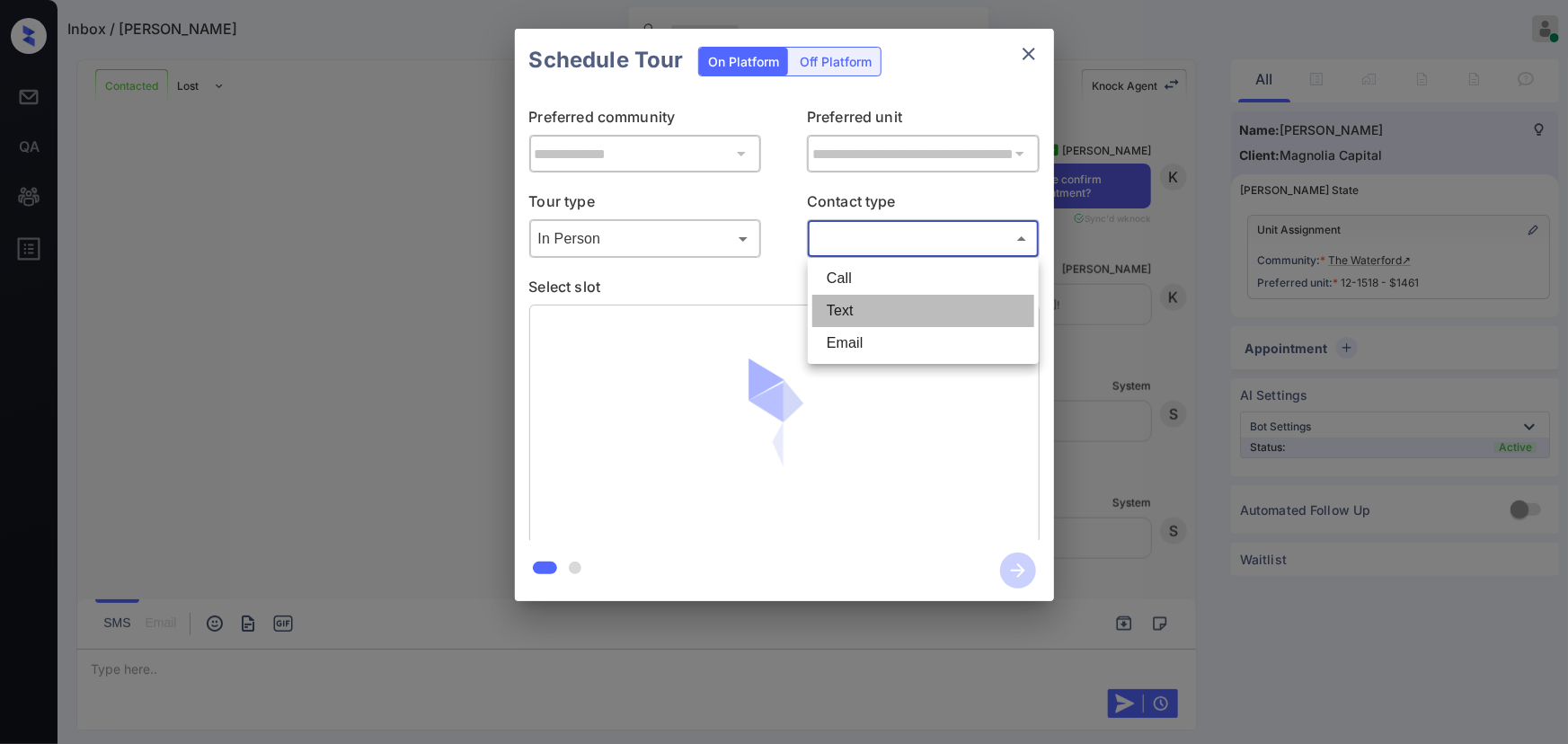
click at [835, 313] on li "Text" at bounding box center [923, 311] width 222 height 32
type input "****"
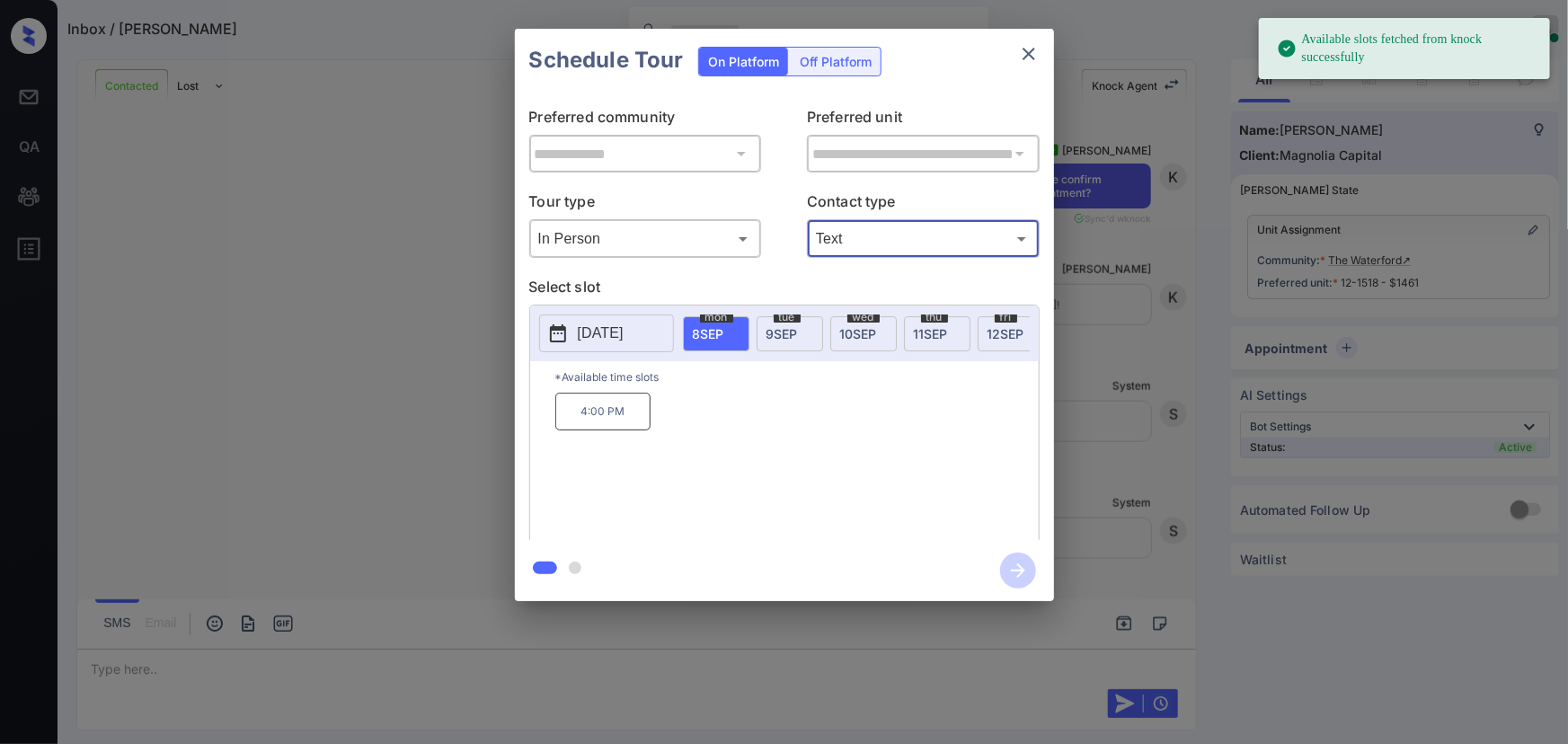
click at [1002, 329] on span "12 SEP" at bounding box center [1005, 334] width 37 height 15
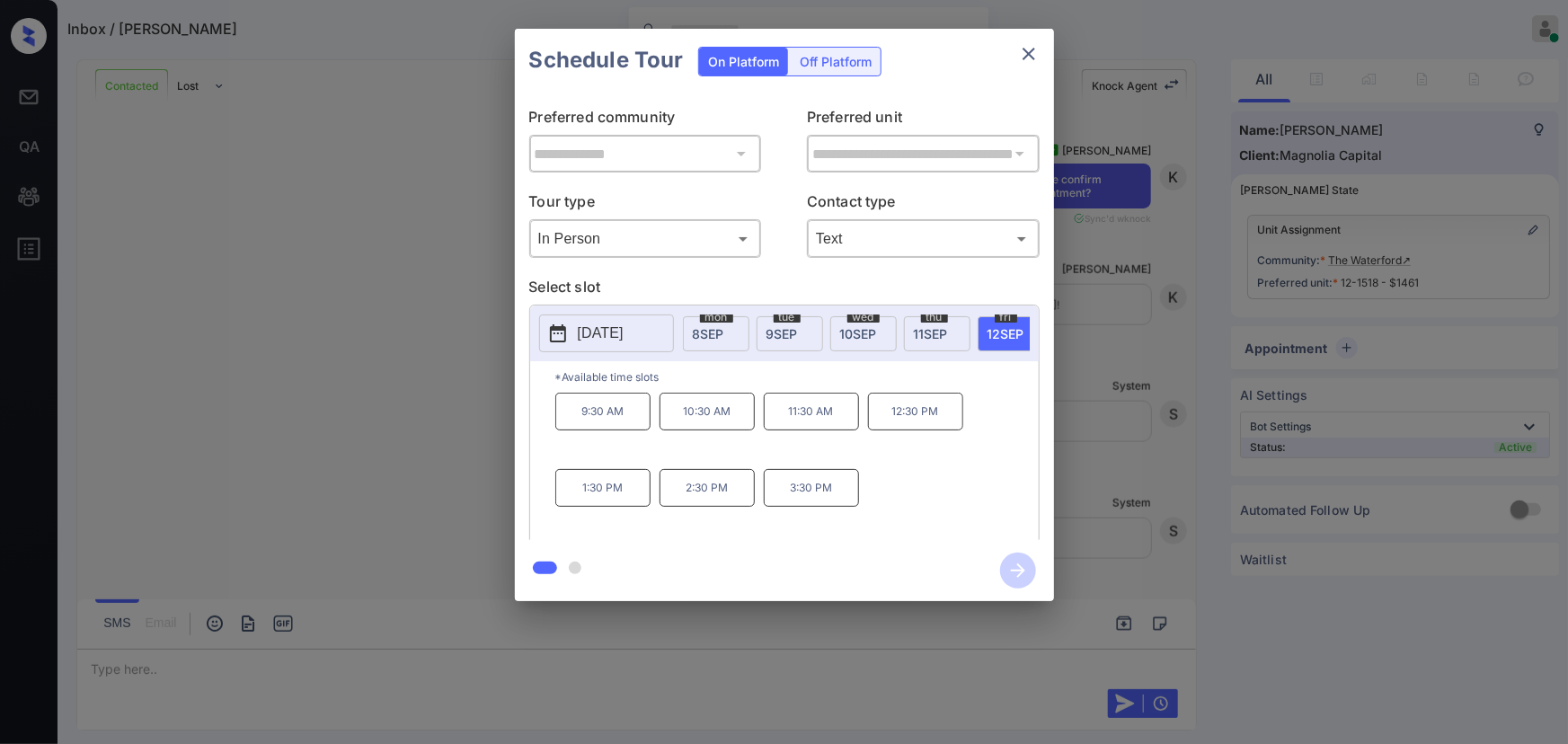
click at [822, 422] on p "11:30 AM" at bounding box center [810, 412] width 95 height 38
click at [1016, 568] on icon "button" at bounding box center [1018, 571] width 36 height 36
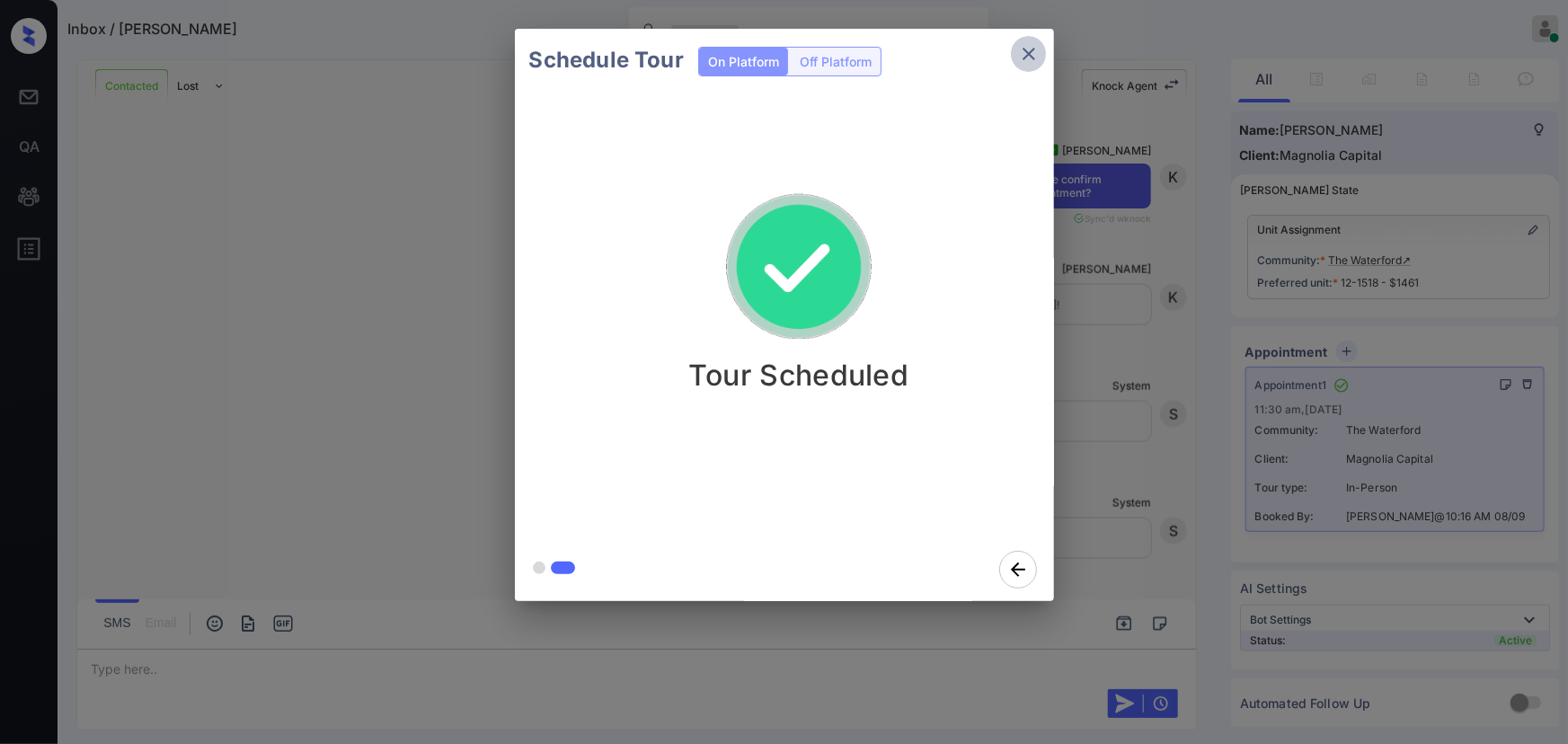
click at [1027, 53] on icon "close" at bounding box center [1028, 54] width 12 height 12
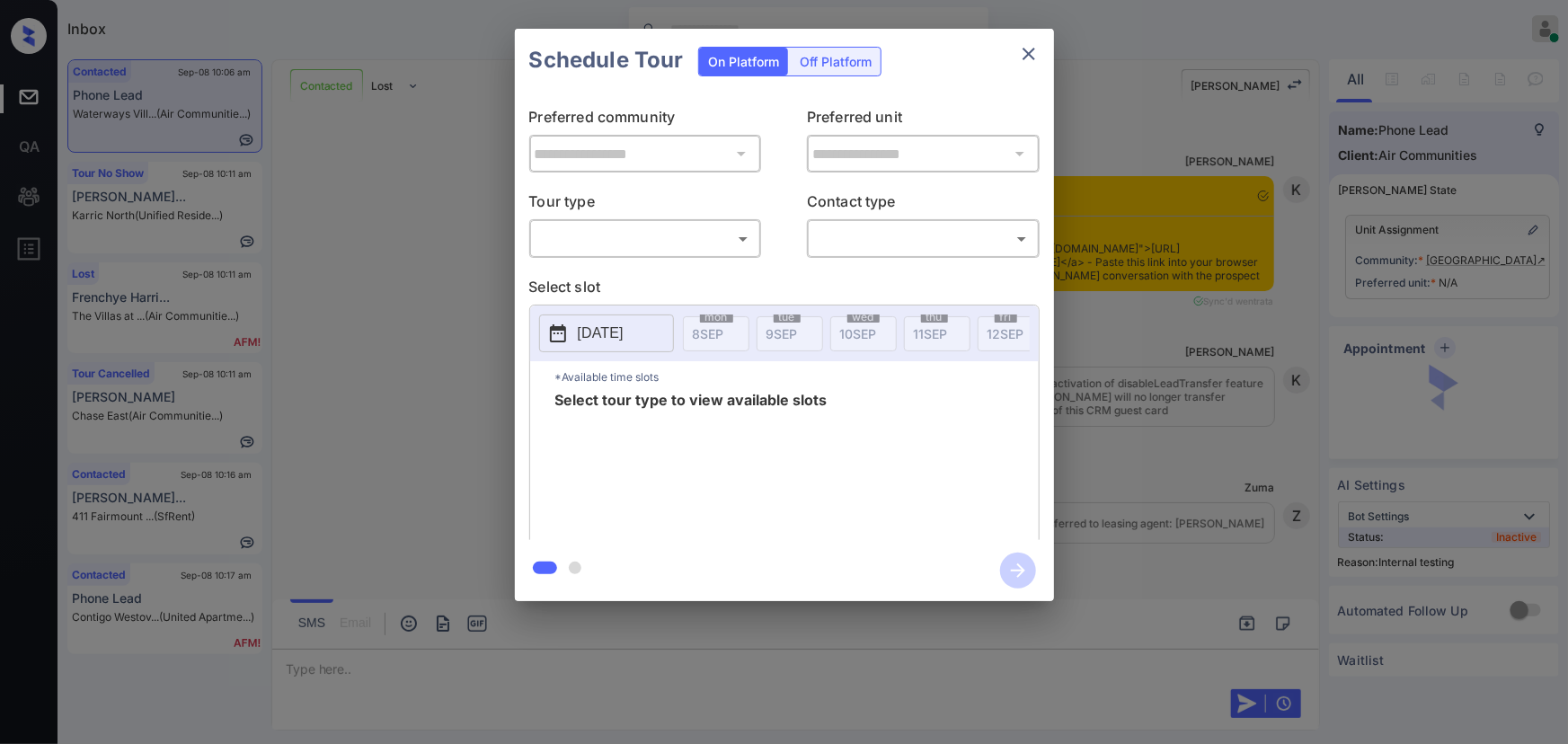
scroll to position [1717, 0]
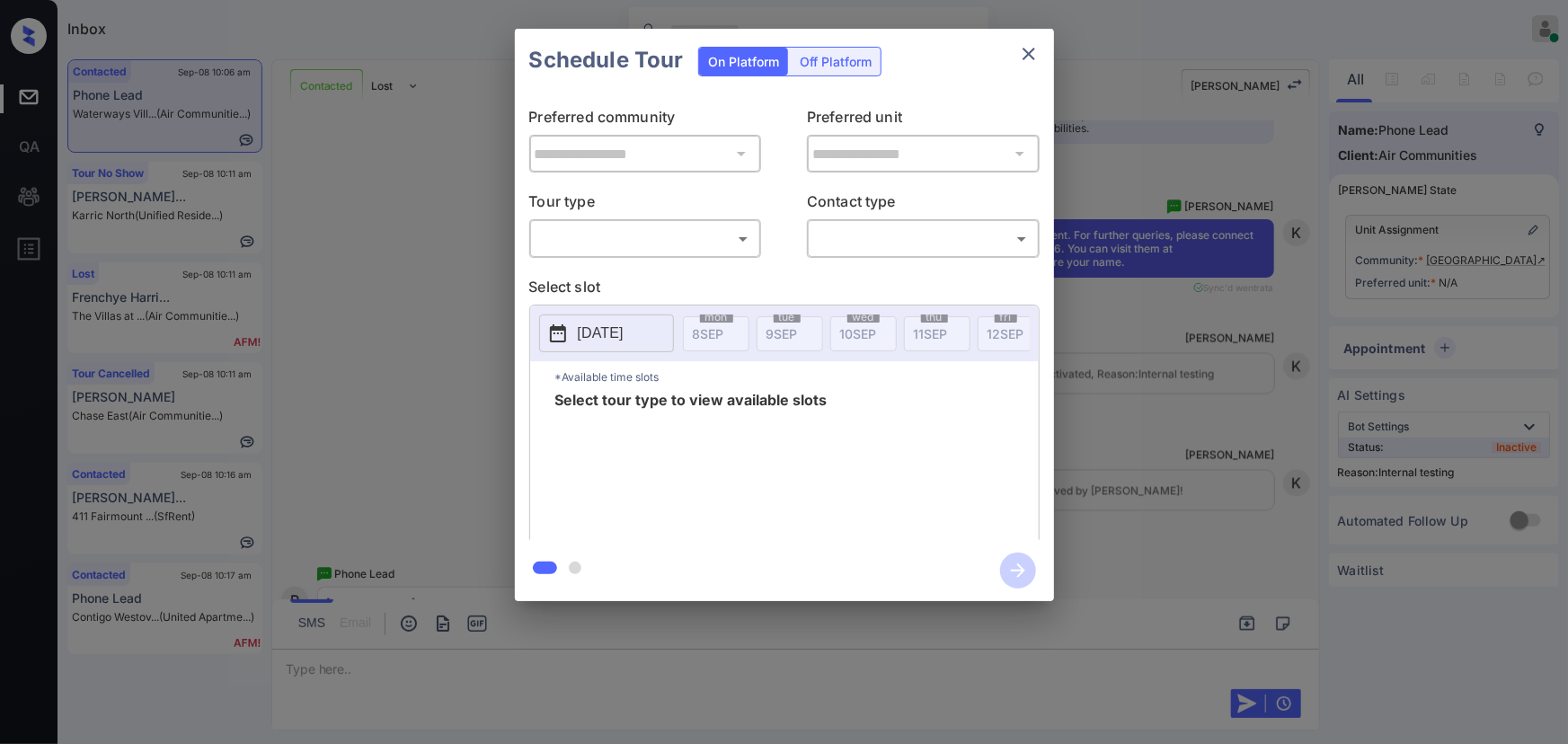
click at [683, 242] on body "Inbox Kenneth Umali Online Set yourself offline Set yourself on break Profile S…" at bounding box center [784, 372] width 1568 height 744
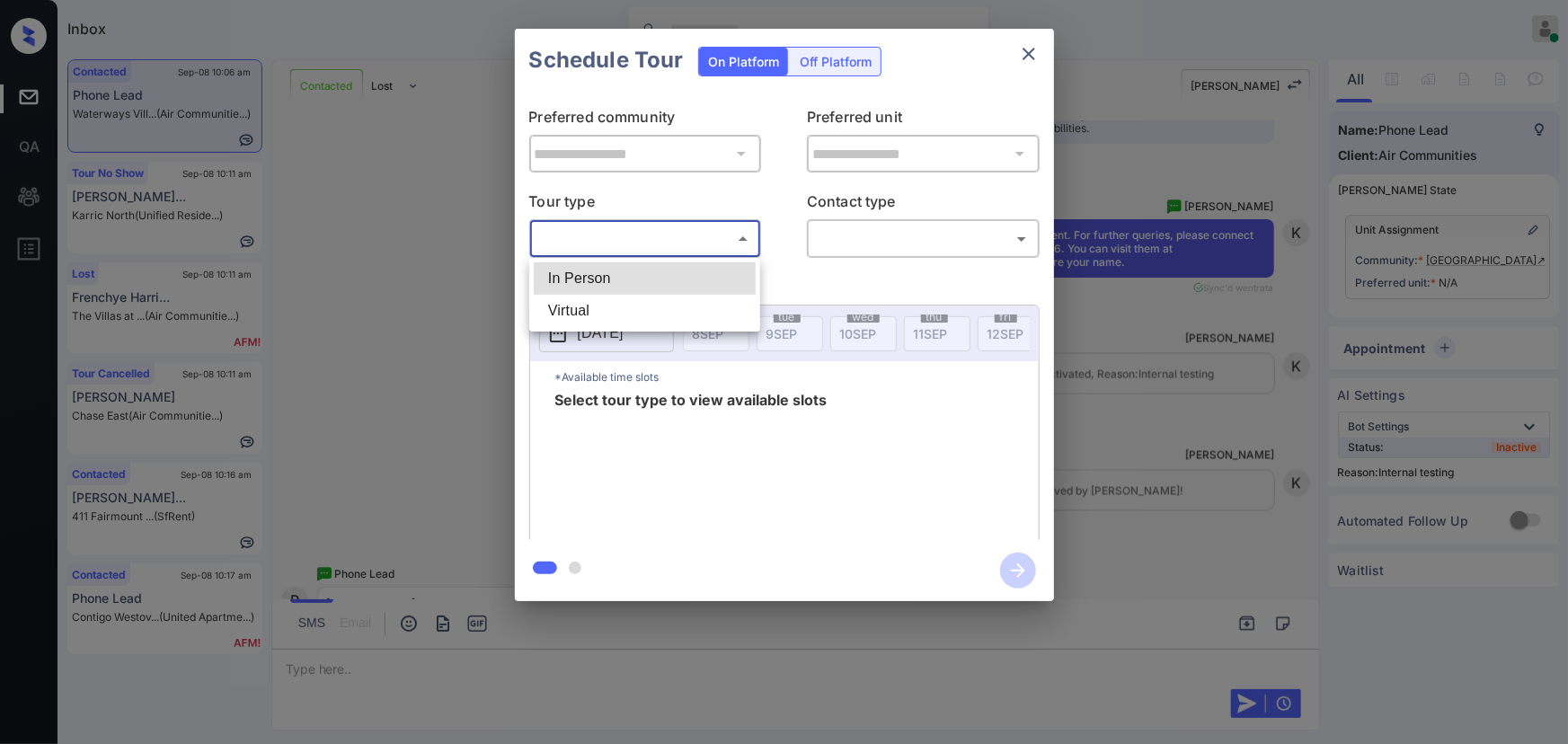
drag, startPoint x: 653, startPoint y: 282, endPoint x: 820, endPoint y: 293, distance: 167.4
click at [654, 281] on li "In Person" at bounding box center [645, 279] width 222 height 32
type input "********"
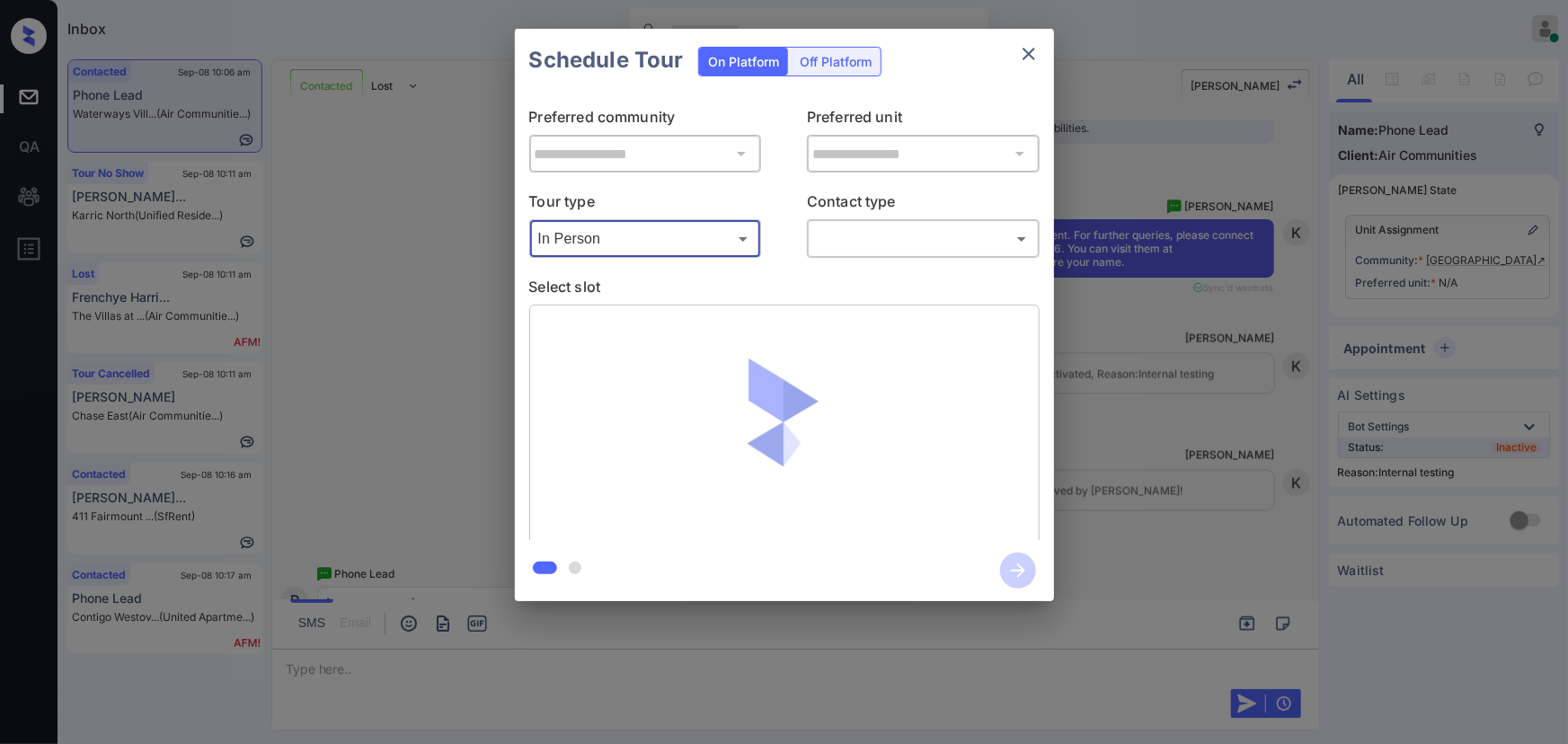
click at [924, 245] on body "Inbox Kenneth Umali Online Set yourself offline Set yourself on break Profile S…" at bounding box center [784, 372] width 1568 height 744
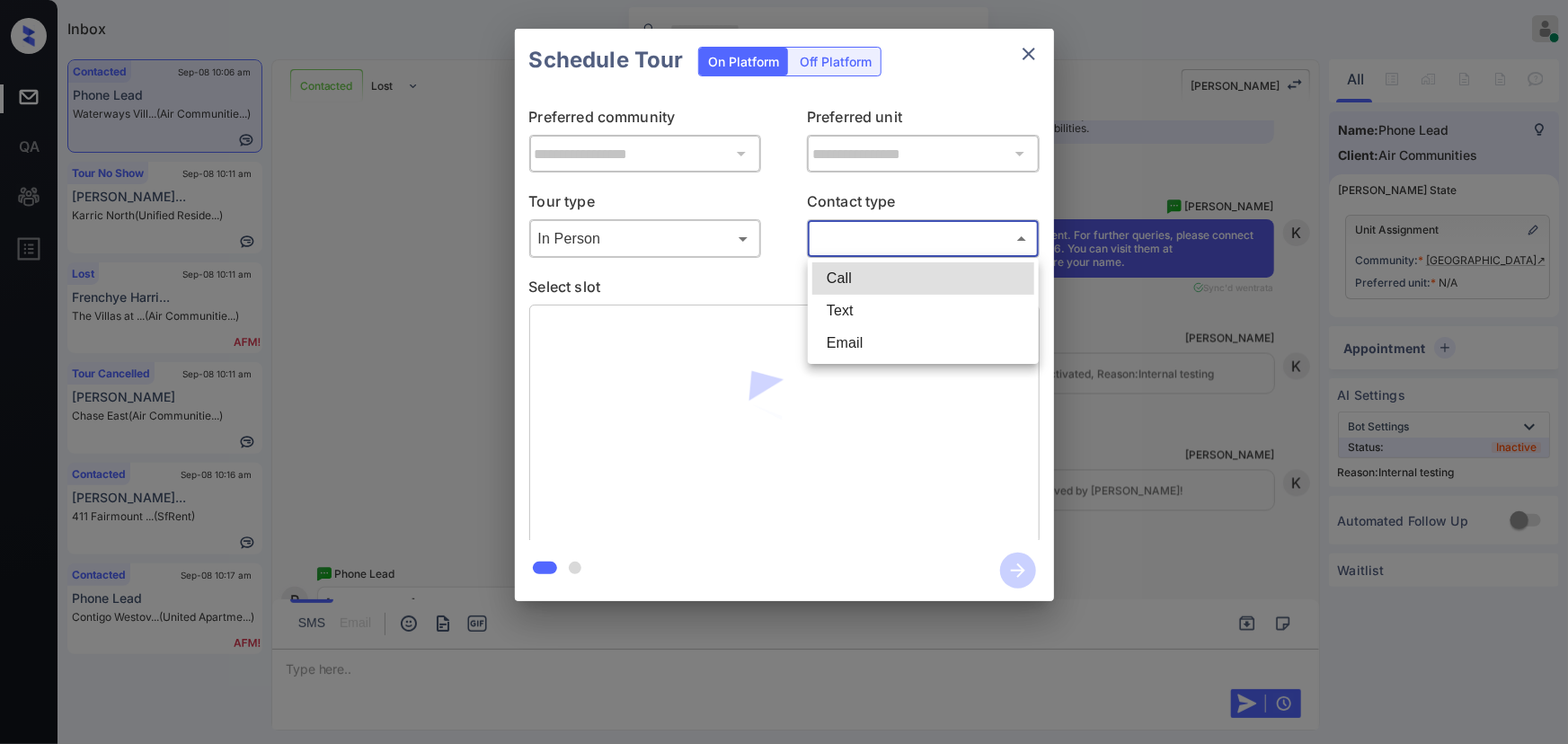
click at [857, 310] on li "Text" at bounding box center [923, 311] width 222 height 32
type input "****"
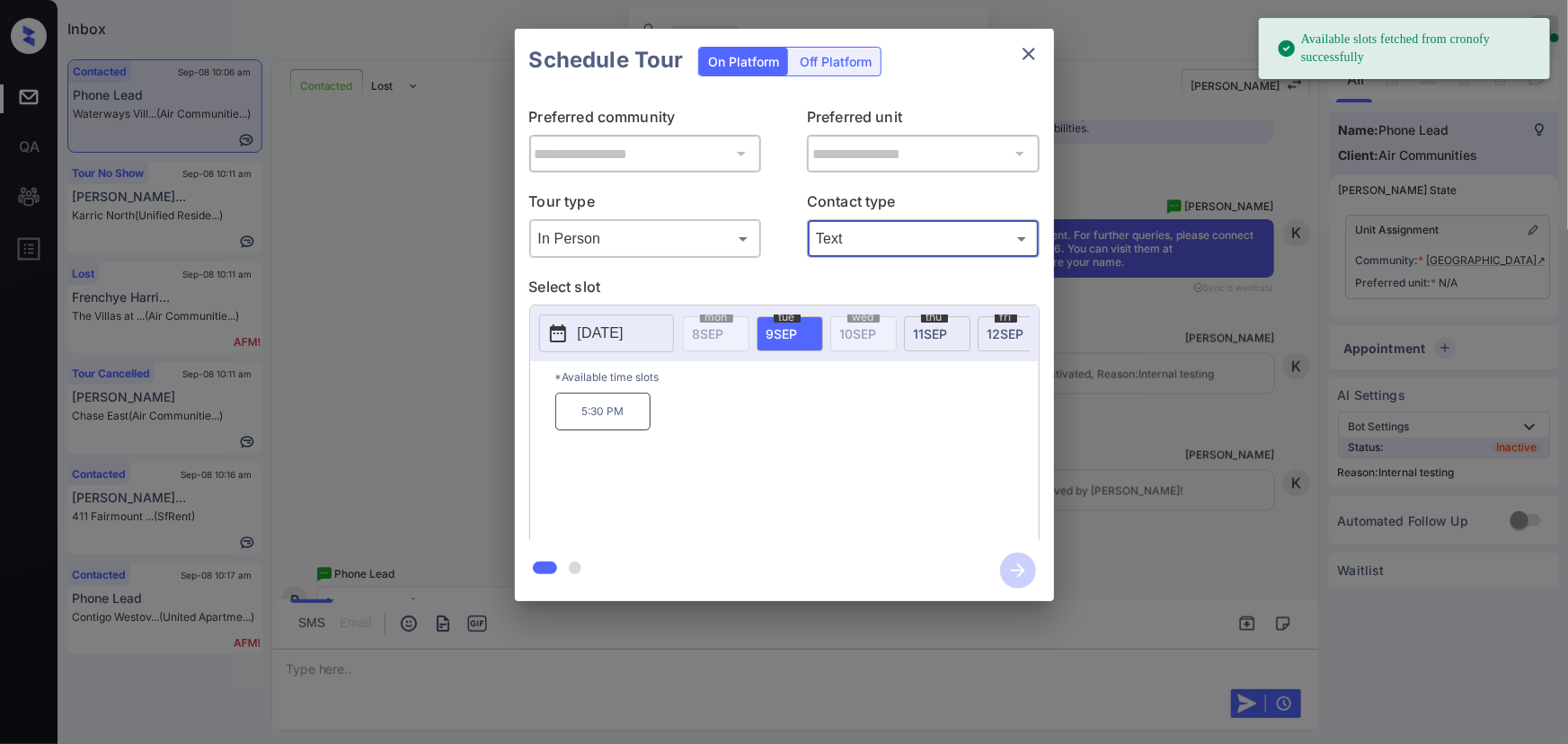
click at [789, 333] on span "9 SEP" at bounding box center [781, 334] width 31 height 15
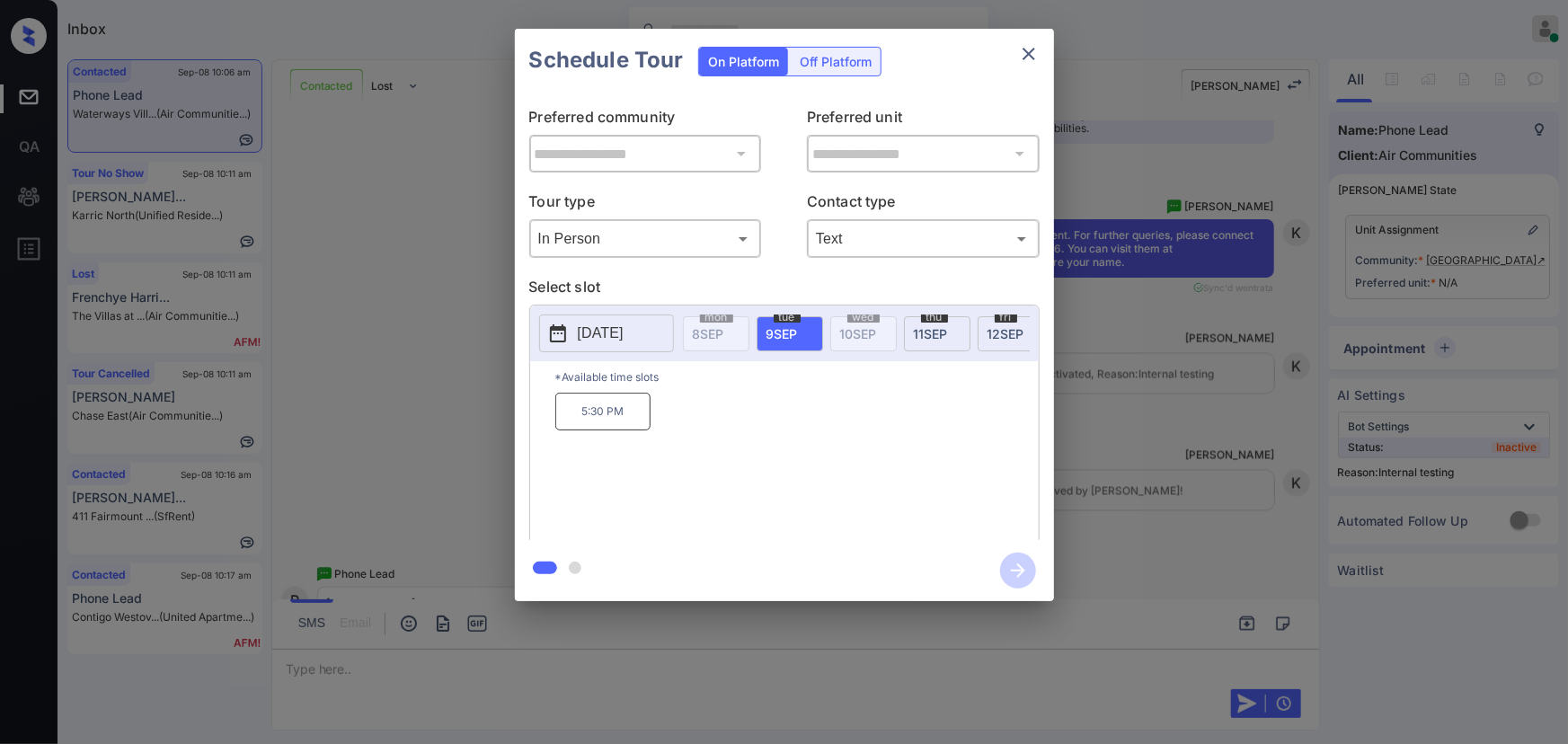
click at [916, 327] on span "11 SEP" at bounding box center [931, 334] width 34 height 15
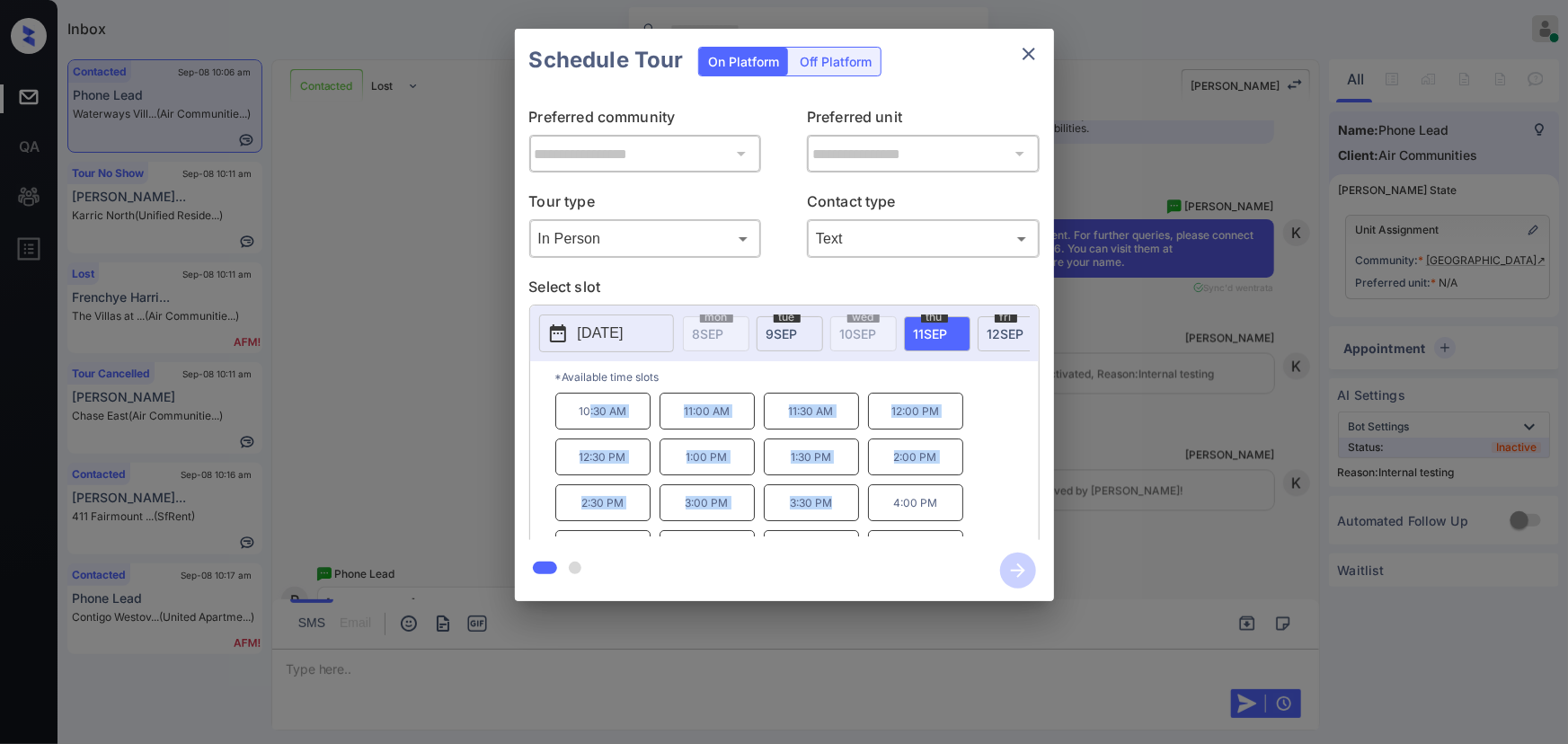
drag, startPoint x: 837, startPoint y: 512, endPoint x: 763, endPoint y: 393, distance: 140.1
click at [586, 417] on div "10:30 AM 11:00 AM 11:30 AM 12:00 PM 12:30 PM 1:00 PM 1:30 PM 2:00 PM 2:30 PM 3:…" at bounding box center [797, 464] width 484 height 144
click at [795, 328] on span "9 SEP" at bounding box center [781, 334] width 31 height 15
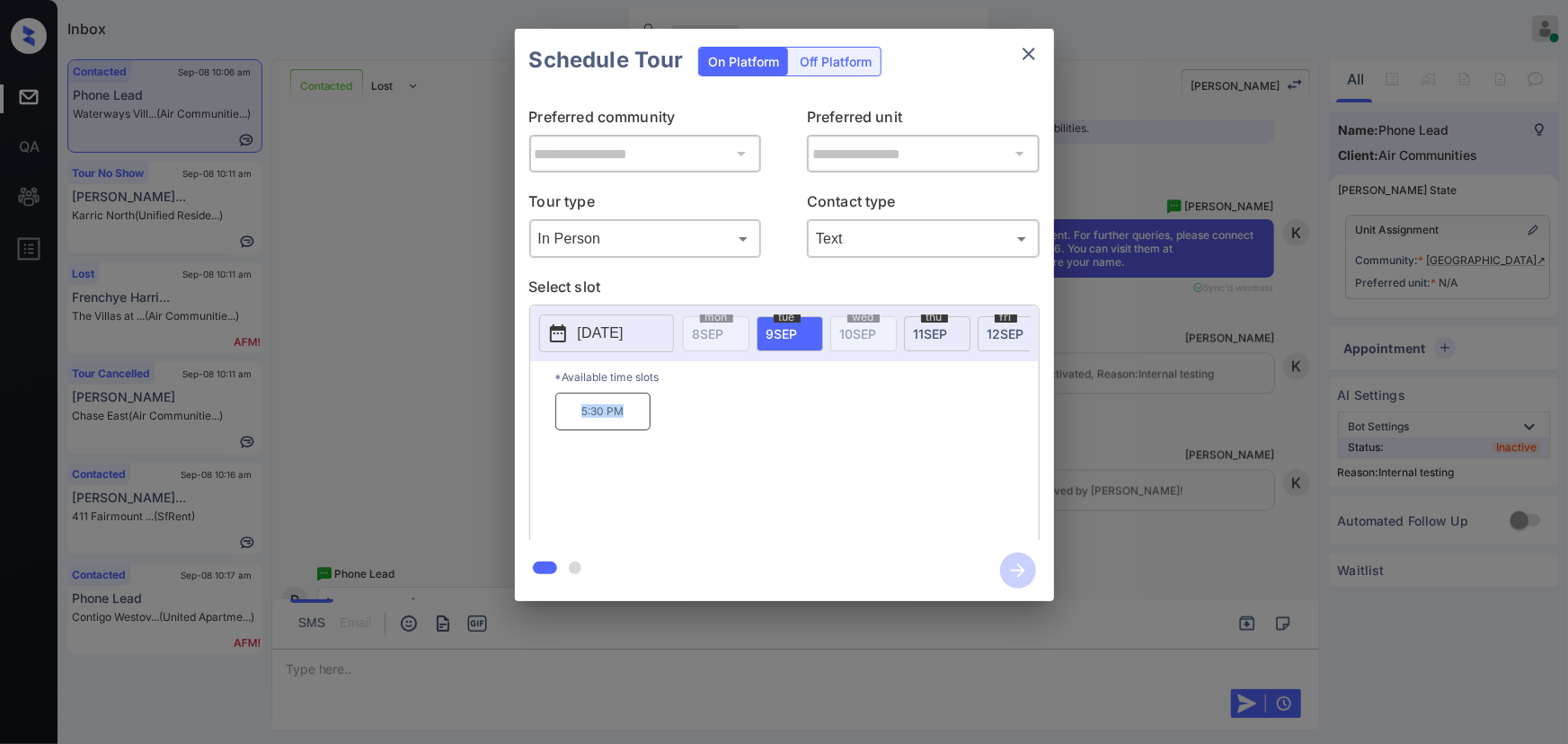
drag, startPoint x: 632, startPoint y: 414, endPoint x: 551, endPoint y: 417, distance: 81.1
click at [551, 417] on div "*Available time slots 5:30 PM" at bounding box center [784, 454] width 508 height 185
copy p "5:30 PM"
click at [745, 679] on div at bounding box center [784, 372] width 1568 height 744
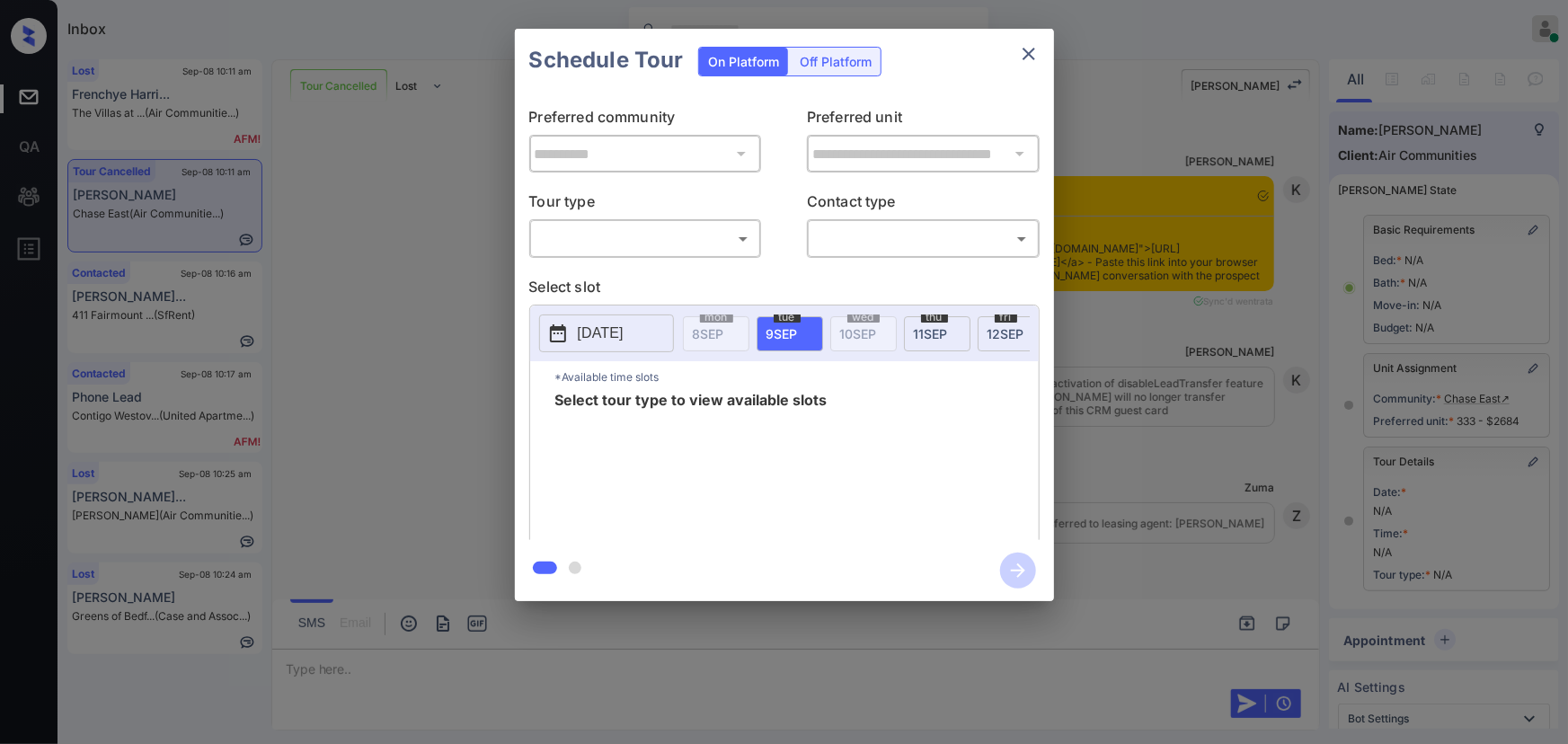
scroll to position [8837, 0]
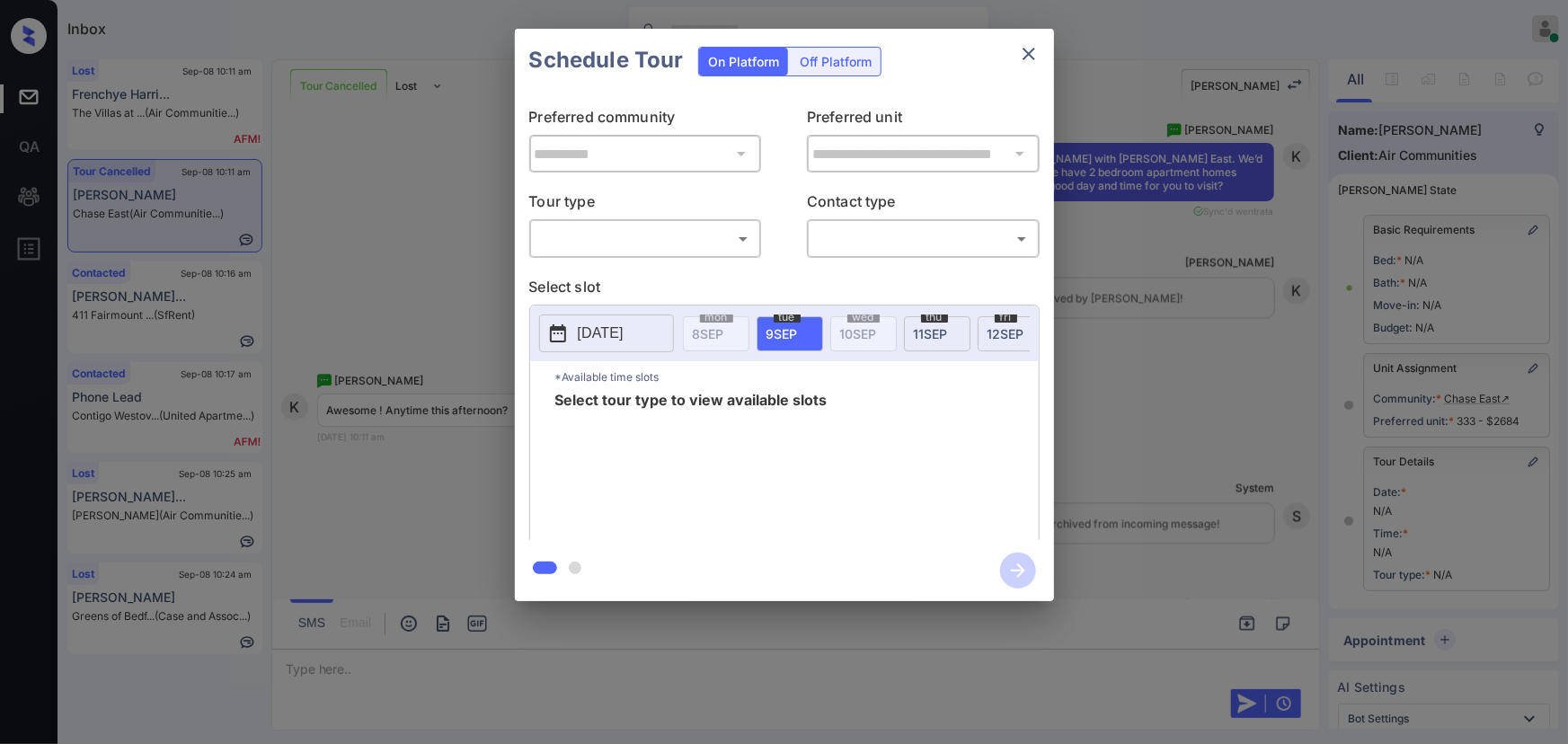
click at [637, 243] on body "Inbox [PERSON_NAME] Online Set yourself offline Set yourself on break Profile S…" at bounding box center [784, 372] width 1568 height 744
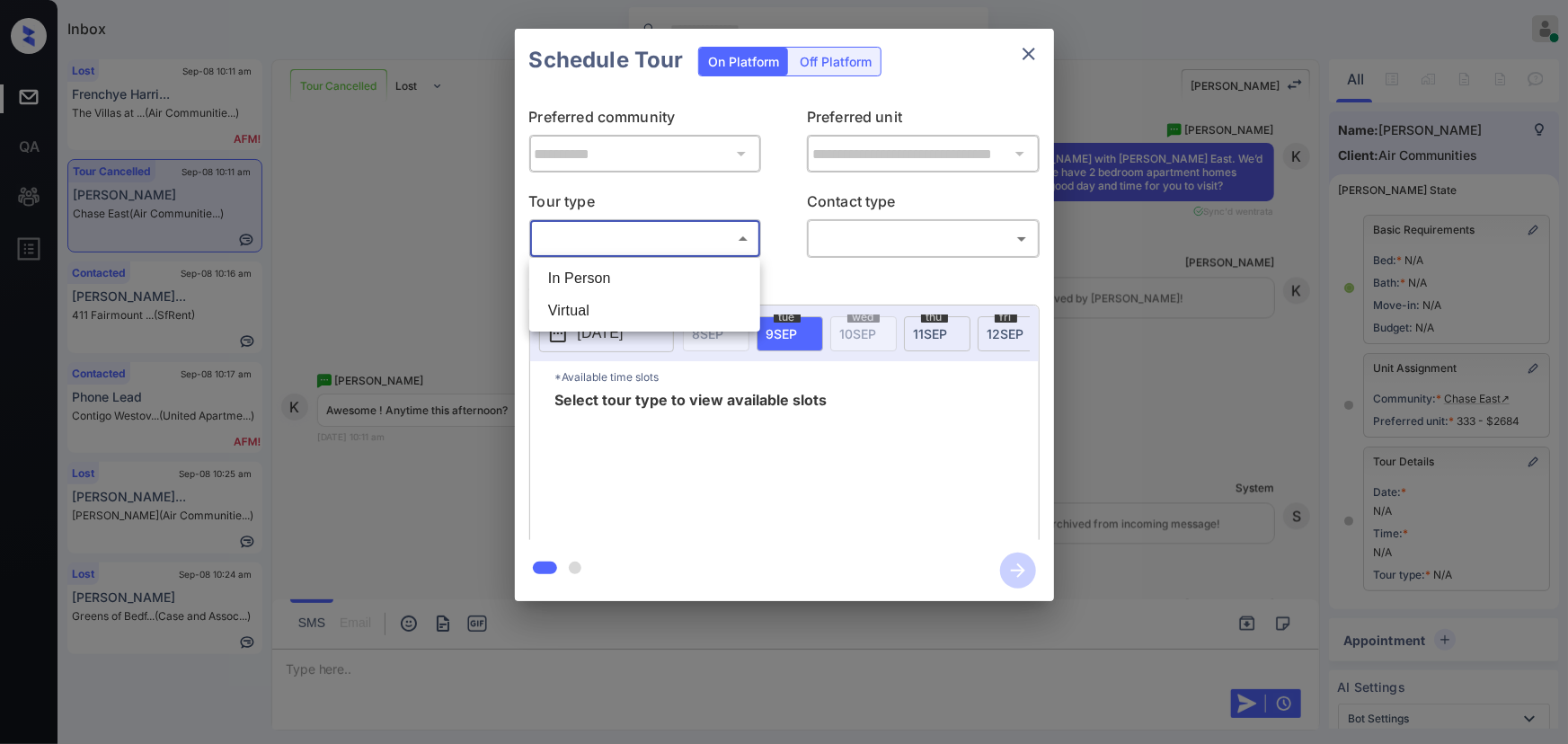
click at [624, 270] on li "In Person" at bounding box center [645, 279] width 222 height 32
type input "********"
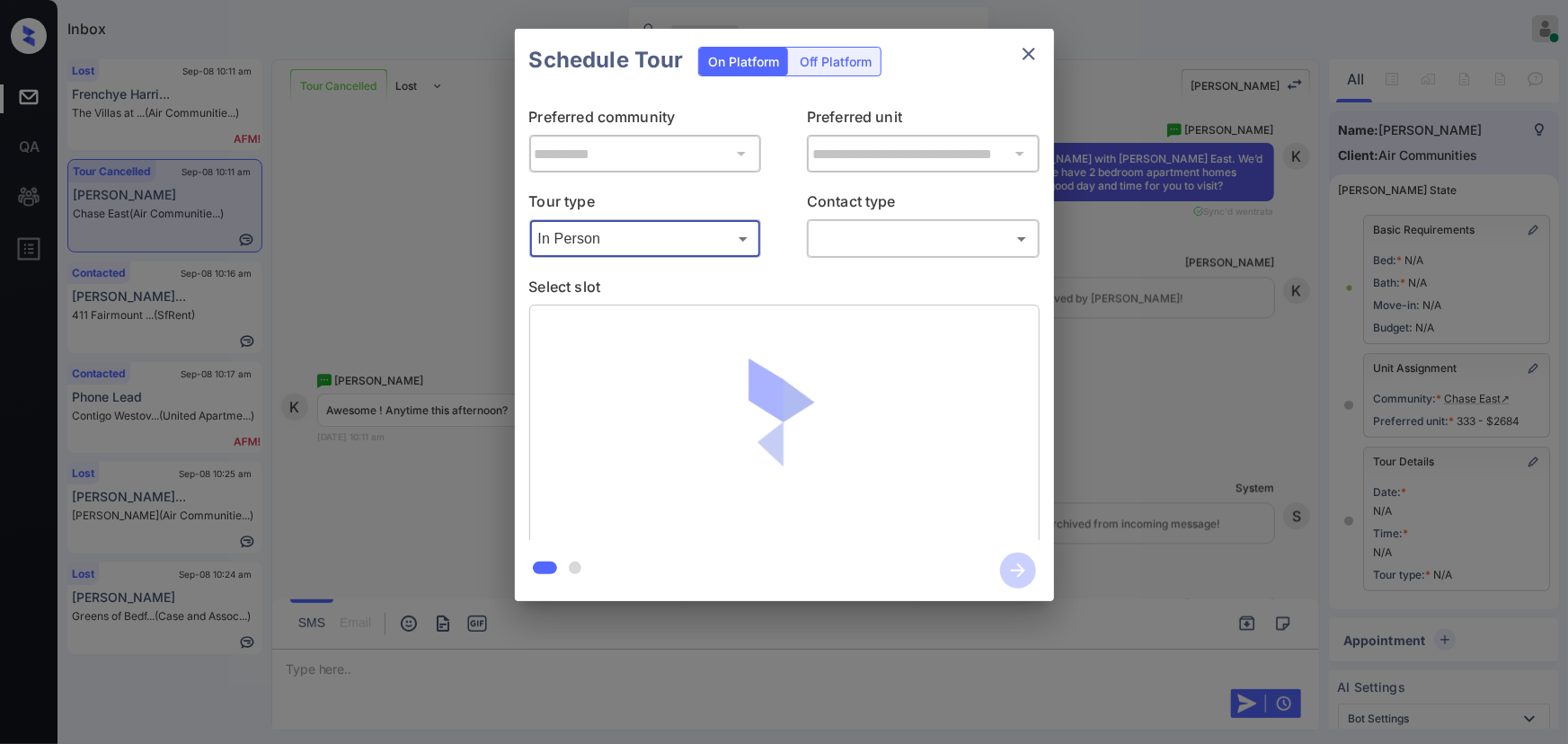
click at [844, 242] on body "Inbox Kenneth Umali Online Set yourself offline Set yourself on break Profile S…" at bounding box center [784, 372] width 1568 height 744
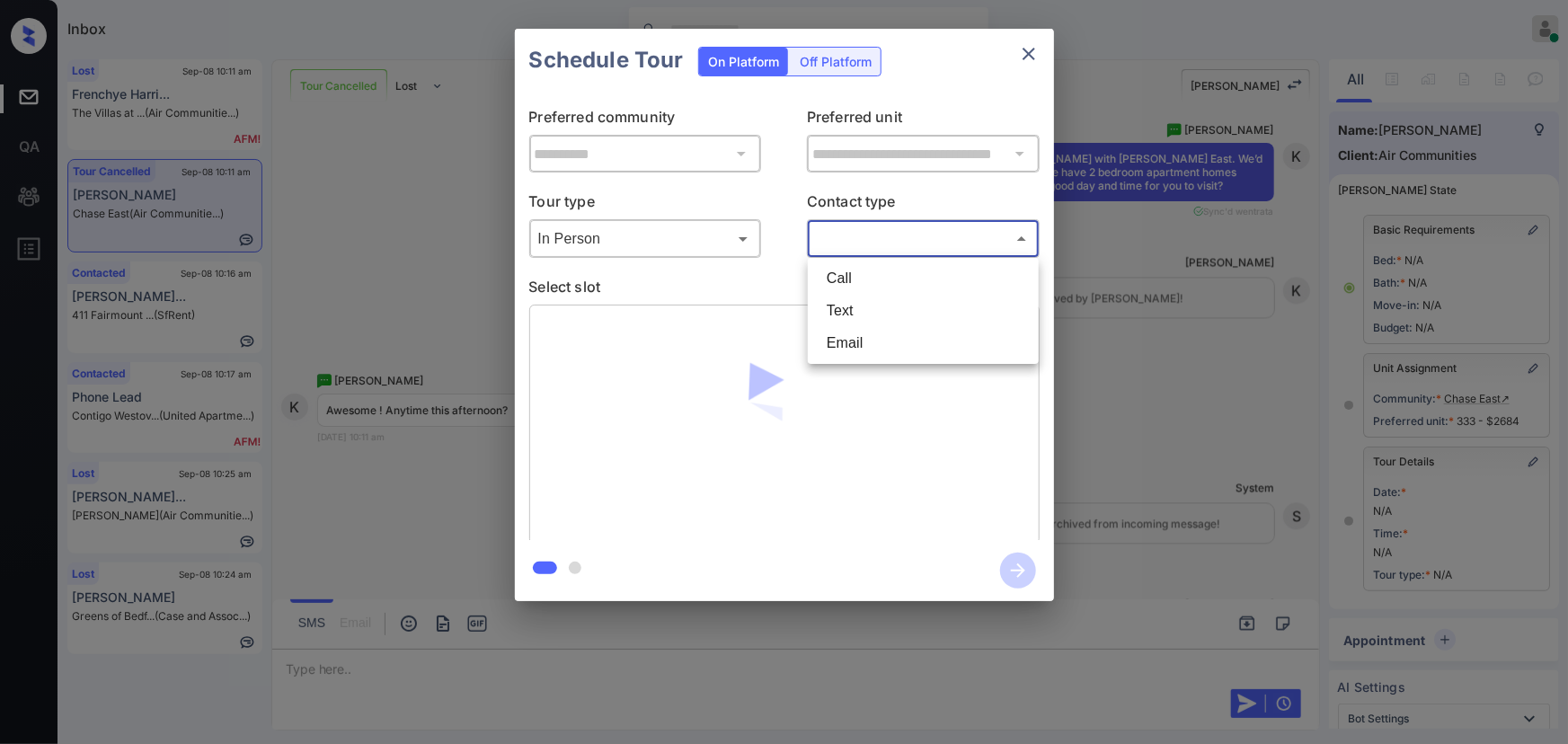
click at [825, 308] on li "Text" at bounding box center [923, 311] width 222 height 32
type input "****"
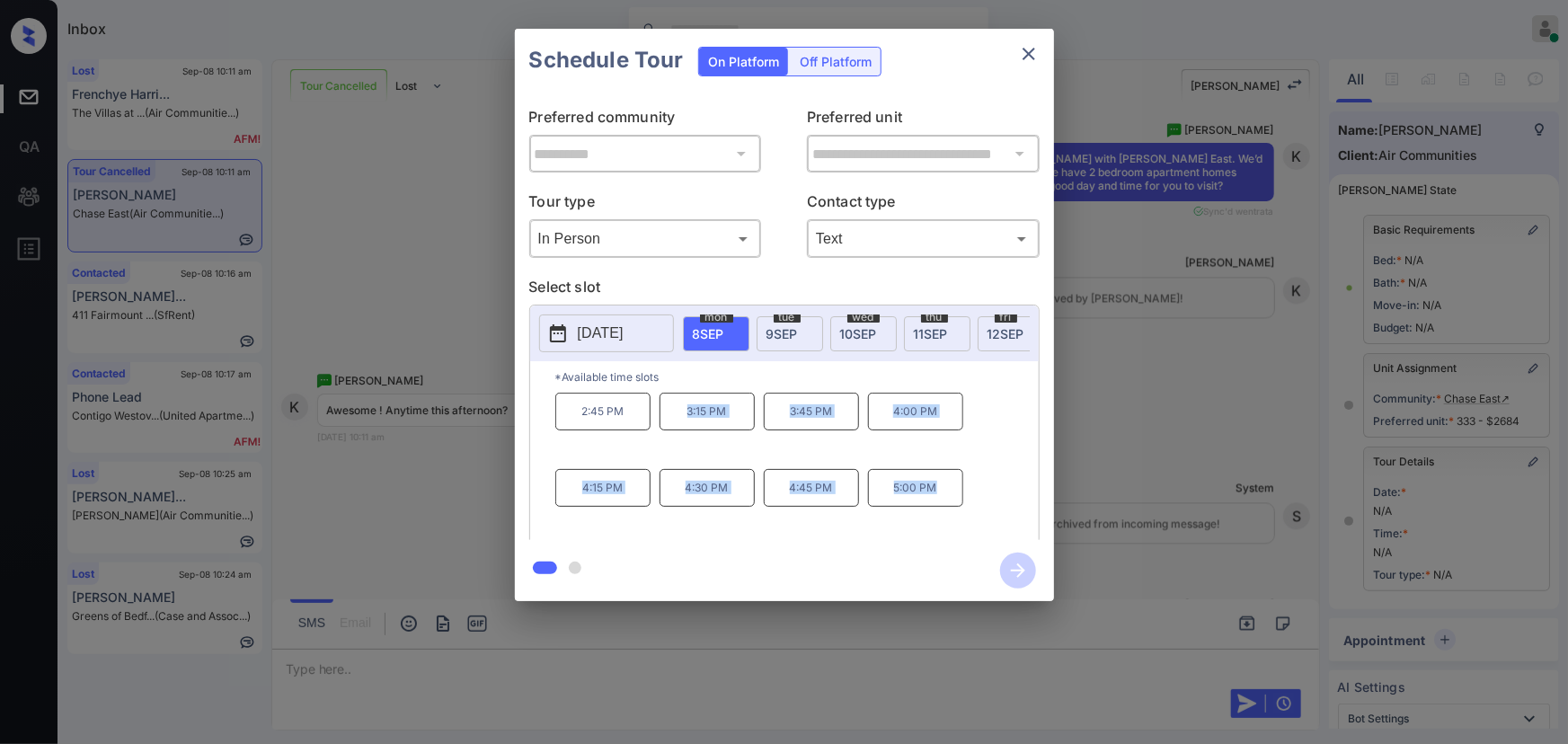
copy div "3:15 PM 3:45 PM 4:00 PM 4:15 PM 4:30 PM 4:45 PM 5:00 PM"
drag, startPoint x: 941, startPoint y: 496, endPoint x: 665, endPoint y: 480, distance: 276.5
click at [681, 427] on div "2:45 PM 3:15 PM 3:45 PM 4:00 PM 4:15 PM 4:30 PM 4:45 PM 5:00 PM" at bounding box center [797, 464] width 484 height 144
click at [669, 651] on div at bounding box center [784, 372] width 1568 height 744
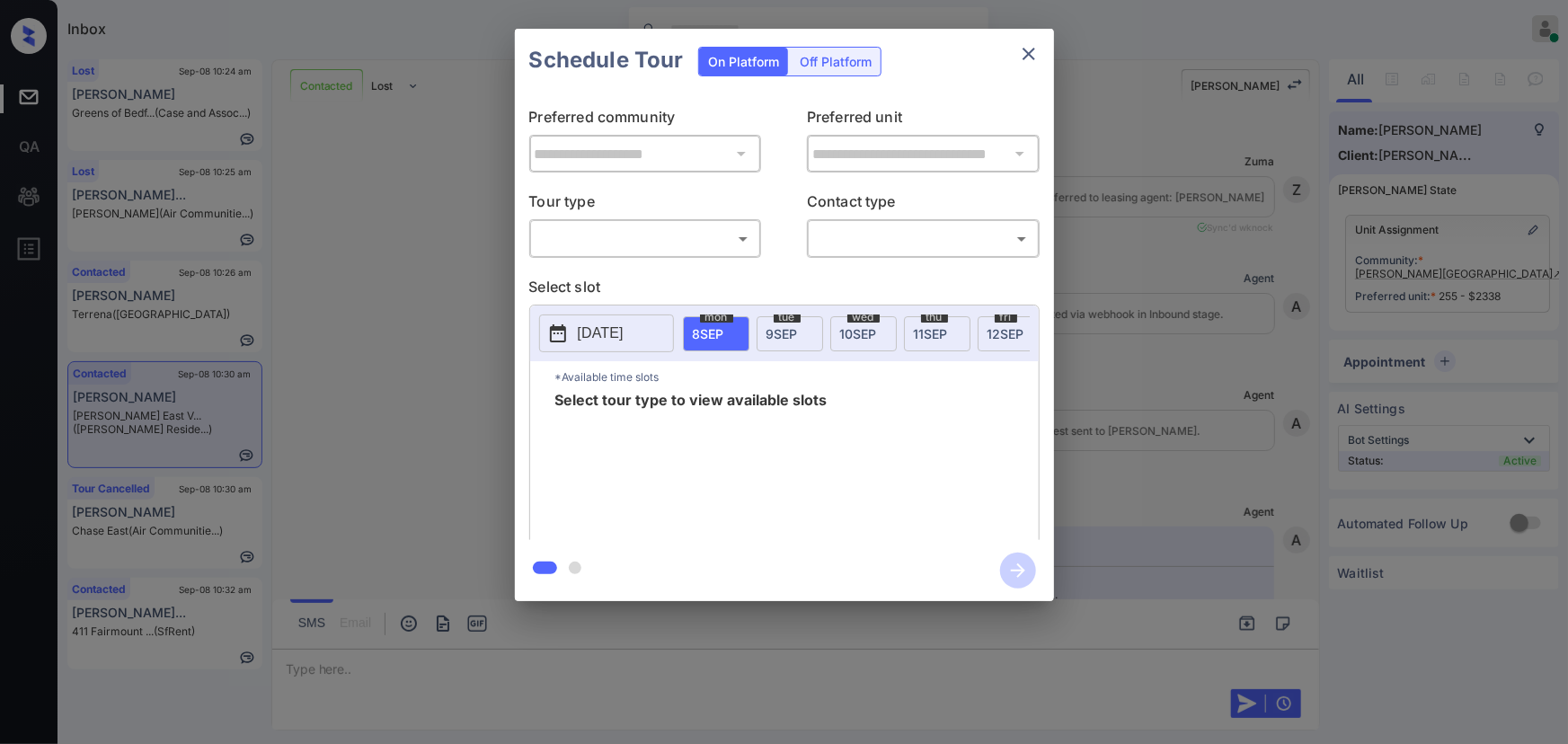
scroll to position [11652, 0]
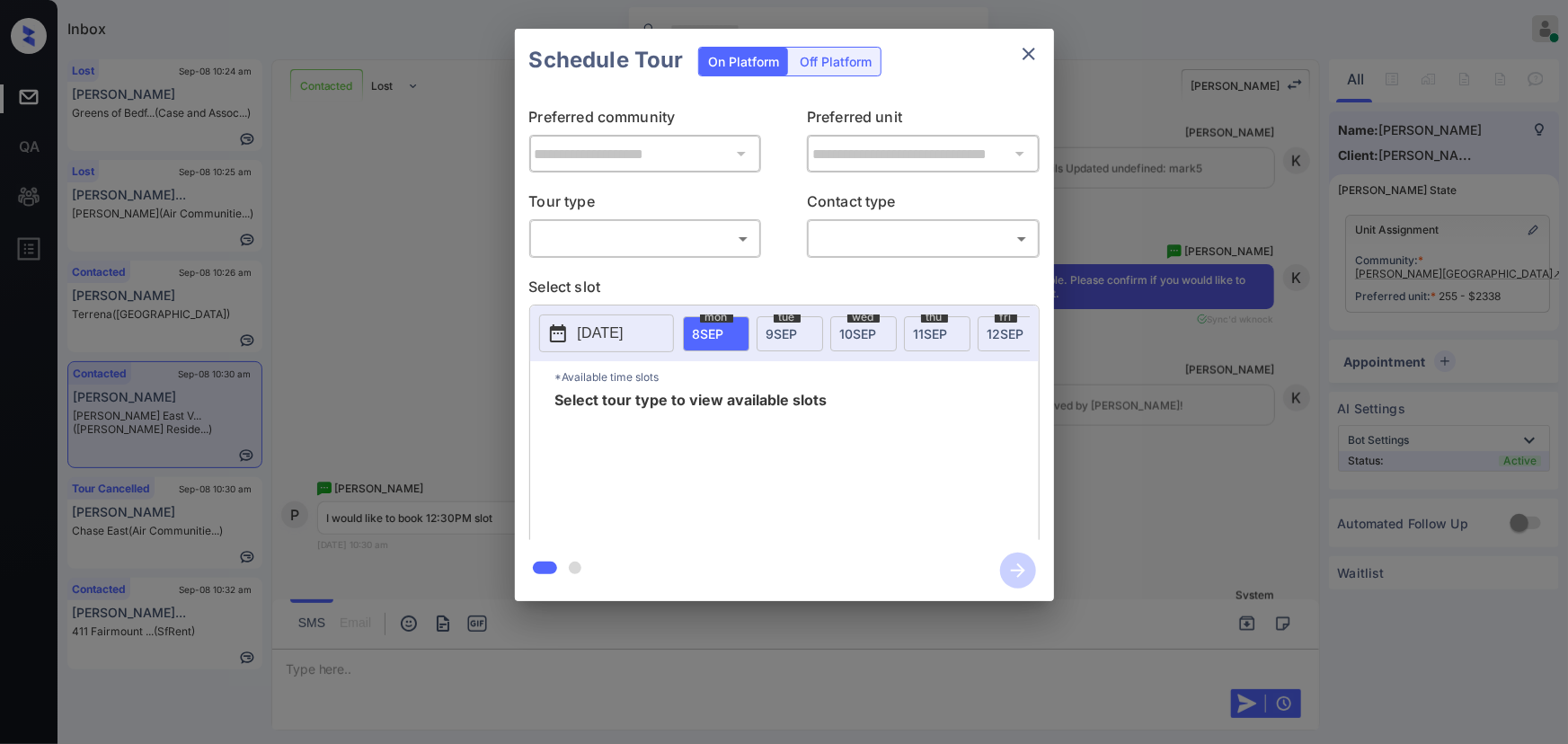
click at [664, 240] on body "Inbox [PERSON_NAME] Online Set yourself offline Set yourself on break Profile S…" at bounding box center [784, 372] width 1568 height 744
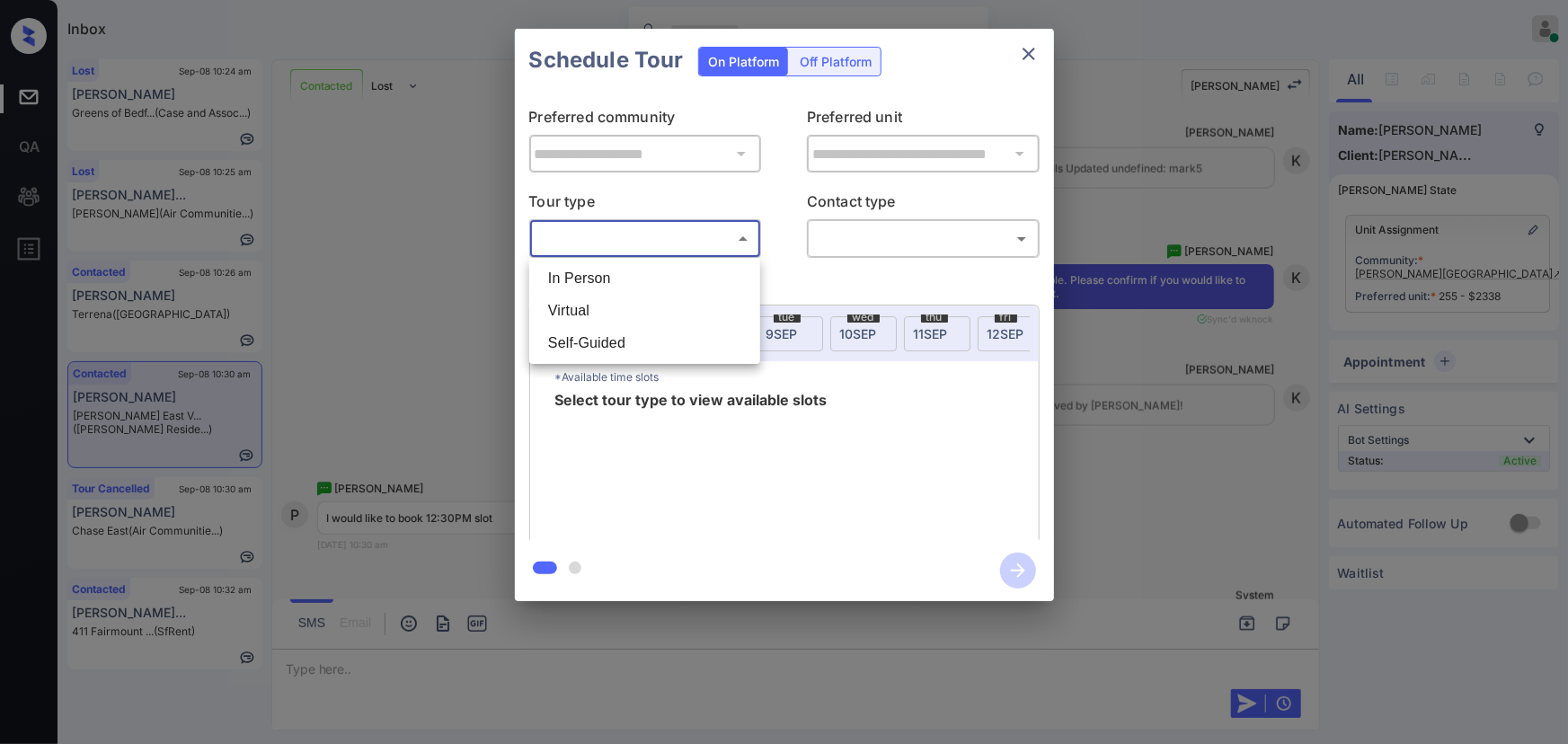
click at [635, 282] on li "In Person" at bounding box center [645, 279] width 222 height 32
type input "********"
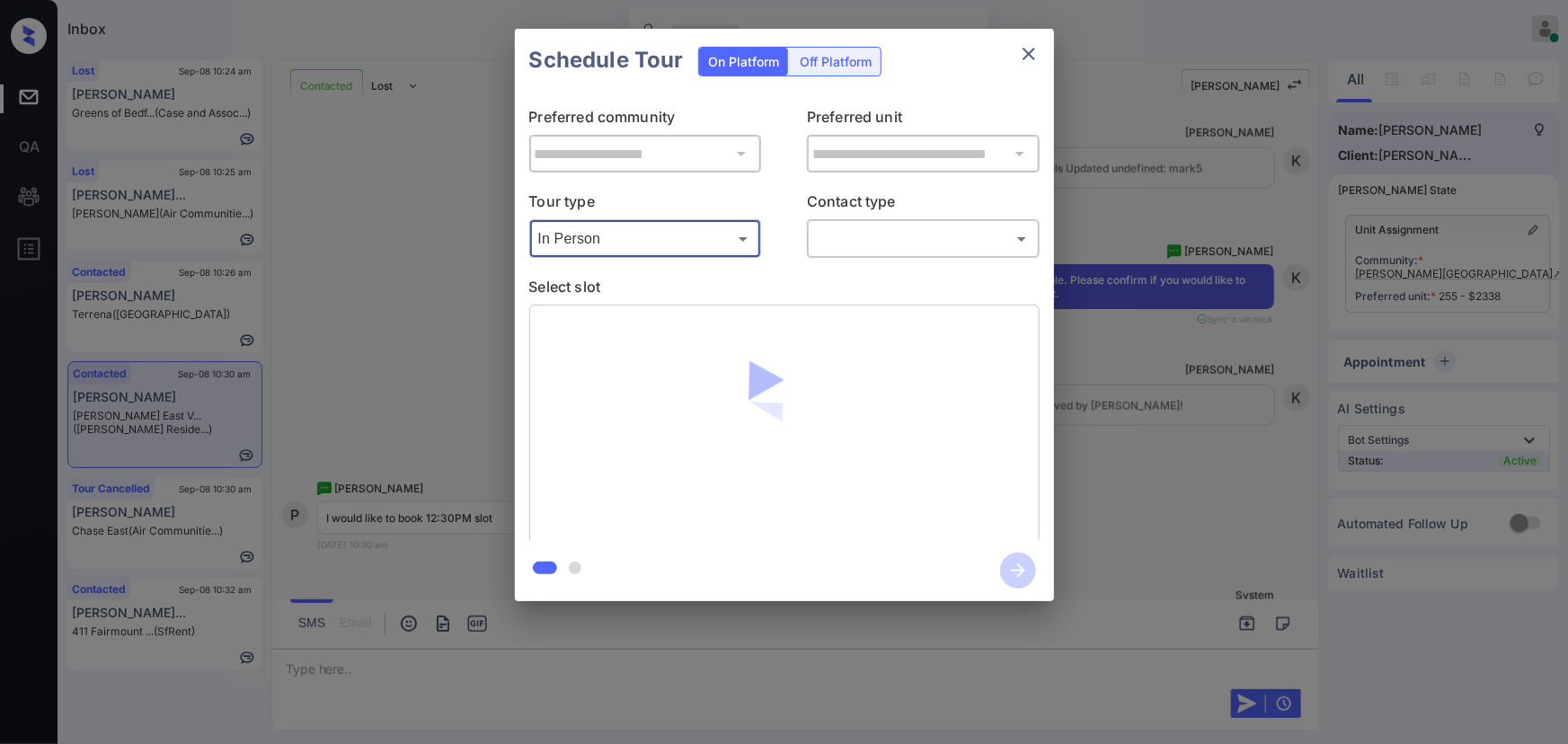
click at [860, 250] on body "Inbox [PERSON_NAME] Online Set yourself offline Set yourself on break Profile S…" at bounding box center [784, 372] width 1568 height 744
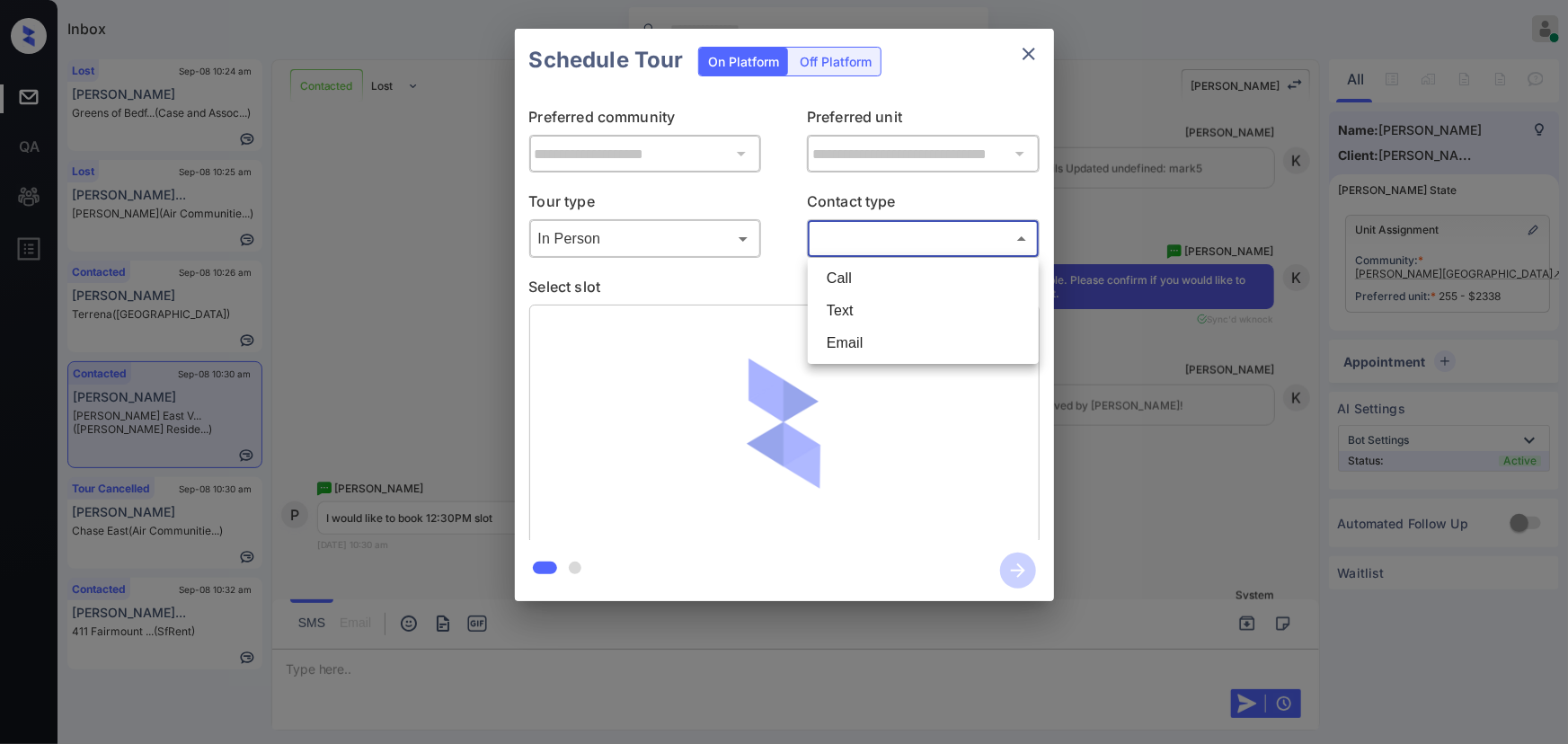
click at [847, 308] on li "Text" at bounding box center [923, 311] width 222 height 32
type input "****"
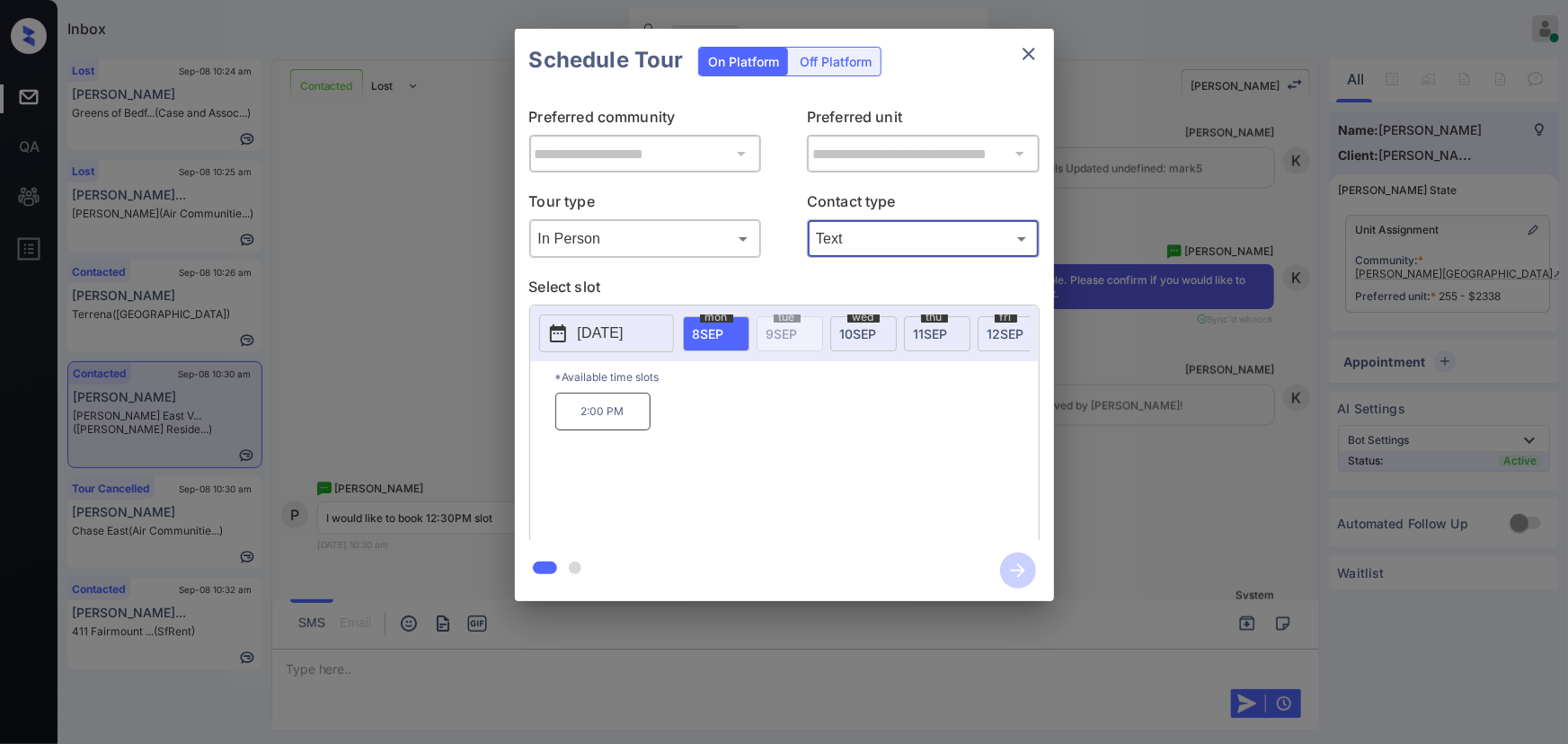
click at [624, 338] on p "[DATE]" at bounding box center [600, 333] width 46 height 22
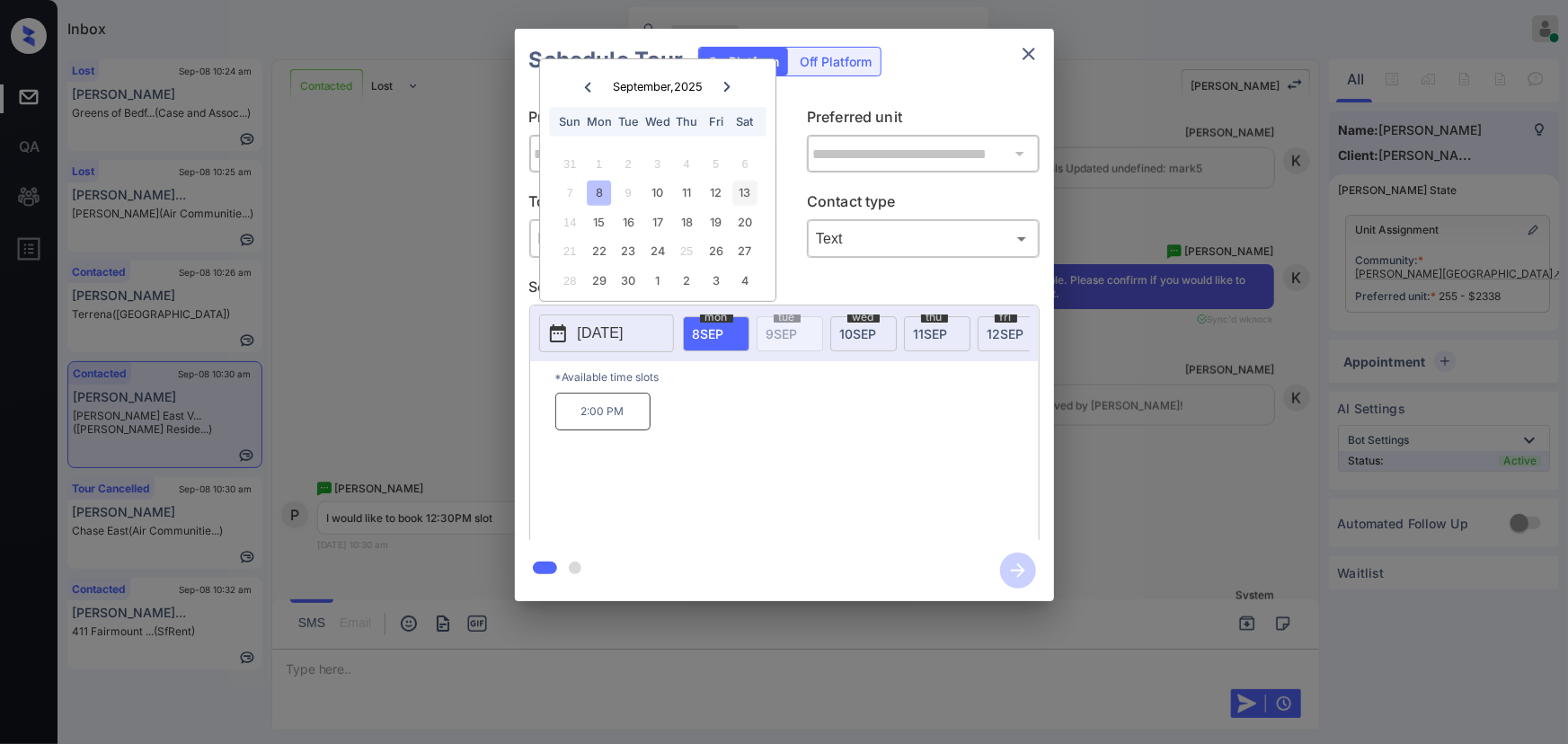
click at [750, 189] on div "13" at bounding box center [745, 193] width 24 height 24
click at [1082, 451] on div "**********" at bounding box center [784, 315] width 1568 height 630
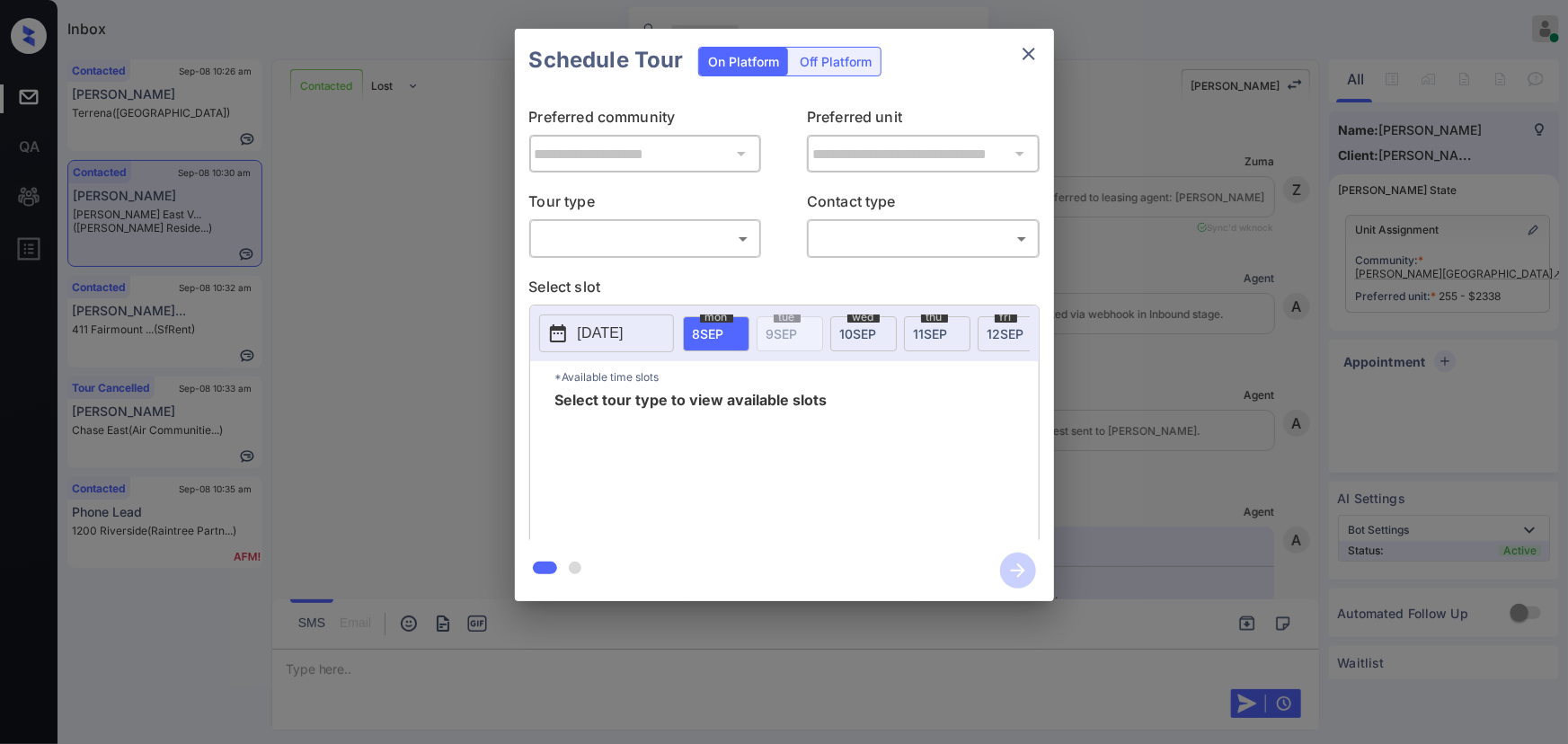
scroll to position [11777, 0]
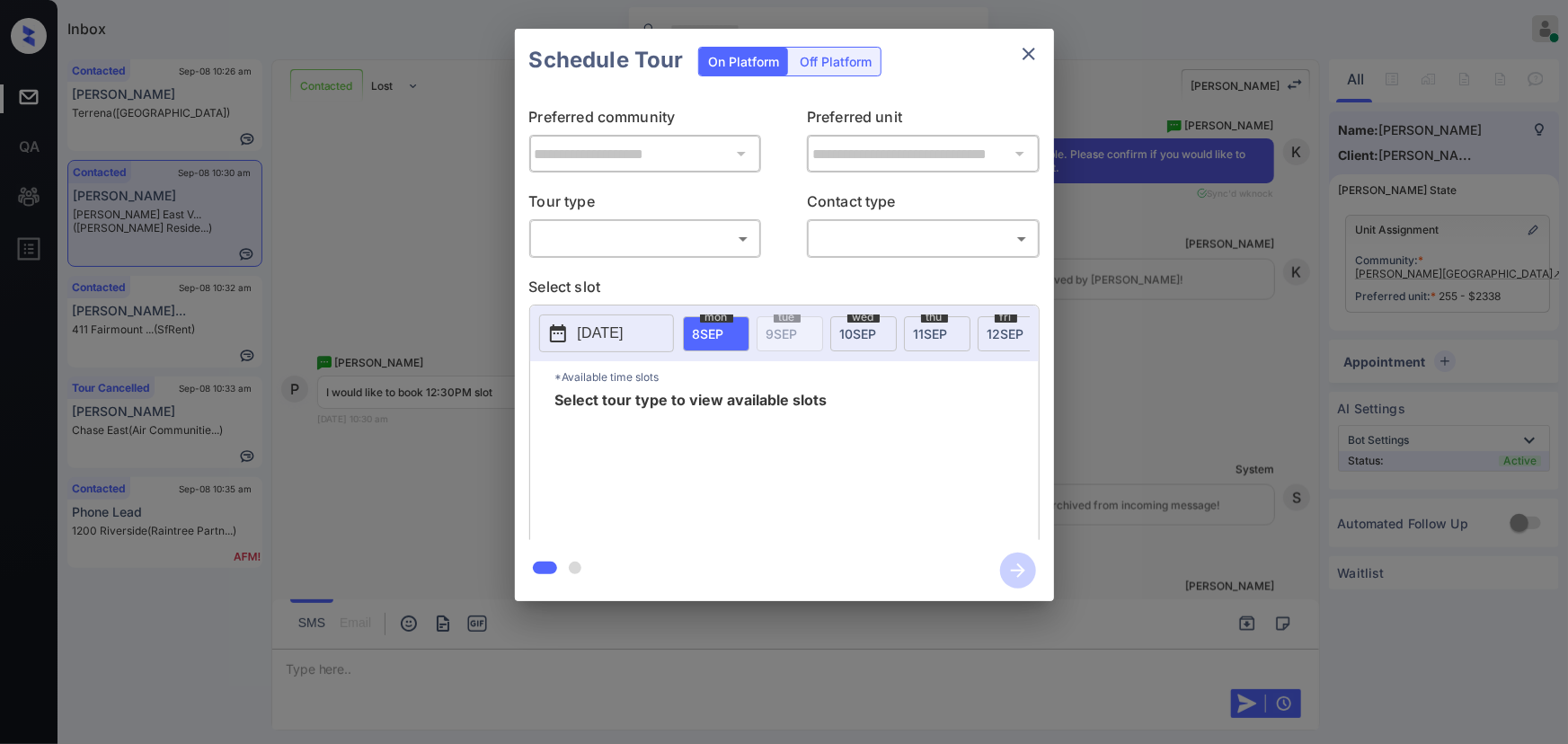
click at [667, 239] on body "Inbox [PERSON_NAME] Online Set yourself offline Set yourself on break Profile S…" at bounding box center [784, 372] width 1568 height 744
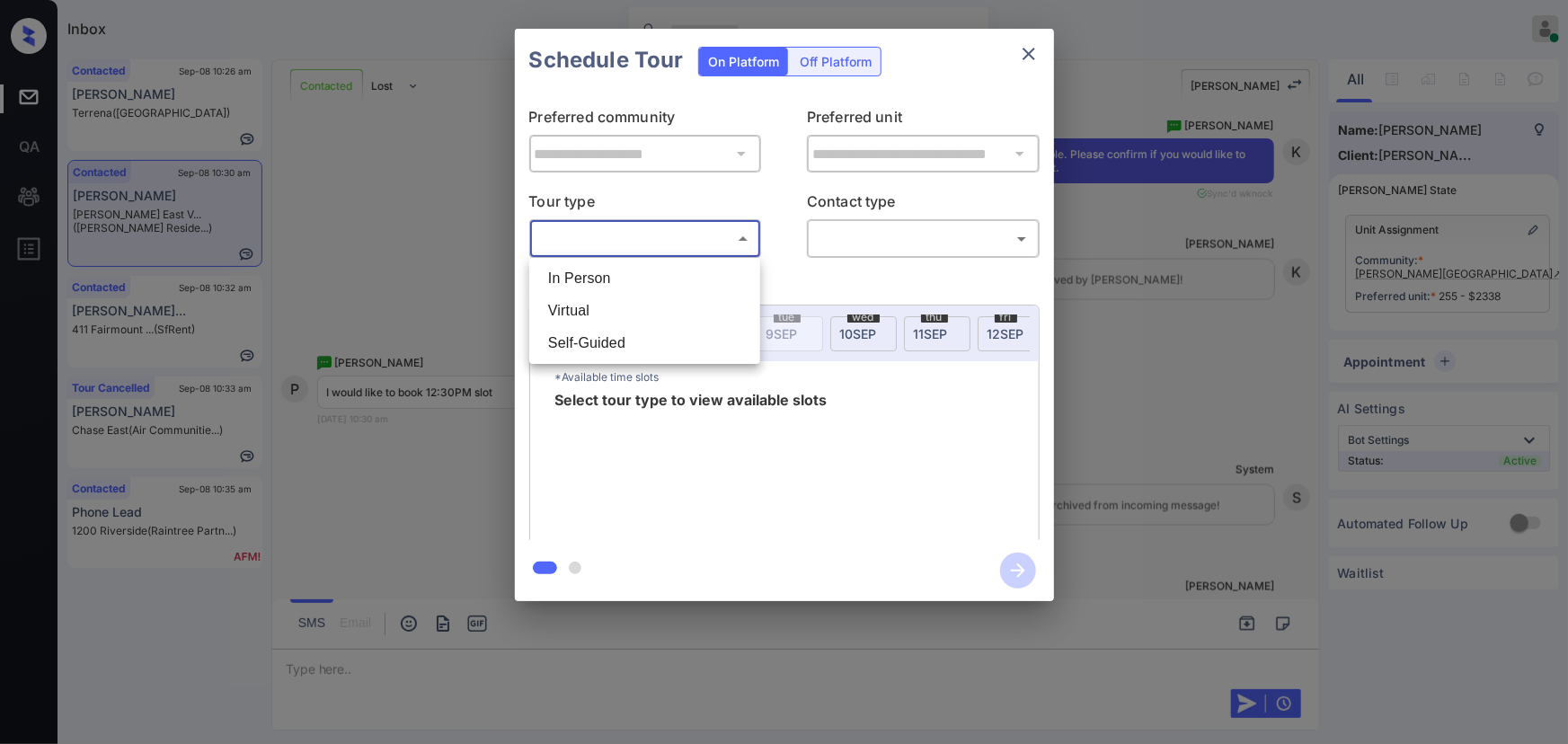
click at [647, 278] on li "In Person" at bounding box center [645, 279] width 222 height 32
type input "********"
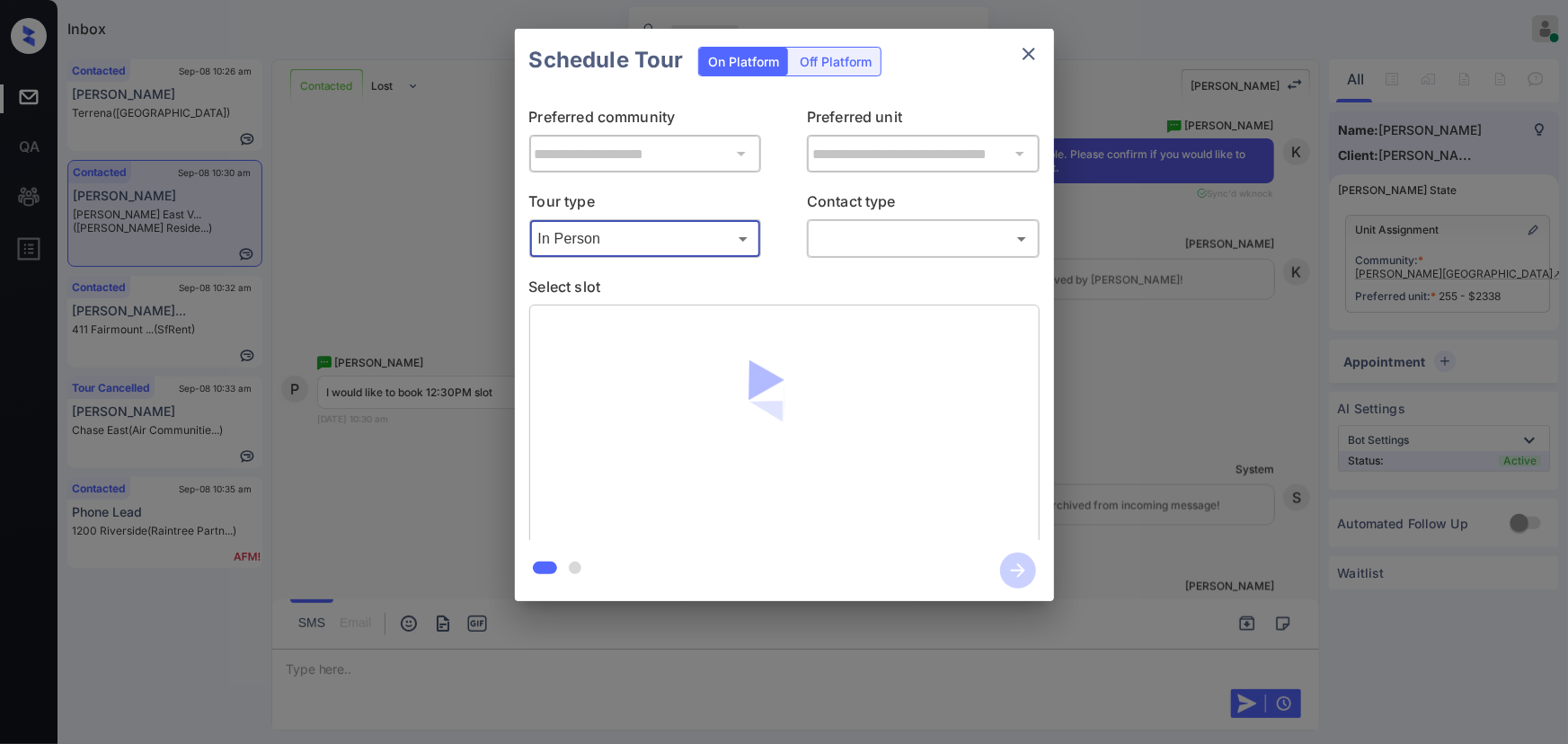
click at [865, 261] on div "**********" at bounding box center [784, 315] width 539 height 448
click at [865, 257] on div "​ ​" at bounding box center [922, 238] width 232 height 39
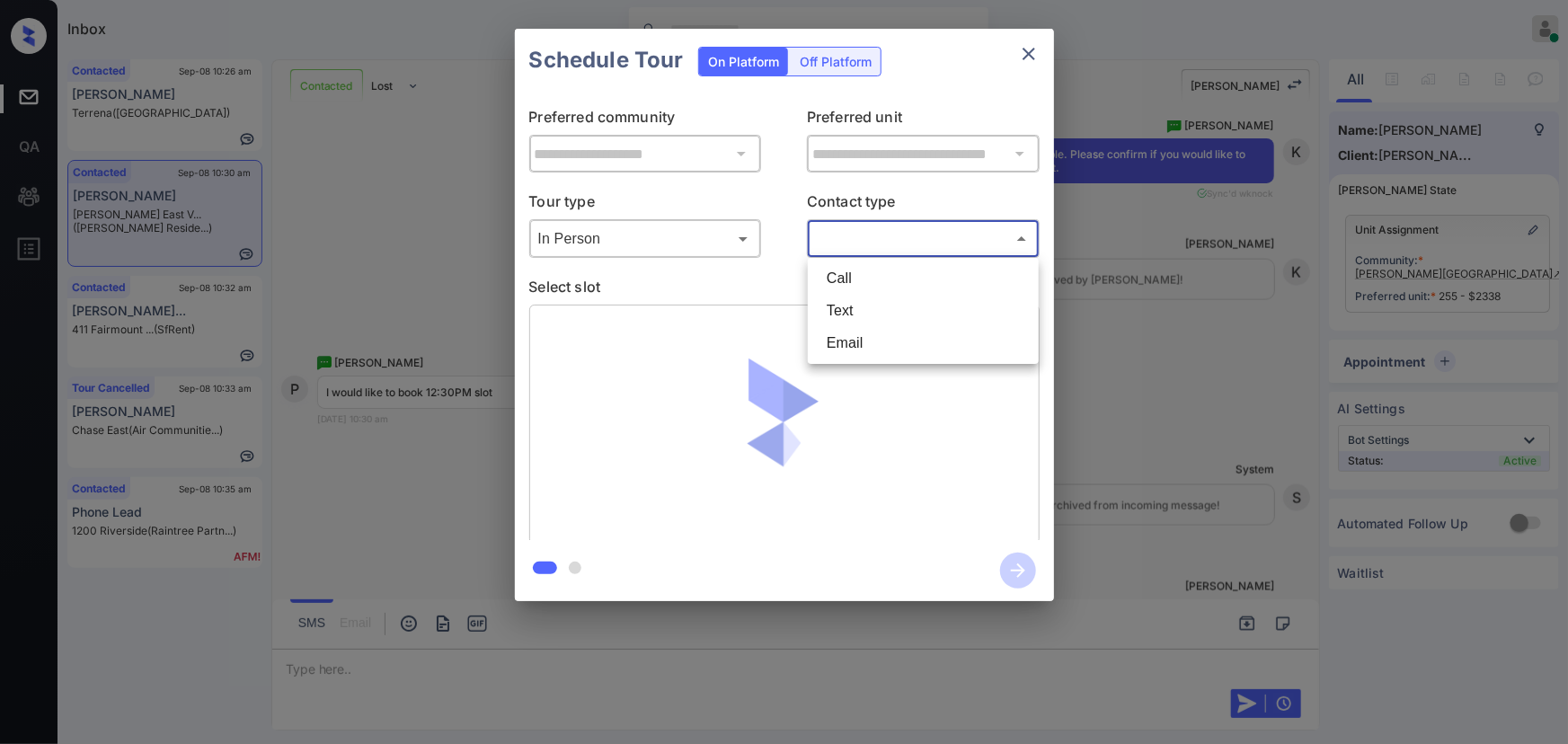
click at [850, 244] on body "Inbox Kenneth Umali Online Set yourself offline Set yourself on break Profile S…" at bounding box center [784, 372] width 1568 height 744
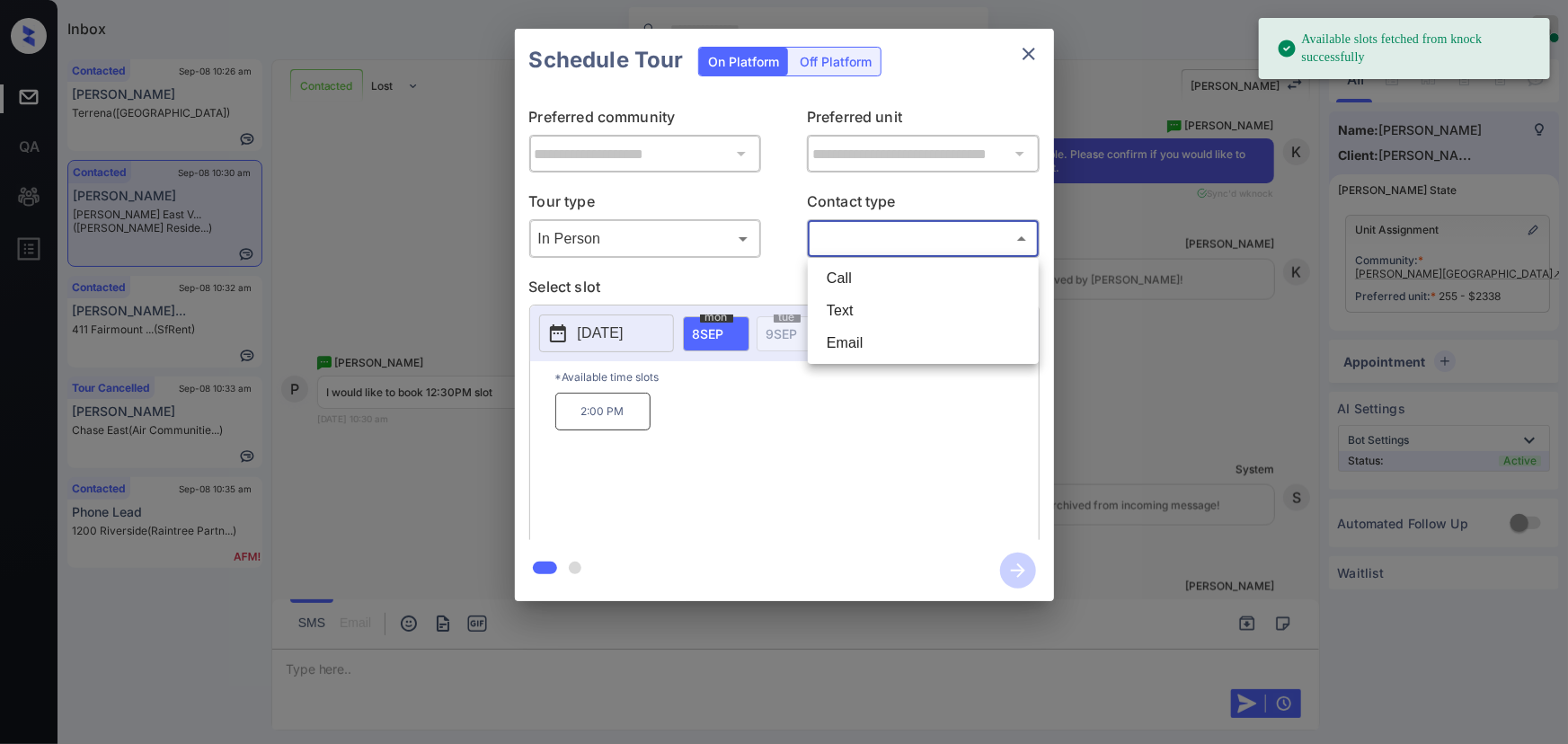
click at [843, 315] on li "Text" at bounding box center [923, 311] width 222 height 32
type input "****"
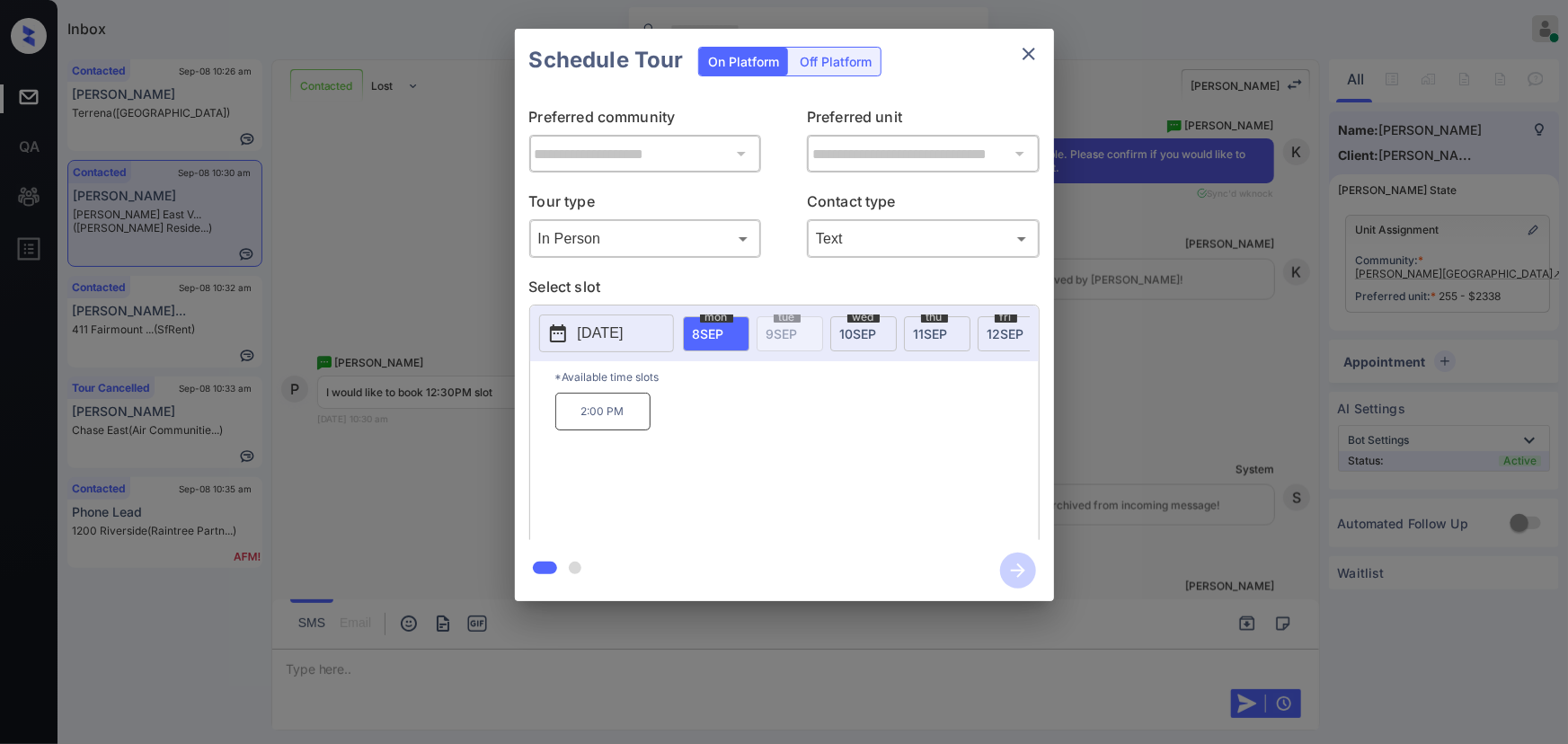
click at [623, 328] on p "[DATE]" at bounding box center [600, 333] width 46 height 22
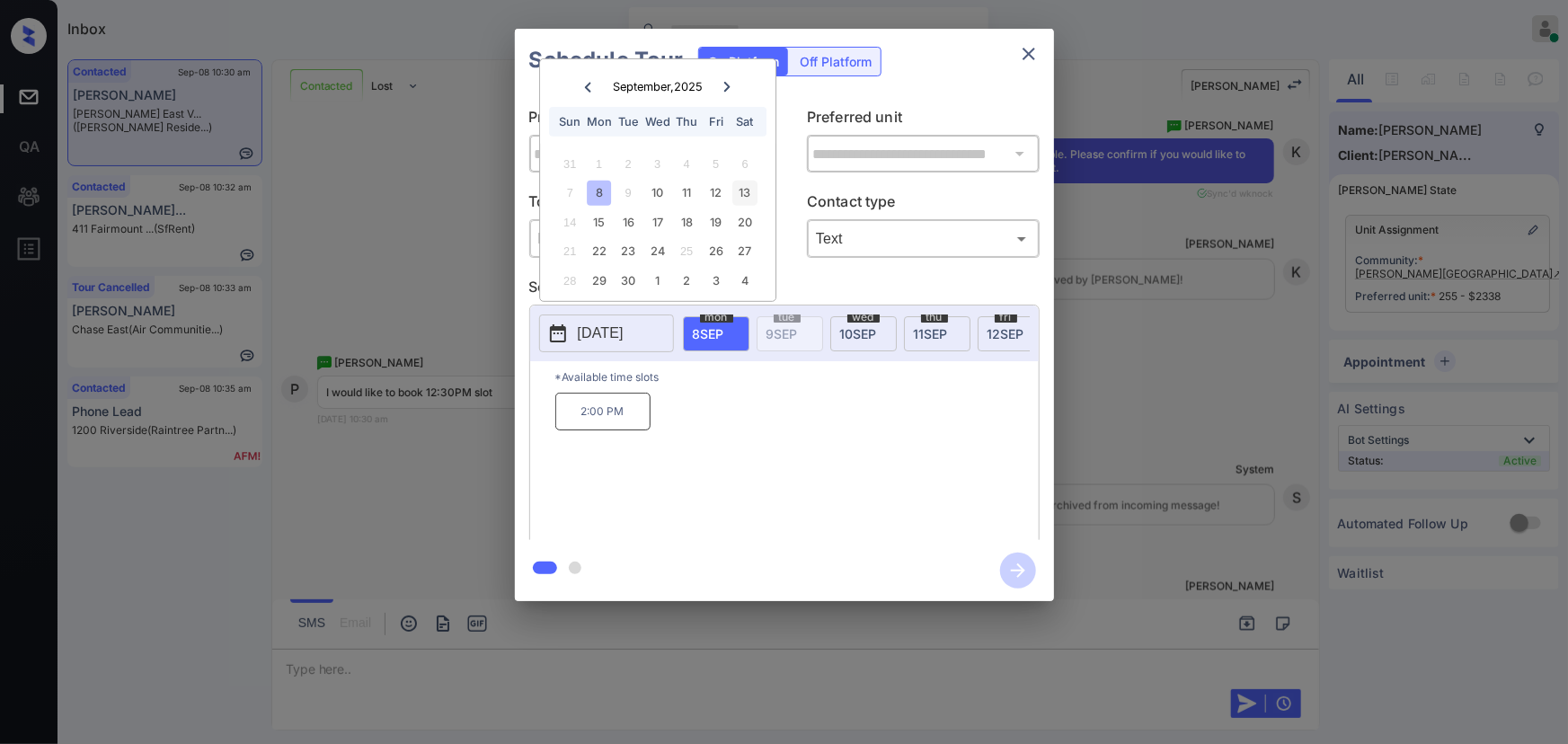
click at [744, 191] on div "13" at bounding box center [745, 193] width 24 height 24
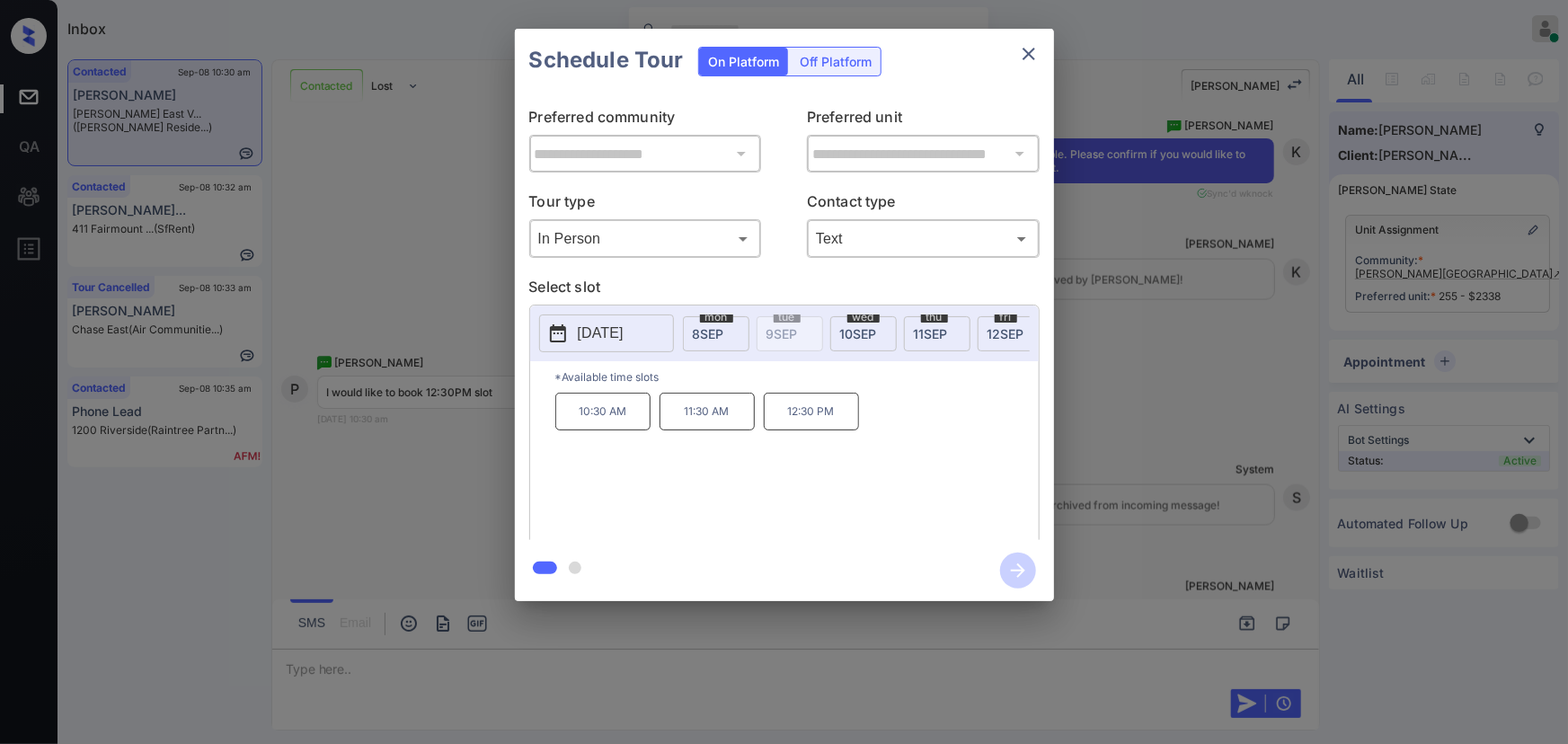
click at [803, 422] on p "12:30 PM" at bounding box center [810, 412] width 95 height 38
click at [1020, 574] on icon "button" at bounding box center [1017, 571] width 14 height 14
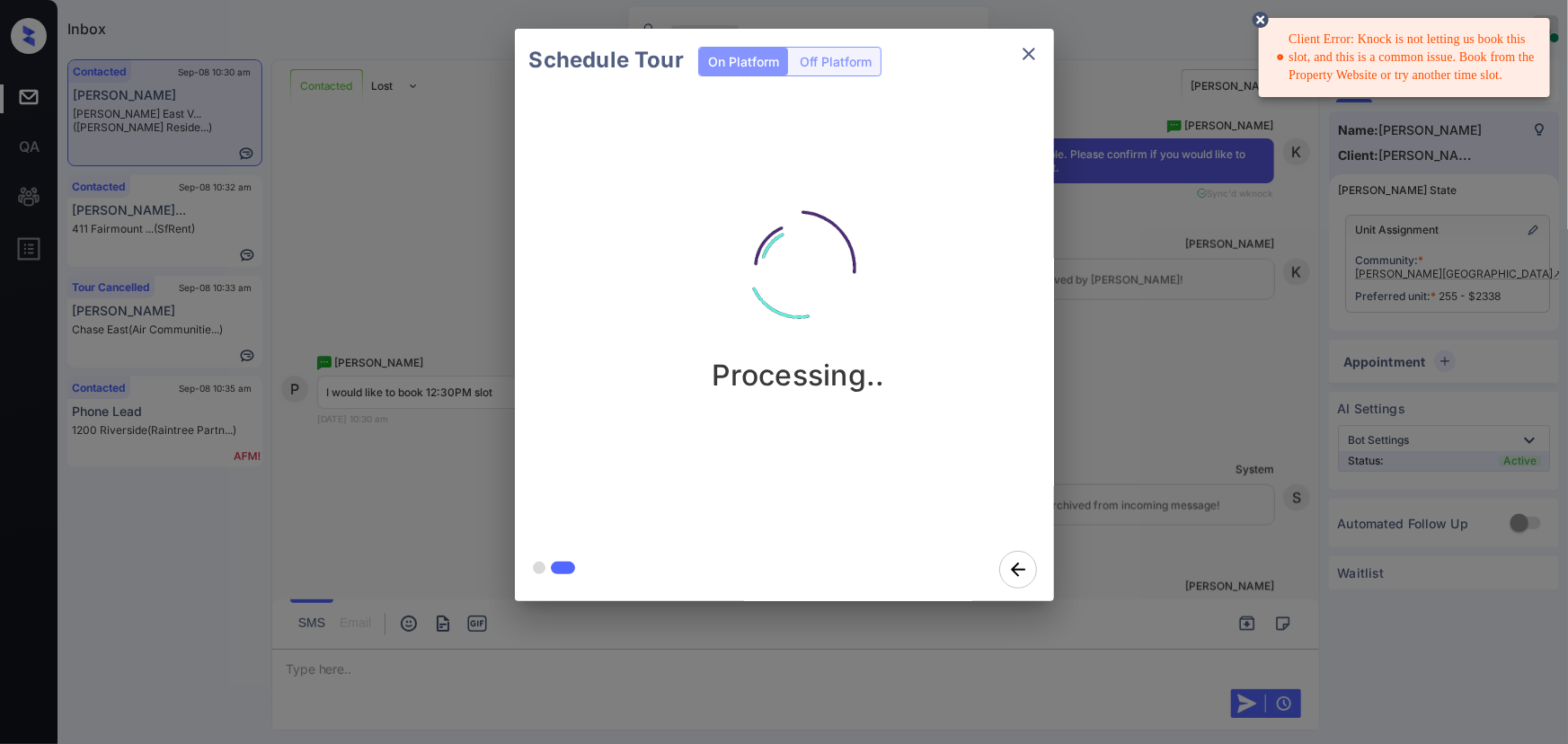
click at [1336, 59] on div "Client Error: Knock is not letting us book this slot, and this is a common issu…" at bounding box center [1406, 57] width 259 height 69
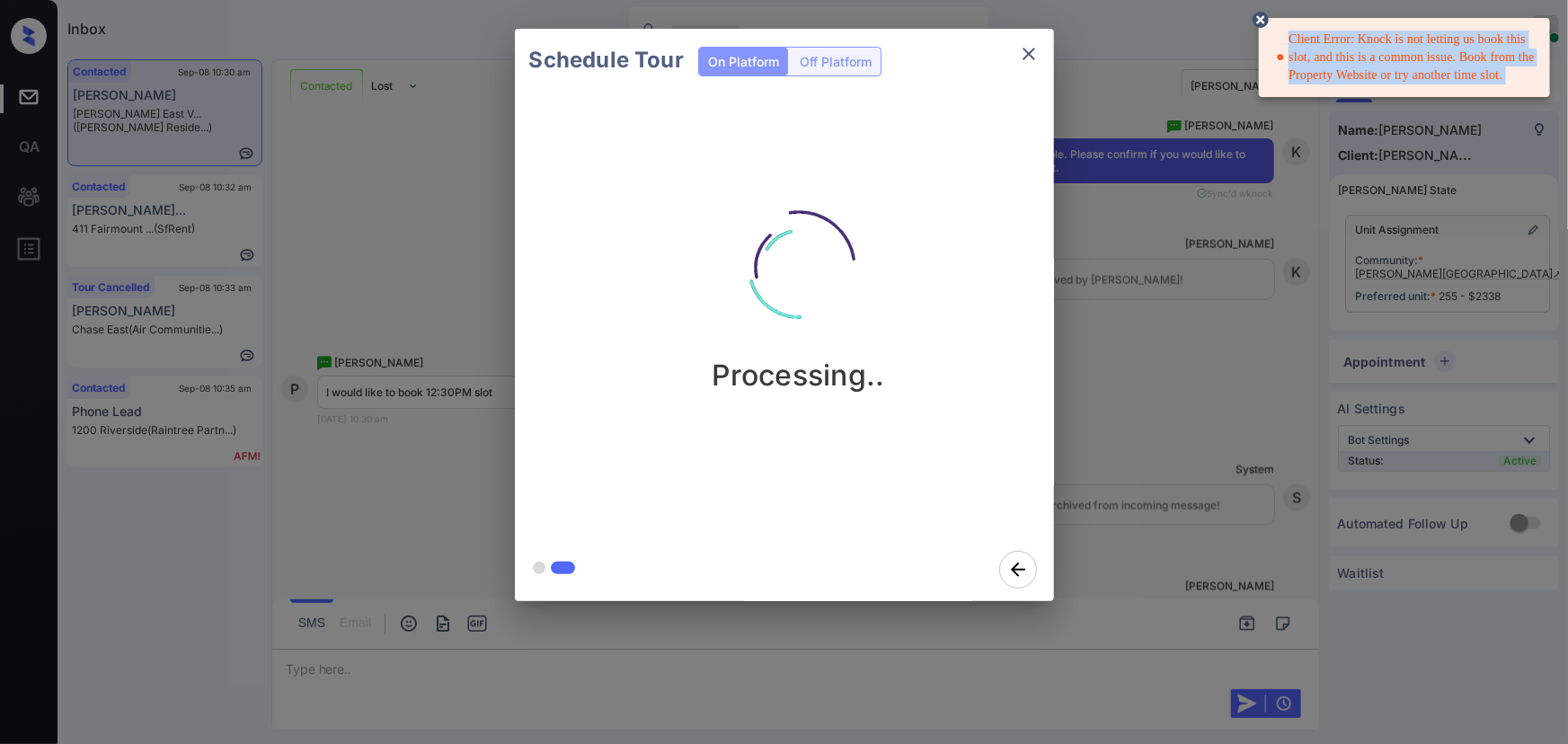
click at [1336, 58] on div "Client Error: Knock is not letting us book this slot, and this is a common issu…" at bounding box center [1406, 57] width 259 height 69
copy div "Client Error: Knock is not letting us book this slot, and this is a common issu…"
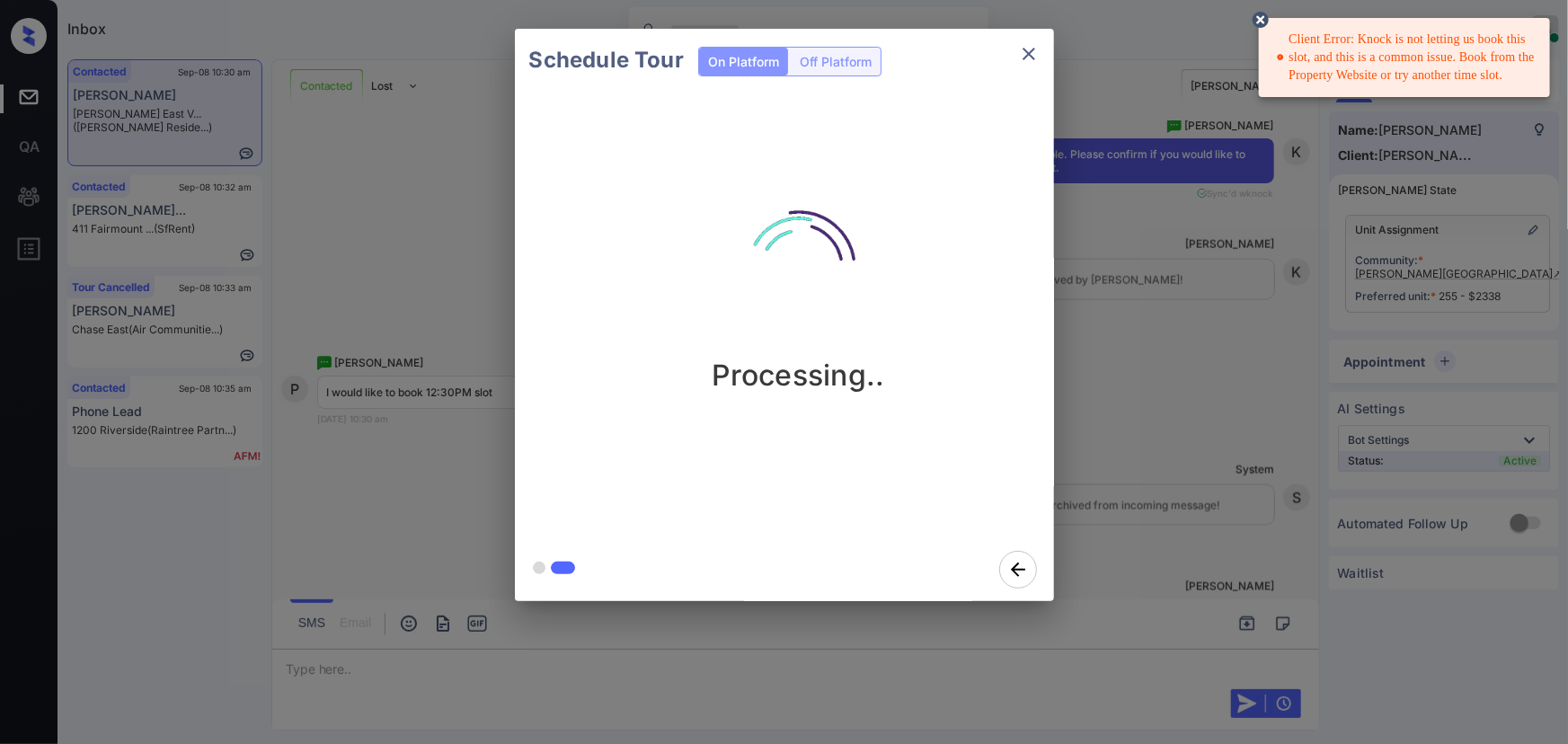
click at [871, 695] on div at bounding box center [784, 372] width 1568 height 744
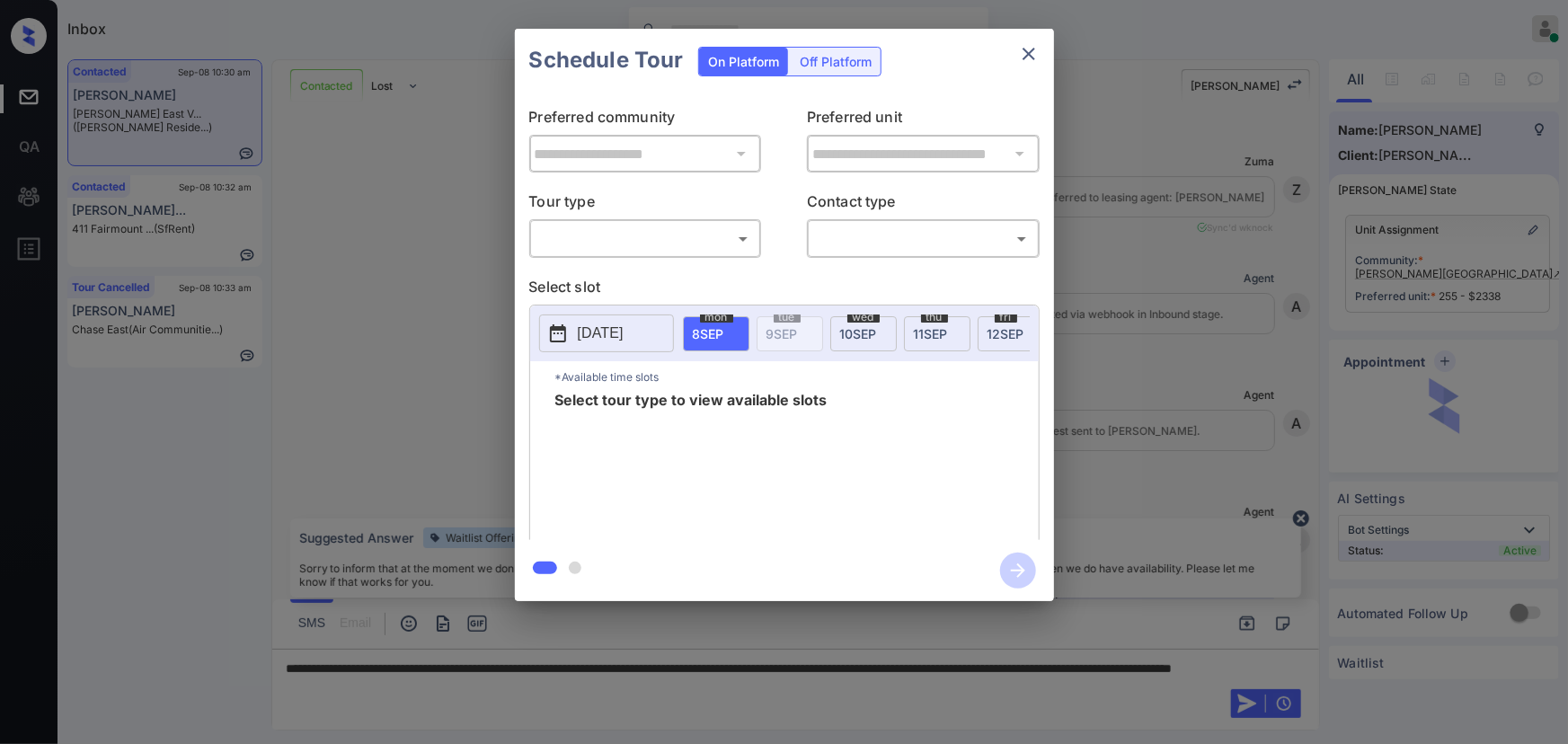
scroll to position [11777, 0]
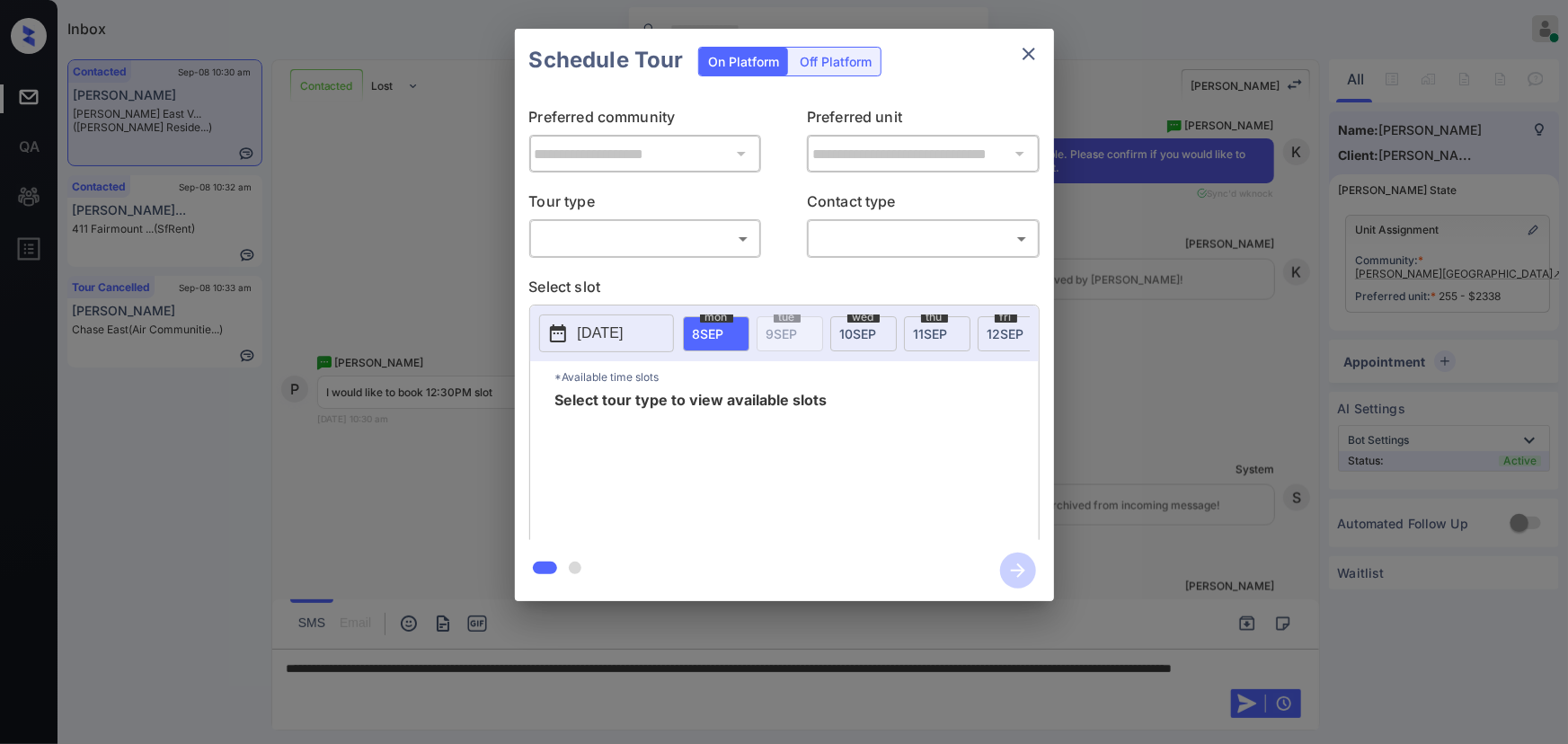
click at [620, 250] on body "Inbox [PERSON_NAME] Online Set yourself offline Set yourself on break Profile S…" at bounding box center [784, 372] width 1568 height 744
click at [652, 234] on div at bounding box center [784, 372] width 1568 height 744
click at [856, 287] on p "Select slot" at bounding box center [784, 290] width 510 height 29
click at [1132, 472] on div "**********" at bounding box center [784, 315] width 1568 height 630
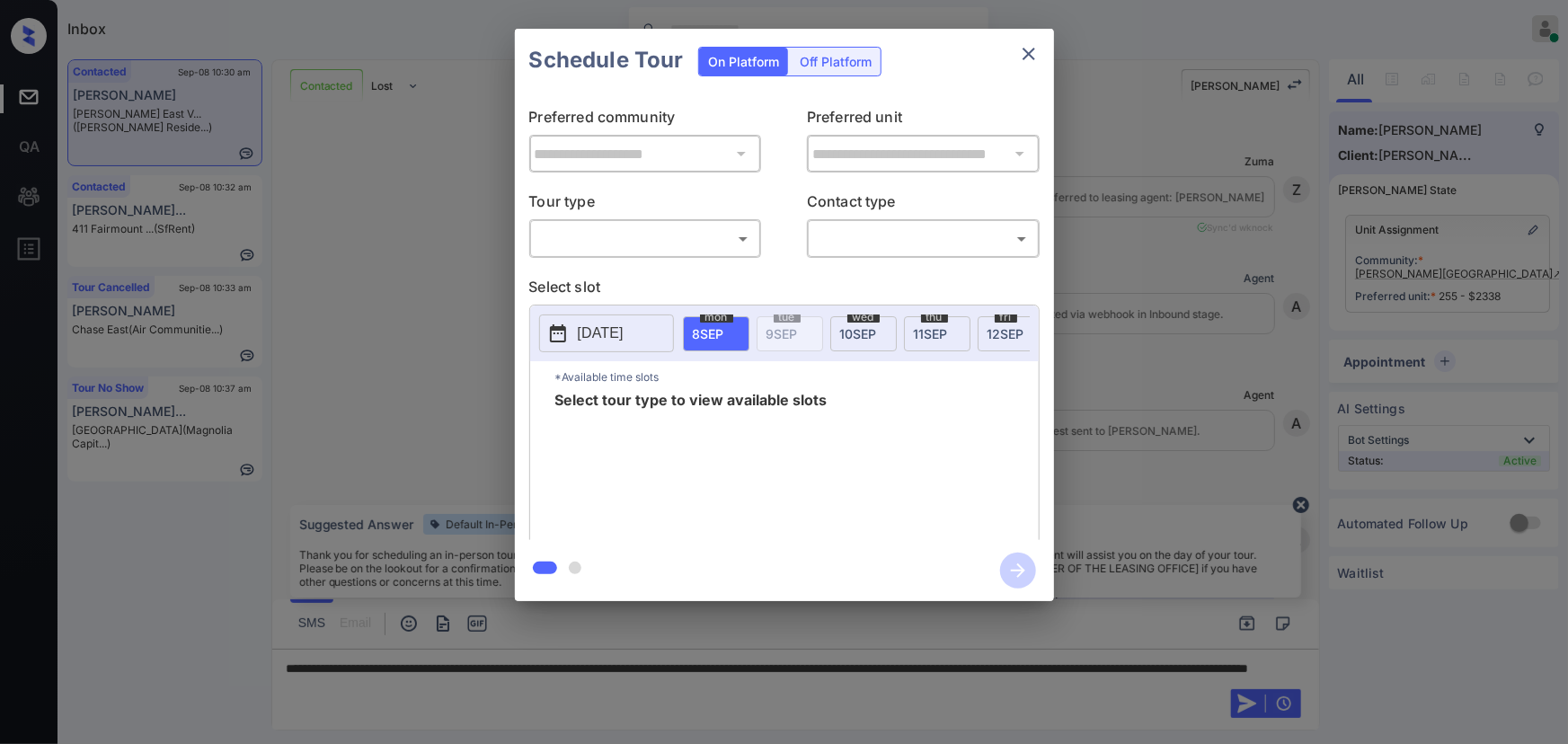
scroll to position [11777, 0]
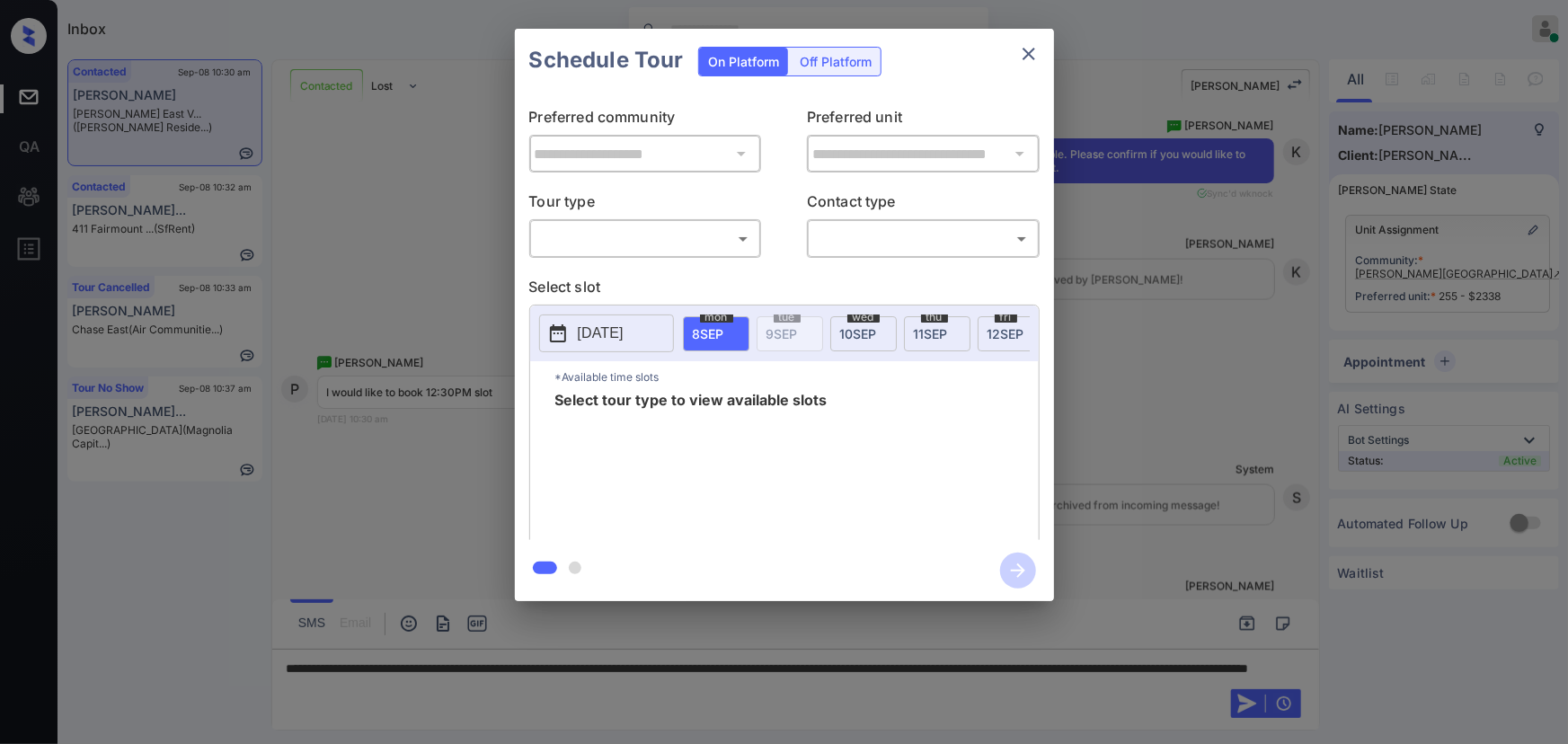
click at [664, 238] on body "Inbox Kenneth Umali Online Set yourself offline Set yourself on break Profile S…" at bounding box center [784, 372] width 1568 height 744
click at [647, 267] on div at bounding box center [644, 265] width 231 height 14
click at [871, 250] on div at bounding box center [784, 372] width 1568 height 744
click at [865, 329] on span "10 SEP" at bounding box center [858, 334] width 37 height 15
click at [1165, 410] on div "**********" at bounding box center [784, 315] width 1568 height 630
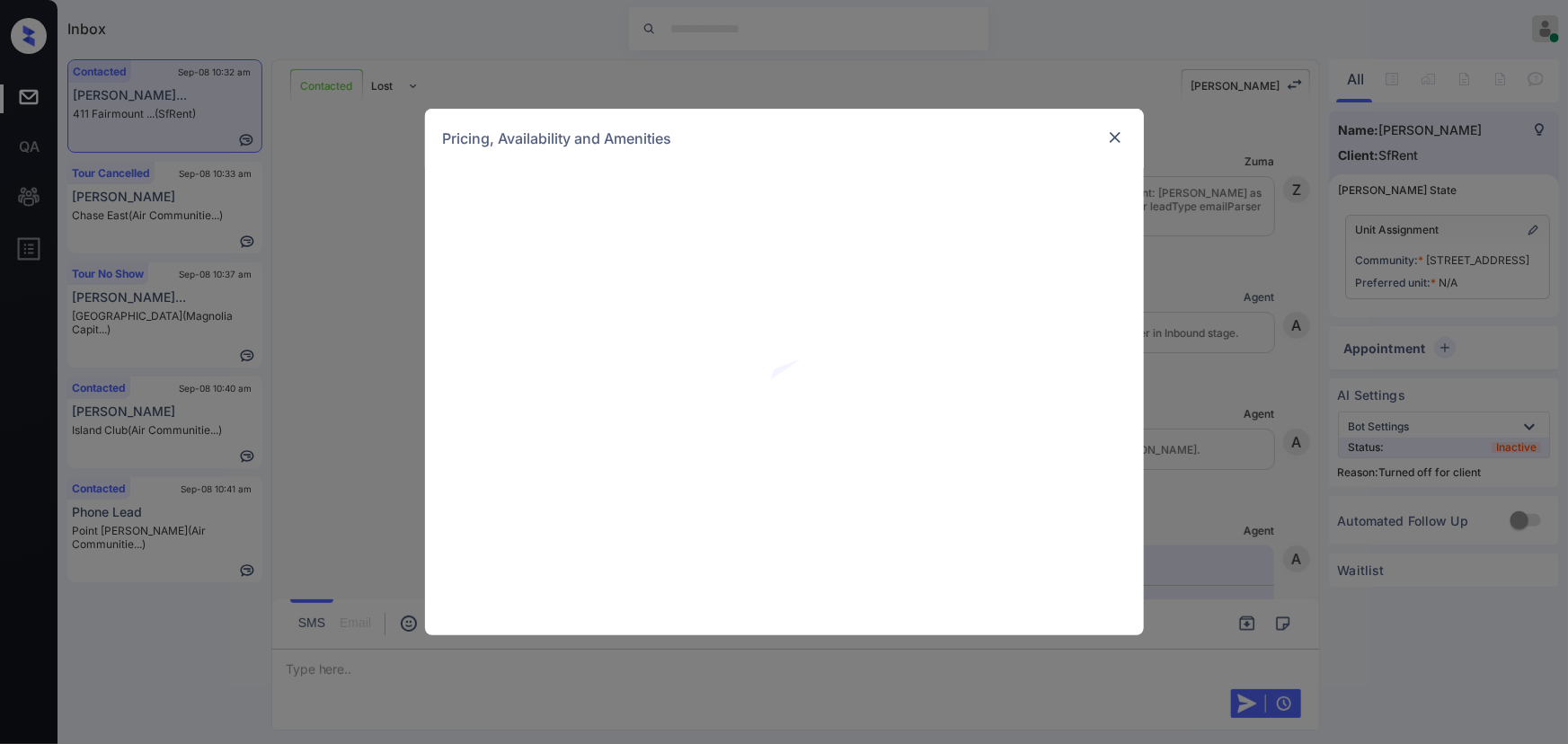
scroll to position [1922, 0]
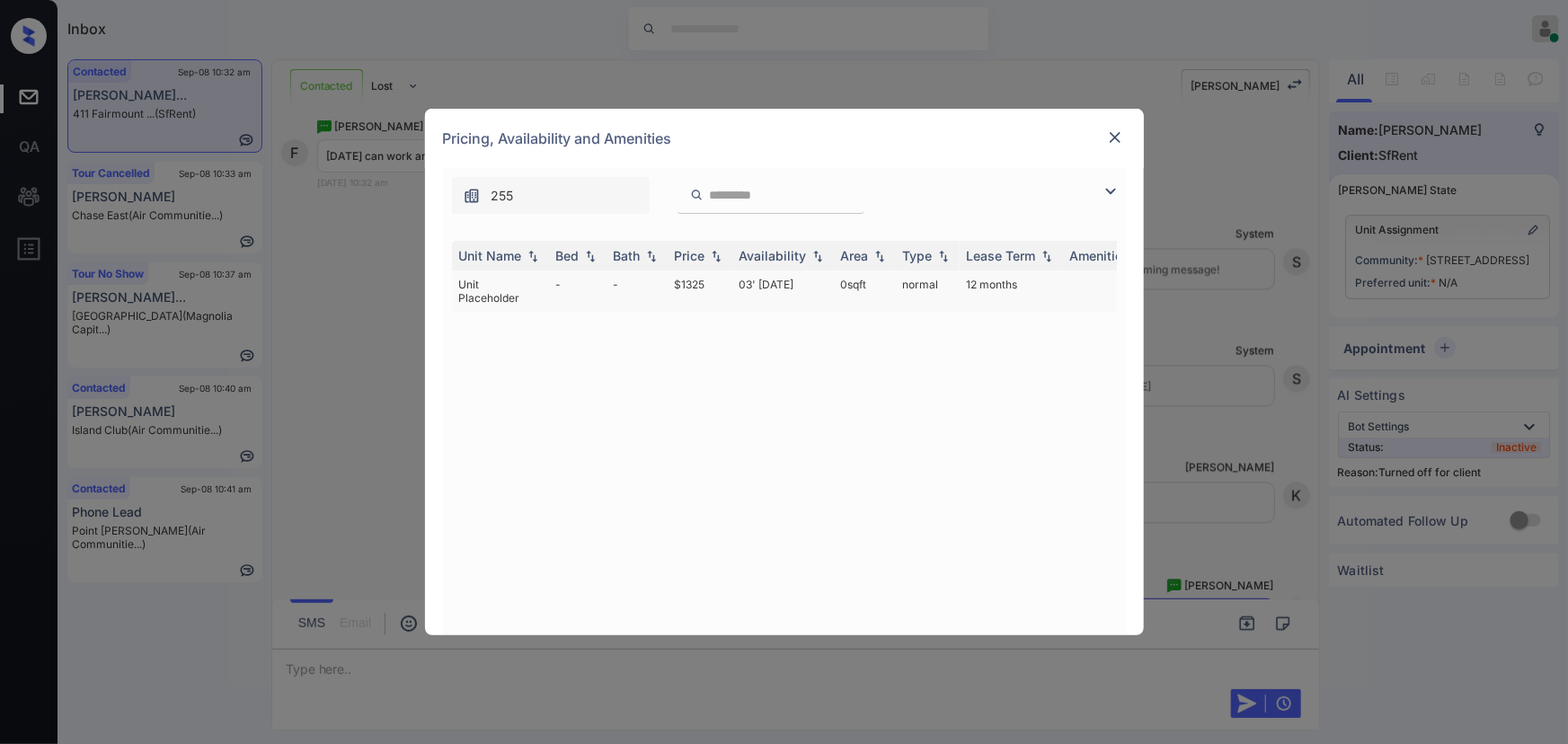
click at [719, 280] on td "$1325" at bounding box center [699, 291] width 65 height 41
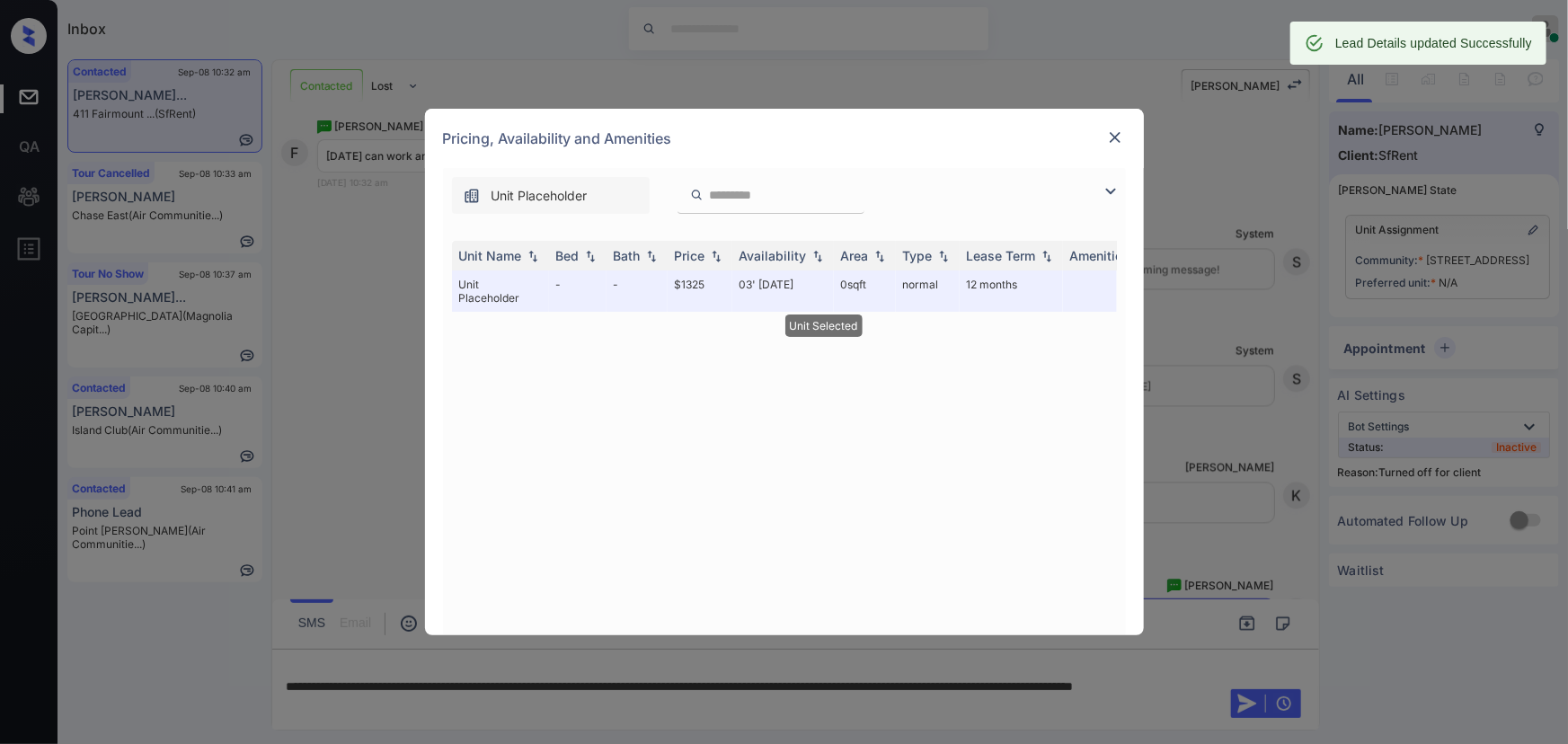
click at [1115, 133] on img at bounding box center [1114, 137] width 18 height 18
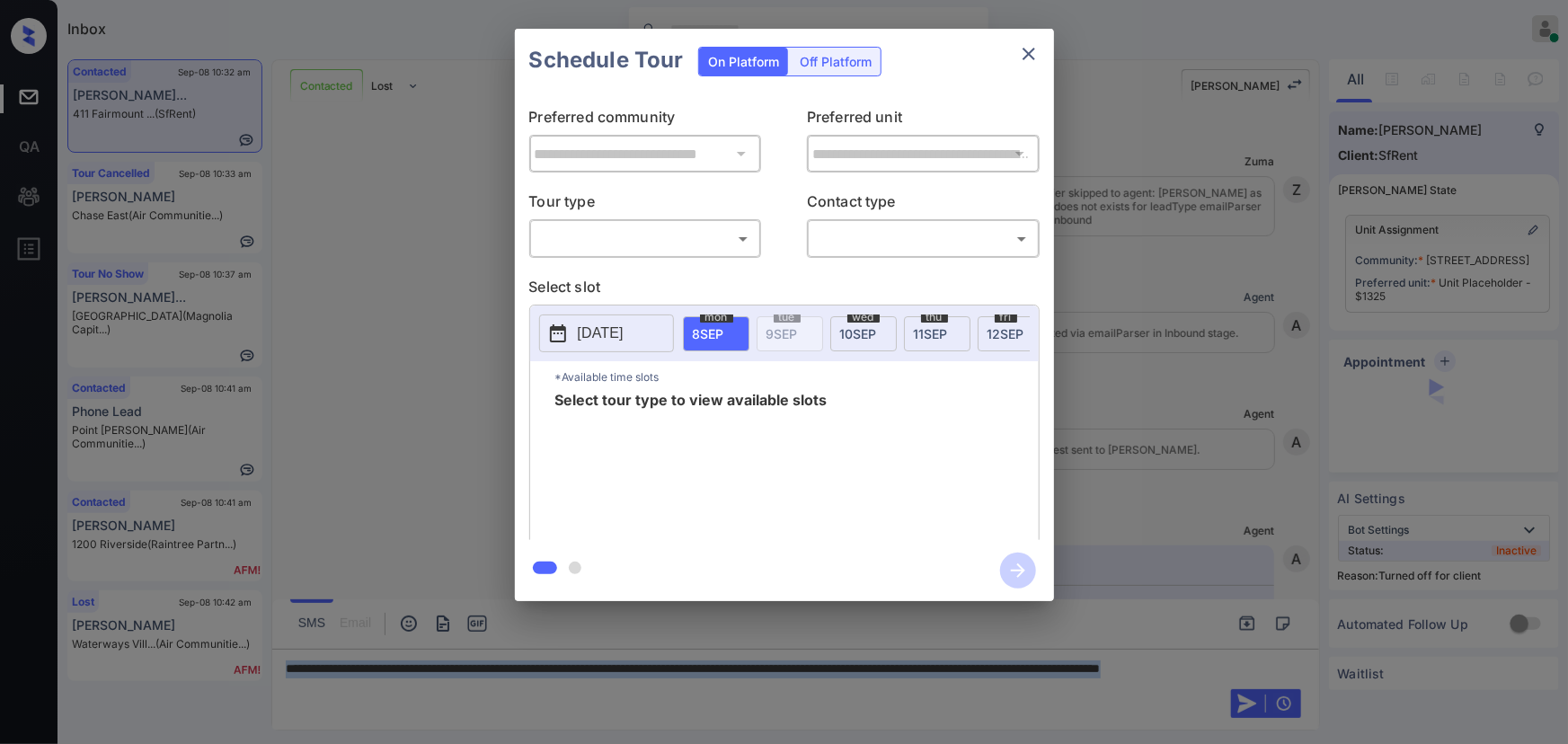
scroll to position [2176, 0]
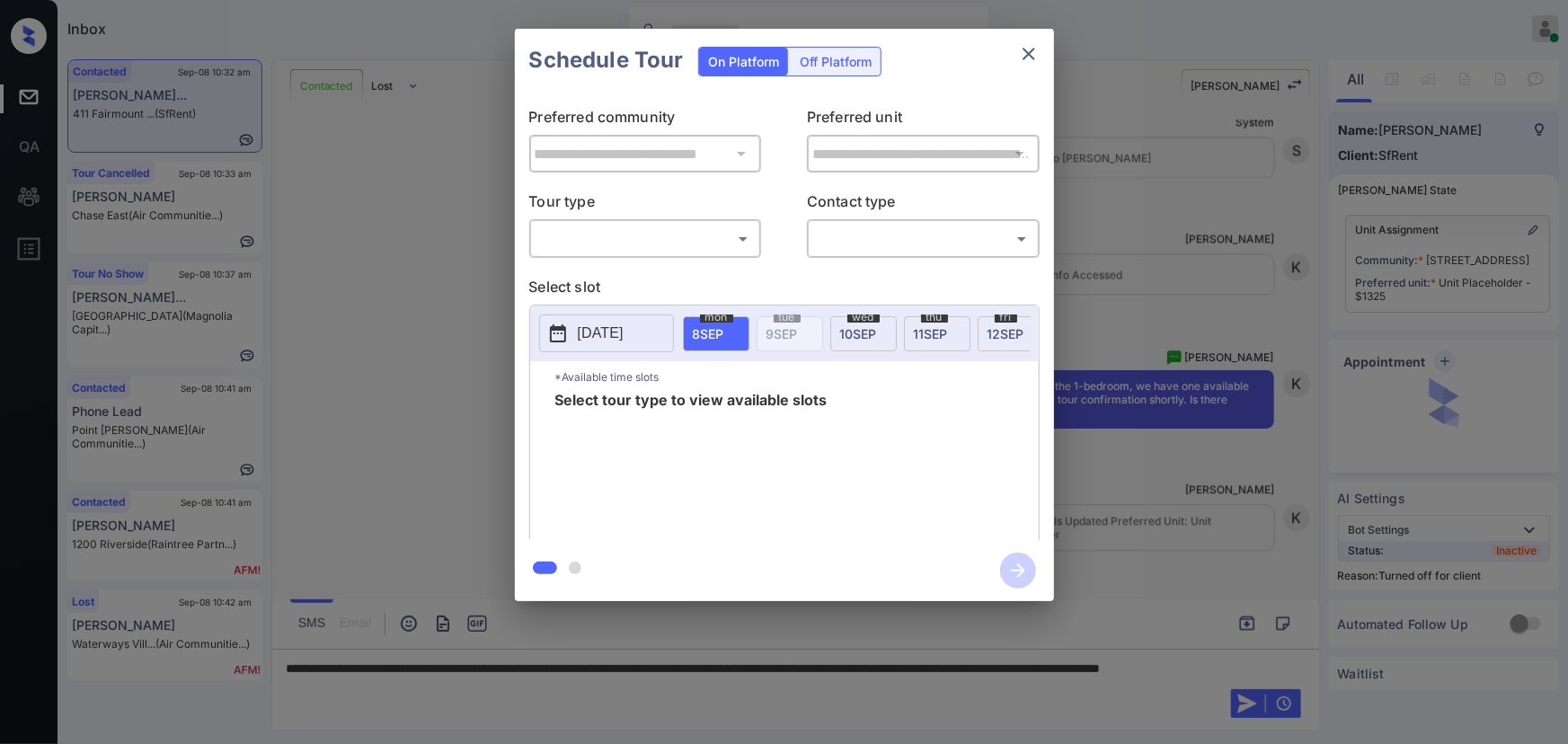
click at [840, 42] on div "On Platform Off Platform" at bounding box center [790, 60] width 184 height 63
click at [836, 54] on div "Off Platform" at bounding box center [835, 62] width 89 height 28
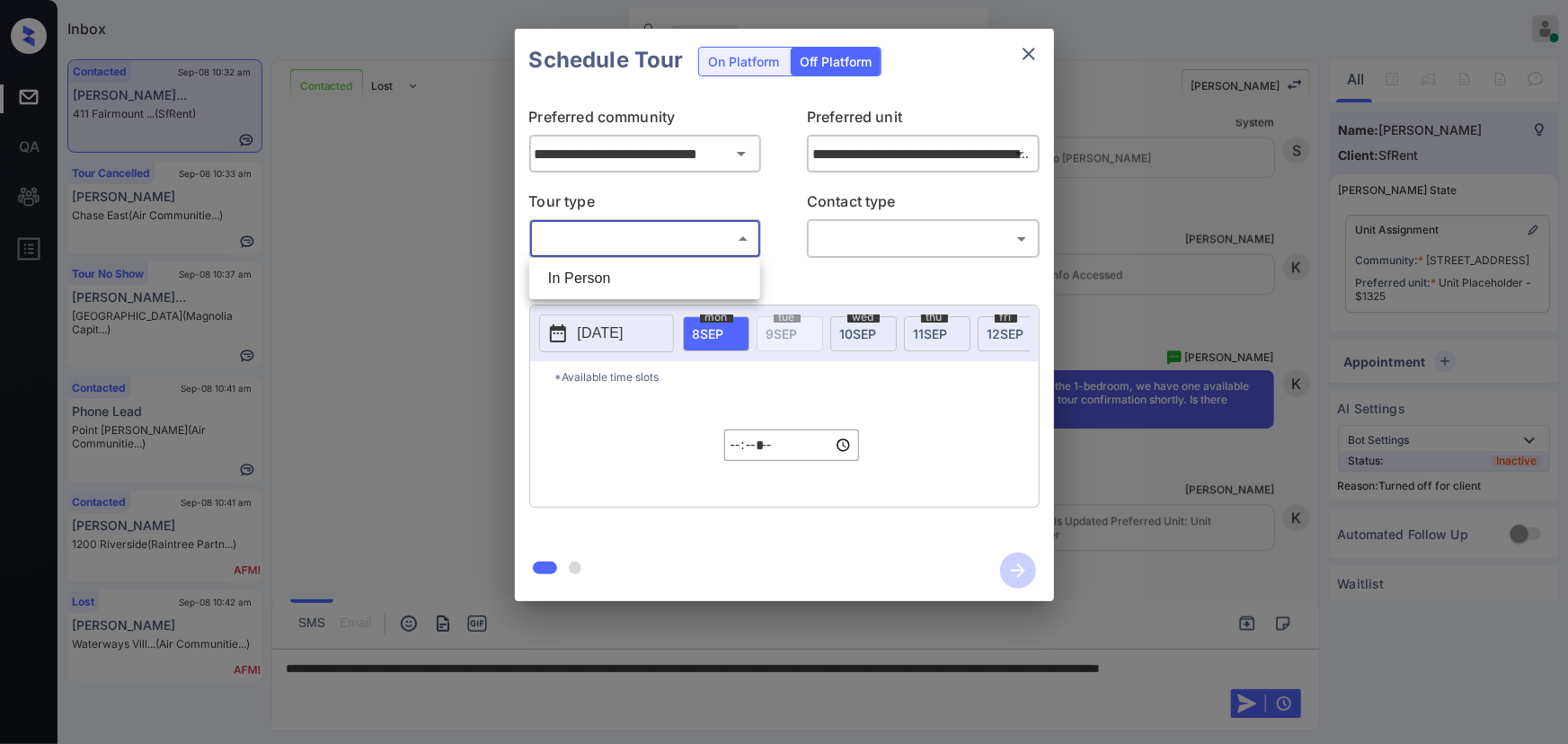
click at [618, 232] on body "Inbox [PERSON_NAME] Online Set yourself offline Set yourself on break Profile S…" at bounding box center [784, 372] width 1568 height 744
drag, startPoint x: 597, startPoint y: 276, endPoint x: 712, endPoint y: 266, distance: 115.4
click at [603, 274] on li "In Person" at bounding box center [645, 279] width 222 height 32
type input "********"
click at [857, 229] on body "Inbox [PERSON_NAME] Online Set yourself offline Set yourself on break Profile S…" at bounding box center [784, 372] width 1568 height 744
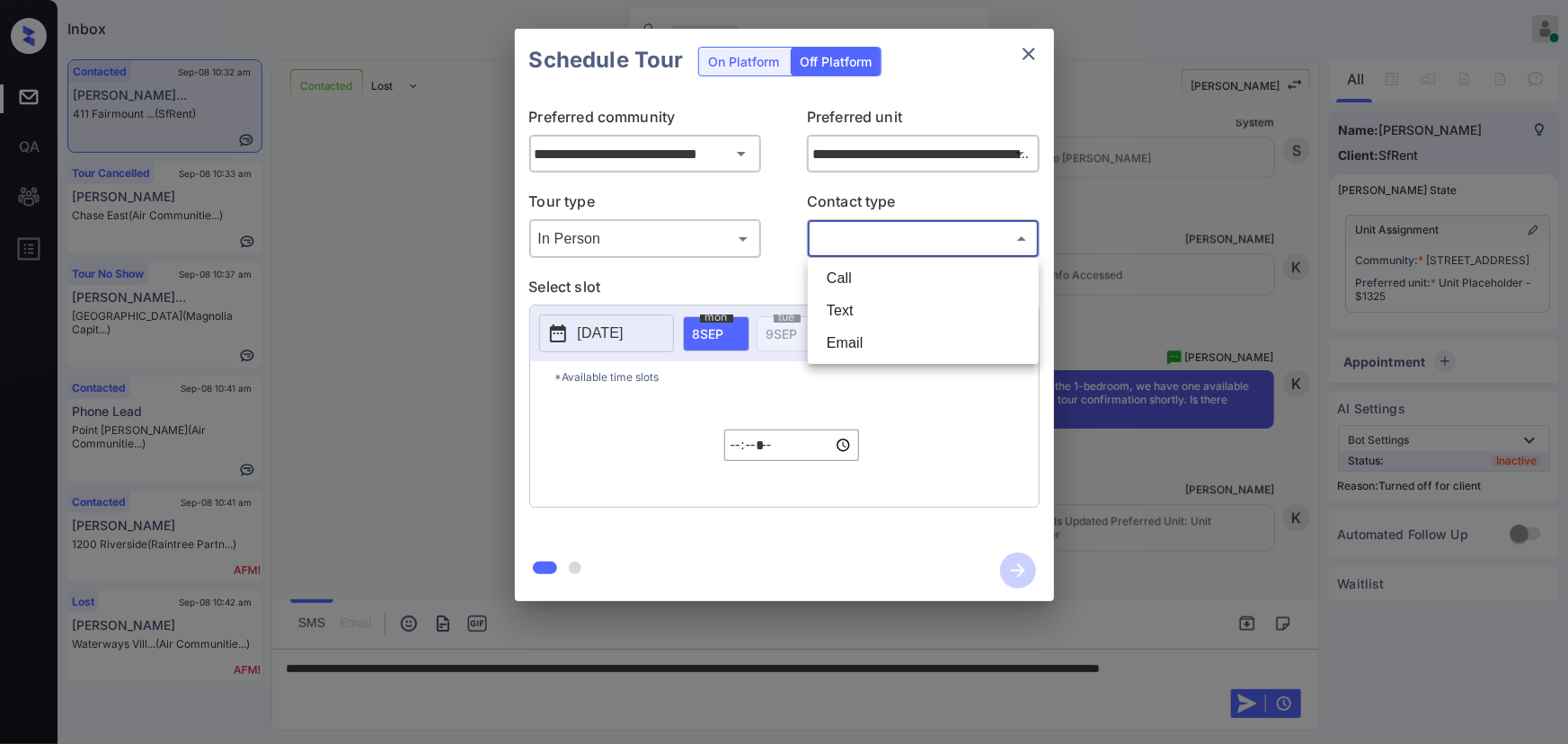
click at [850, 305] on li "Text" at bounding box center [923, 311] width 222 height 32
type input "****"
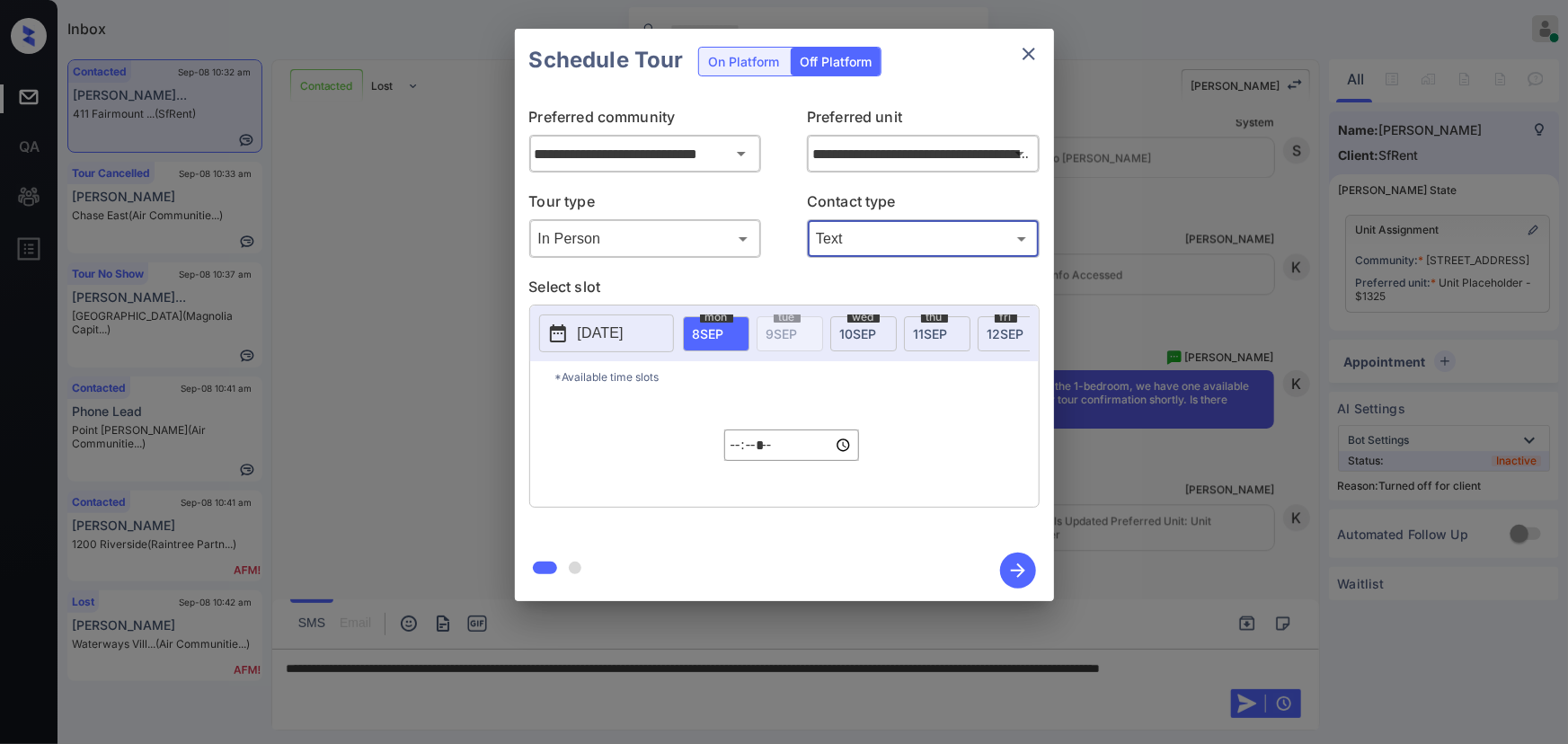
click at [611, 335] on p "2025-09-07" at bounding box center [600, 333] width 46 height 22
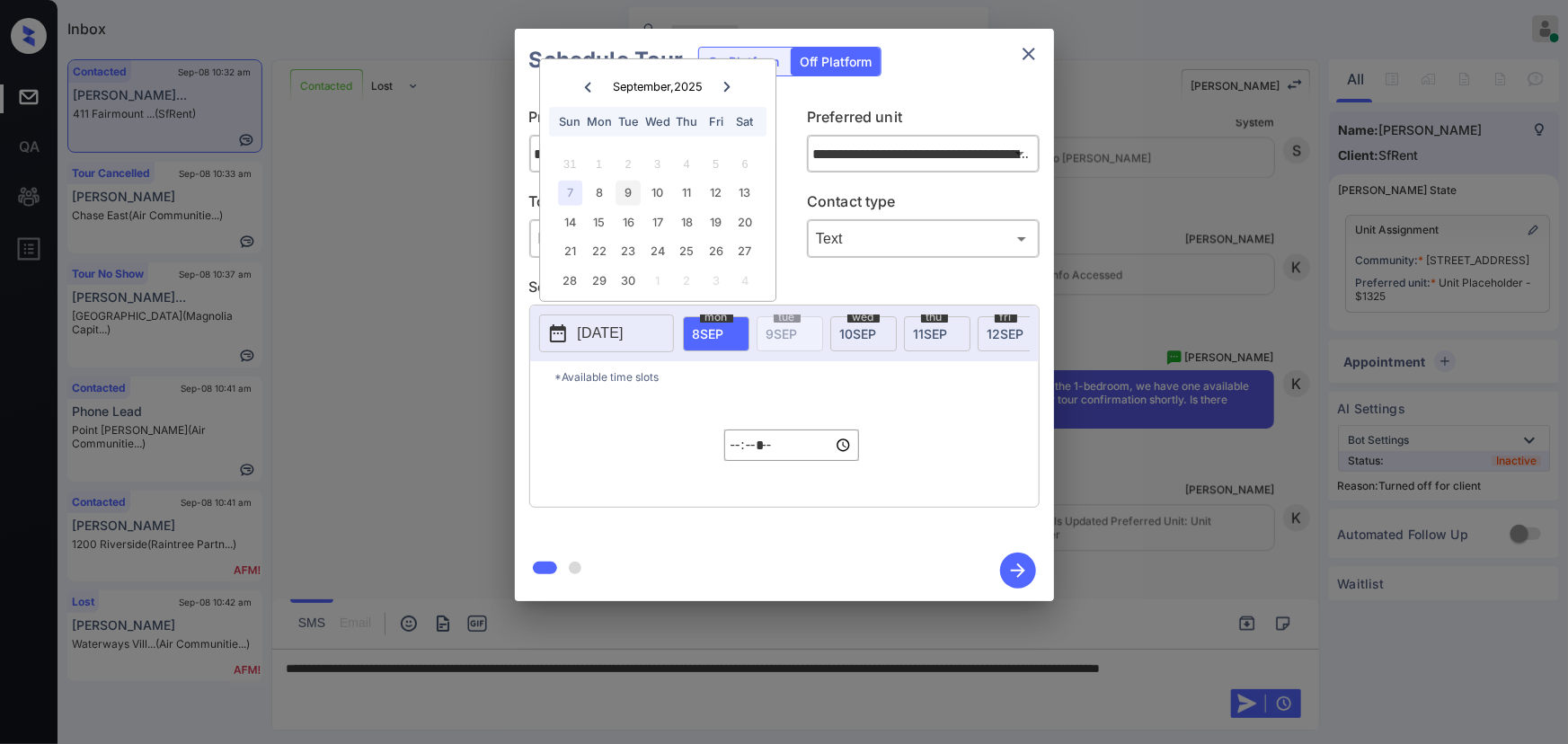
click at [634, 192] on div "9" at bounding box center [629, 193] width 24 height 24
click at [739, 453] on input "*****" at bounding box center [791, 445] width 135 height 31
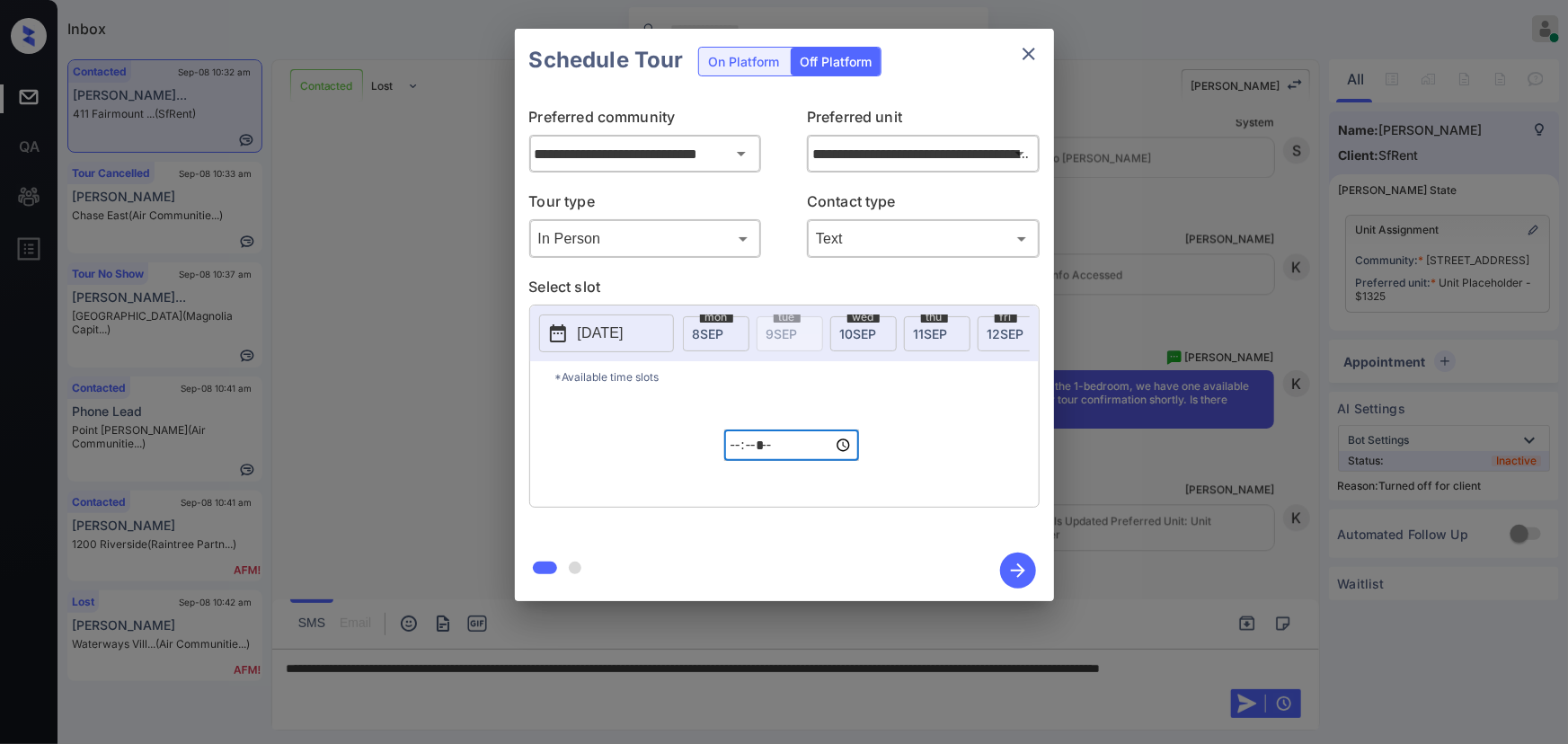
type input "*****"
click at [1014, 571] on icon "button" at bounding box center [1017, 571] width 14 height 14
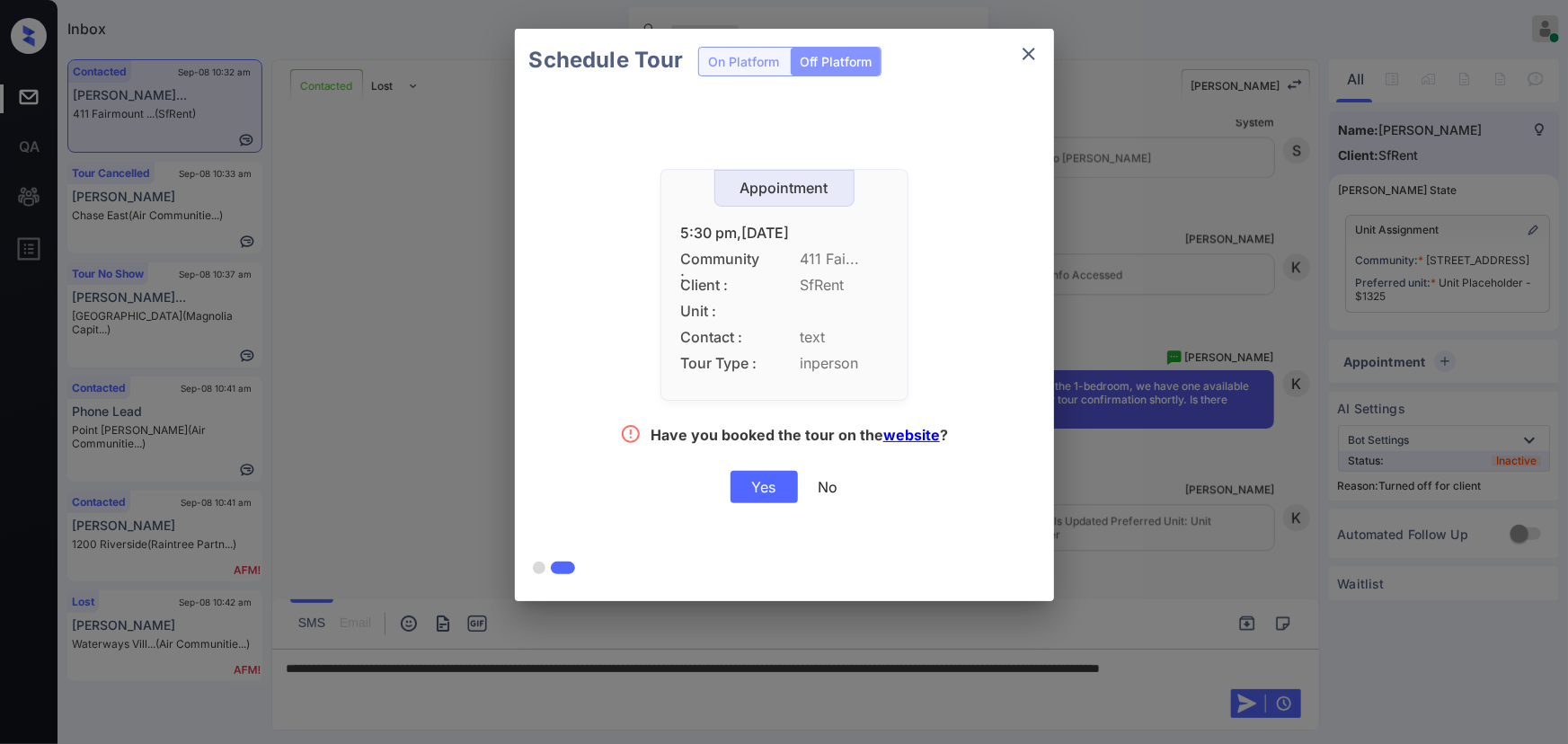
click at [771, 487] on div "Yes" at bounding box center [764, 487] width 68 height 32
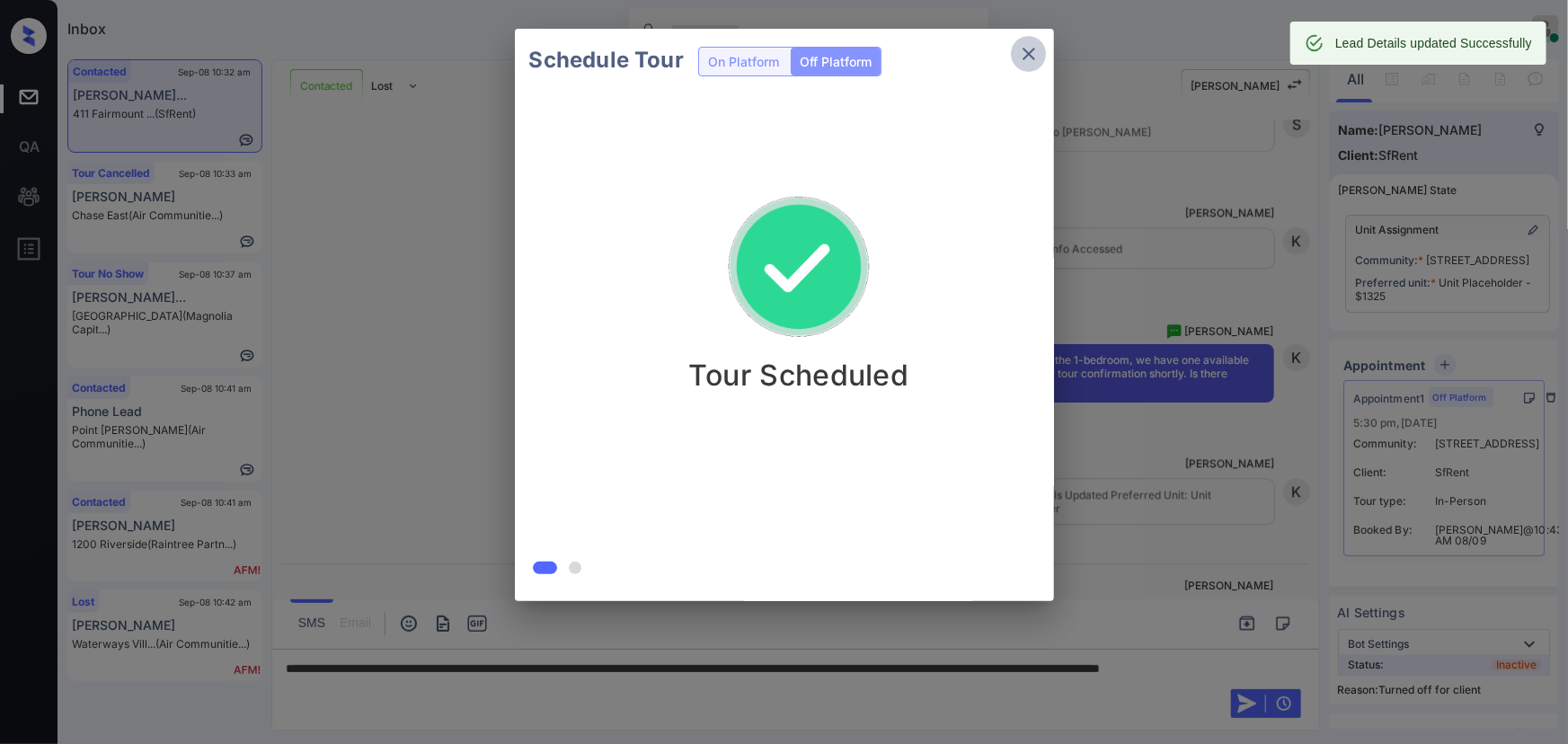
scroll to position [2292, 0]
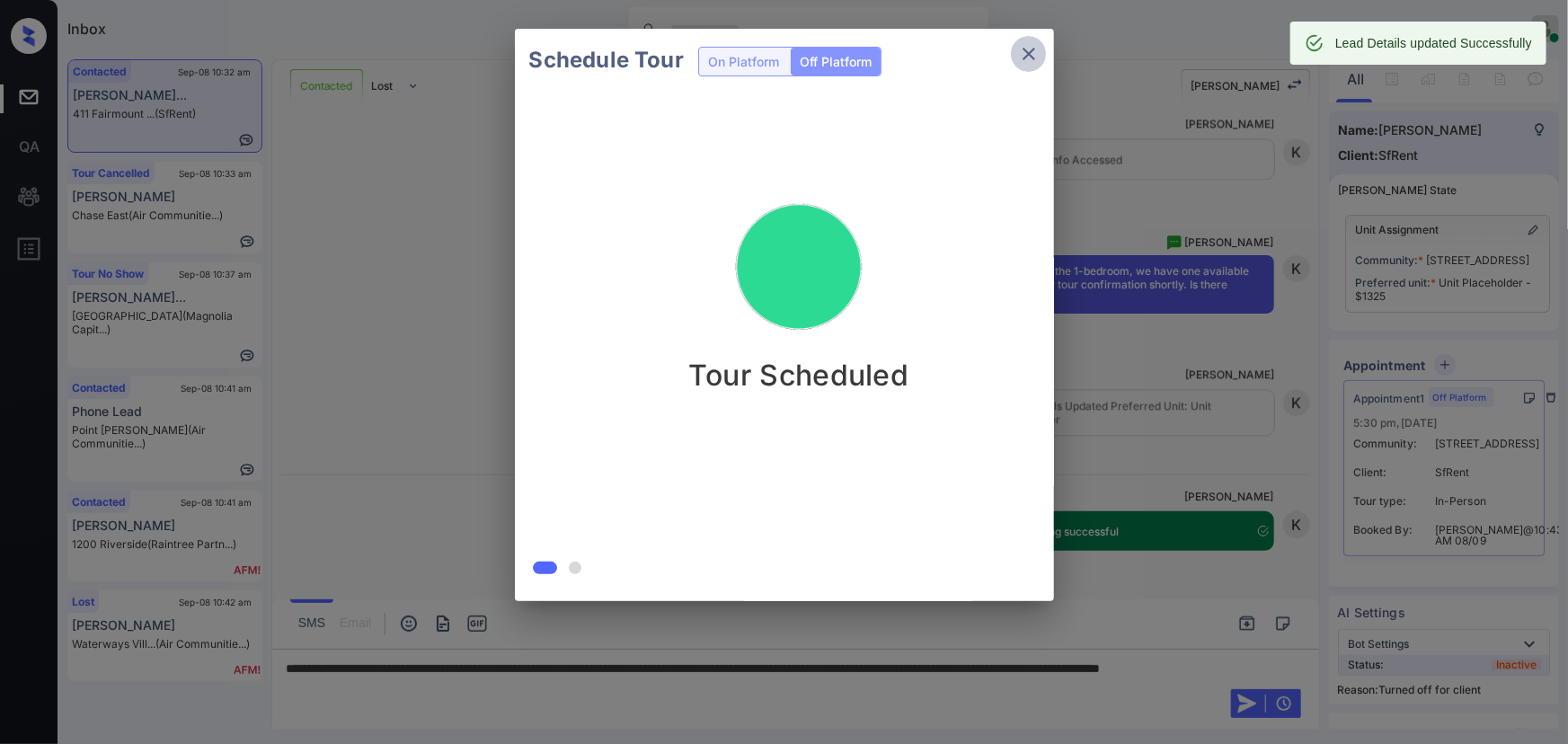
click at [1024, 53] on icon "close" at bounding box center [1029, 54] width 22 height 22
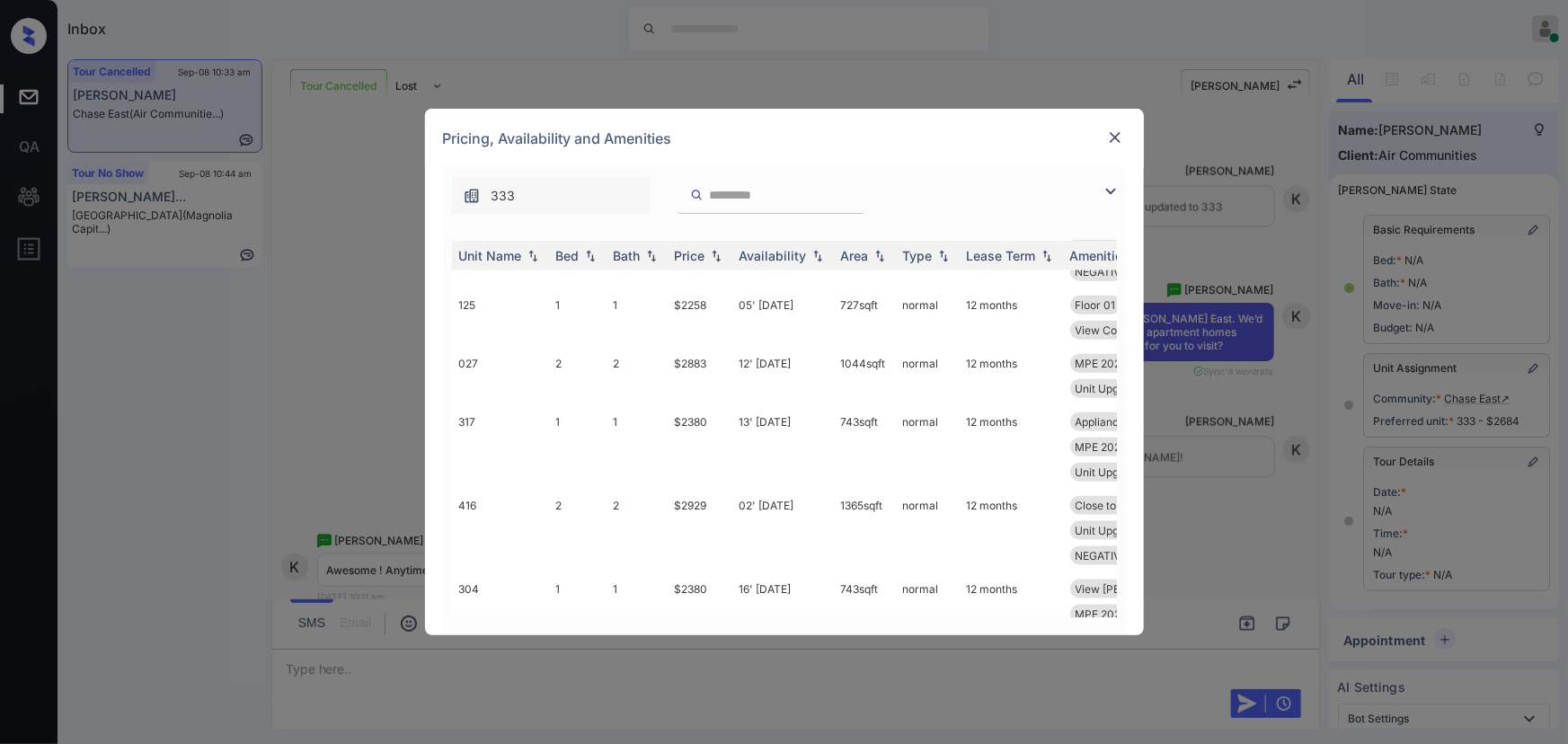
scroll to position [1253, 0]
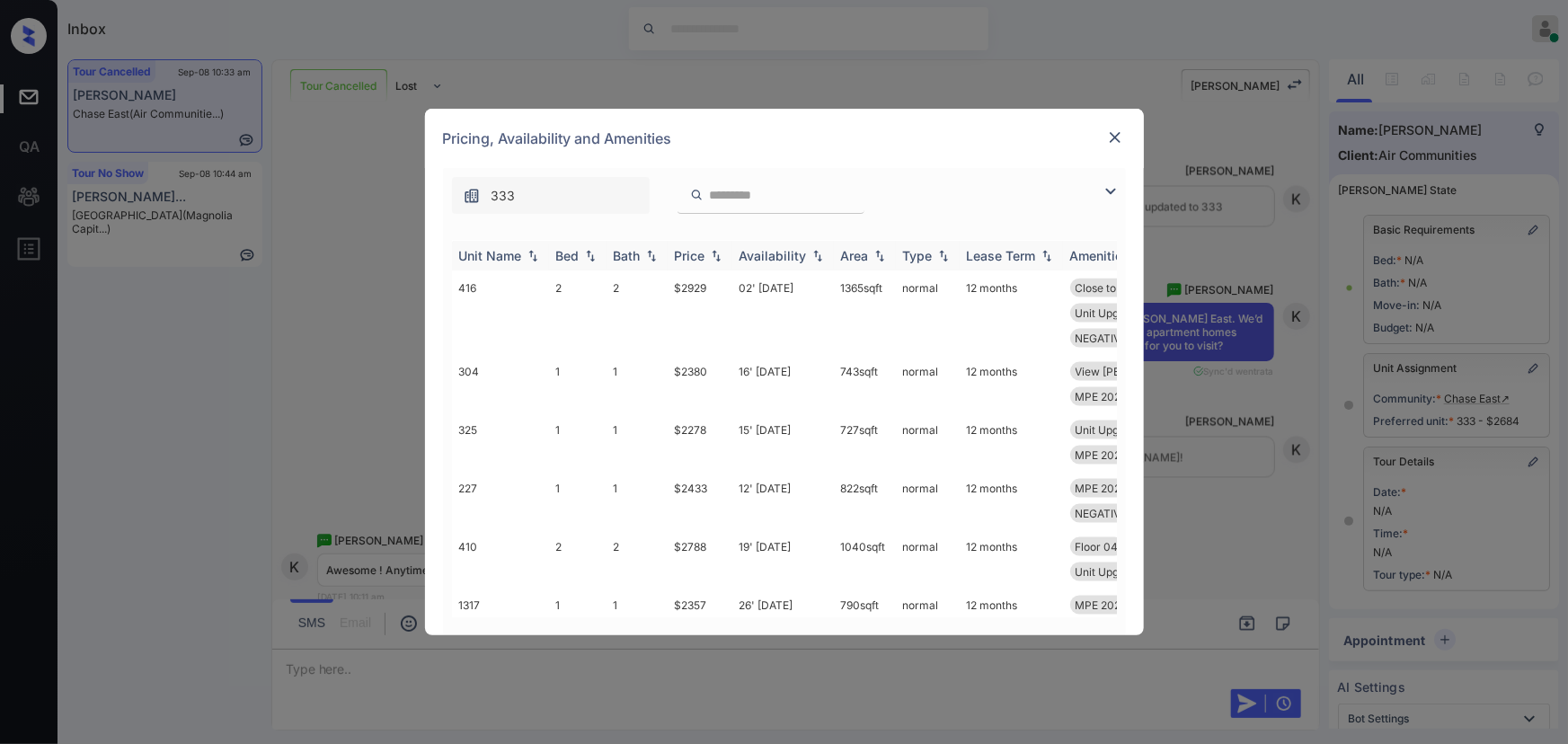
click at [1108, 190] on img at bounding box center [1111, 191] width 22 height 22
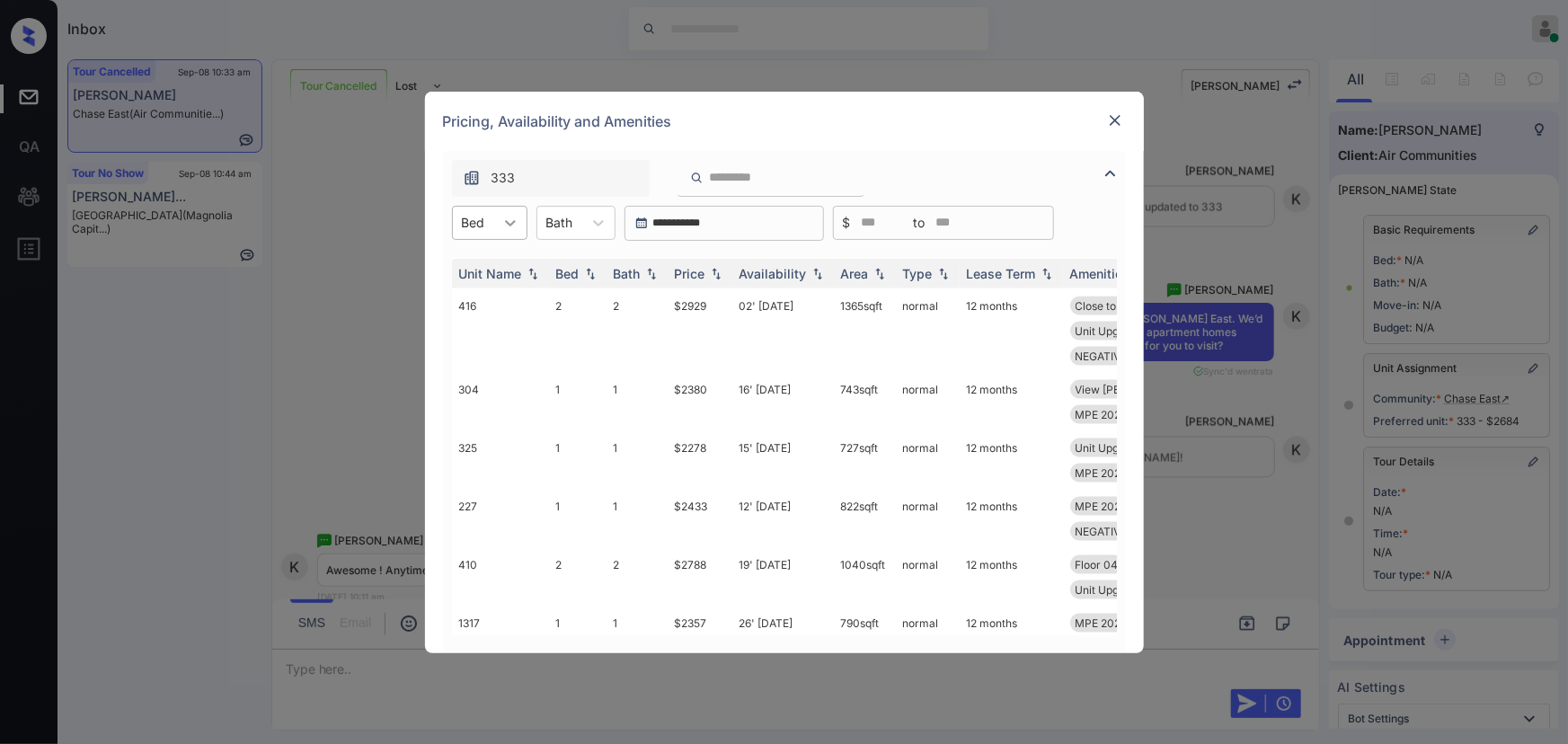
click at [511, 219] on icon at bounding box center [510, 222] width 18 height 18
click at [462, 324] on div "2" at bounding box center [489, 332] width 75 height 32
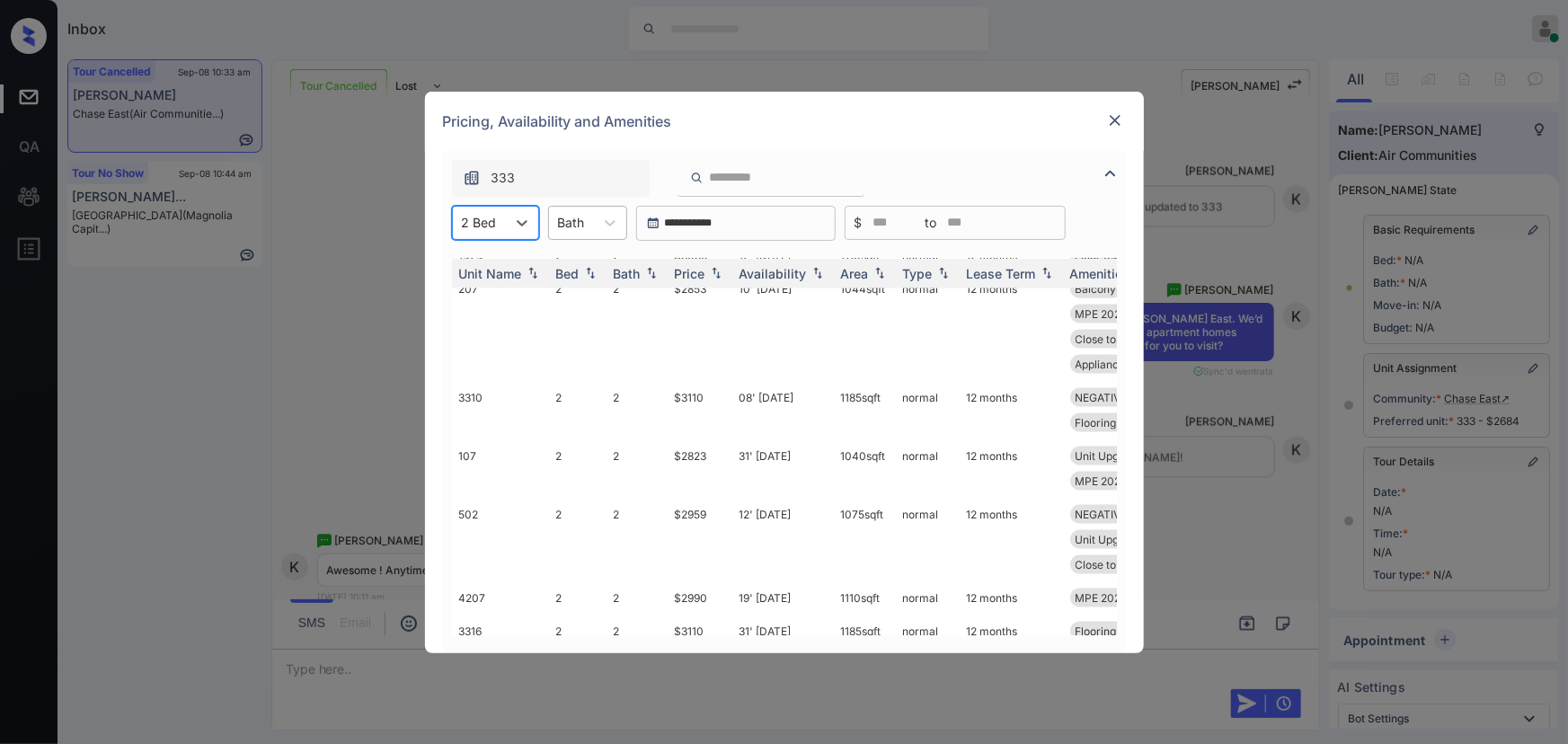
click at [576, 220] on div at bounding box center [571, 222] width 27 height 19
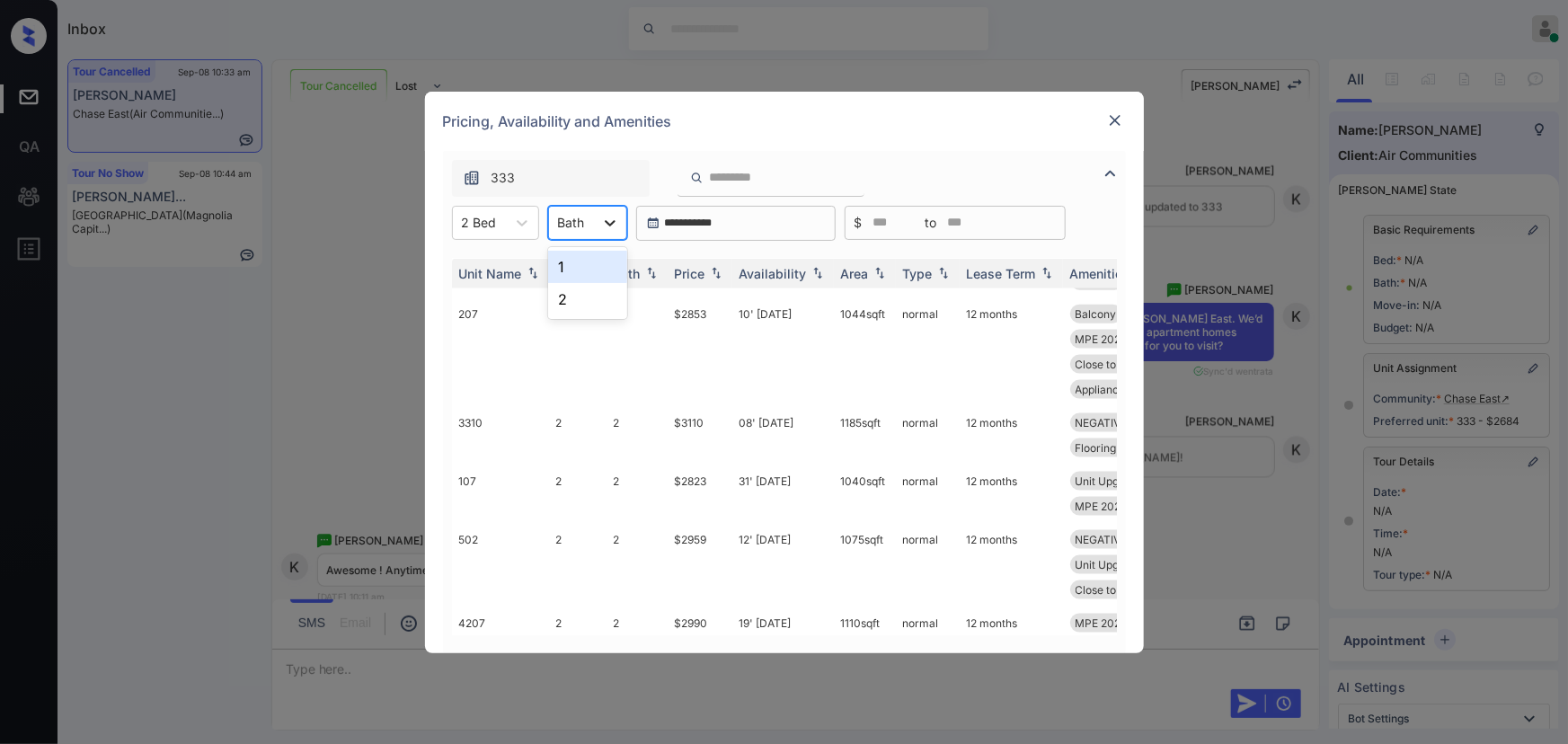
click at [572, 269] on div "1" at bounding box center [587, 267] width 79 height 32
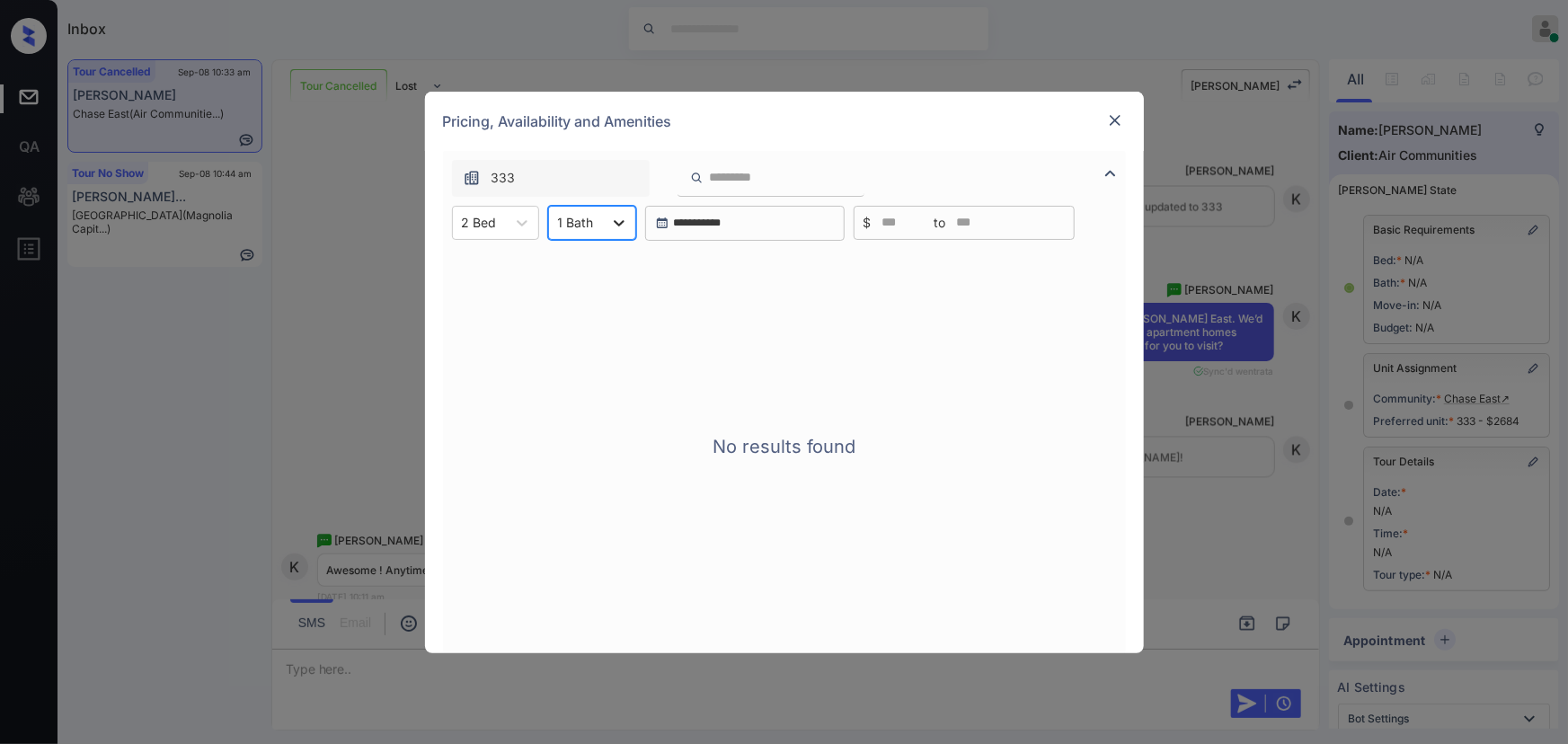
click at [606, 222] on div at bounding box center [619, 223] width 32 height 32
click at [575, 302] on div "2" at bounding box center [592, 299] width 88 height 32
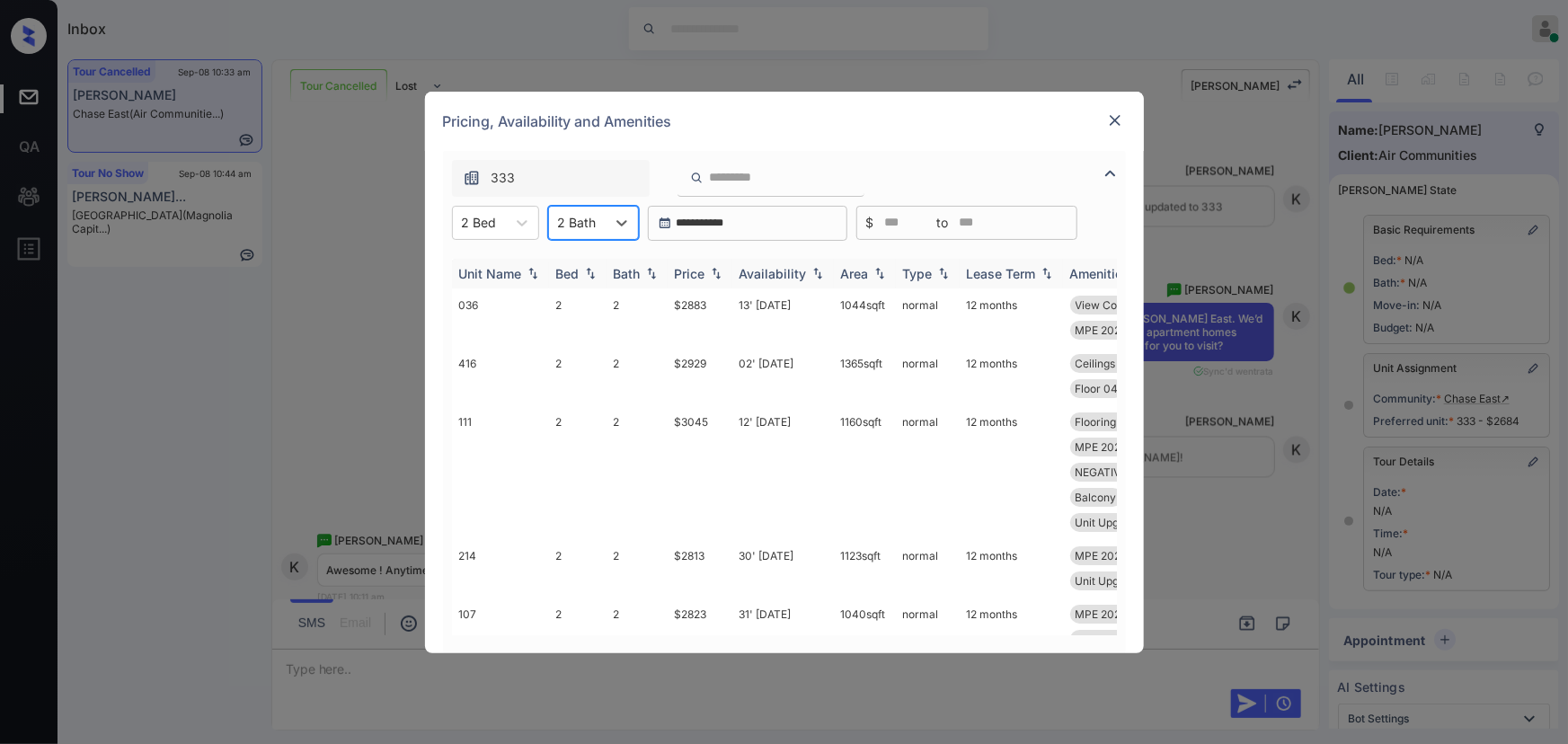
click at [713, 271] on img at bounding box center [715, 273] width 18 height 12
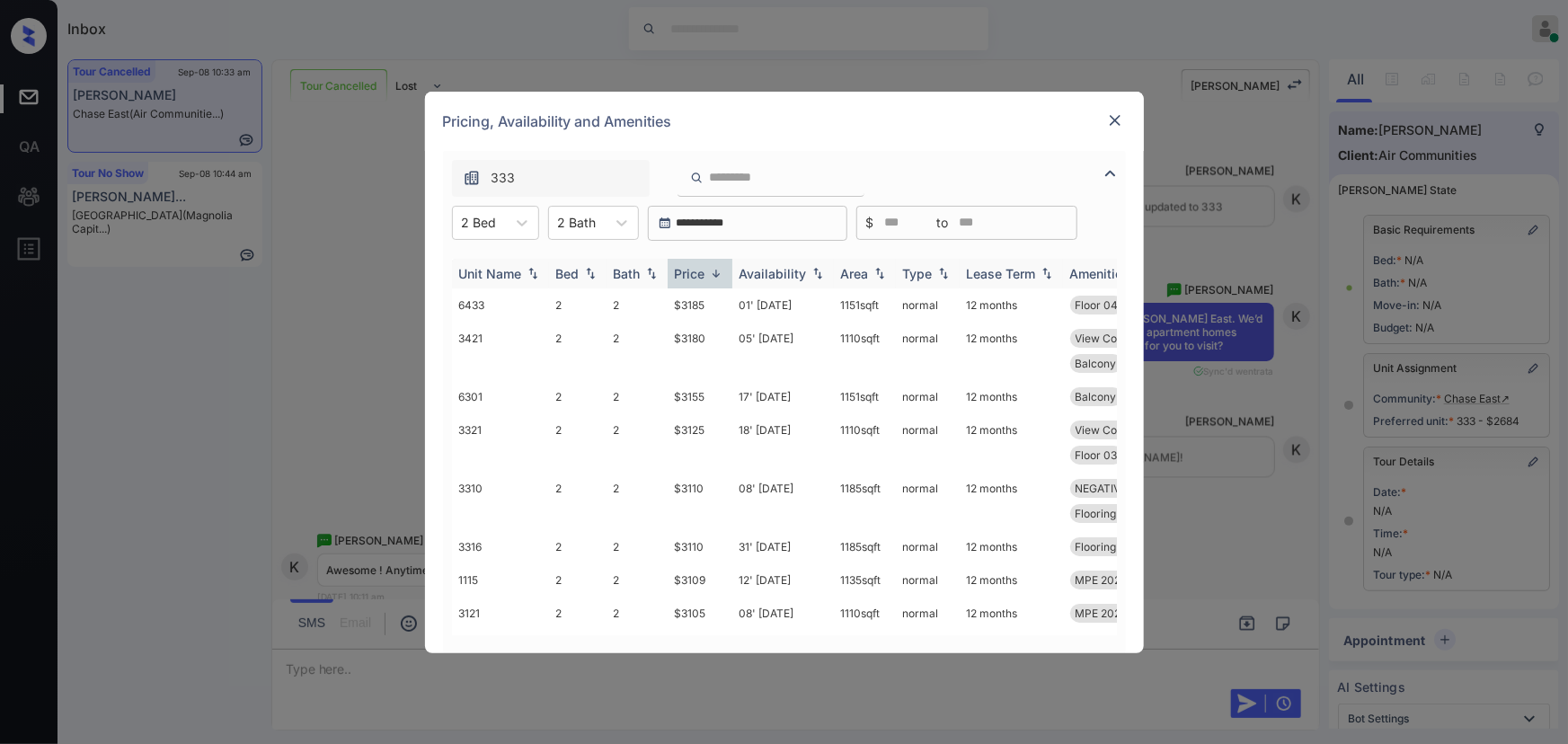
click at [715, 270] on img at bounding box center [715, 274] width 18 height 13
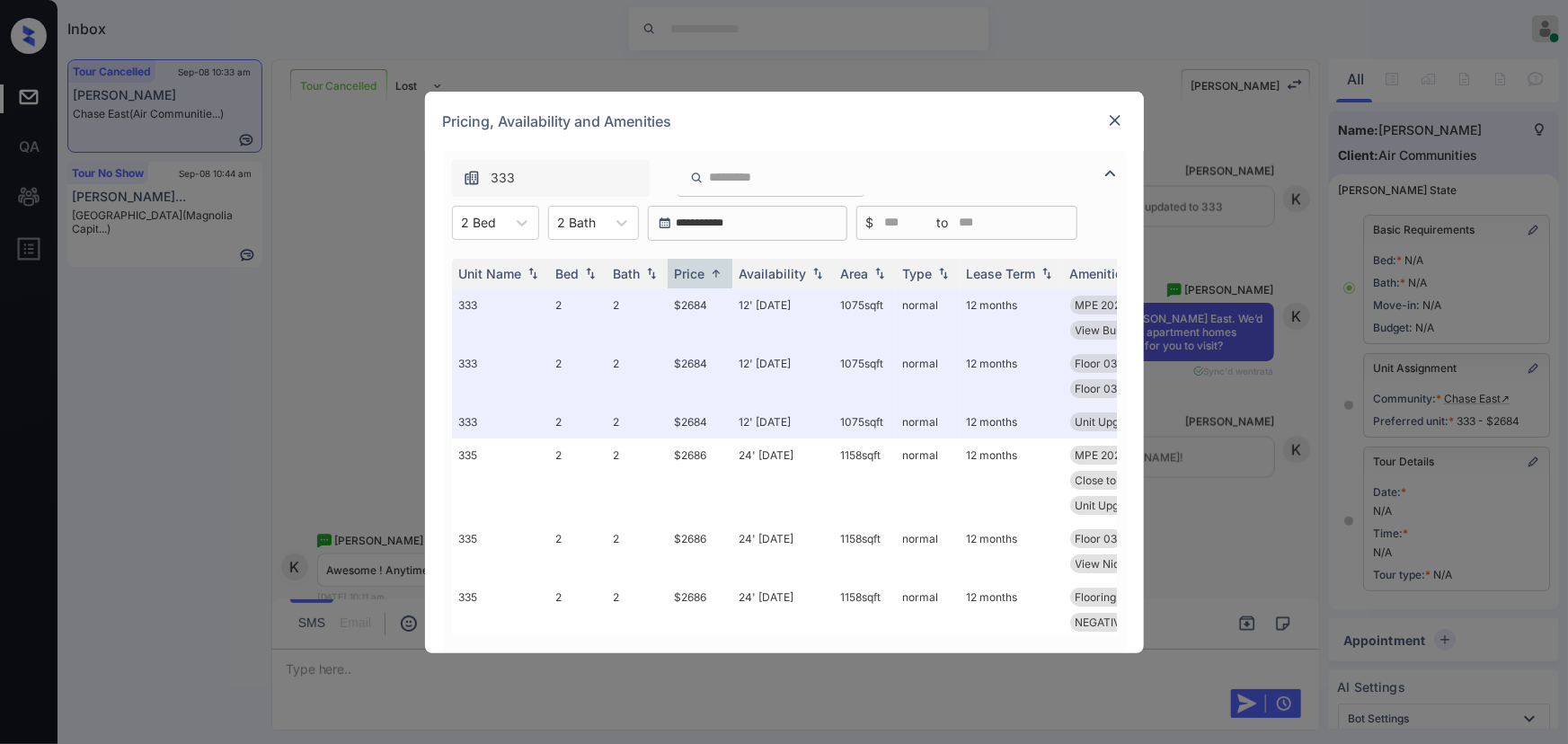
click at [1112, 121] on img at bounding box center [1114, 120] width 18 height 18
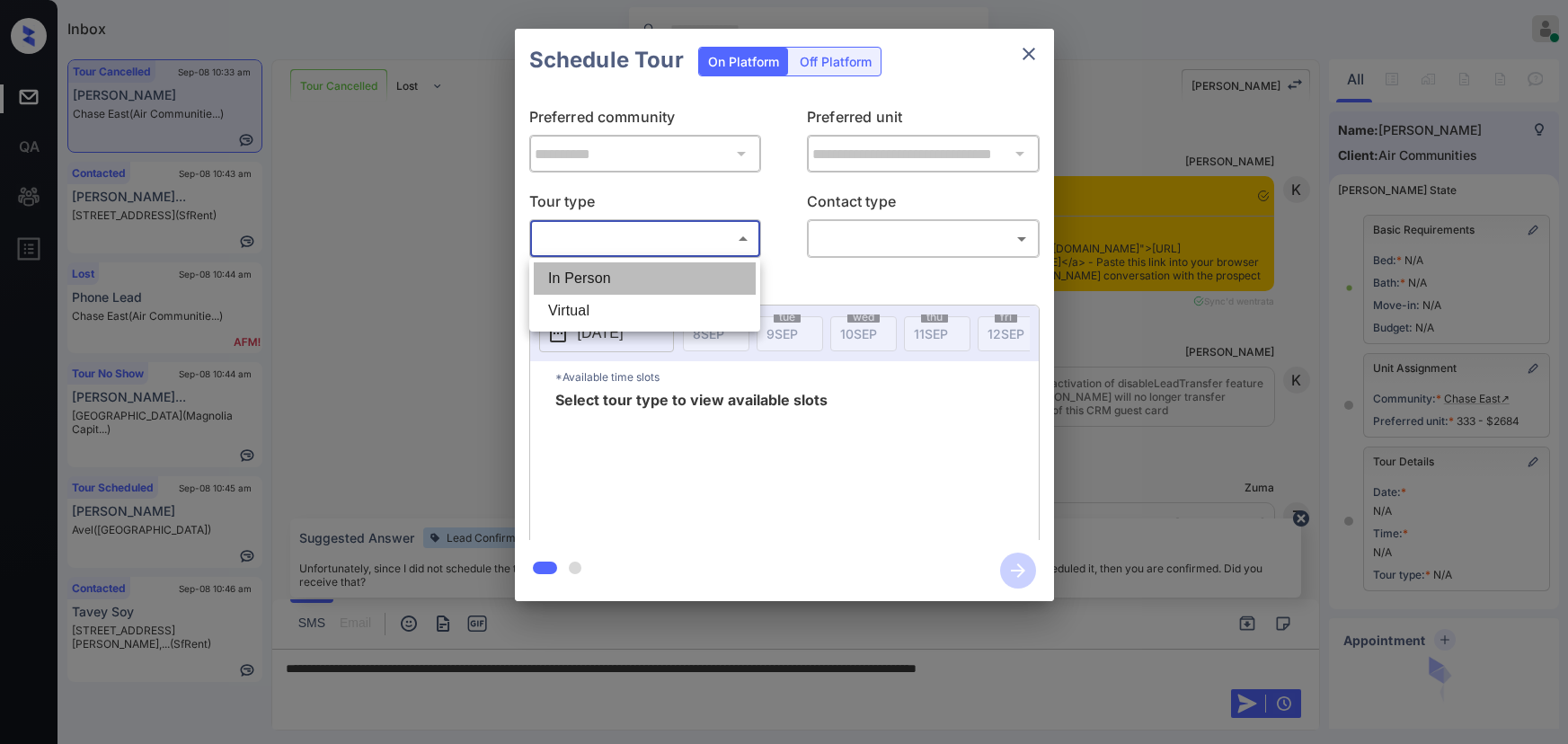
click at [643, 285] on li "In Person" at bounding box center [645, 279] width 222 height 32
type input "********"
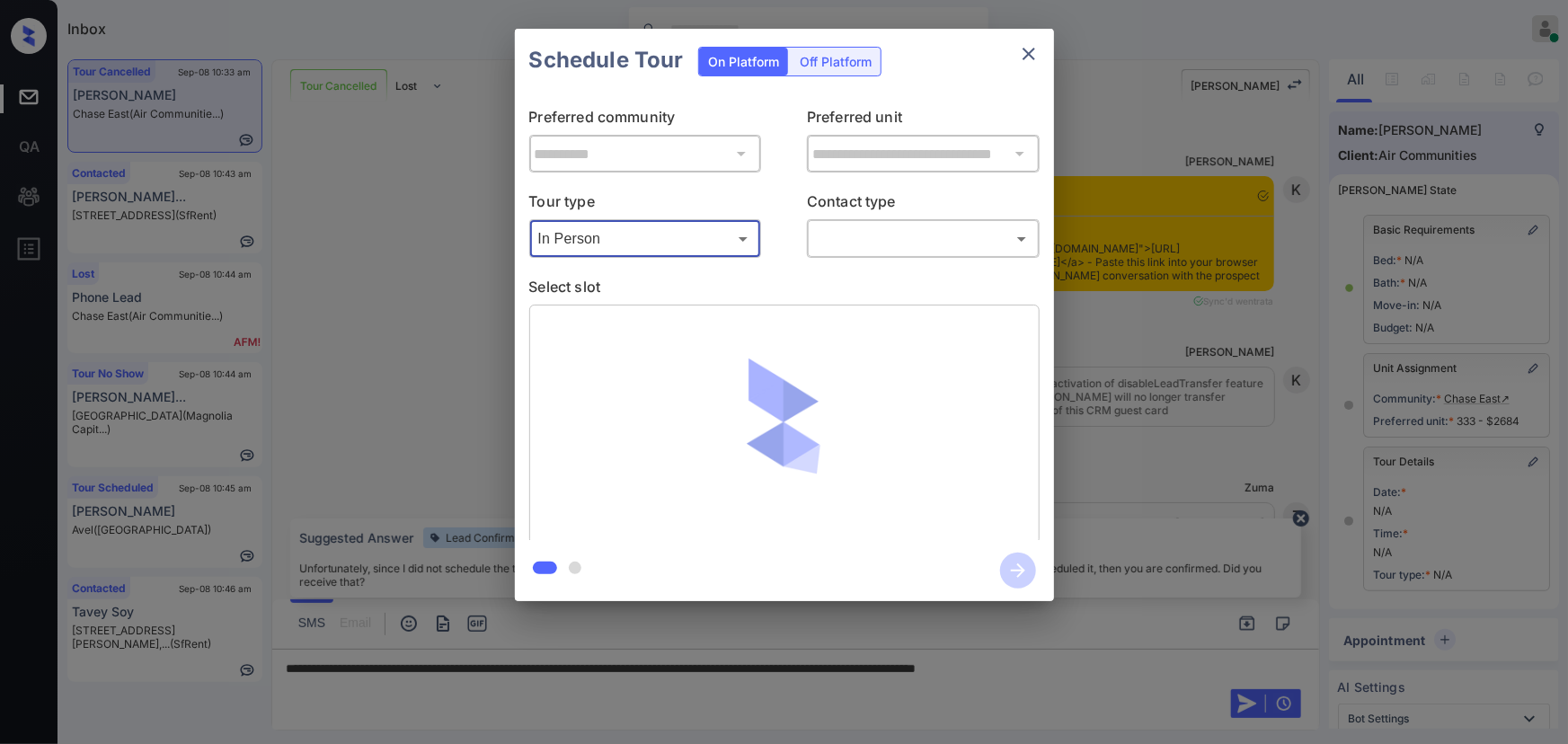
scroll to position [11673, 0]
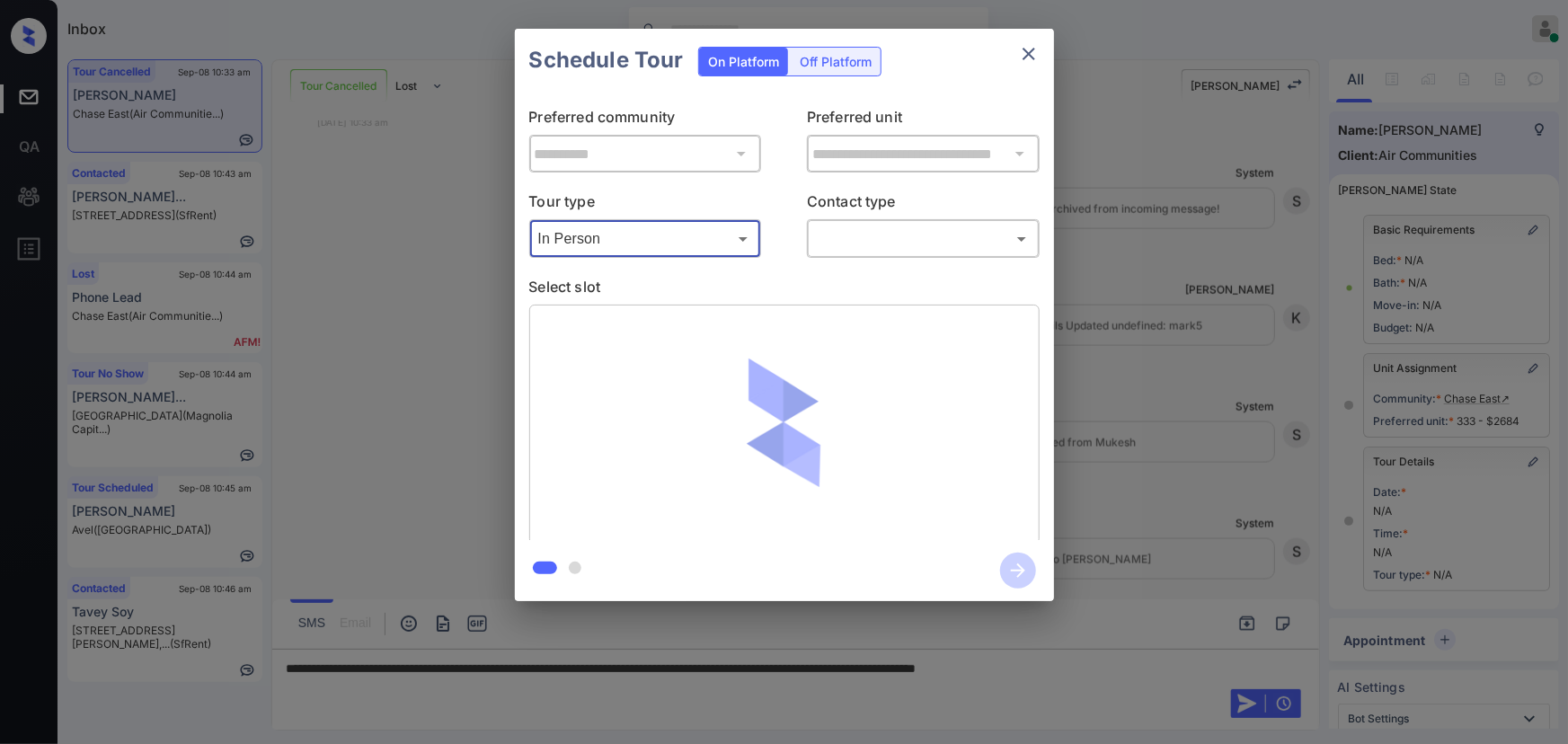
click at [886, 251] on body "Inbox [PERSON_NAME] Online Set yourself offline Set yourself on break Profile S…" at bounding box center [784, 372] width 1568 height 744
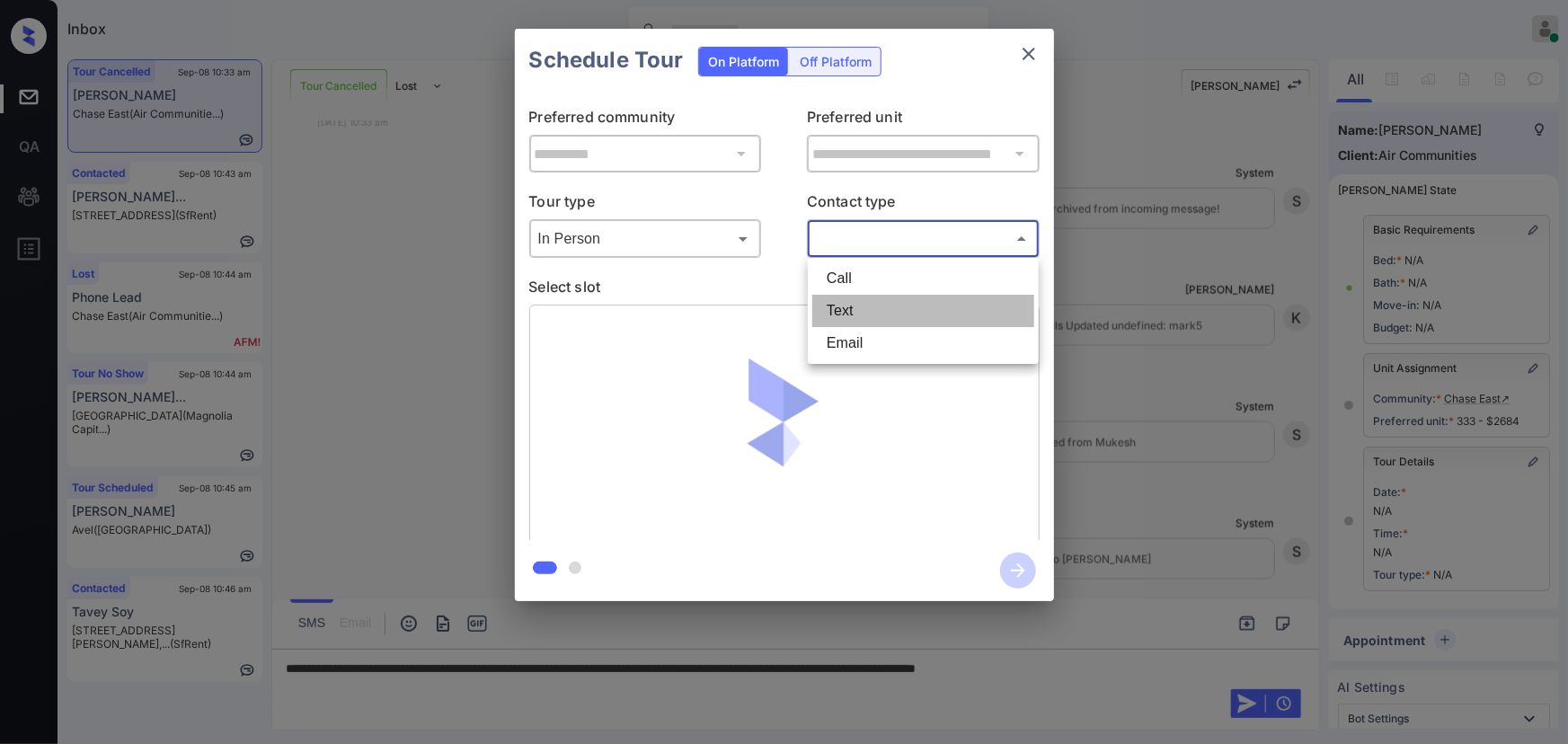
click at [845, 315] on li "Text" at bounding box center [923, 311] width 222 height 32
type input "****"
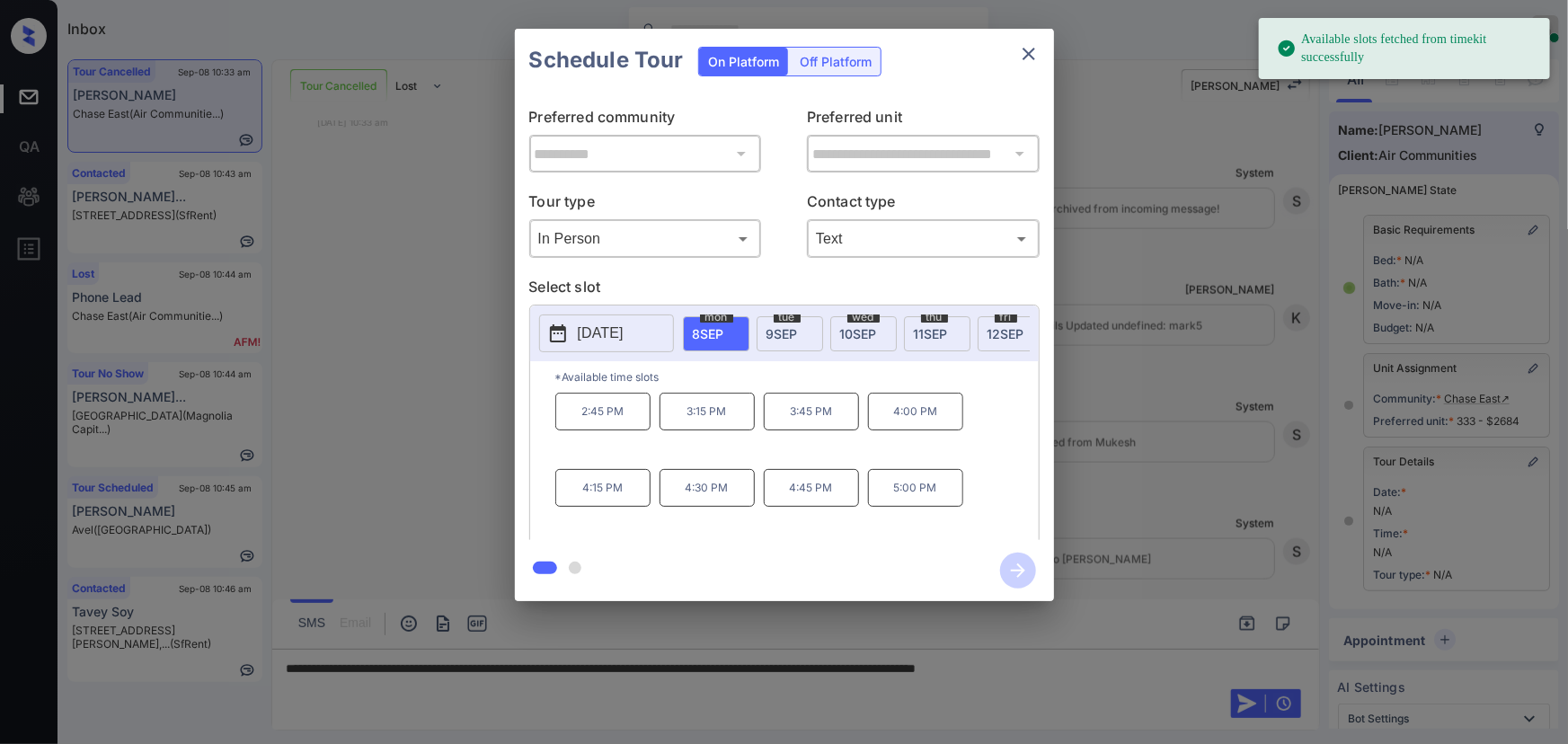
click at [617, 487] on p "4:15 PM" at bounding box center [602, 488] width 95 height 38
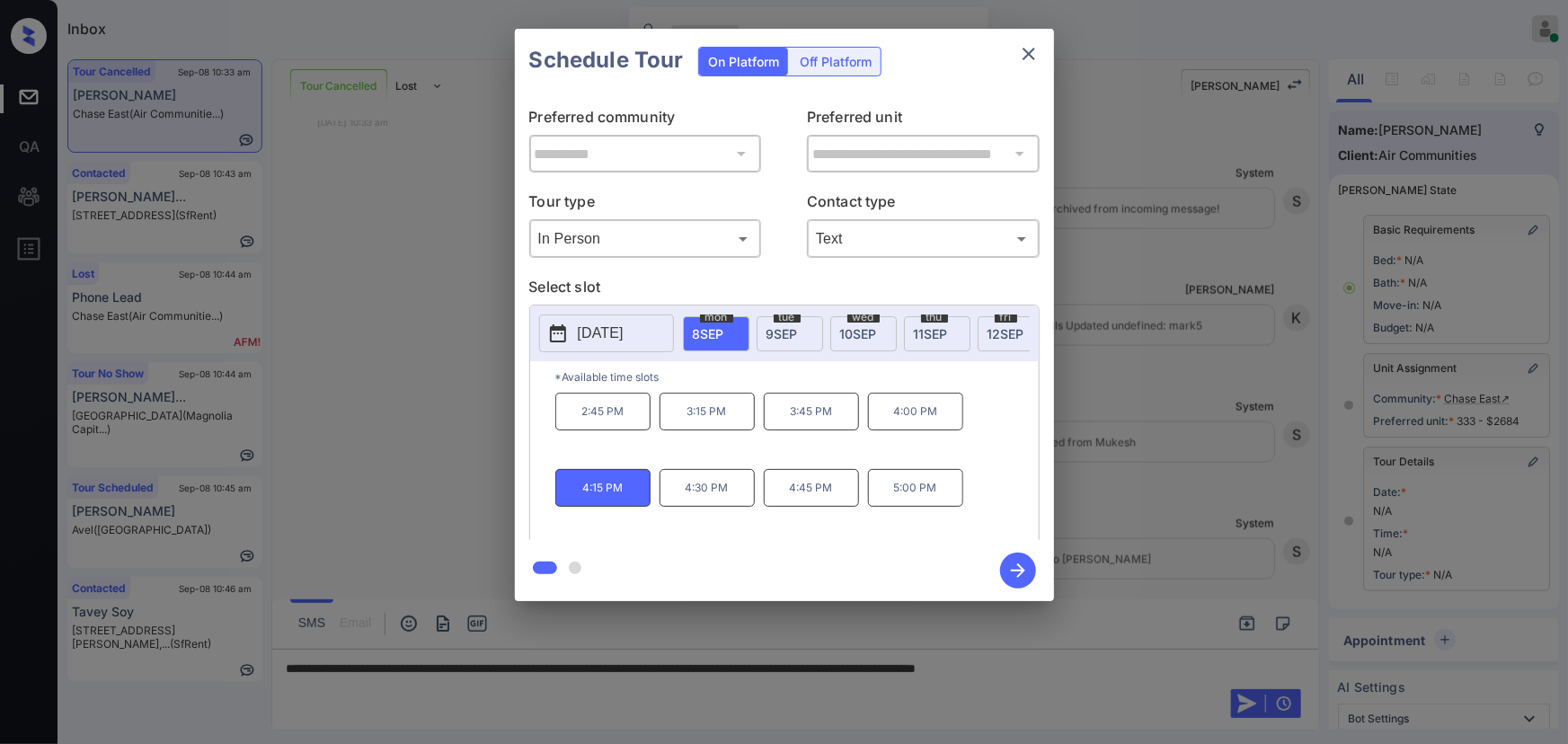
click at [938, 424] on p "4:00 PM" at bounding box center [915, 412] width 95 height 38
click at [1119, 500] on div "**********" at bounding box center [784, 315] width 1568 height 630
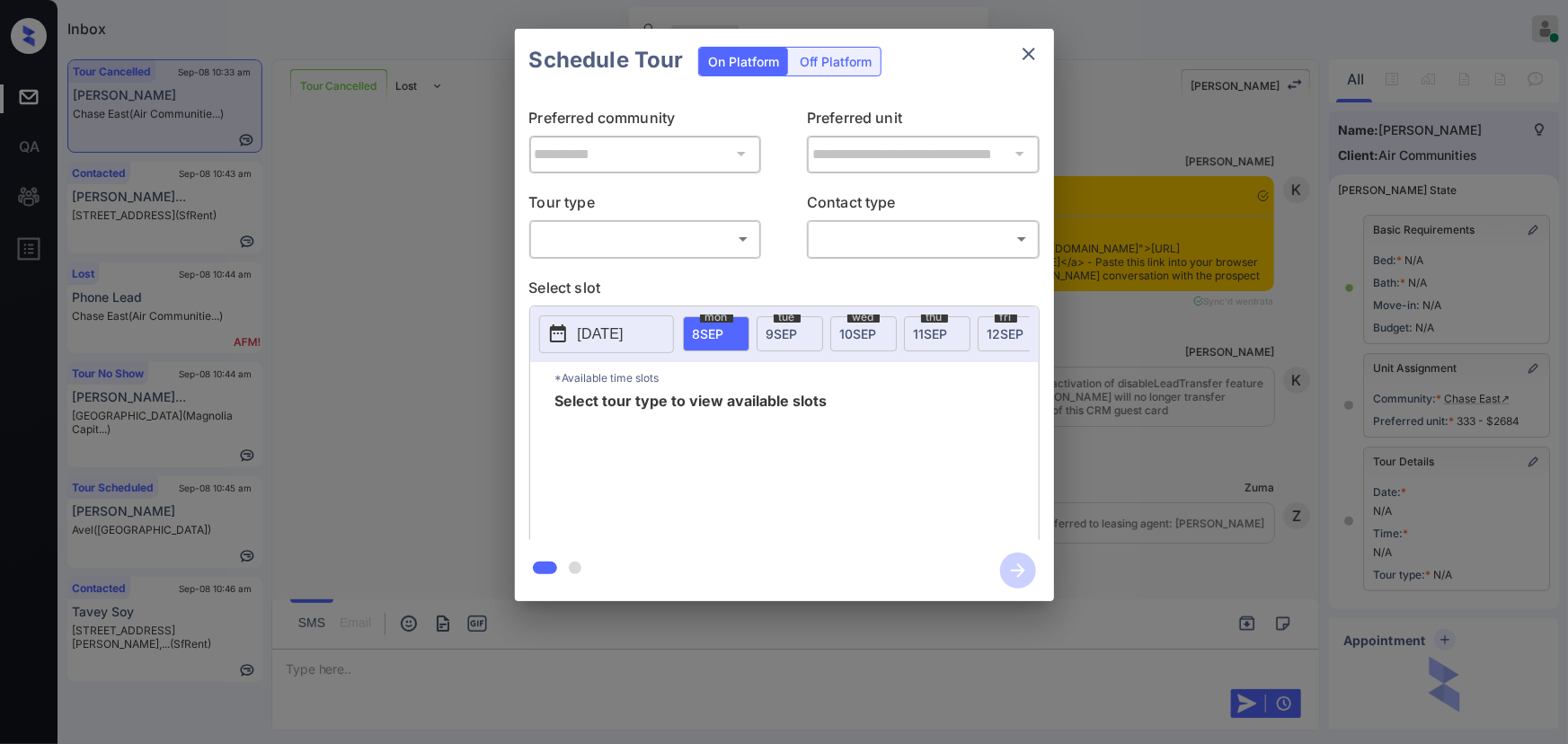
scroll to position [11512, 0]
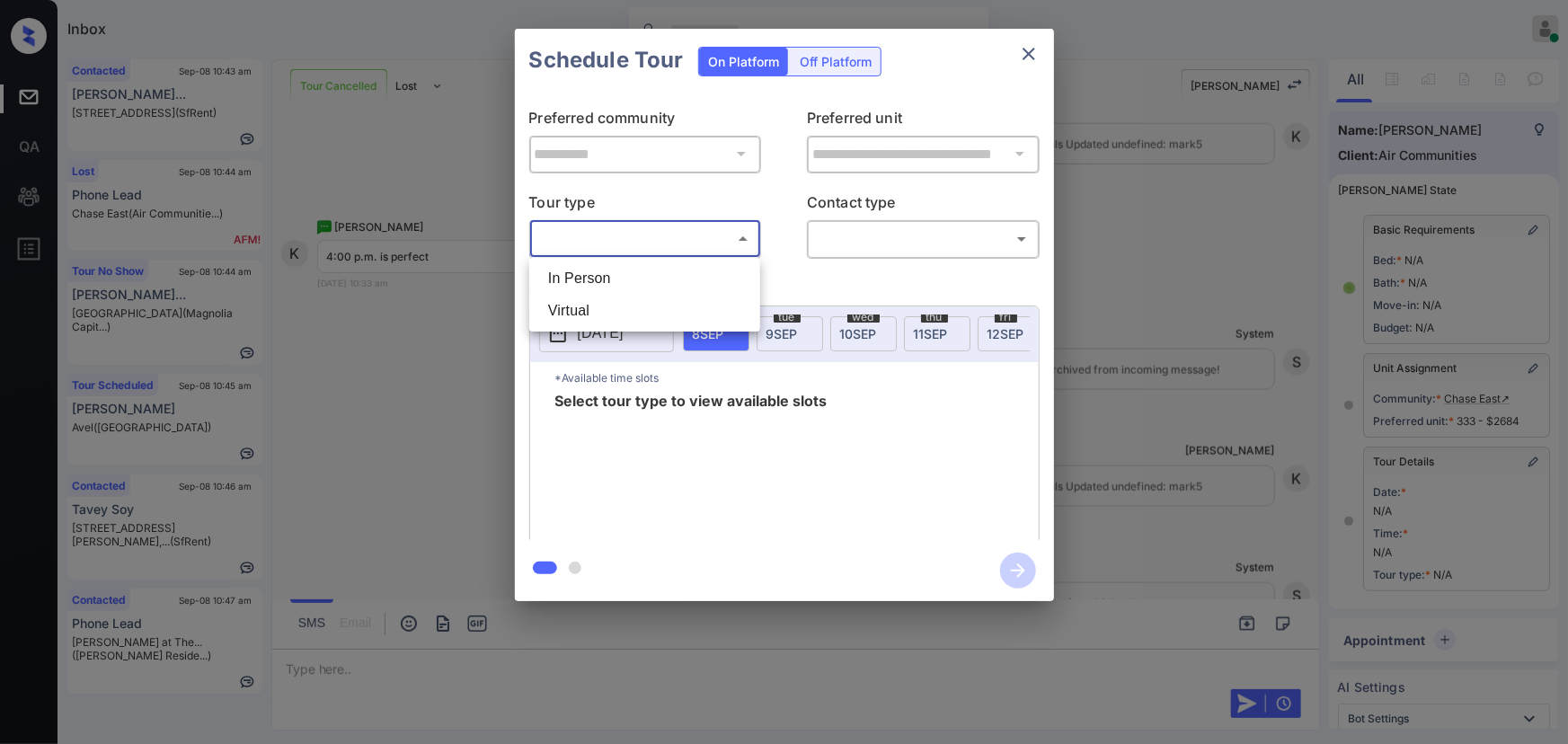
click at [612, 236] on body "Inbox [PERSON_NAME] Online Set yourself offline Set yourself on break Profile S…" at bounding box center [784, 372] width 1568 height 744
drag, startPoint x: 611, startPoint y: 276, endPoint x: 762, endPoint y: 274, distance: 151.0
click at [613, 277] on li "In Person" at bounding box center [645, 279] width 222 height 32
type input "********"
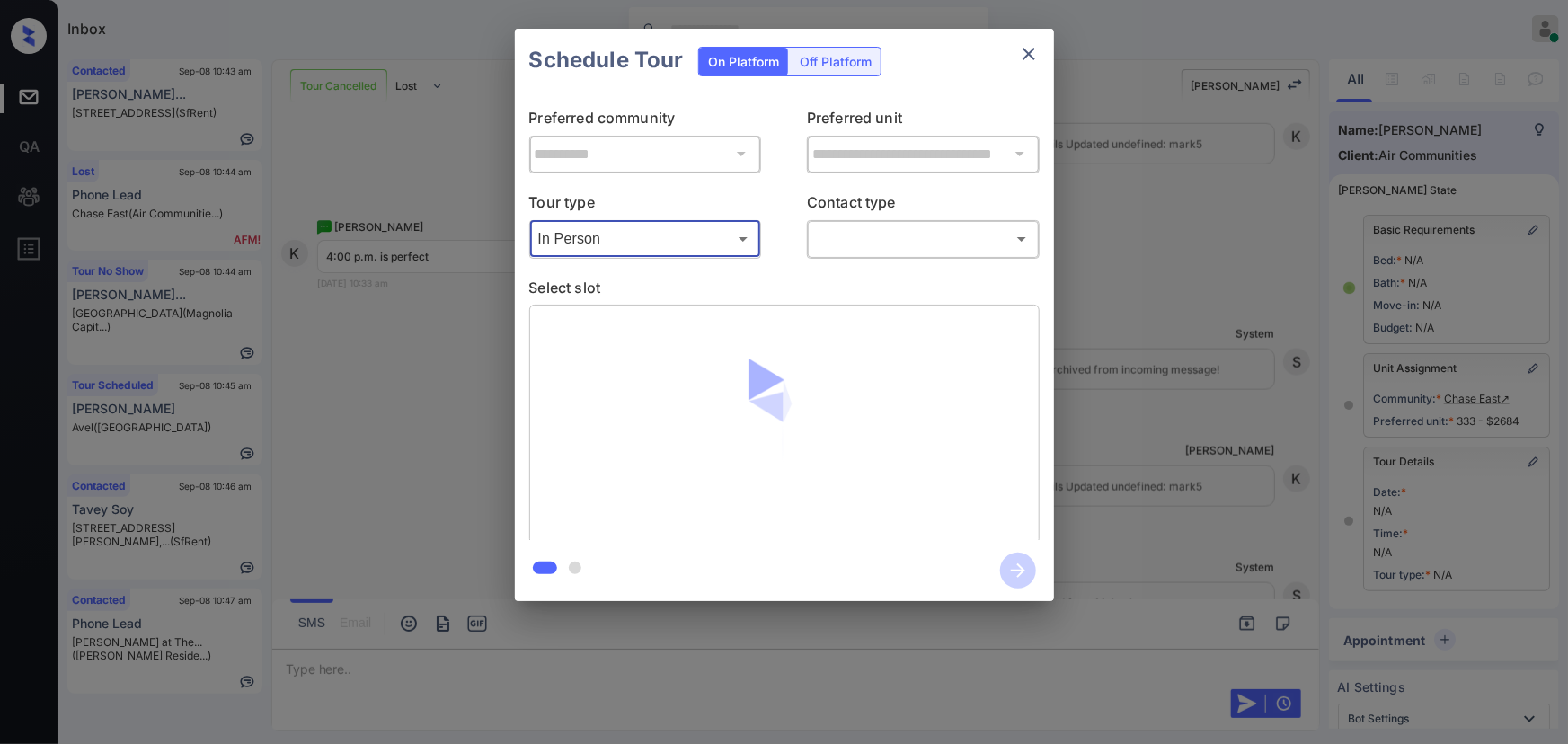
click at [868, 247] on body "Inbox [PERSON_NAME] Online Set yourself offline Set yourself on break Profile S…" at bounding box center [784, 372] width 1568 height 744
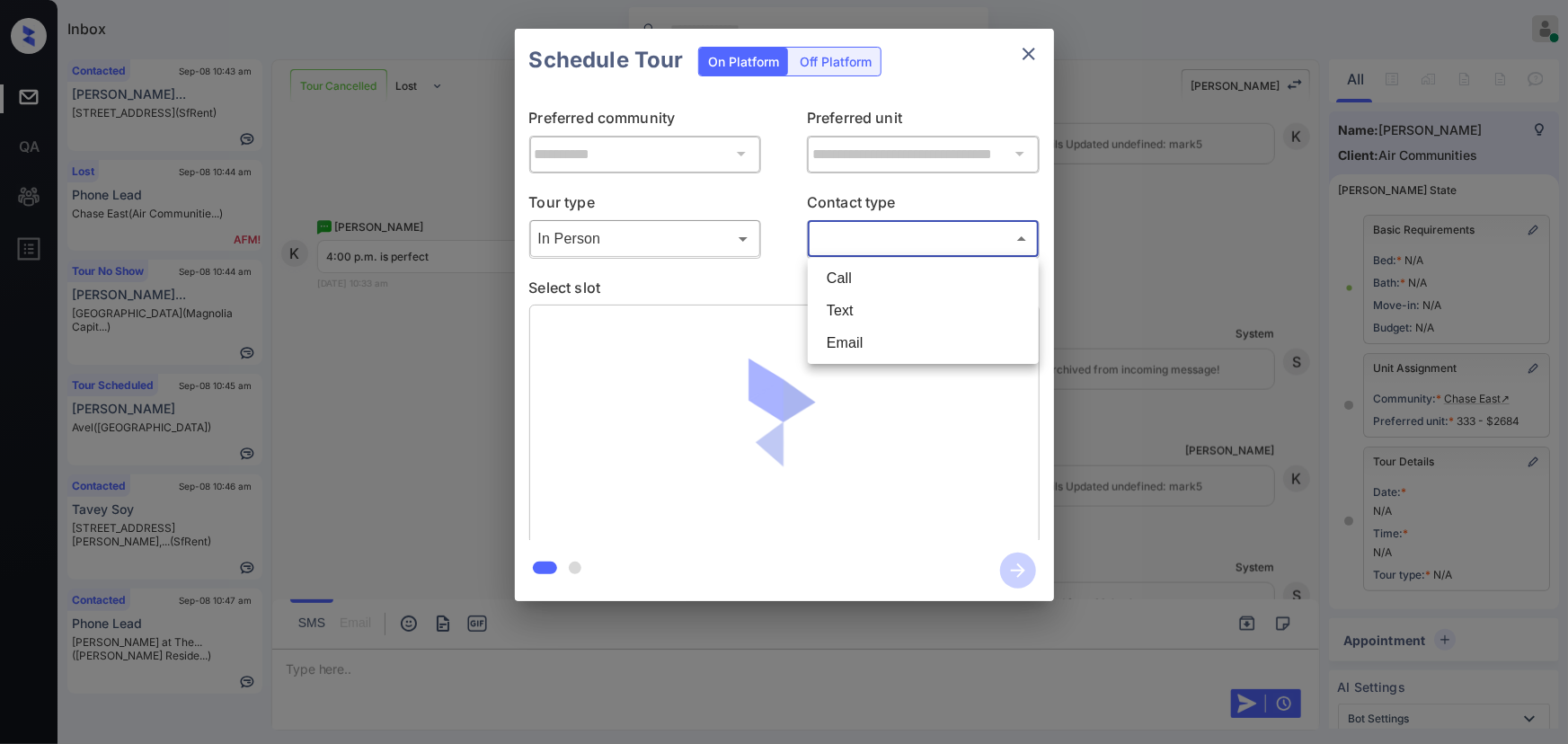
click at [856, 312] on li "Text" at bounding box center [923, 311] width 222 height 32
type input "****"
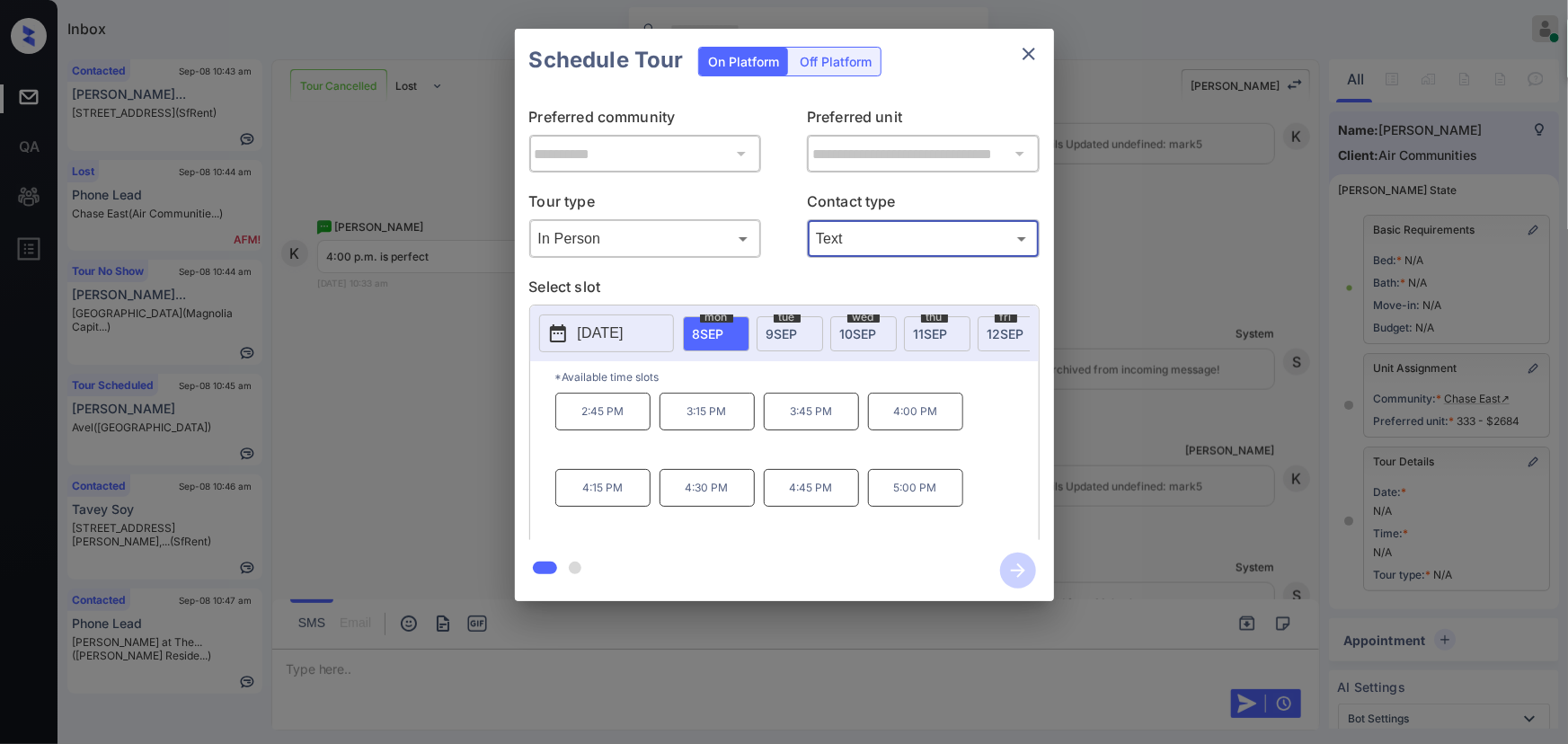
click at [909, 422] on p "4:00 PM" at bounding box center [915, 412] width 95 height 38
click at [1013, 573] on icon "button" at bounding box center [1018, 571] width 36 height 36
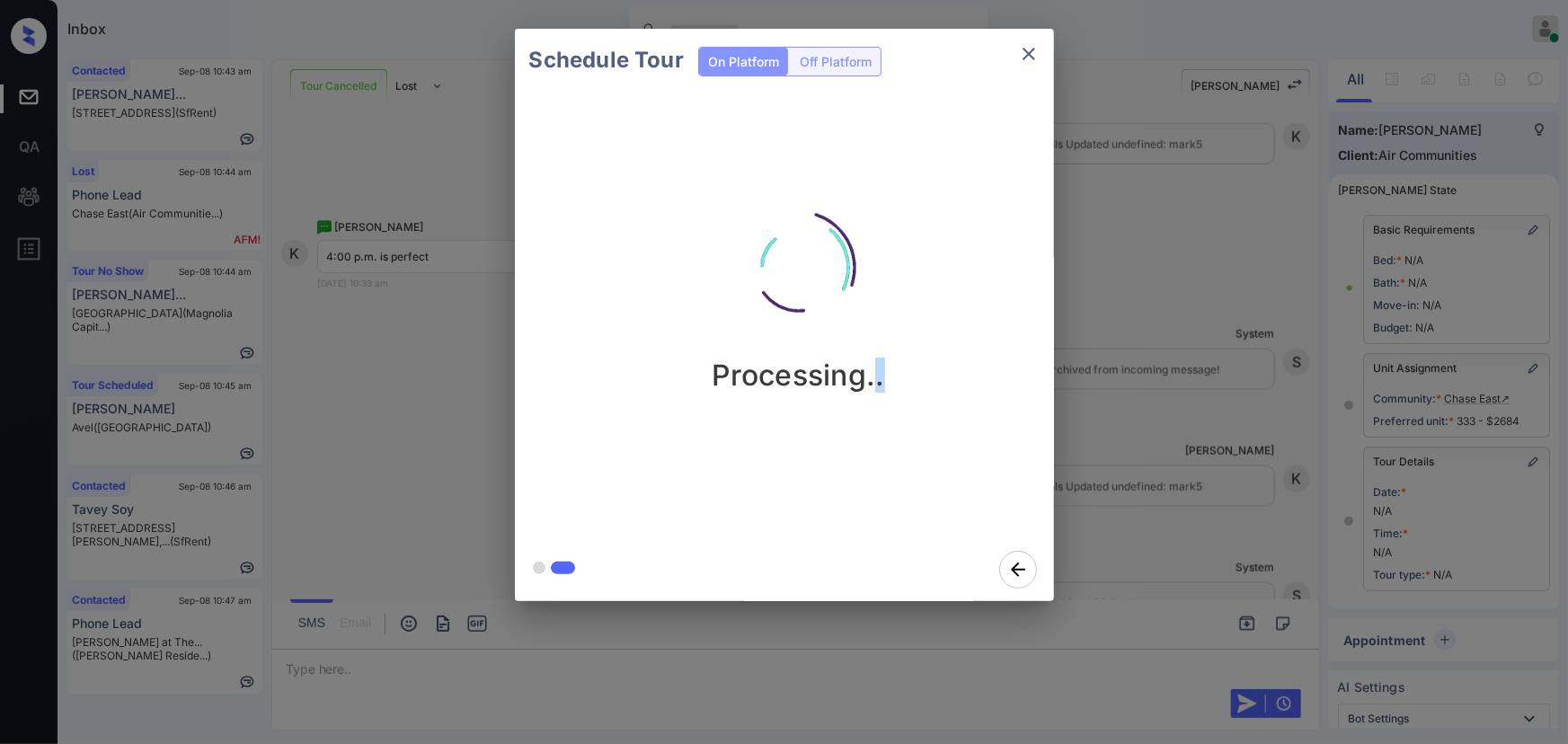
drag, startPoint x: 872, startPoint y: 380, endPoint x: 889, endPoint y: 340, distance: 43.5
click at [902, 343] on div "Processing.." at bounding box center [798, 285] width 539 height 215
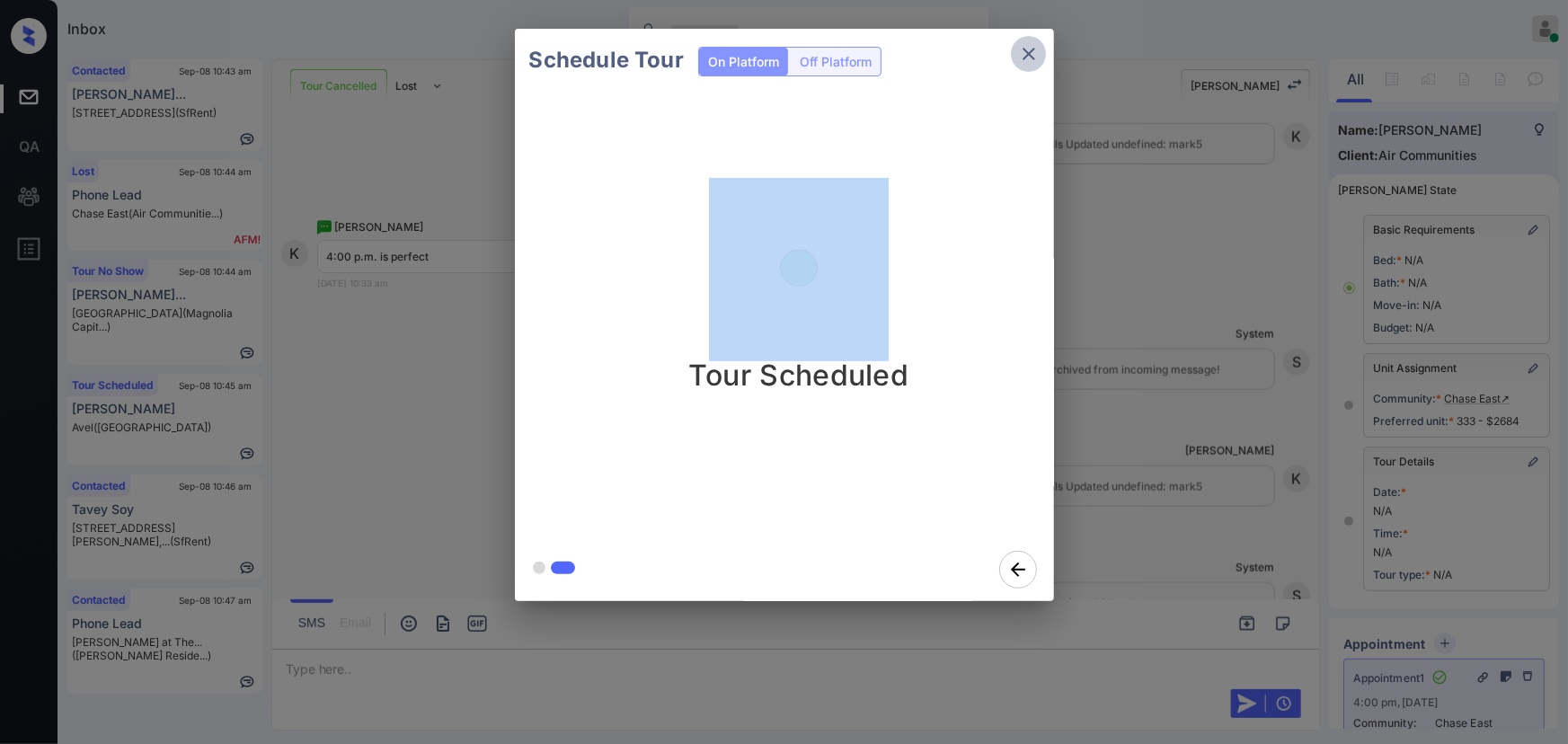
click at [1026, 61] on icon "close" at bounding box center [1029, 54] width 22 height 22
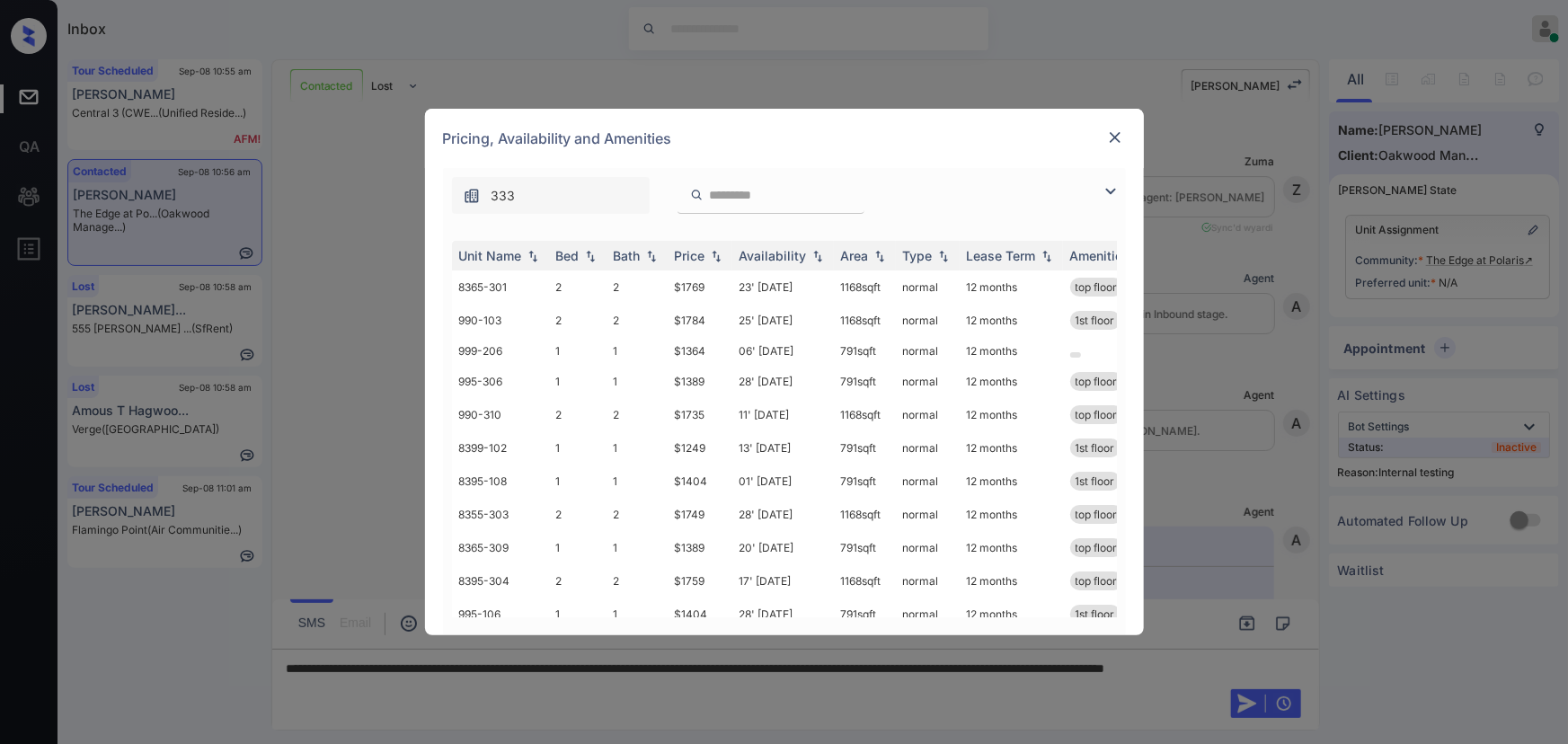
scroll to position [6680, 0]
drag, startPoint x: 1122, startPoint y: 195, endPoint x: 1115, endPoint y: 185, distance: 12.2
click at [1123, 193] on div at bounding box center [1114, 191] width 22 height 22
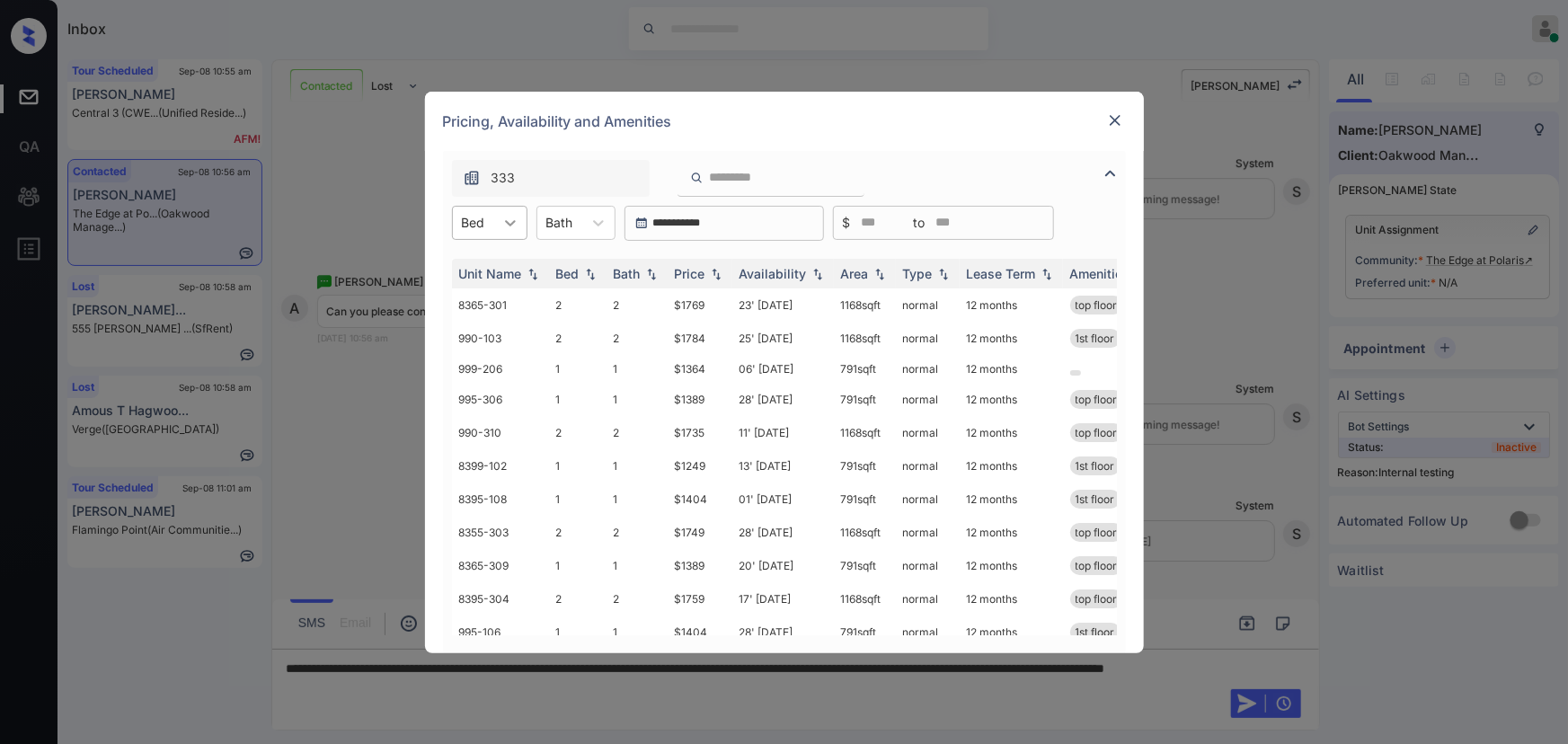
click at [502, 225] on icon at bounding box center [510, 222] width 18 height 18
click at [491, 263] on div "1" at bounding box center [489, 267] width 75 height 32
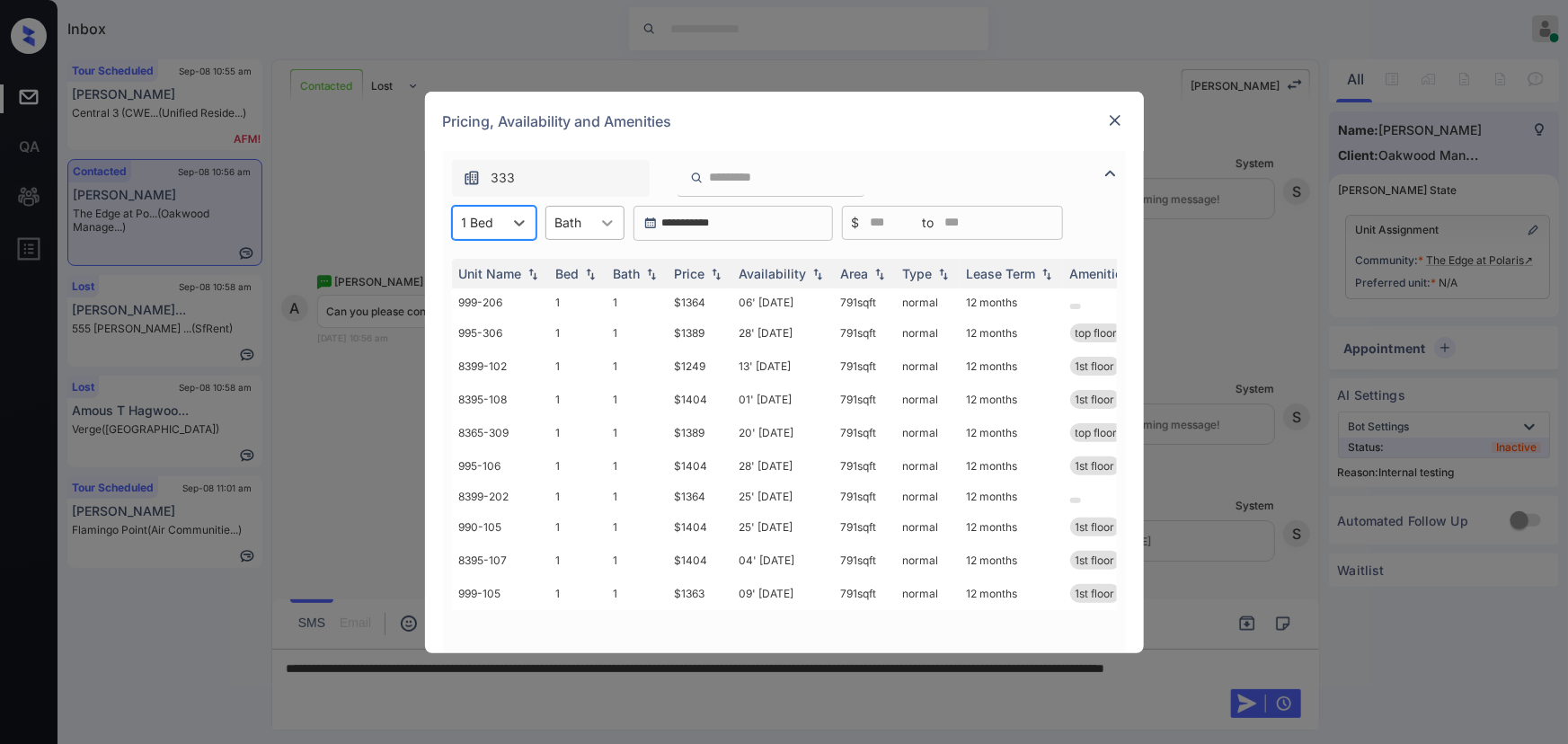
click at [607, 228] on icon at bounding box center [607, 222] width 18 height 18
click at [575, 272] on div "1" at bounding box center [584, 267] width 79 height 32
click at [698, 274] on div "Price" at bounding box center [690, 274] width 30 height 15
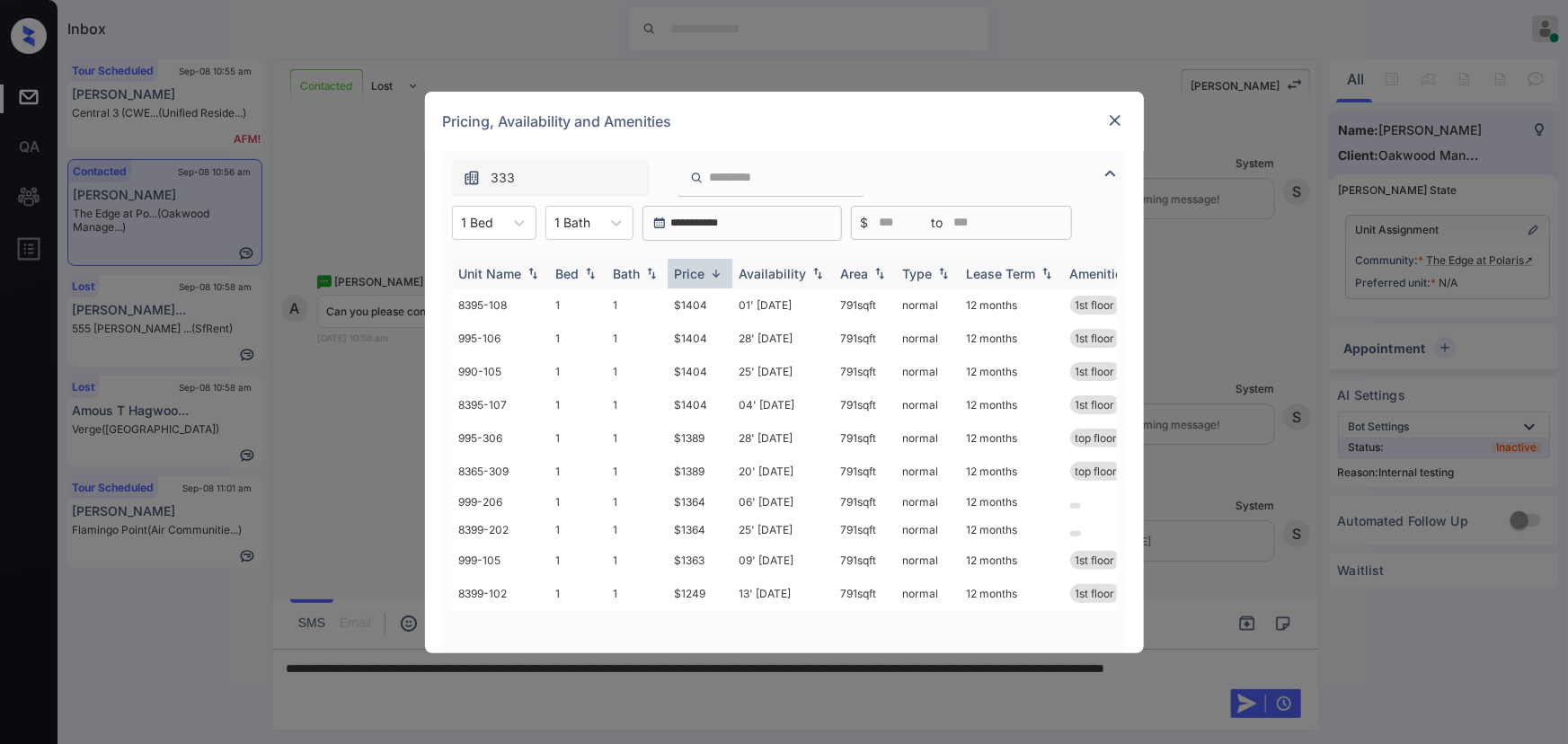
click at [701, 274] on div "Price" at bounding box center [690, 274] width 30 height 15
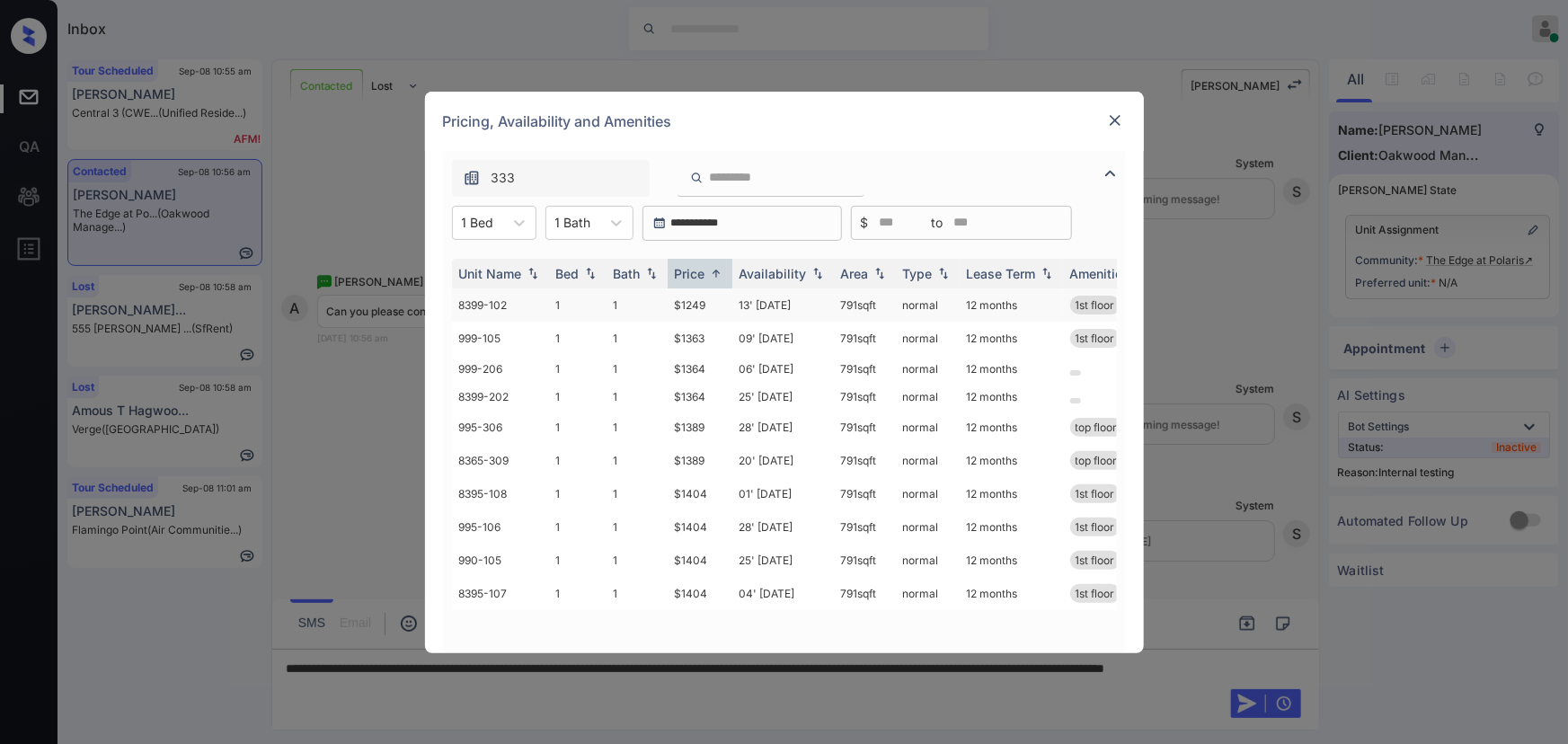
click at [776, 309] on td "13' [DATE]" at bounding box center [783, 304] width 102 height 33
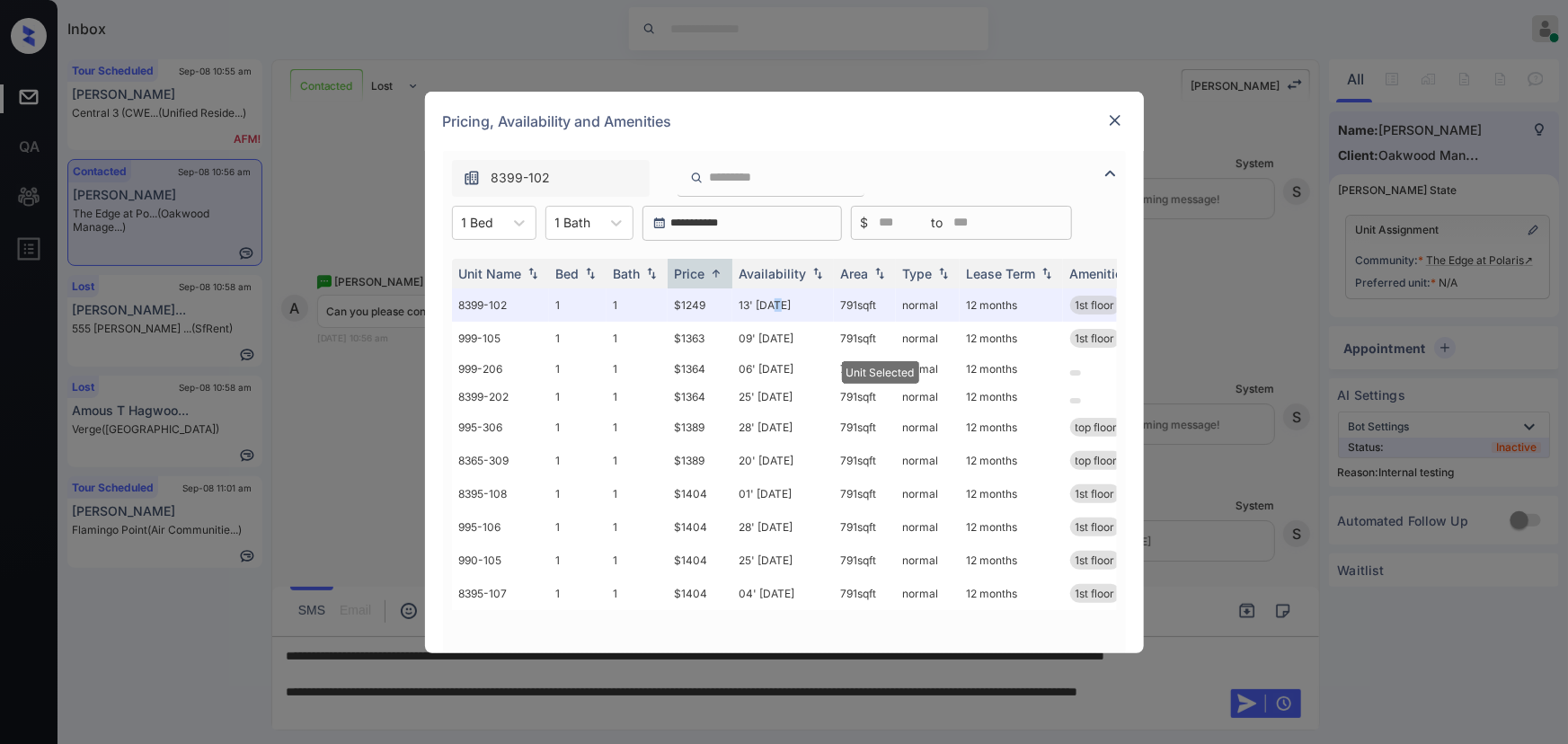
click at [1119, 118] on img at bounding box center [1114, 120] width 18 height 18
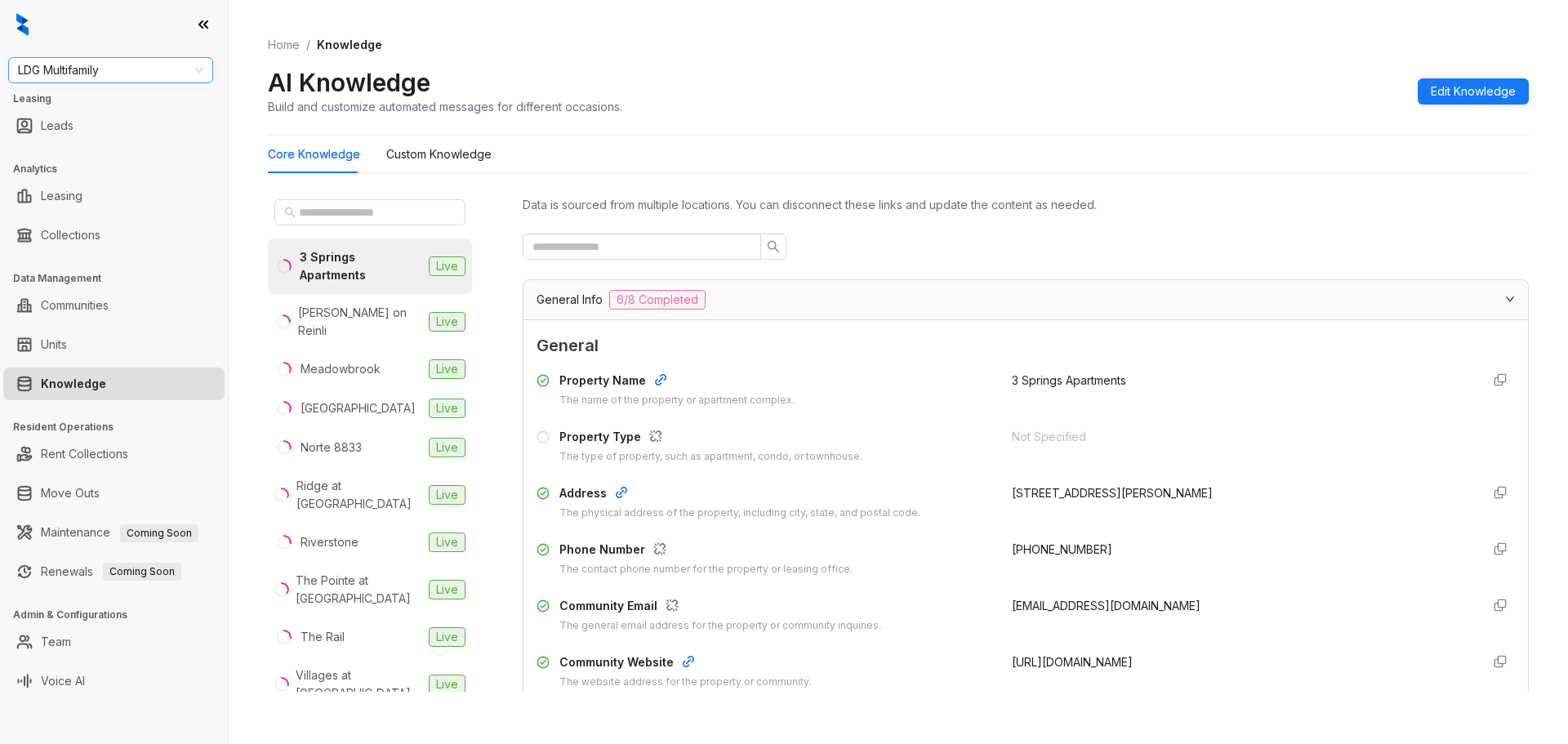
click at [186, 65] on span "LDG Multifamily" at bounding box center [110, 70] width 186 height 25
type input "***"
drag, startPoint x: 133, startPoint y: 72, endPoint x: 0, endPoint y: 64, distance: 133.2
click at [0, 64] on div "LDG Multifamily Leasing Leads Analytics Leasing Collections Data Management Com…" at bounding box center [114, 372] width 228 height 744
type input "*****"
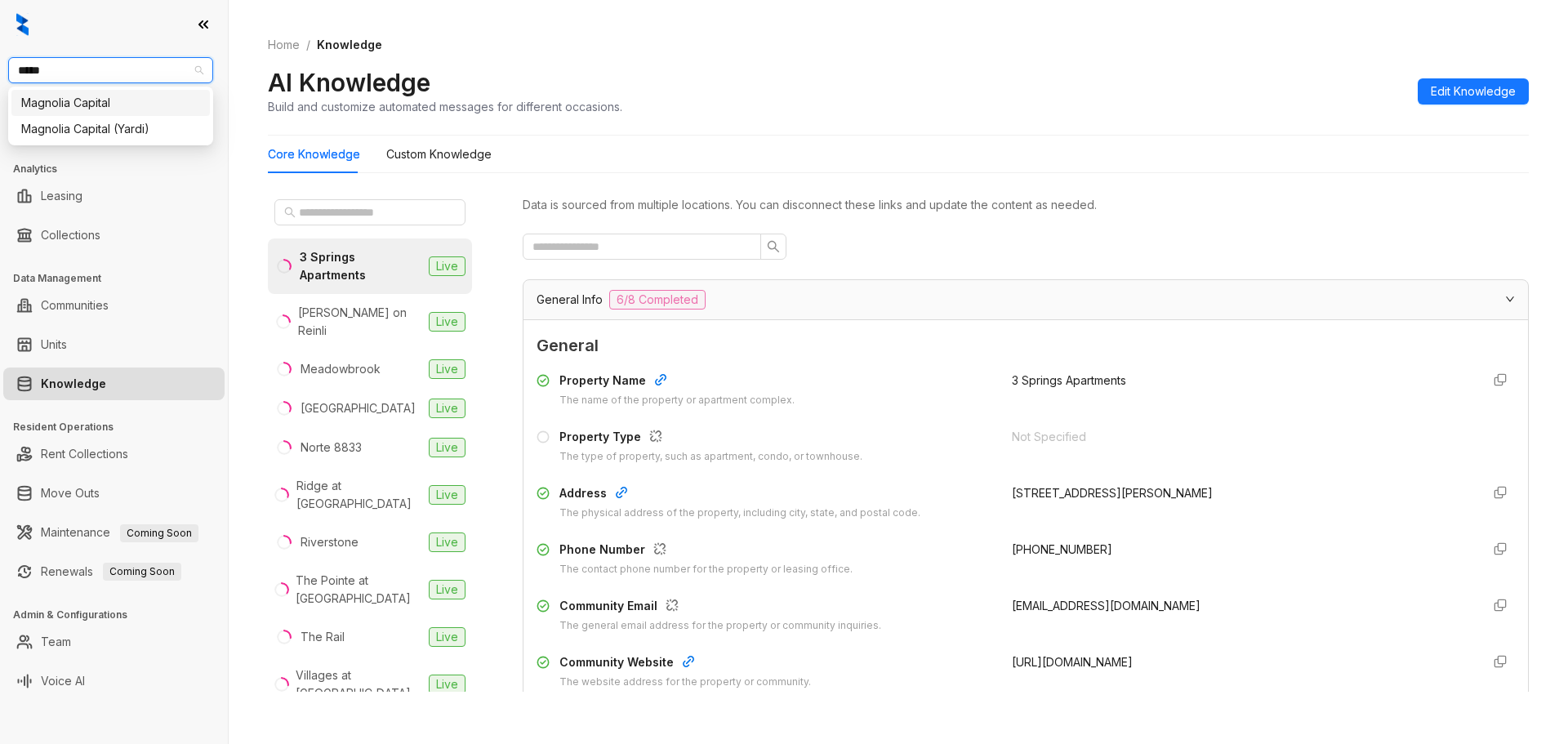
click at [142, 109] on div "Magnolia Capital" at bounding box center [110, 103] width 179 height 18
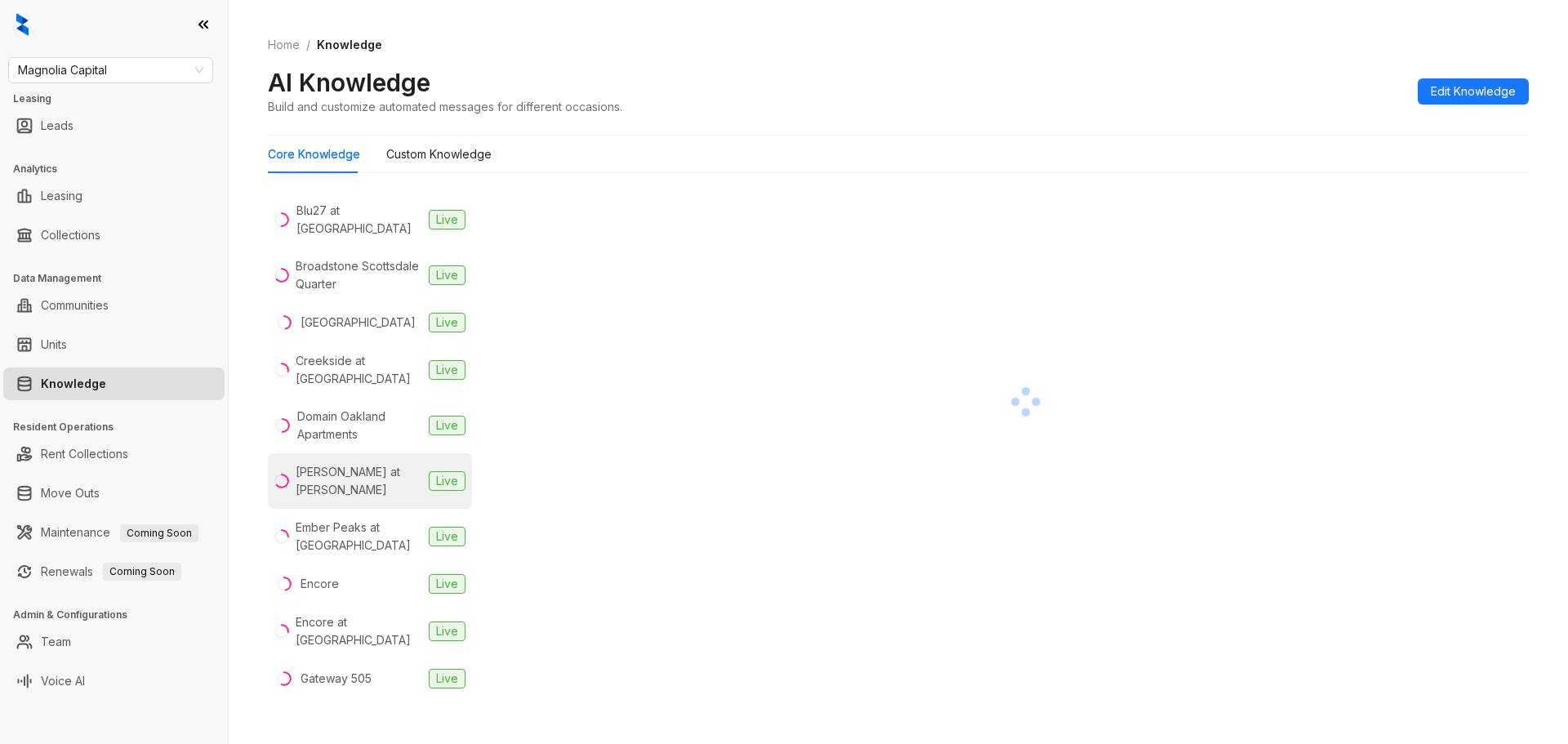
scroll to position [272, 0]
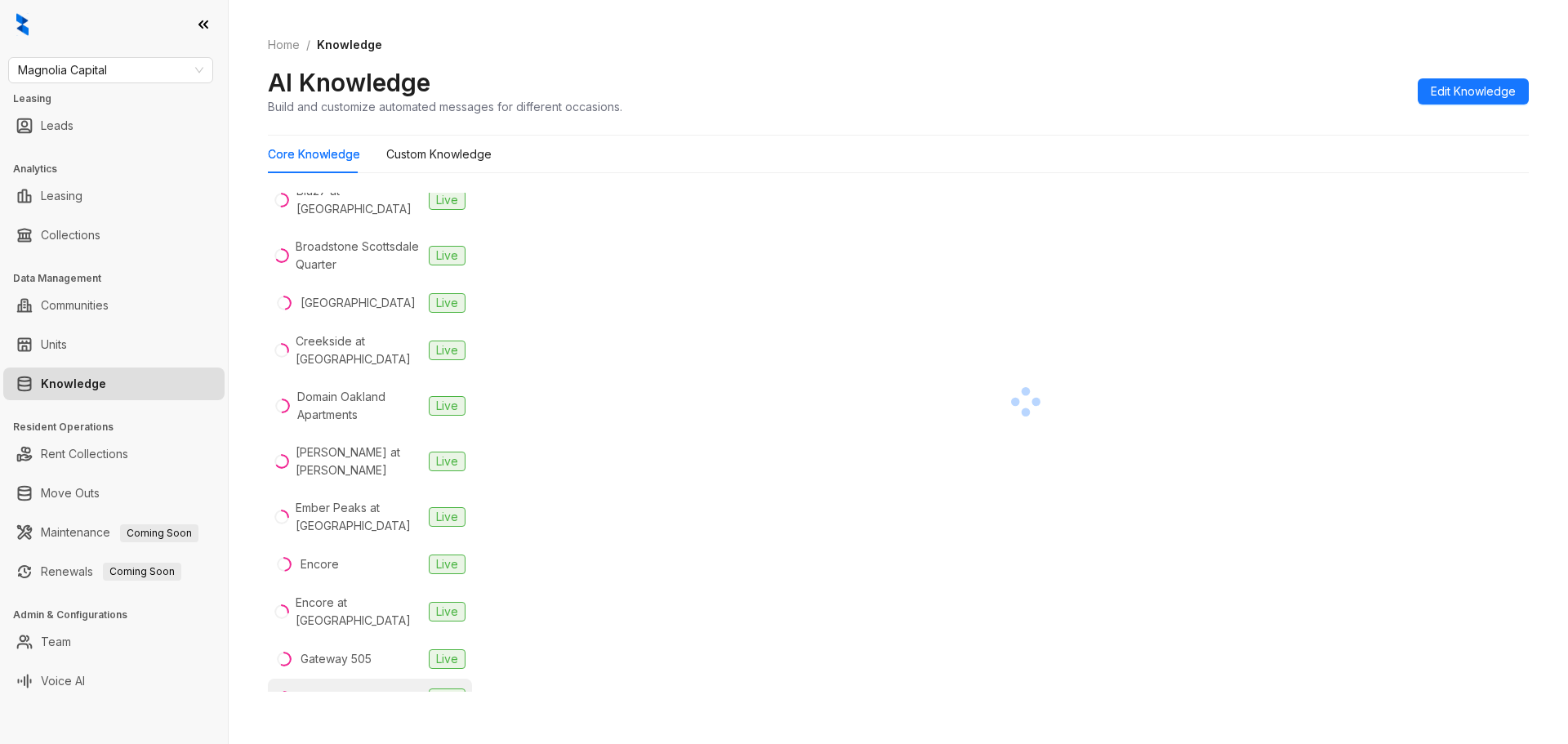
click at [362, 689] on div "[GEOGRAPHIC_DATA]" at bounding box center [358, 698] width 115 height 18
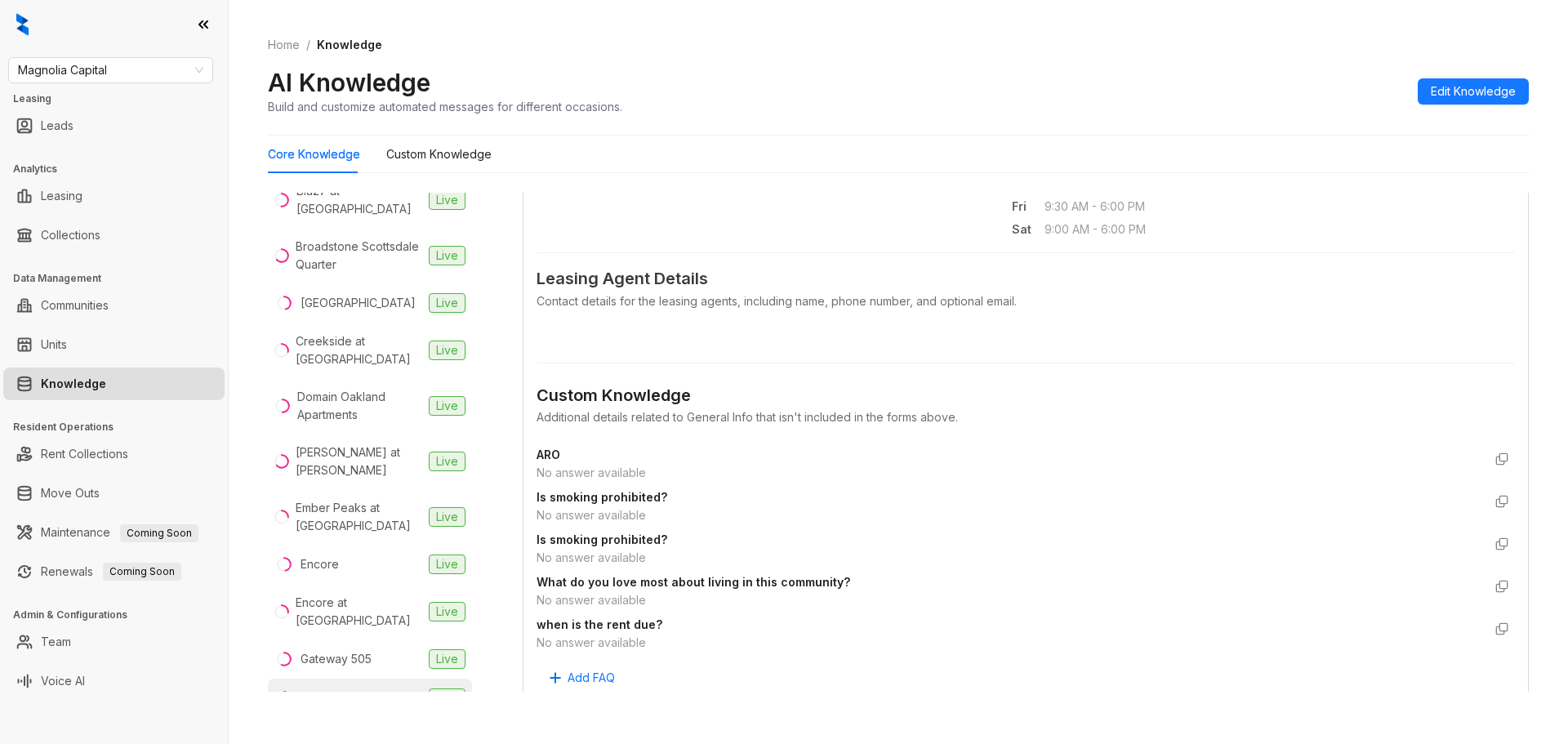
scroll to position [653, 0]
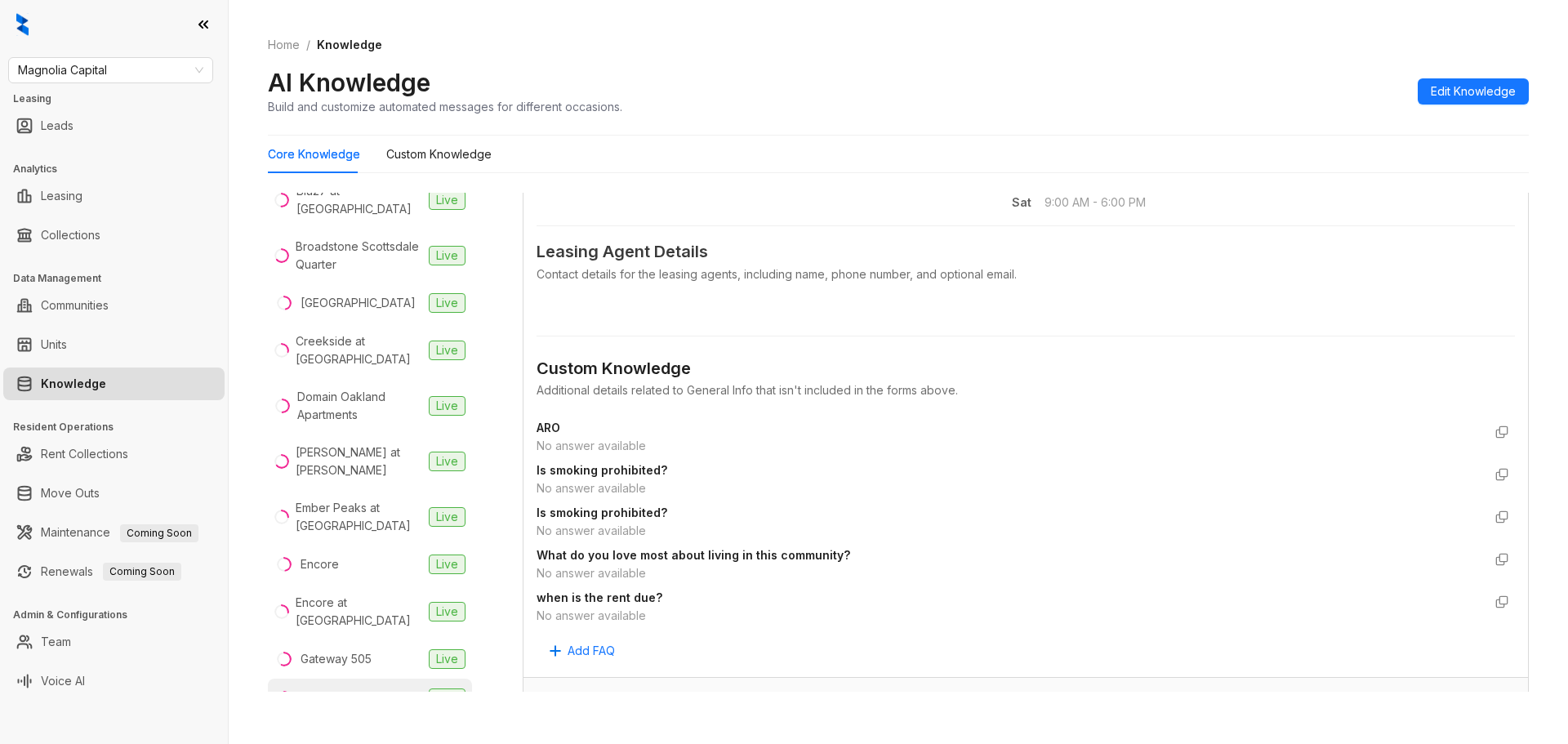
click at [651, 271] on div "Contact details for the leasing agents, including name, phone number, and optio…" at bounding box center [1026, 274] width 979 height 18
click at [650, 250] on span "Leasing Agent Details" at bounding box center [1026, 252] width 979 height 26
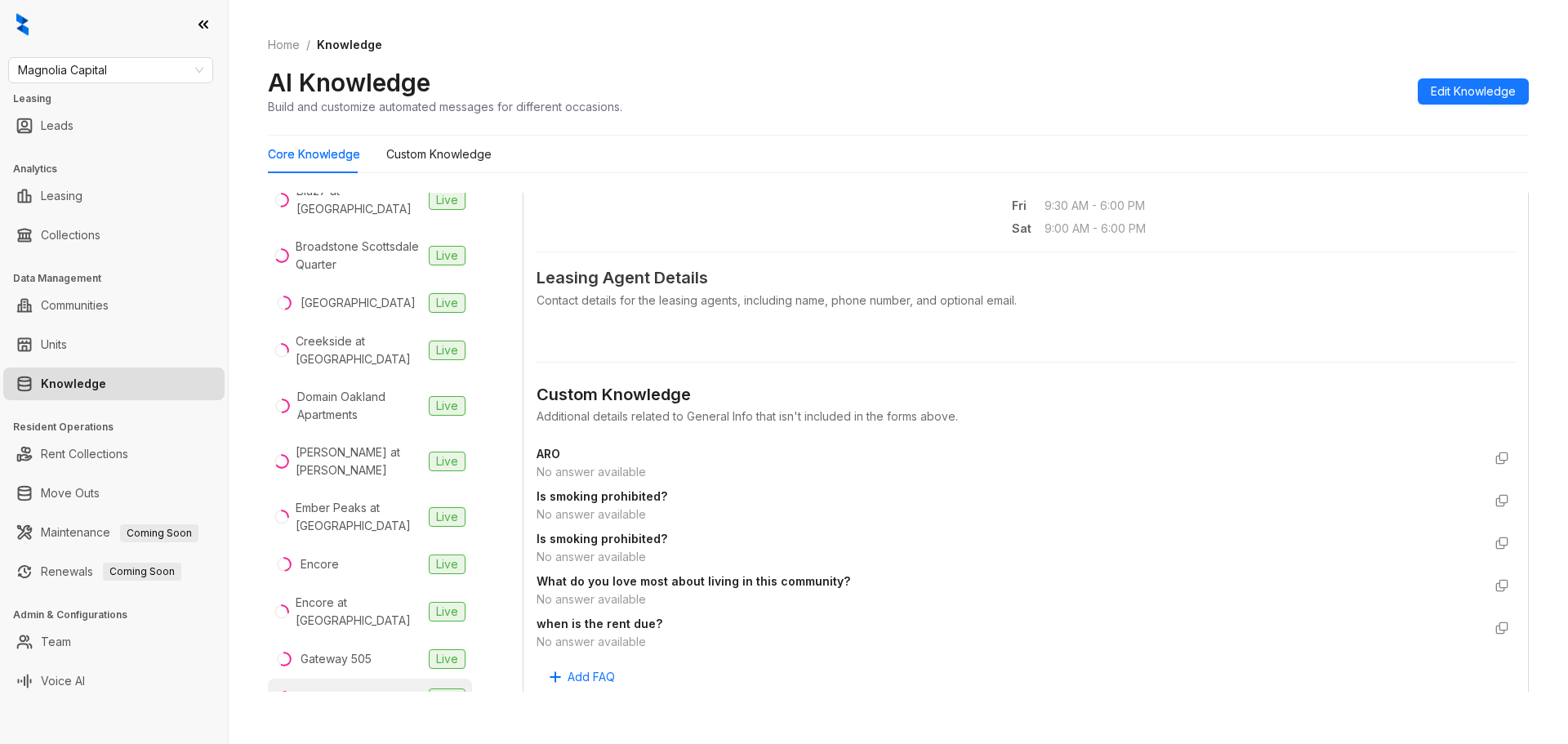
scroll to position [622, 0]
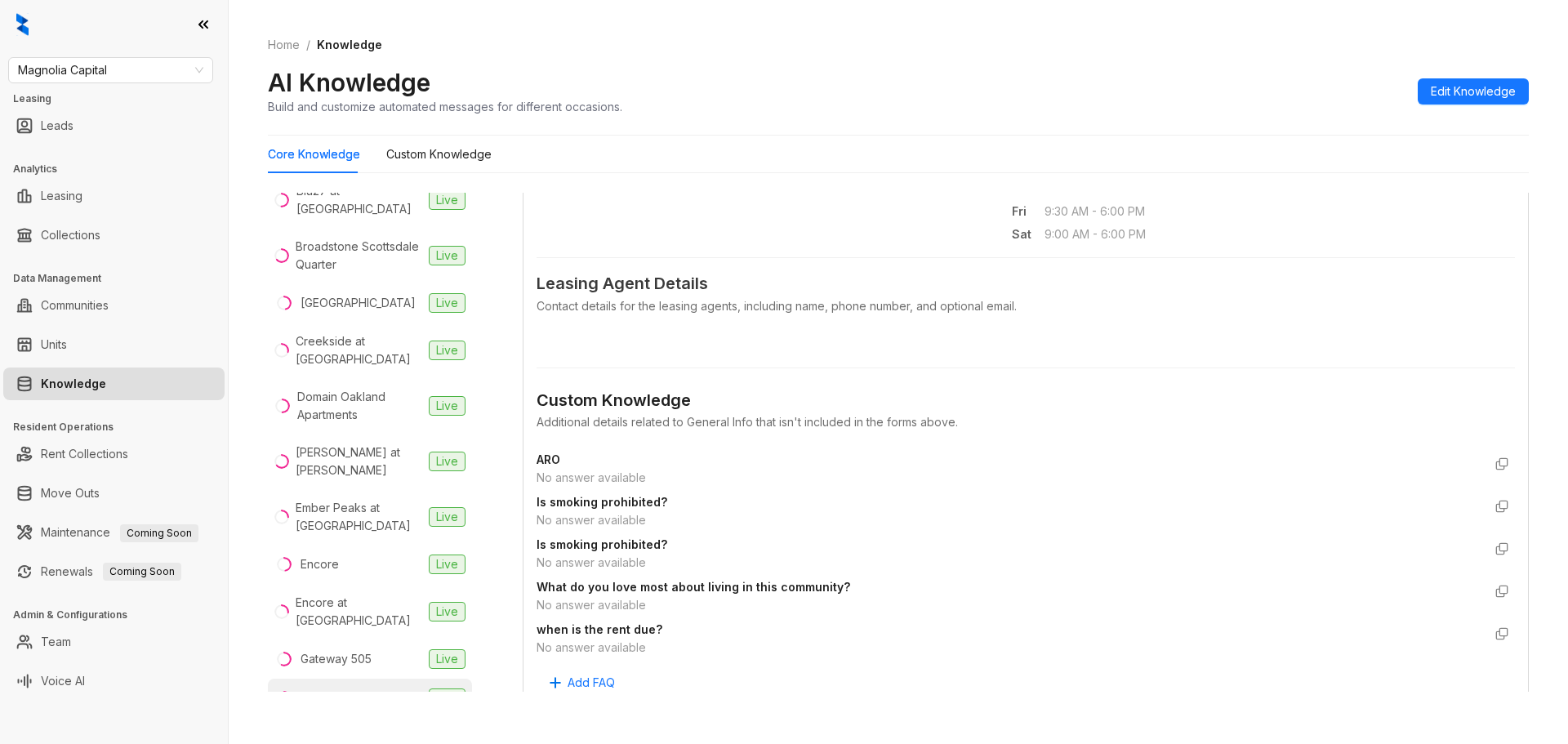
click at [600, 303] on div "Contact details for the leasing agents, including name, phone number, and optio…" at bounding box center [1026, 306] width 979 height 18
click at [606, 294] on span "Leasing Agent Details" at bounding box center [1026, 284] width 979 height 26
click at [617, 287] on span "Leasing Agent Details" at bounding box center [1026, 284] width 979 height 26
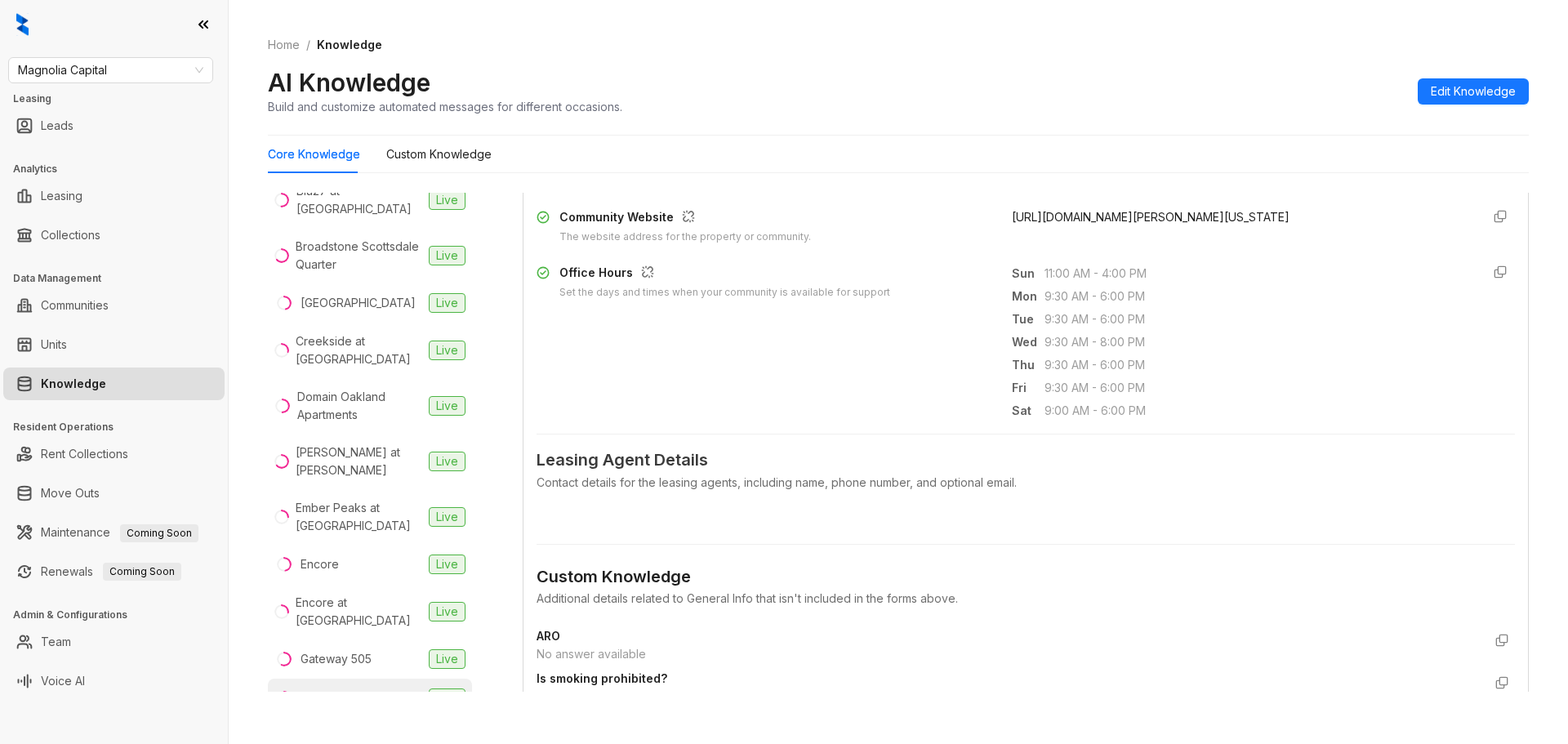
scroll to position [404, 0]
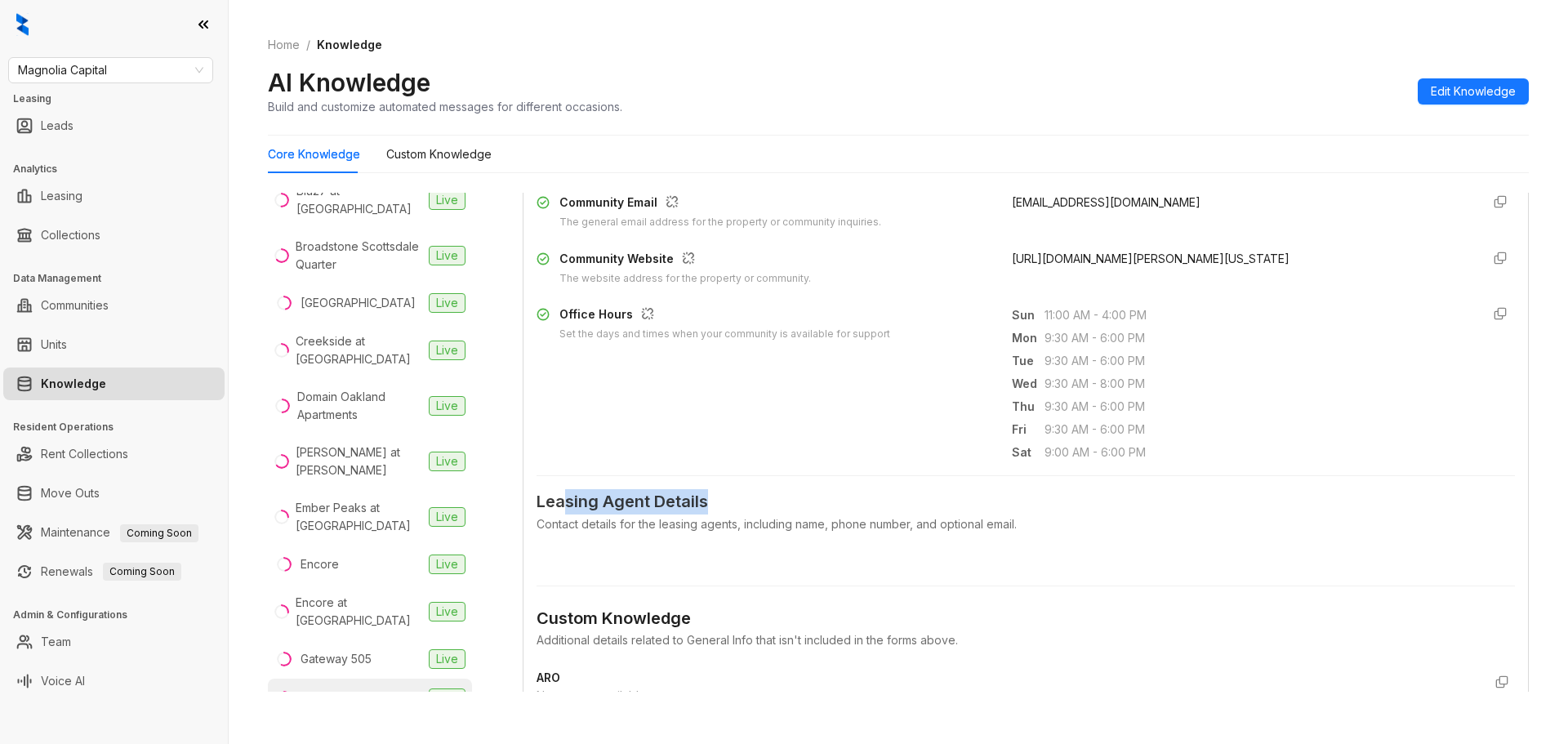
drag, startPoint x: 728, startPoint y: 497, endPoint x: 561, endPoint y: 503, distance: 167.1
click at [562, 503] on span "Leasing Agent Details" at bounding box center [1026, 502] width 979 height 26
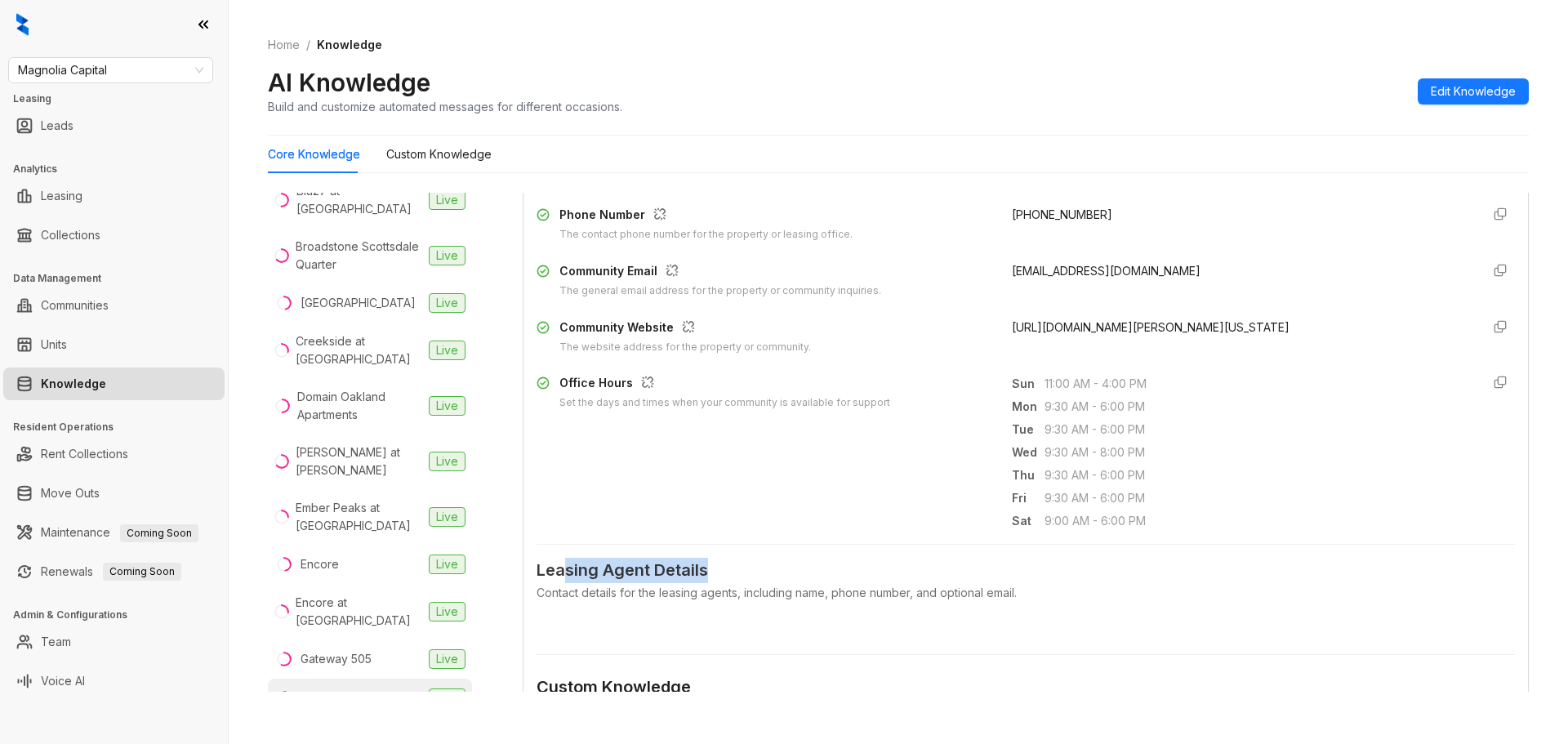
scroll to position [295, 0]
